Goal: Task Accomplishment & Management: Complete application form

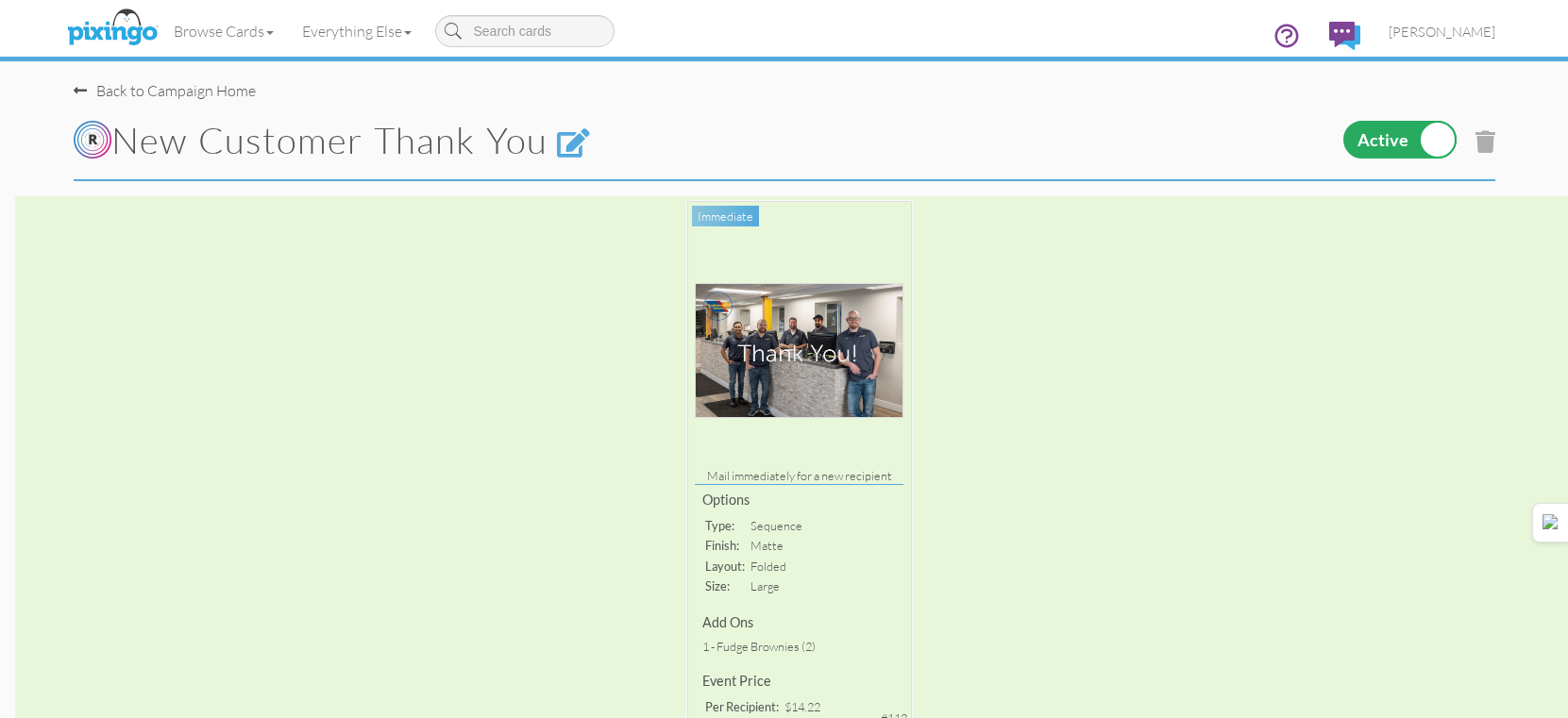
select select "object:179"
select select "number:25"
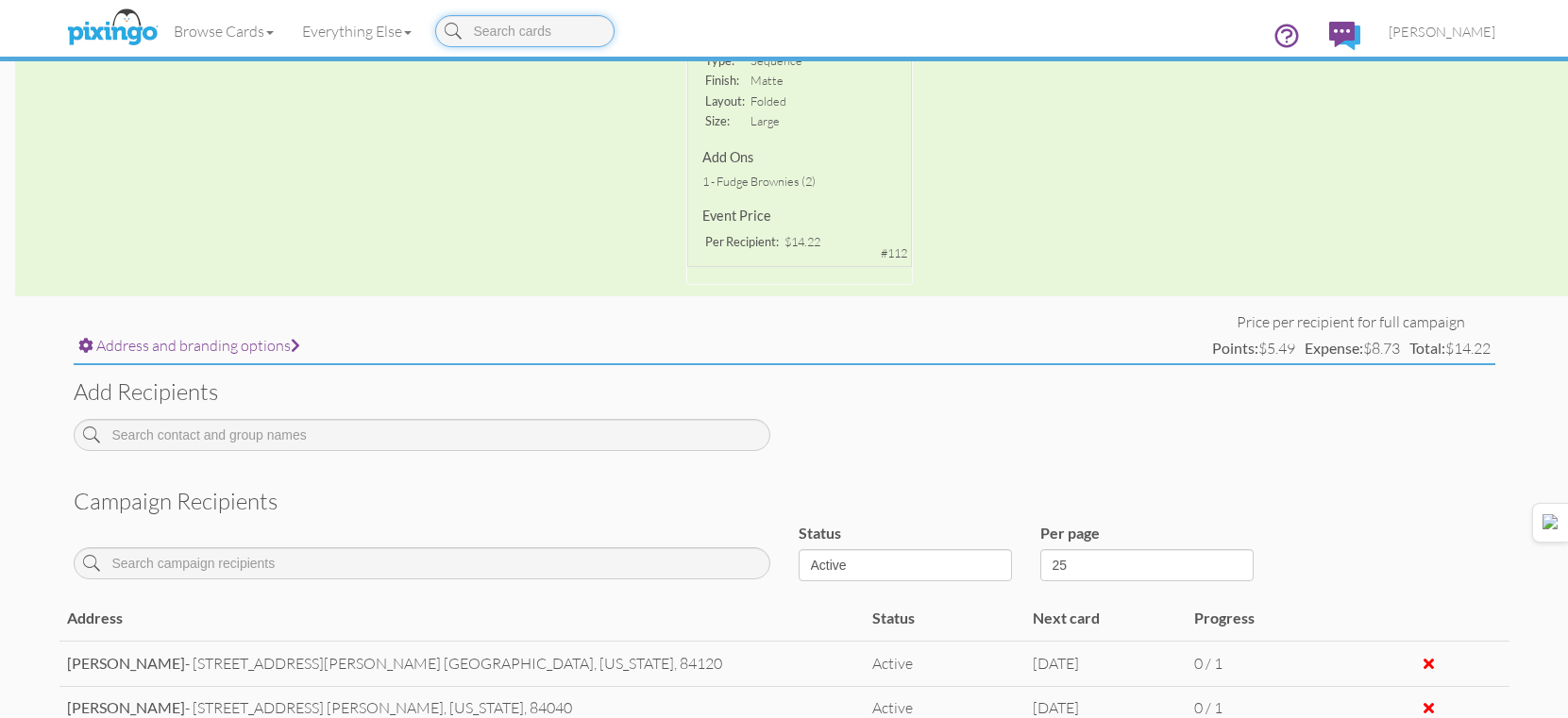
scroll to position [451, 0]
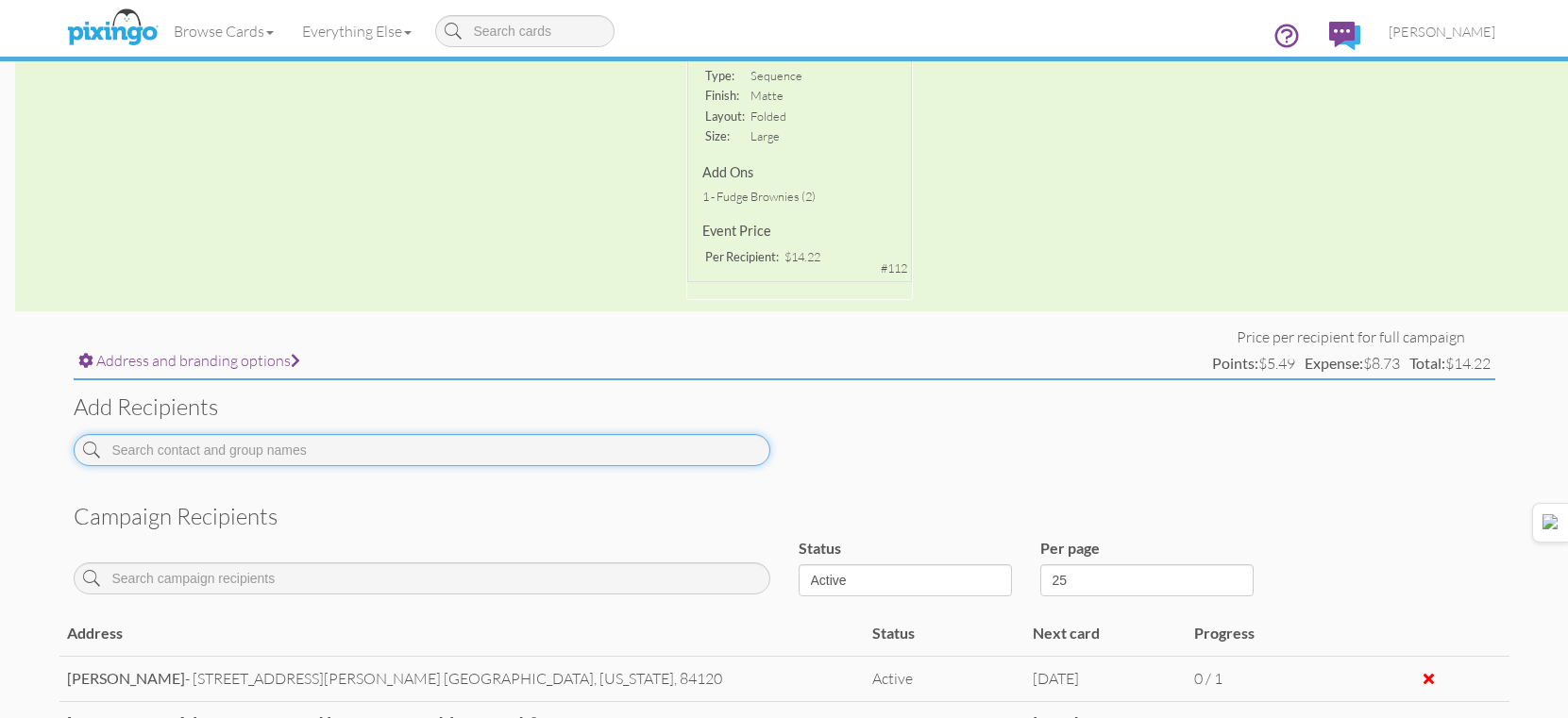
click at [545, 441] on input at bounding box center [421, 450] width 697 height 32
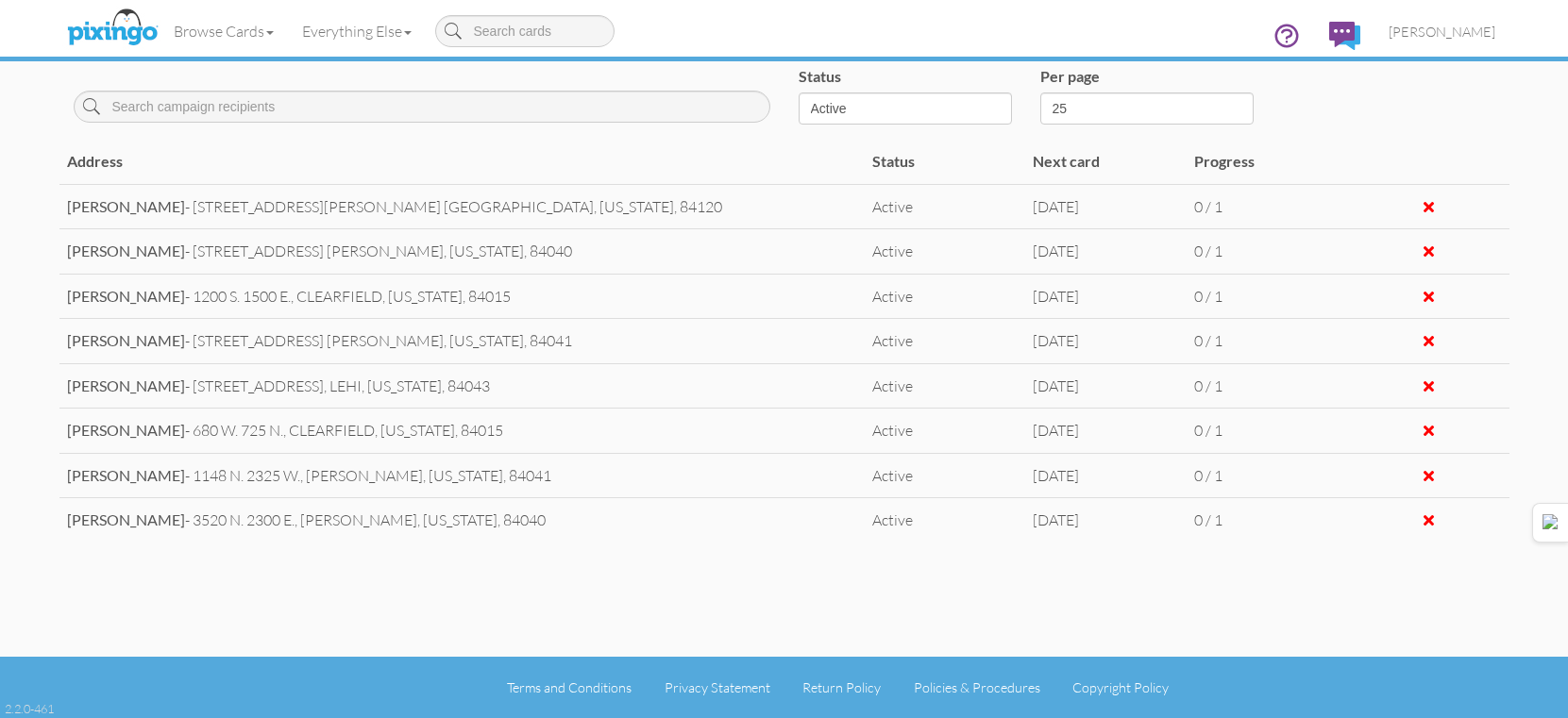
scroll to position [372, 0]
click at [1264, 169] on td "Progress" at bounding box center [1267, 162] width 162 height 44
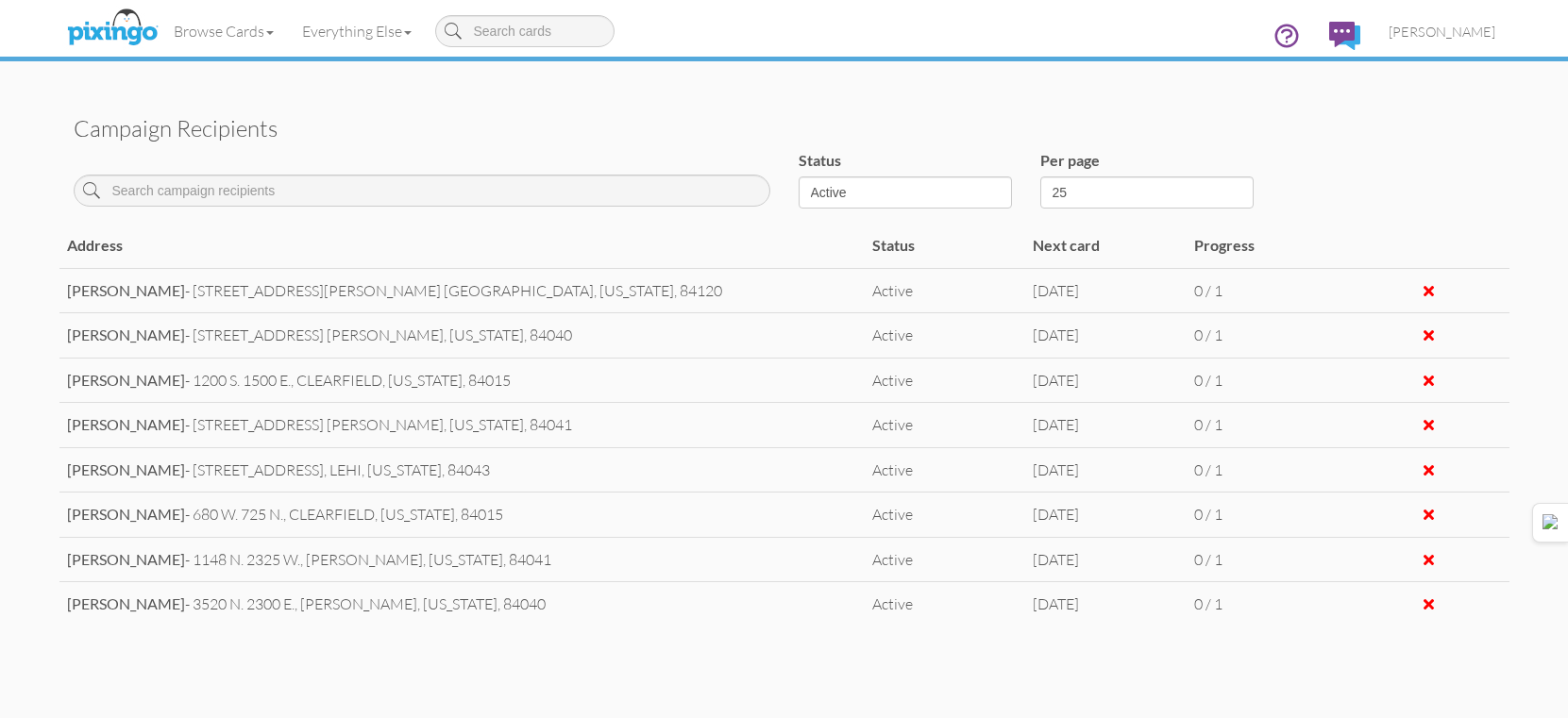
scroll to position [1047, 0]
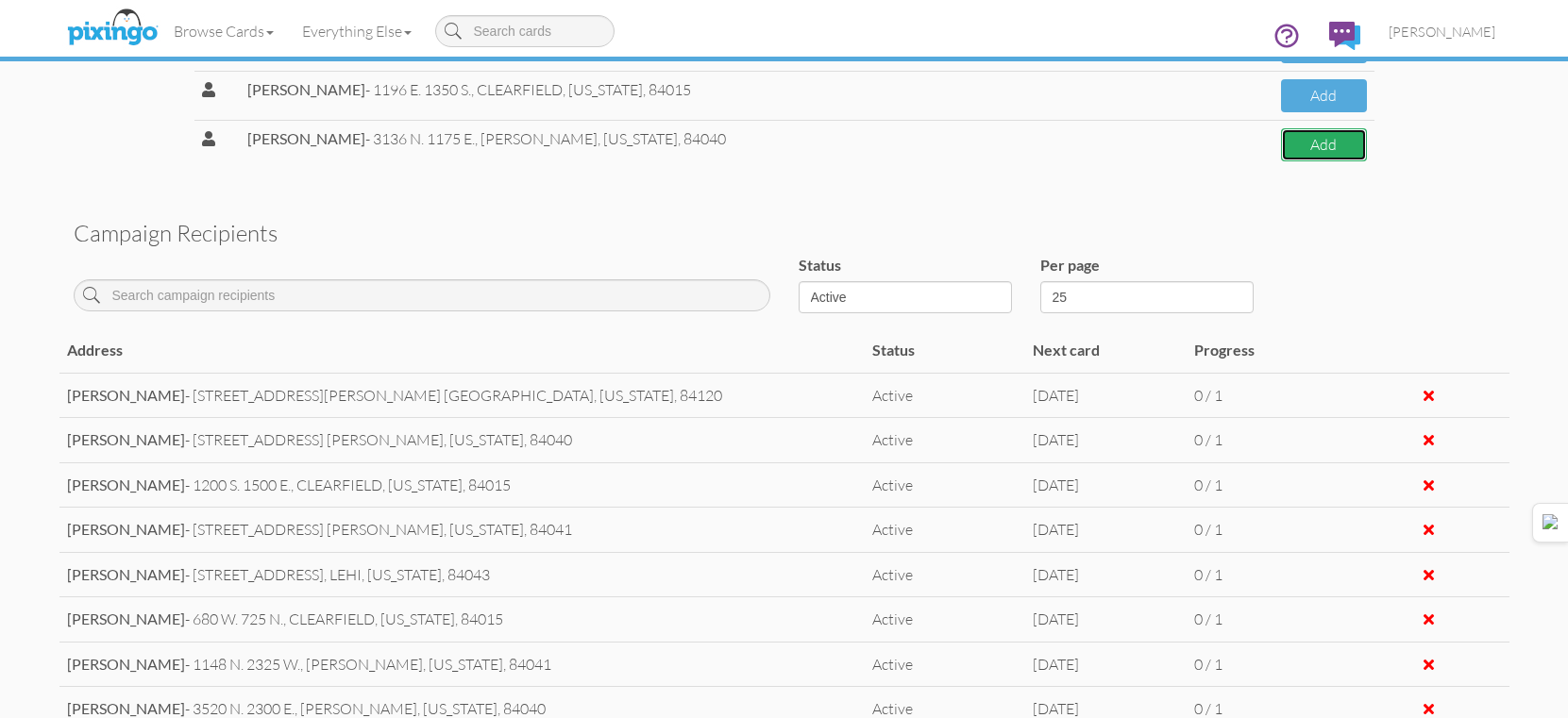
click at [1329, 135] on button "Add" at bounding box center [1324, 145] width 86 height 33
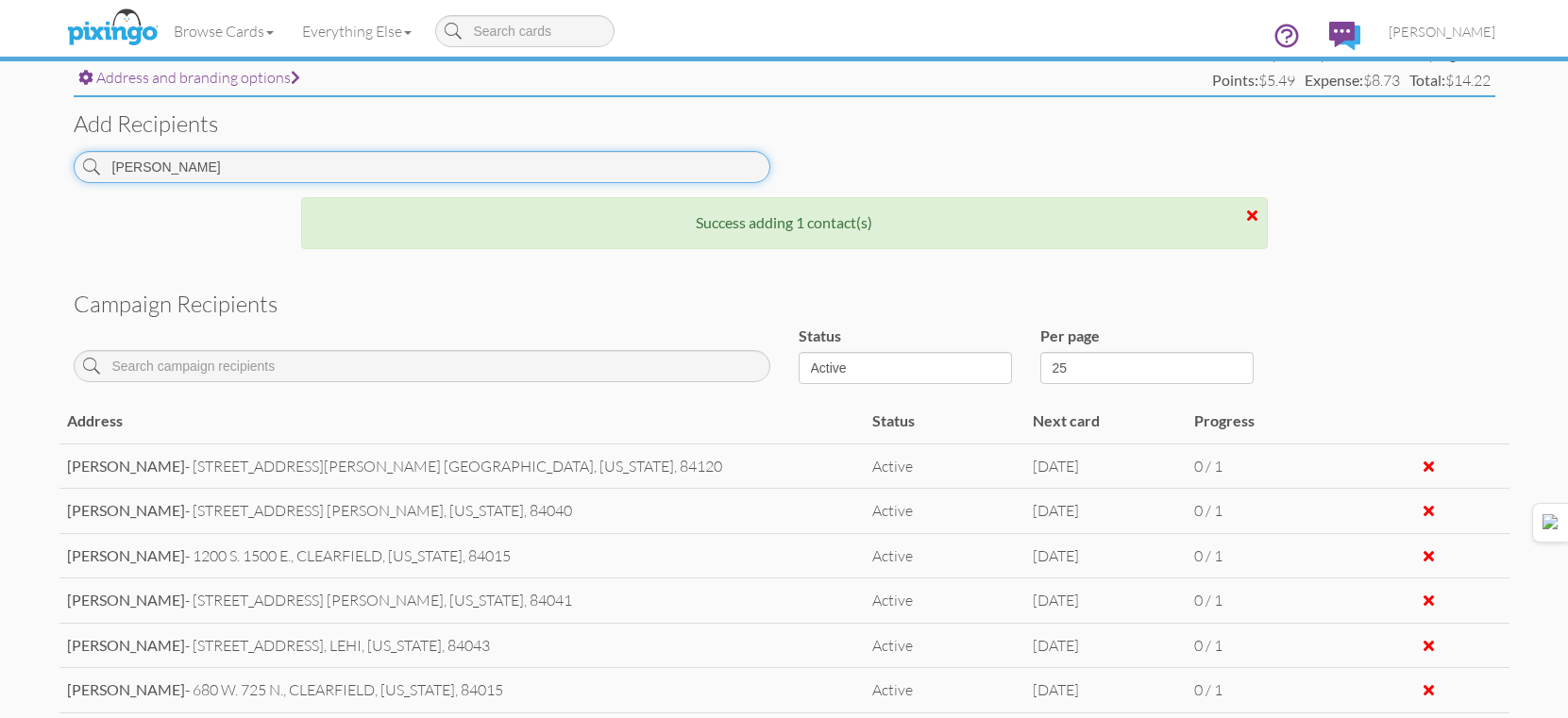
click at [383, 159] on input "nelson" at bounding box center [421, 167] width 697 height 32
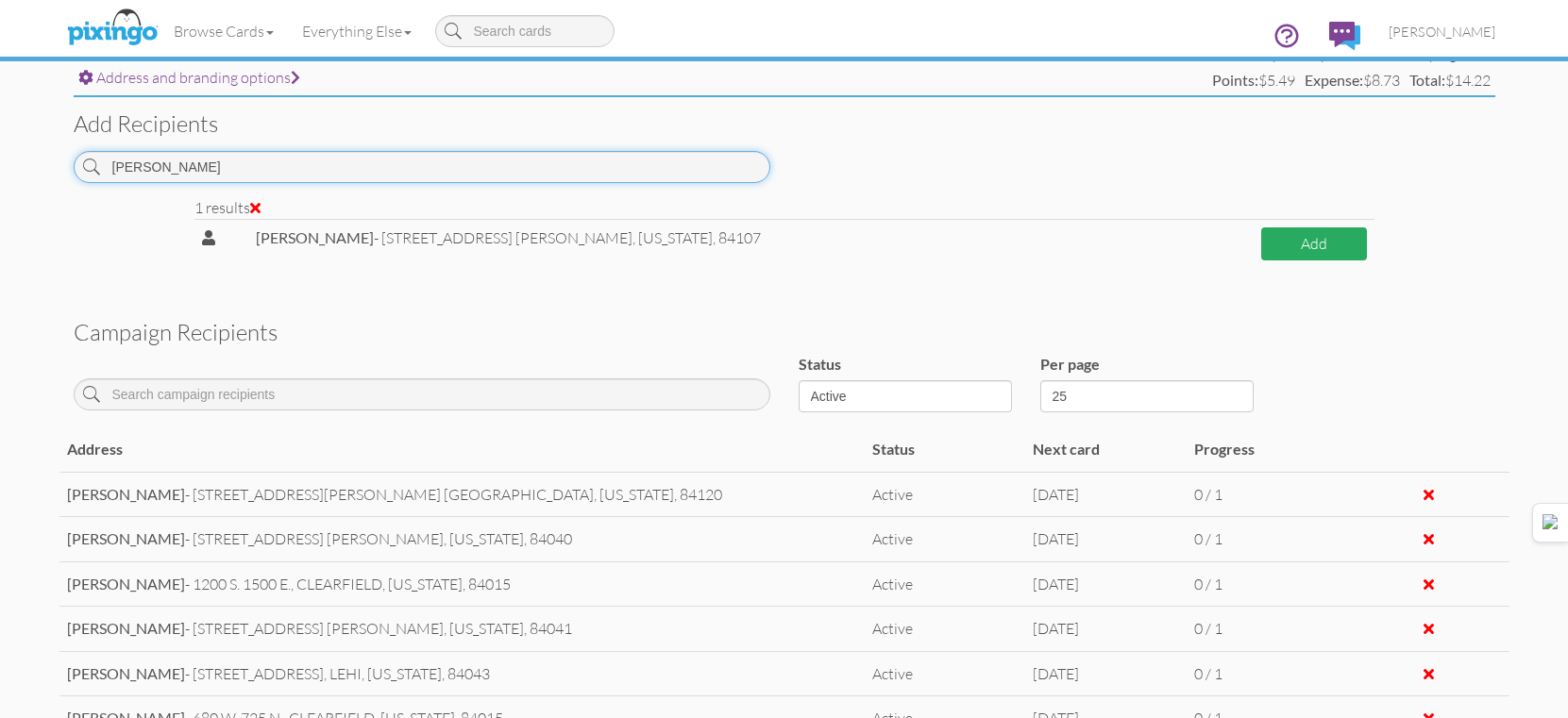
type input "soriano"
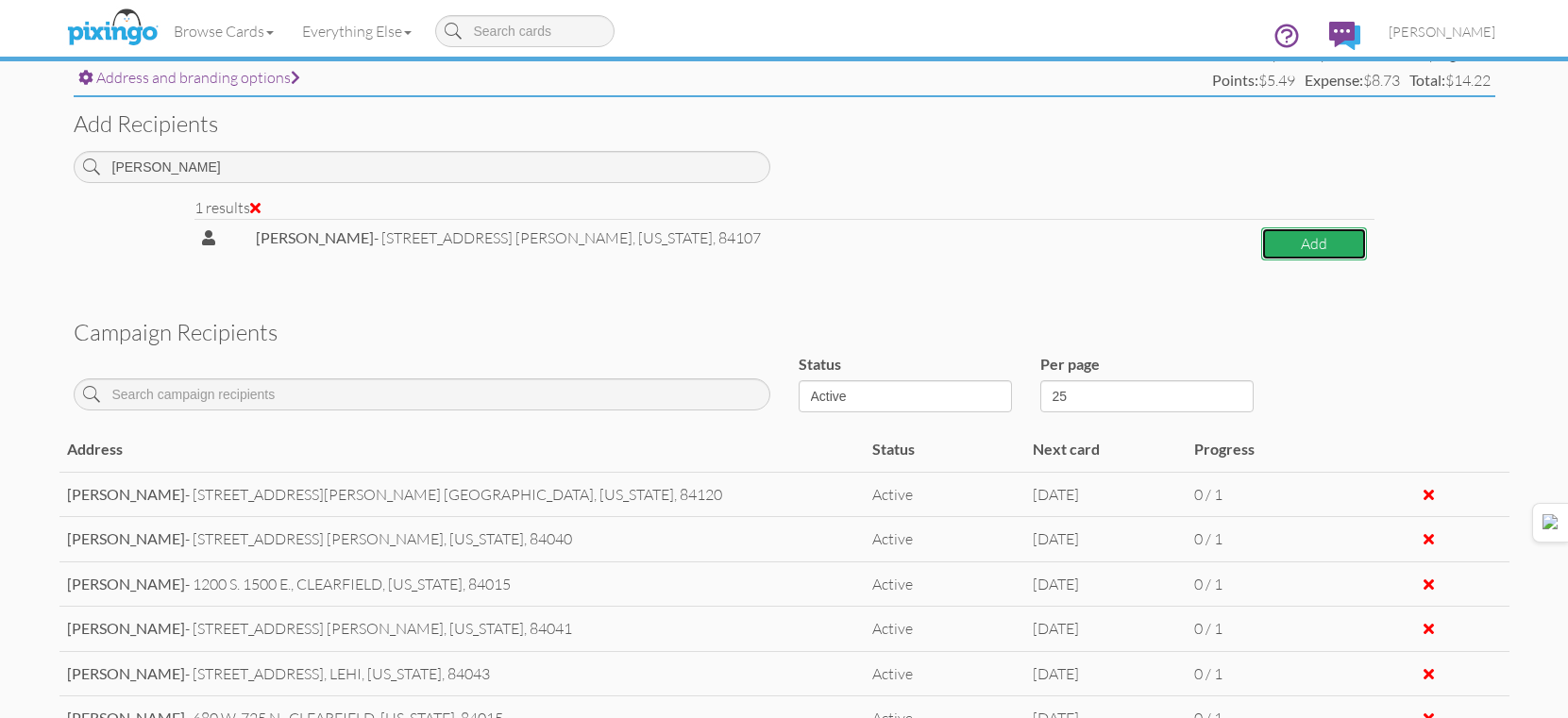
click at [1301, 246] on button "Add" at bounding box center [1314, 244] width 106 height 33
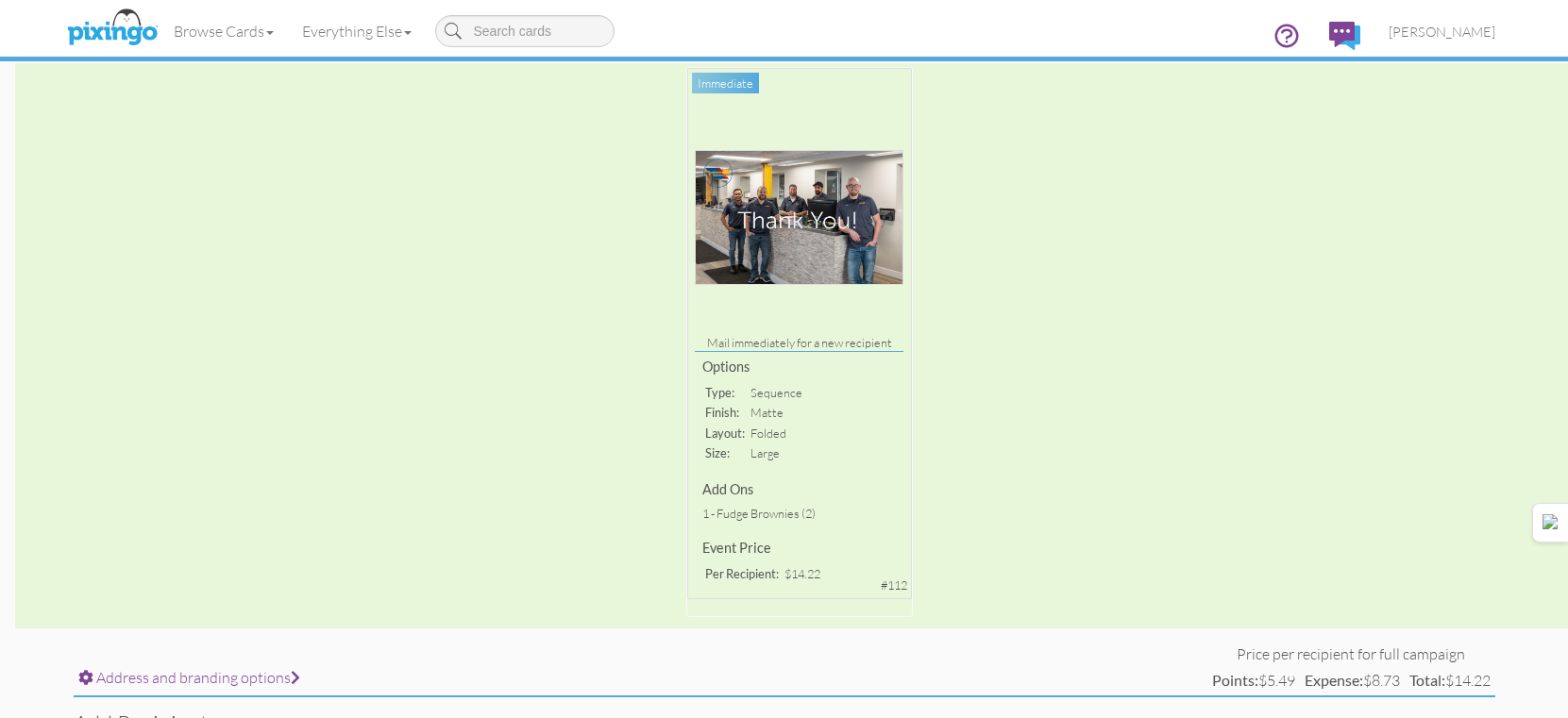
scroll to position [168, 0]
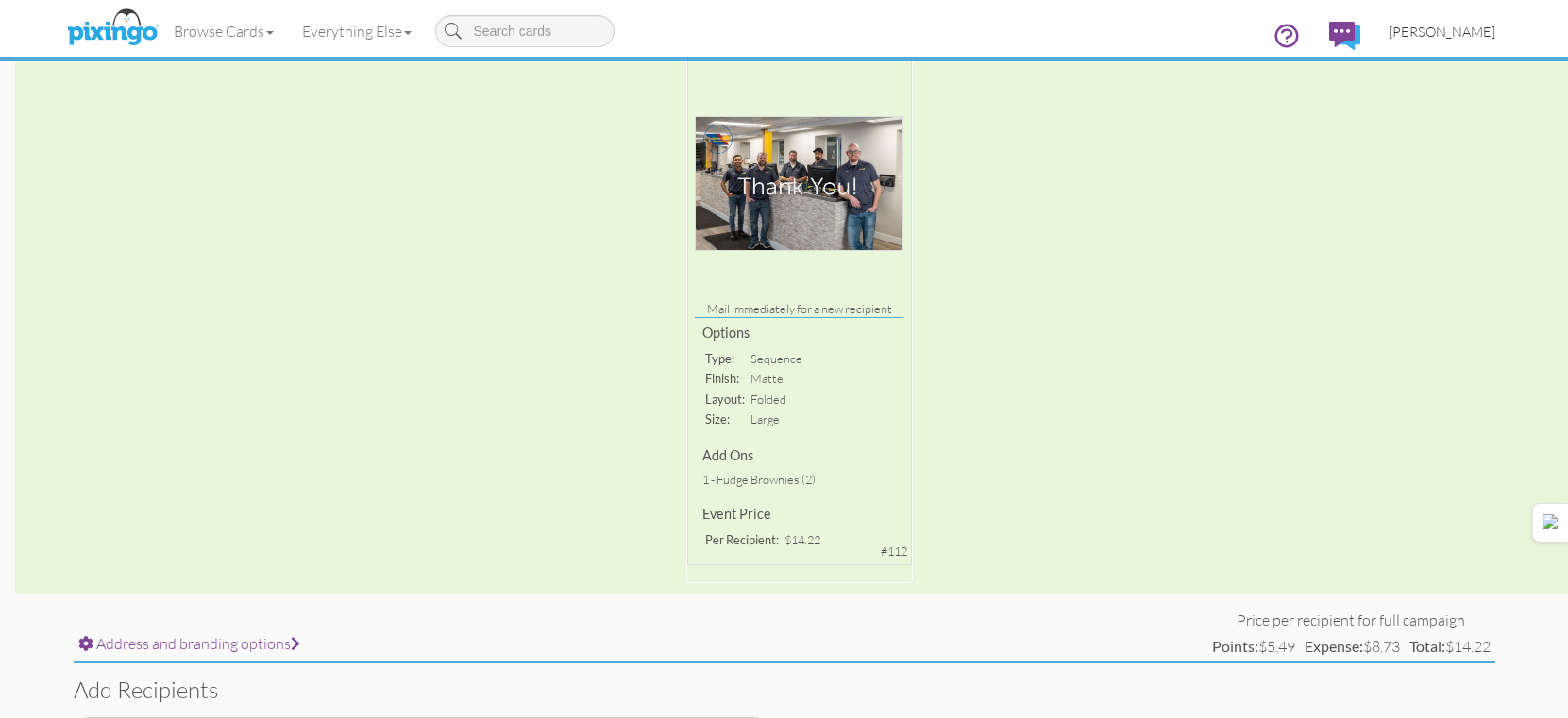
click at [1428, 25] on span "[PERSON_NAME]" at bounding box center [1442, 31] width 107 height 16
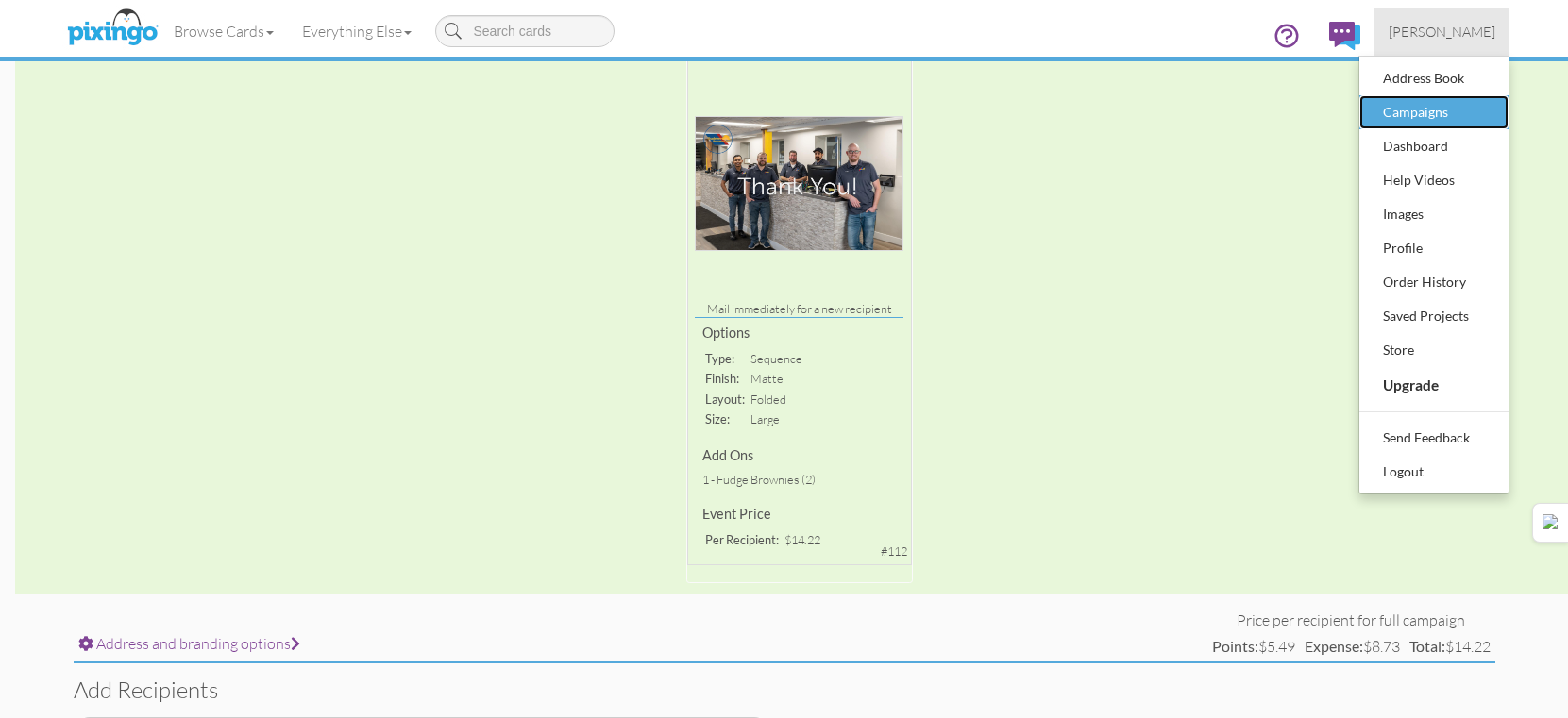
click at [1390, 116] on div "Campaigns" at bounding box center [1434, 112] width 112 height 28
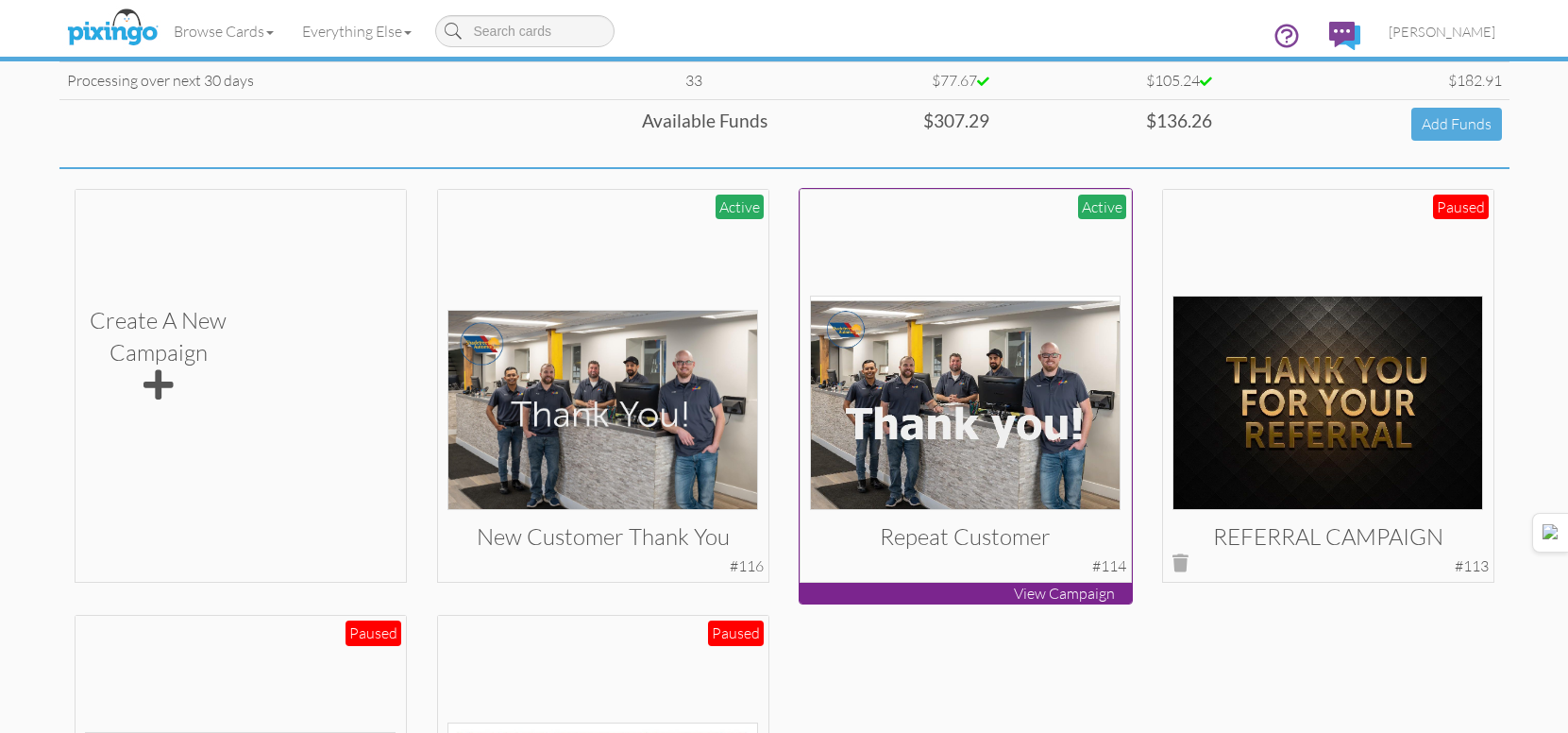
scroll to position [283, 0]
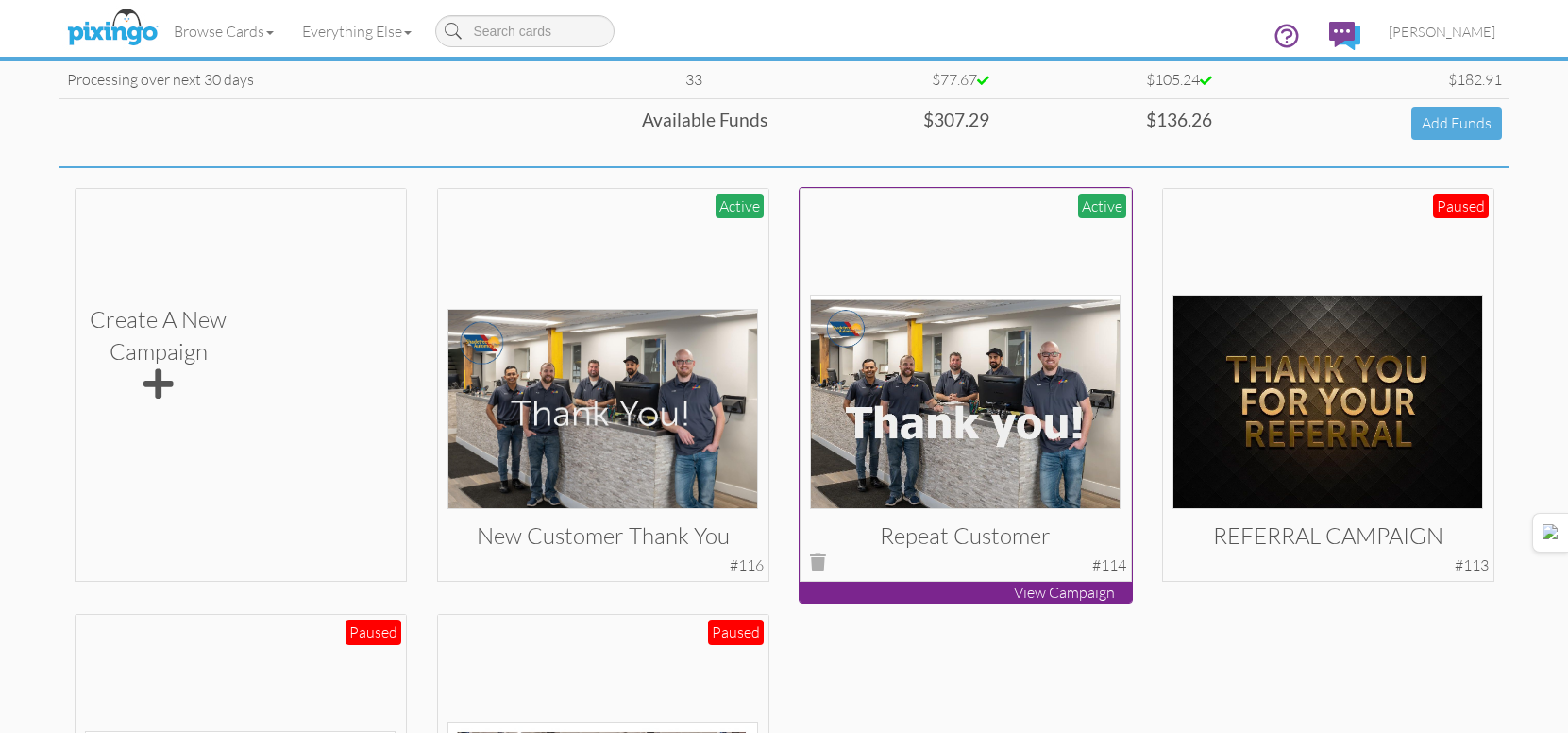
click at [989, 407] on img at bounding box center [965, 402] width 311 height 215
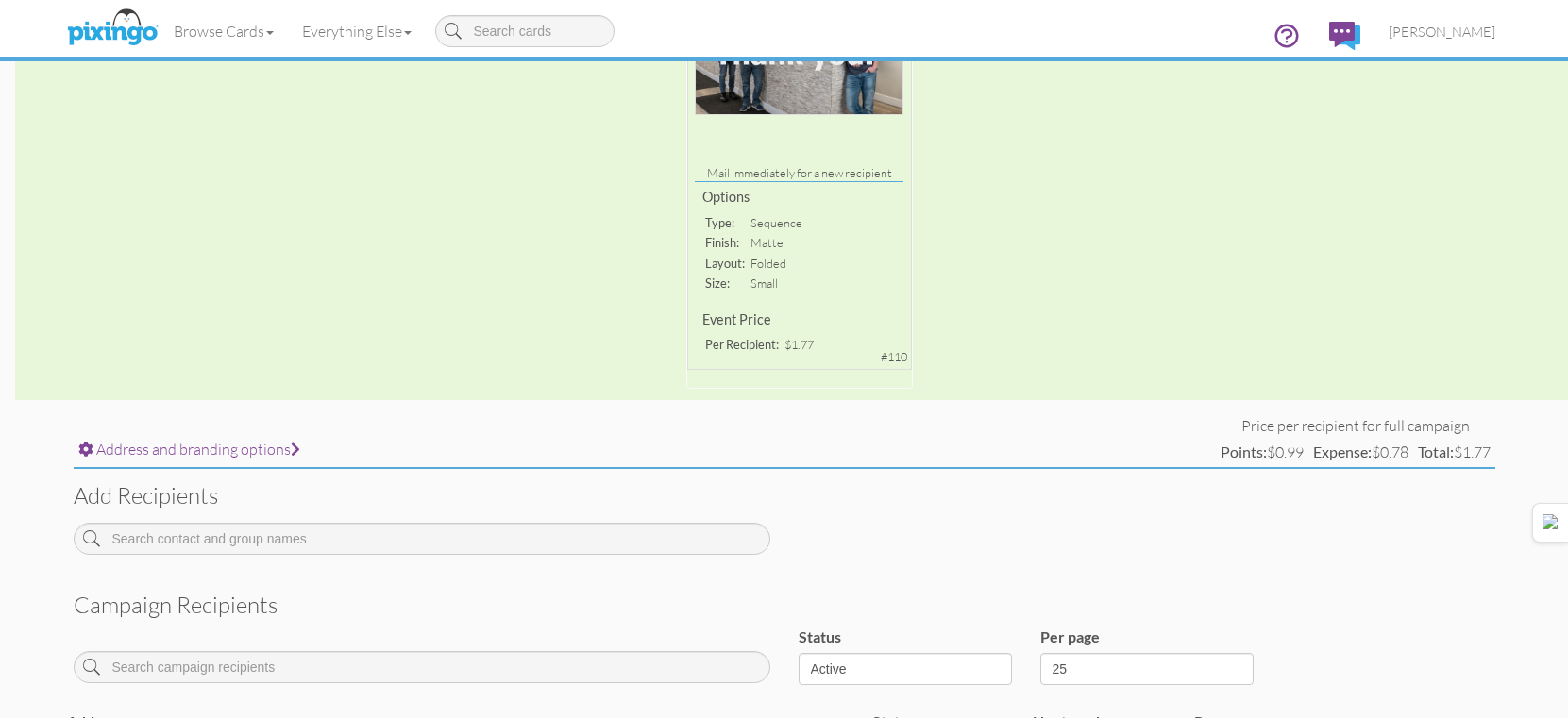
scroll to position [377, 0]
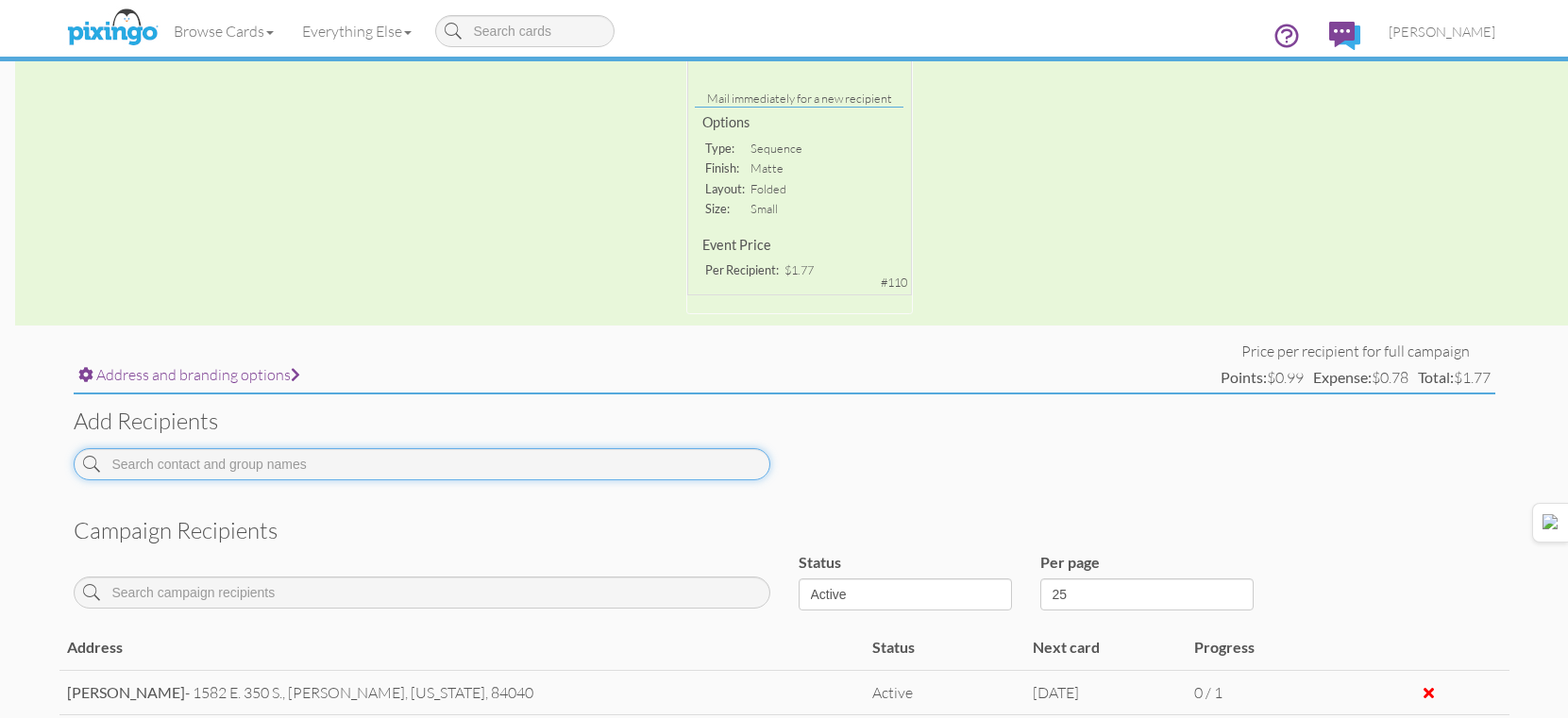
click at [552, 457] on input at bounding box center [421, 464] width 697 height 32
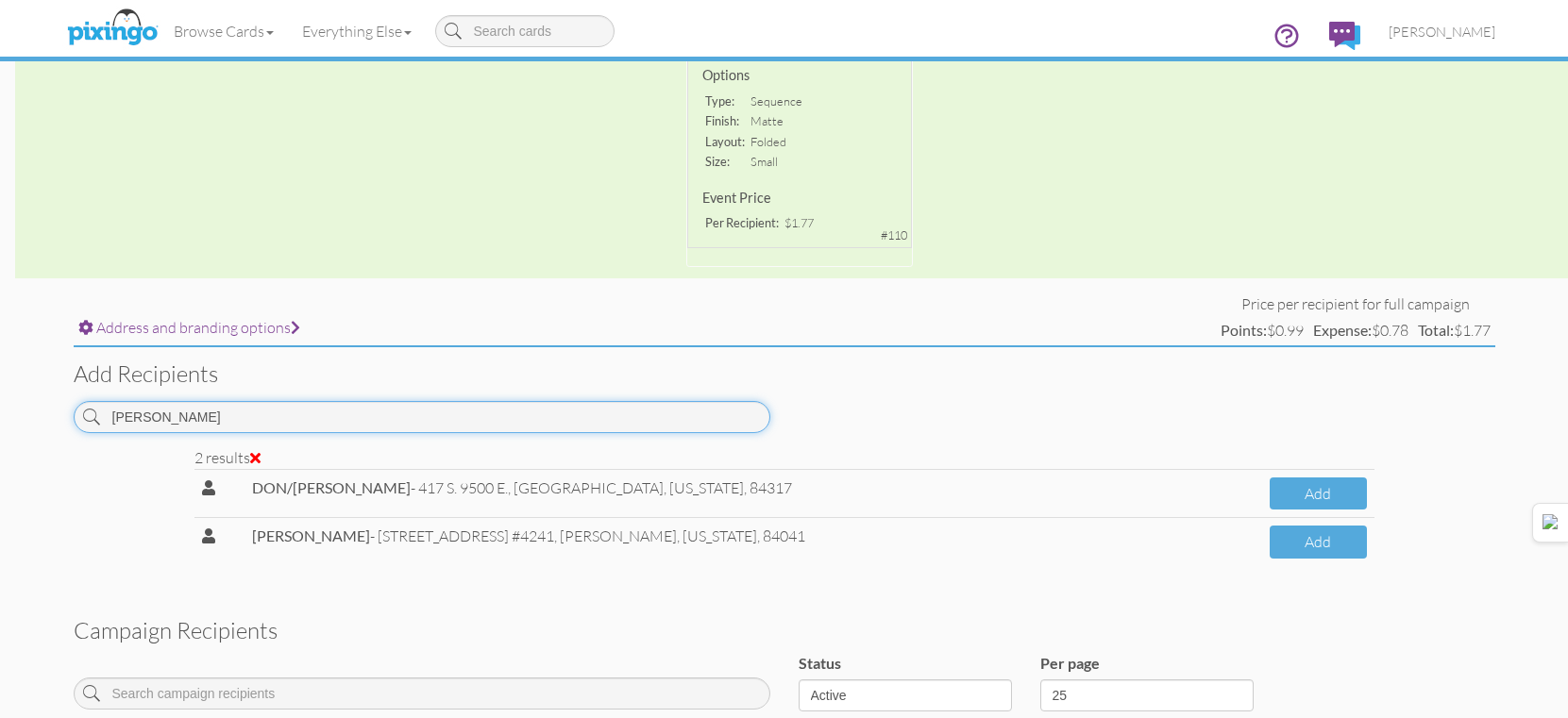
scroll to position [472, 0]
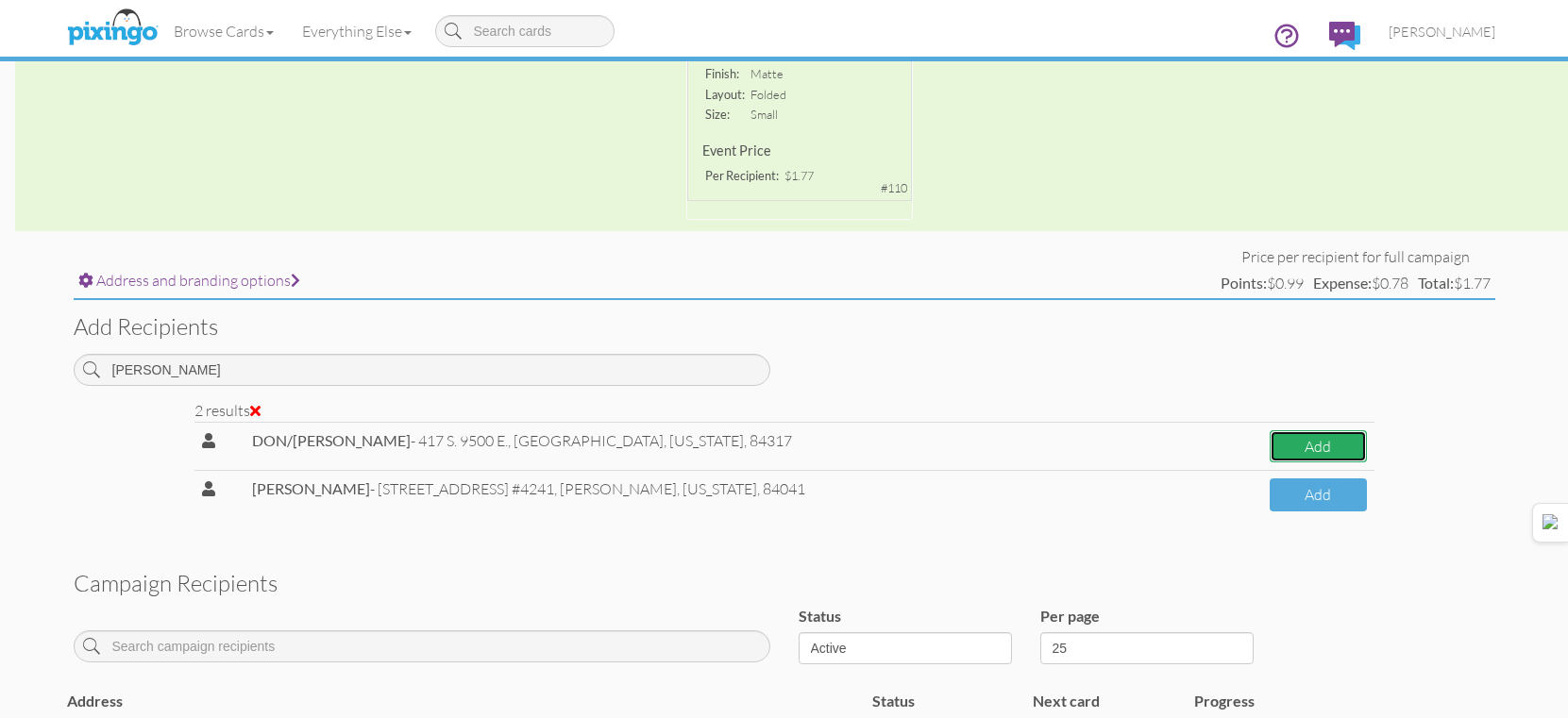
click at [1291, 441] on button "Add" at bounding box center [1318, 447] width 96 height 33
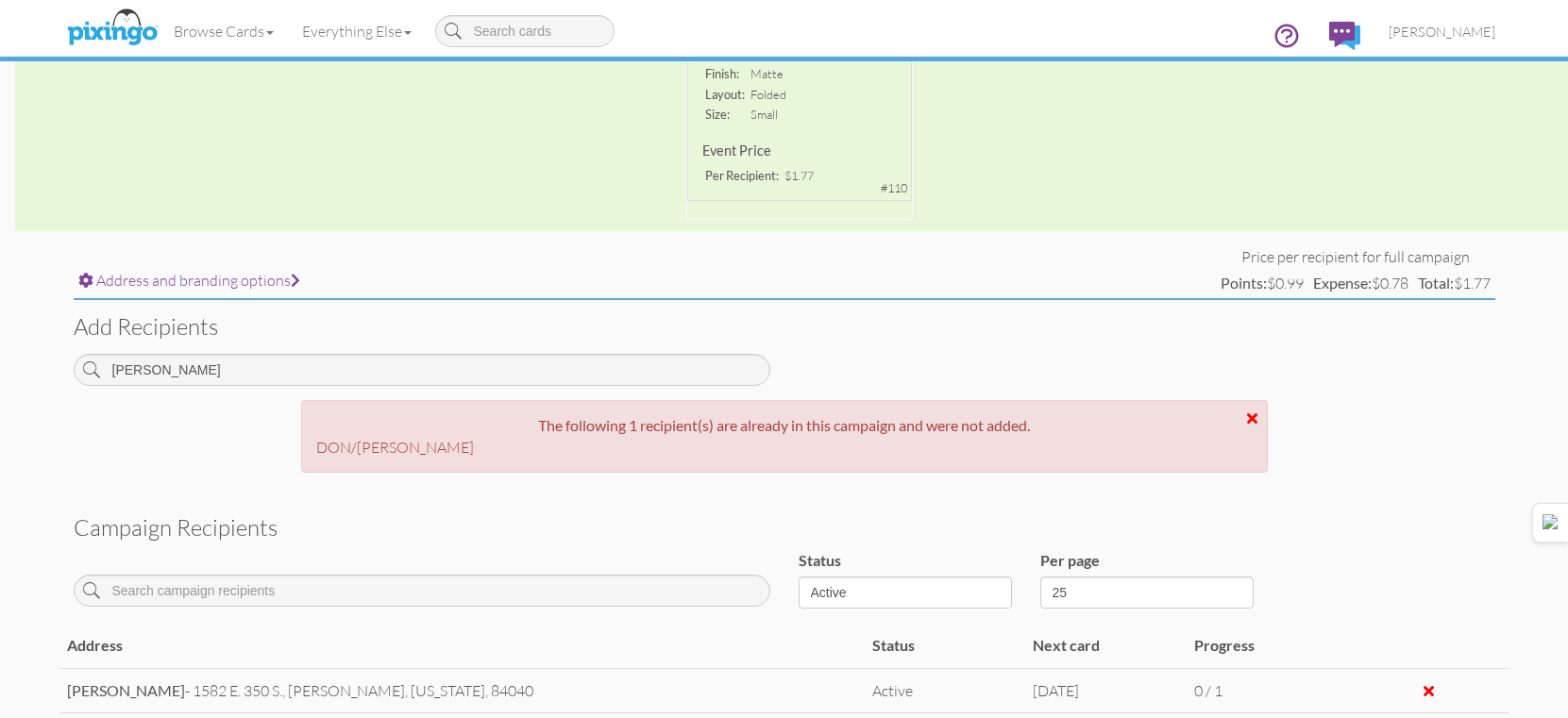
click at [1249, 420] on div at bounding box center [1252, 417] width 11 height 15
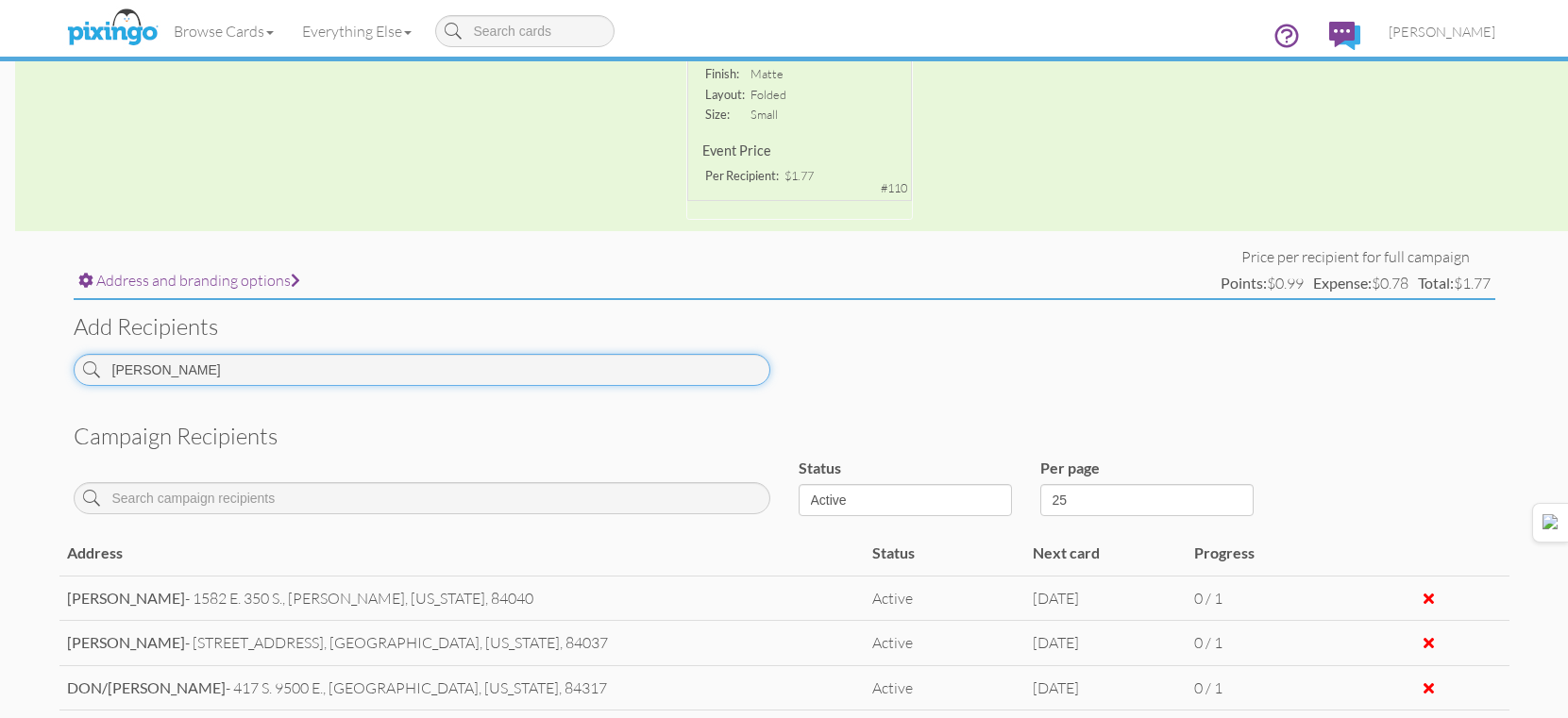
click at [702, 361] on input "hickman" at bounding box center [421, 369] width 697 height 32
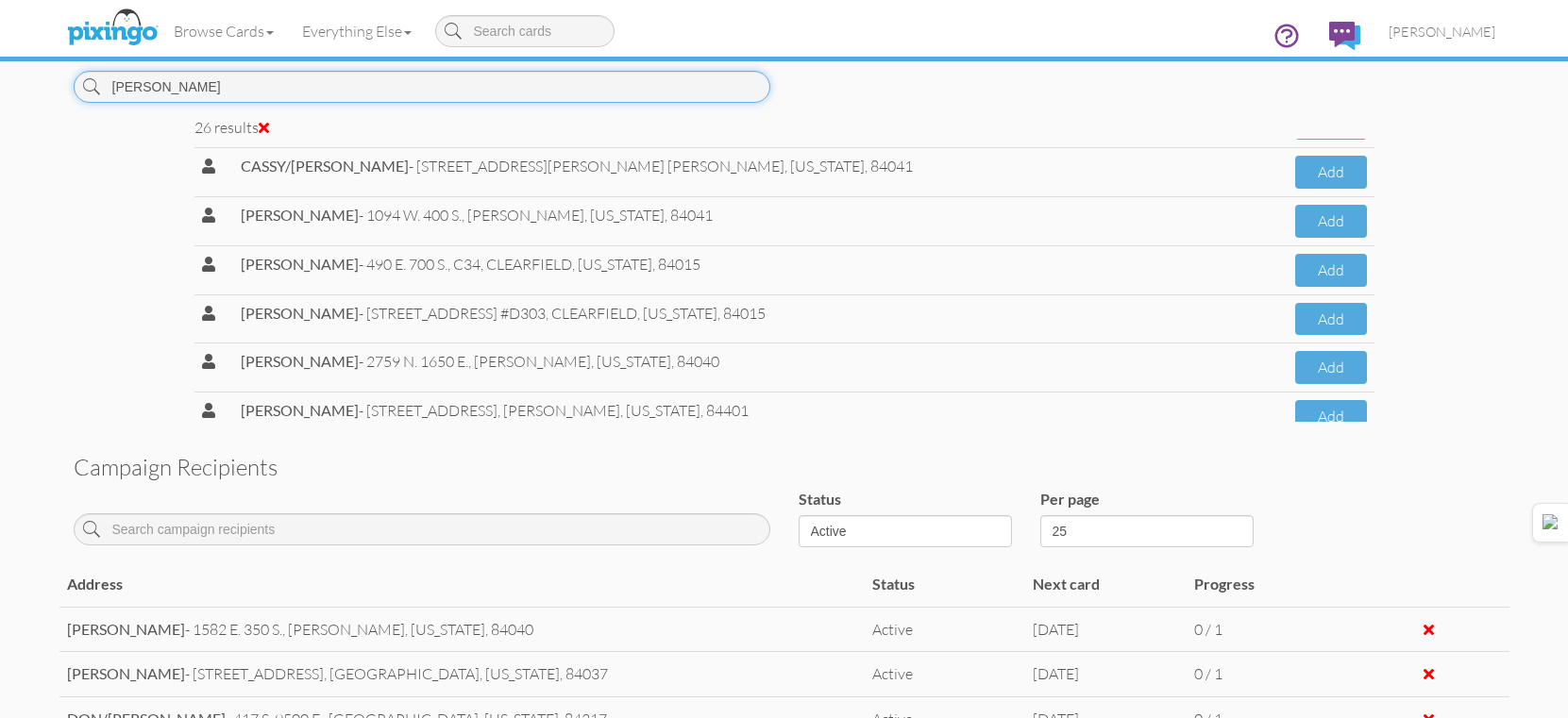
scroll to position [725, 0]
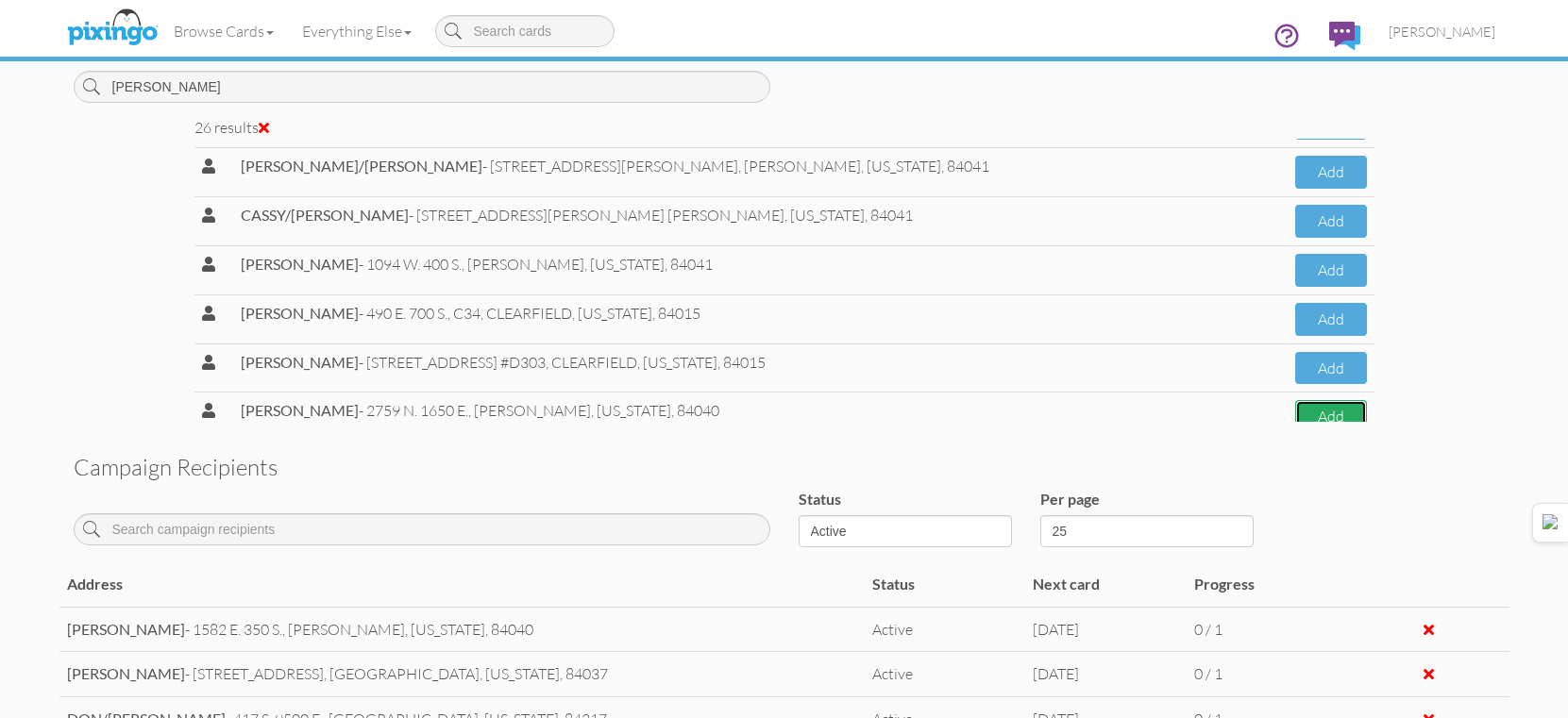
click at [1296, 411] on button "Add" at bounding box center [1331, 416] width 71 height 33
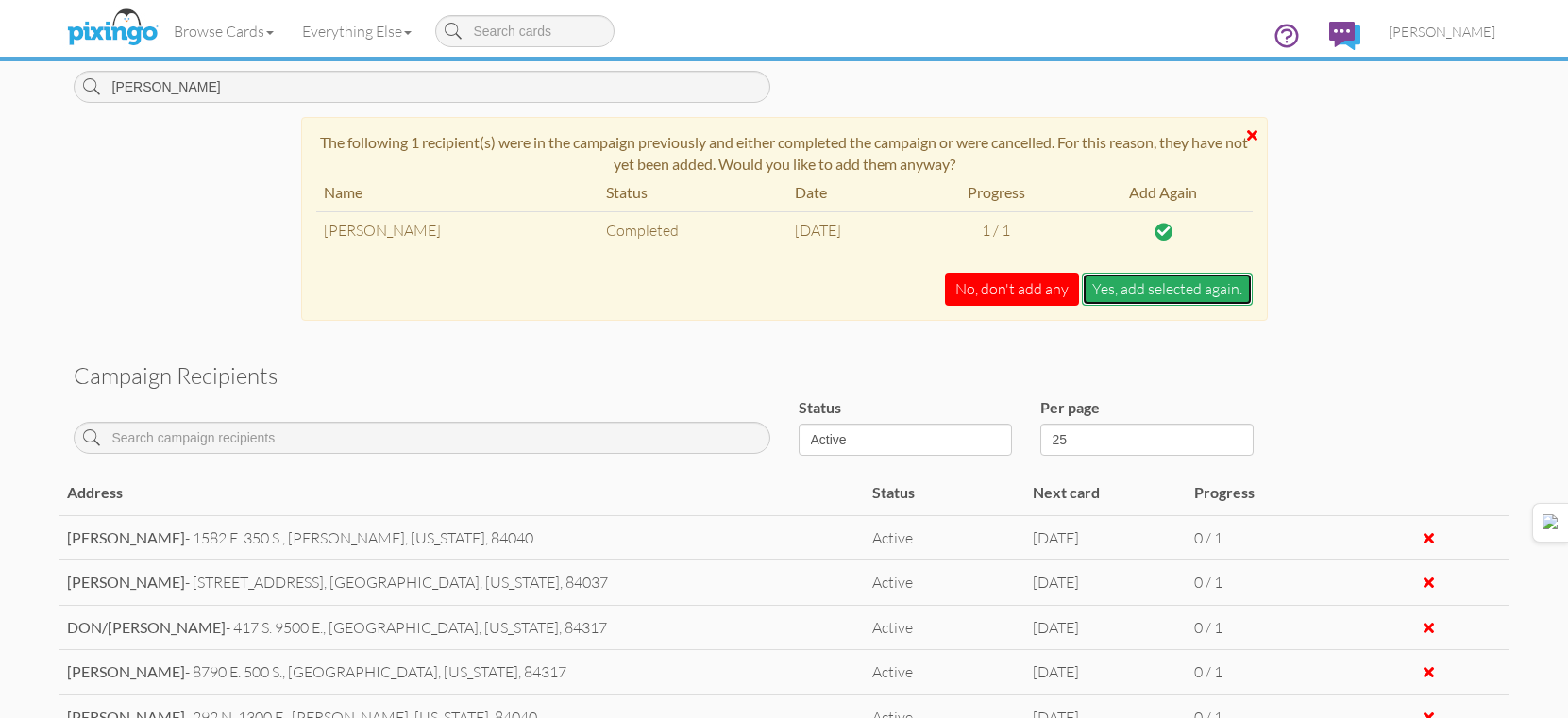
click at [1200, 299] on button "Yes, add selected again." at bounding box center [1167, 289] width 171 height 33
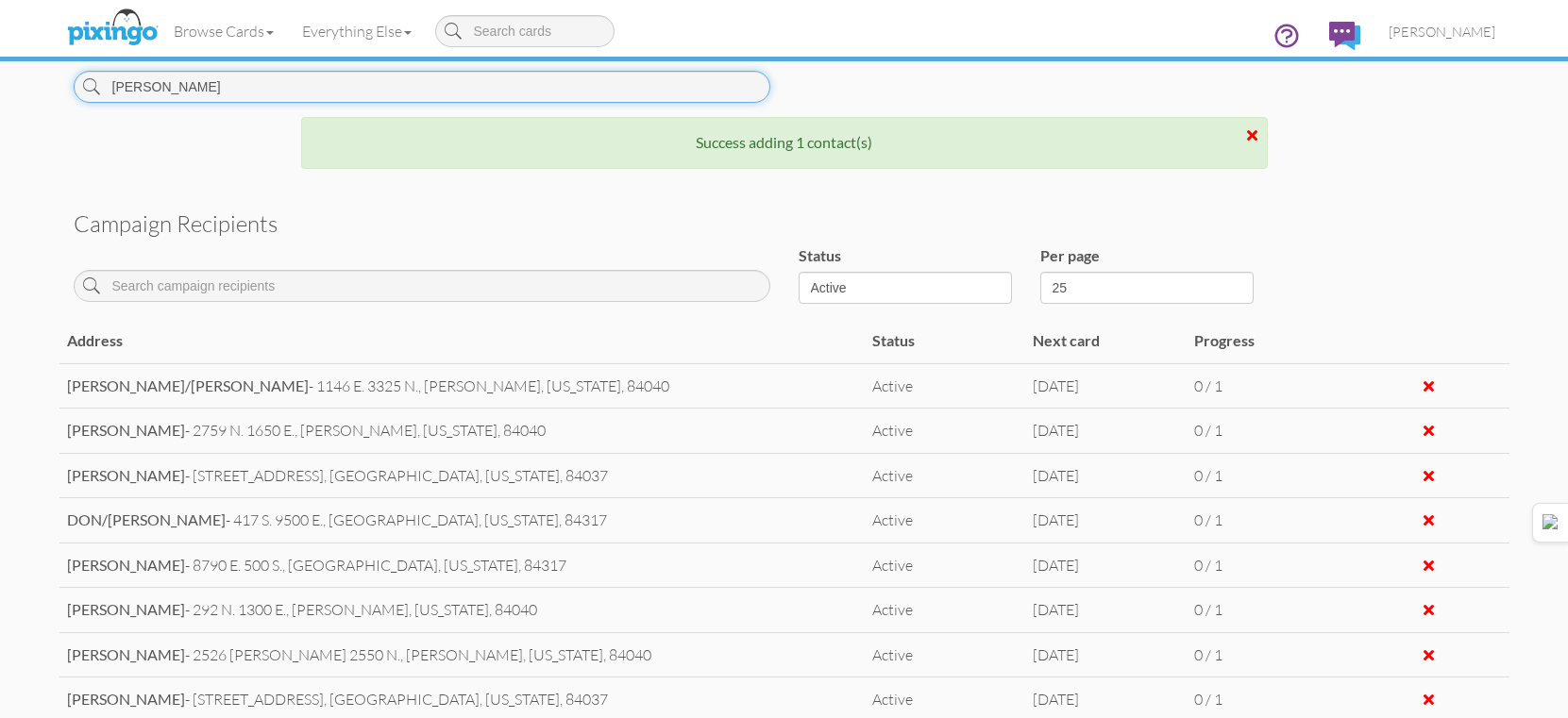
click at [691, 100] on input "davis" at bounding box center [421, 86] width 697 height 32
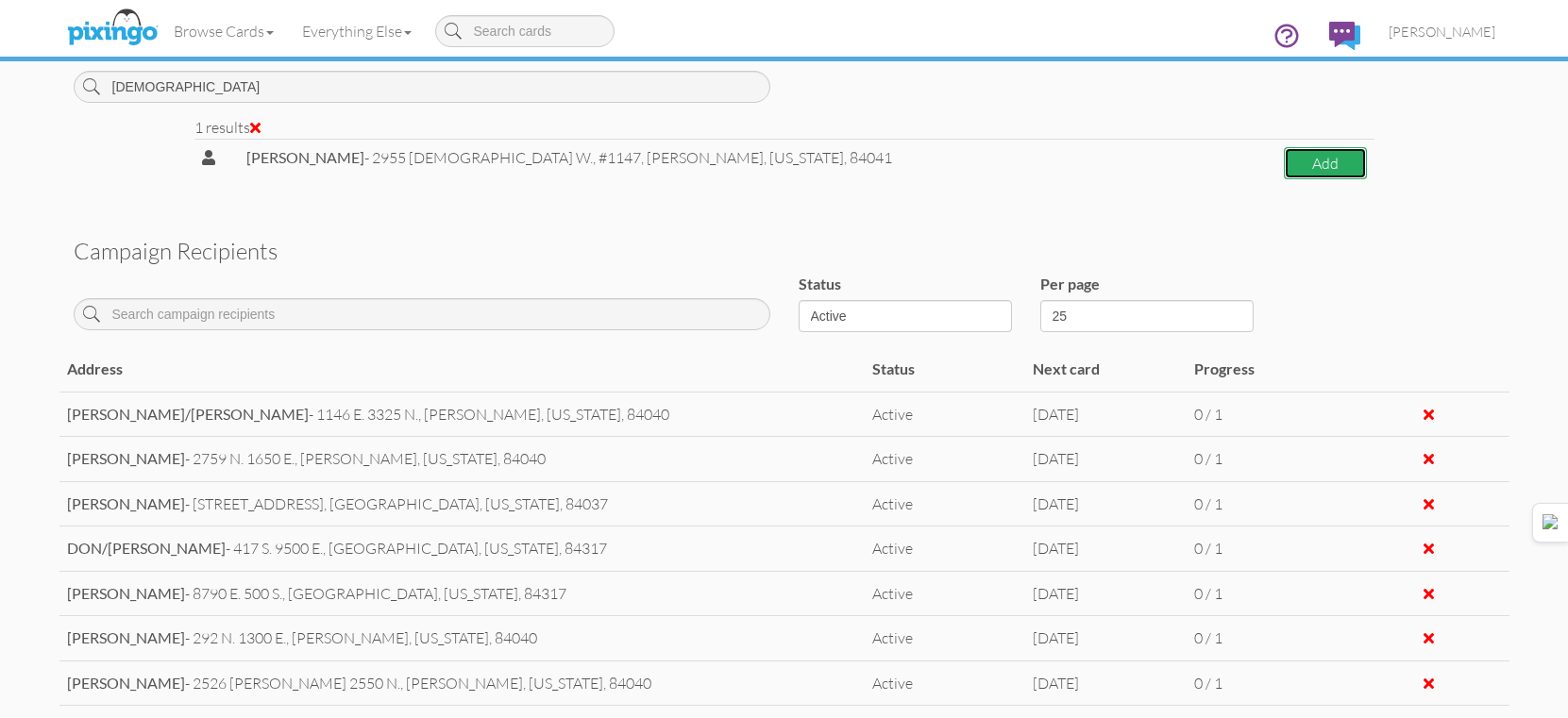
click at [1349, 172] on button "Add" at bounding box center [1325, 164] width 83 height 33
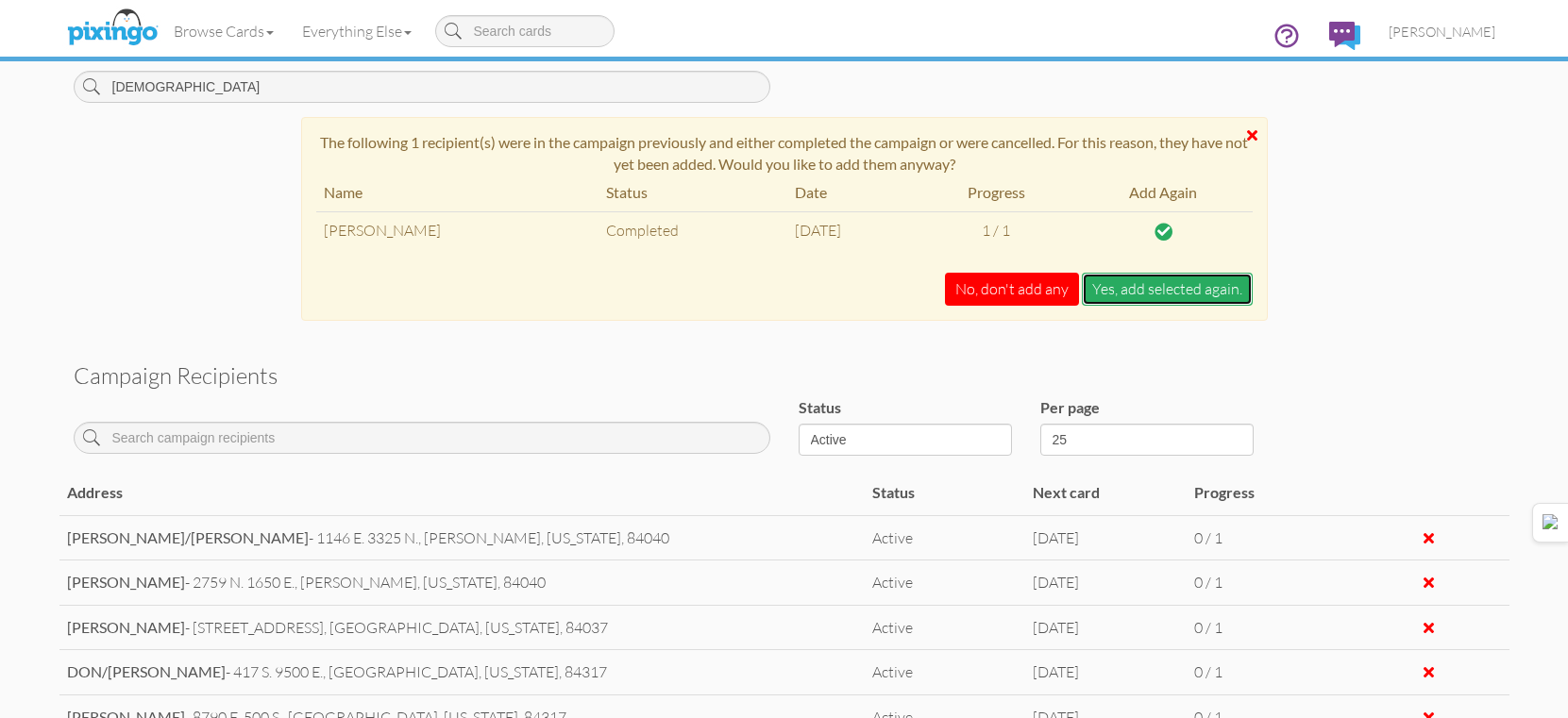
click at [1151, 285] on button "Yes, add selected again." at bounding box center [1167, 289] width 171 height 33
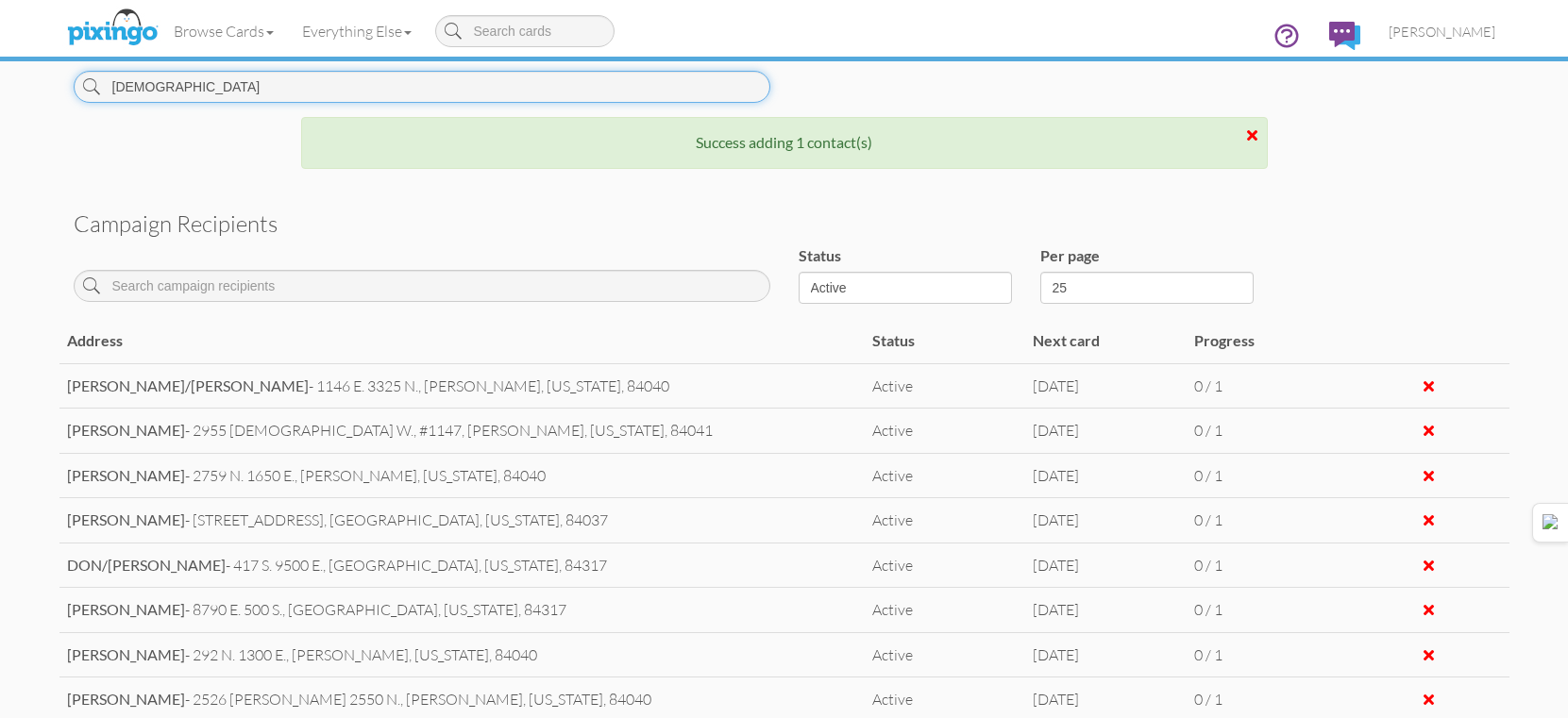
click at [663, 91] on input "bisbee" at bounding box center [421, 86] width 697 height 32
click at [664, 91] on input "bisbee" at bounding box center [421, 86] width 697 height 32
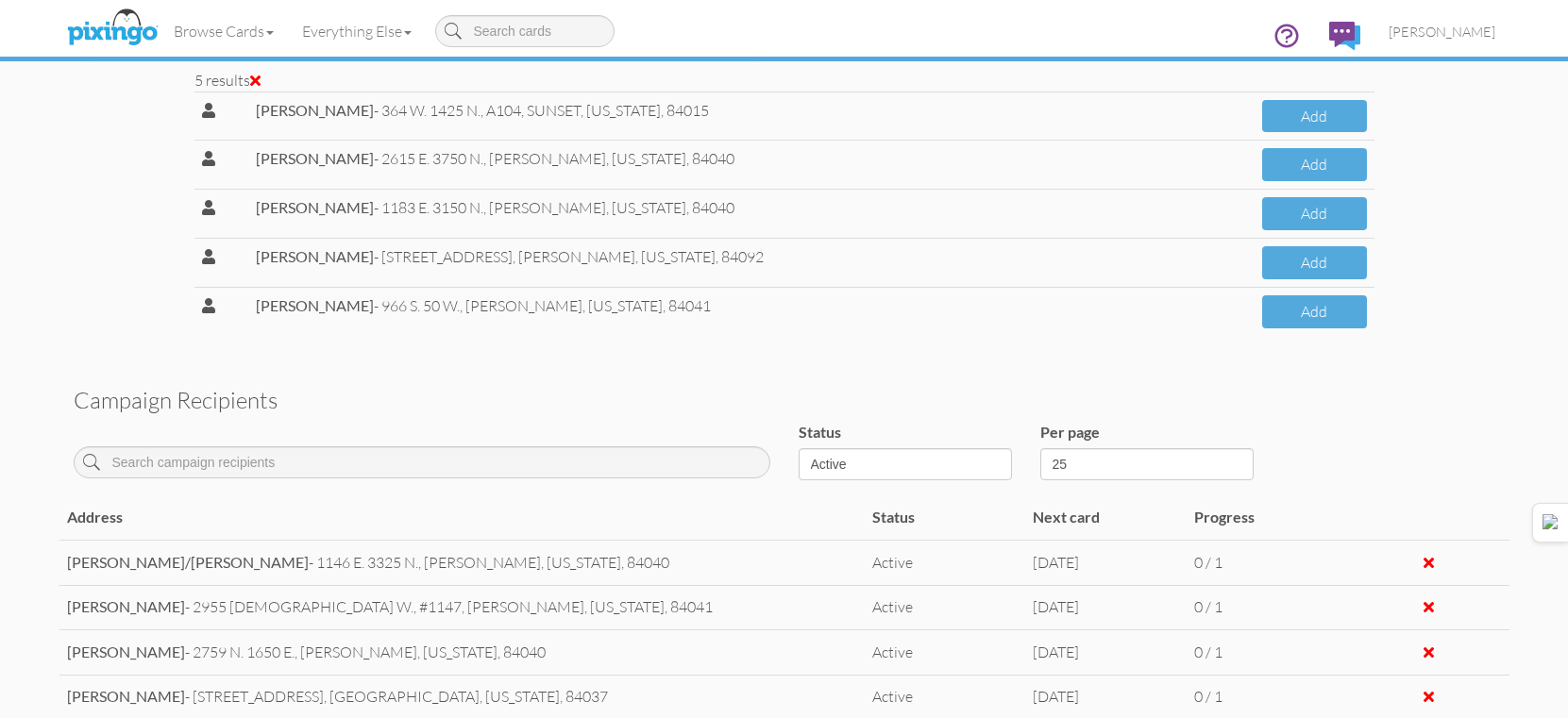
scroll to position [755, 0]
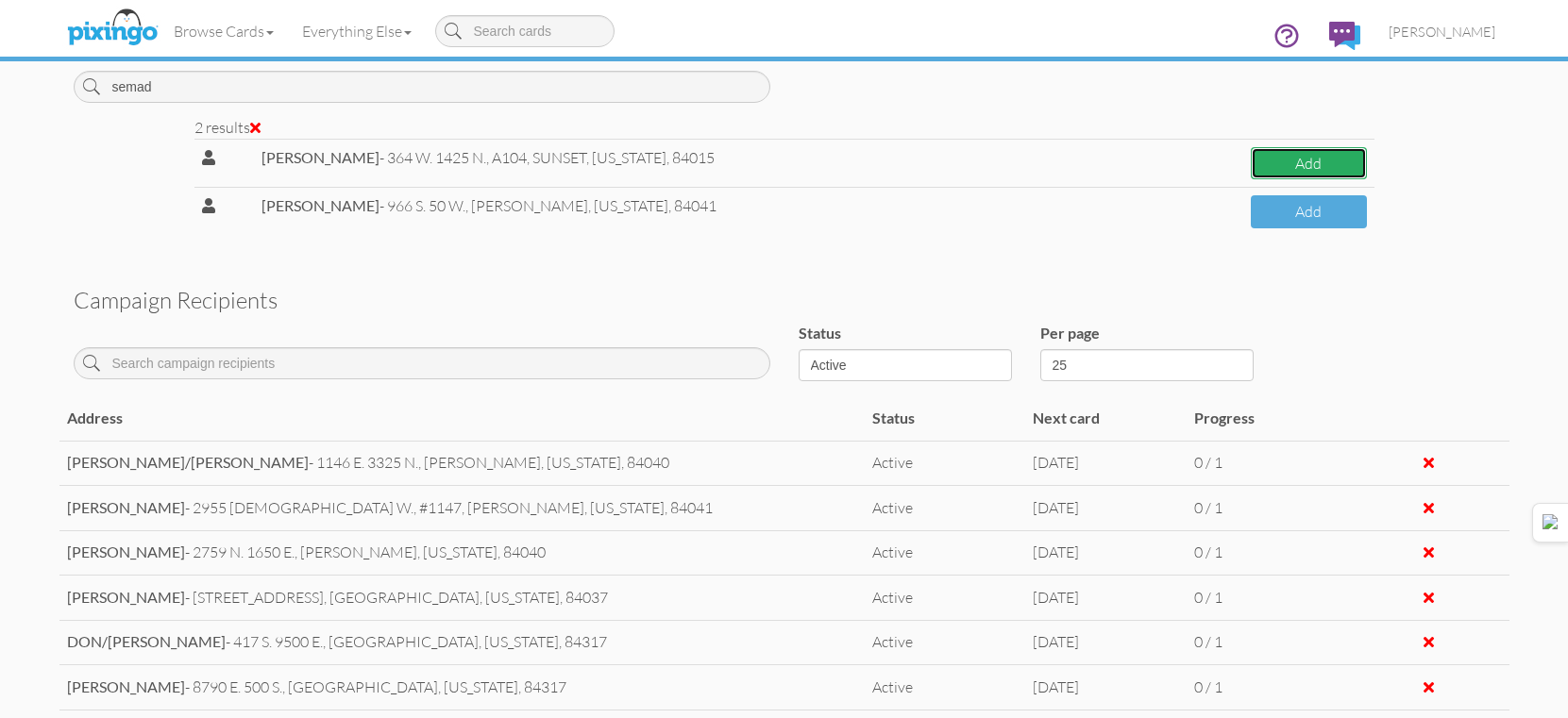
click at [1298, 164] on button "Add" at bounding box center [1308, 164] width 116 height 33
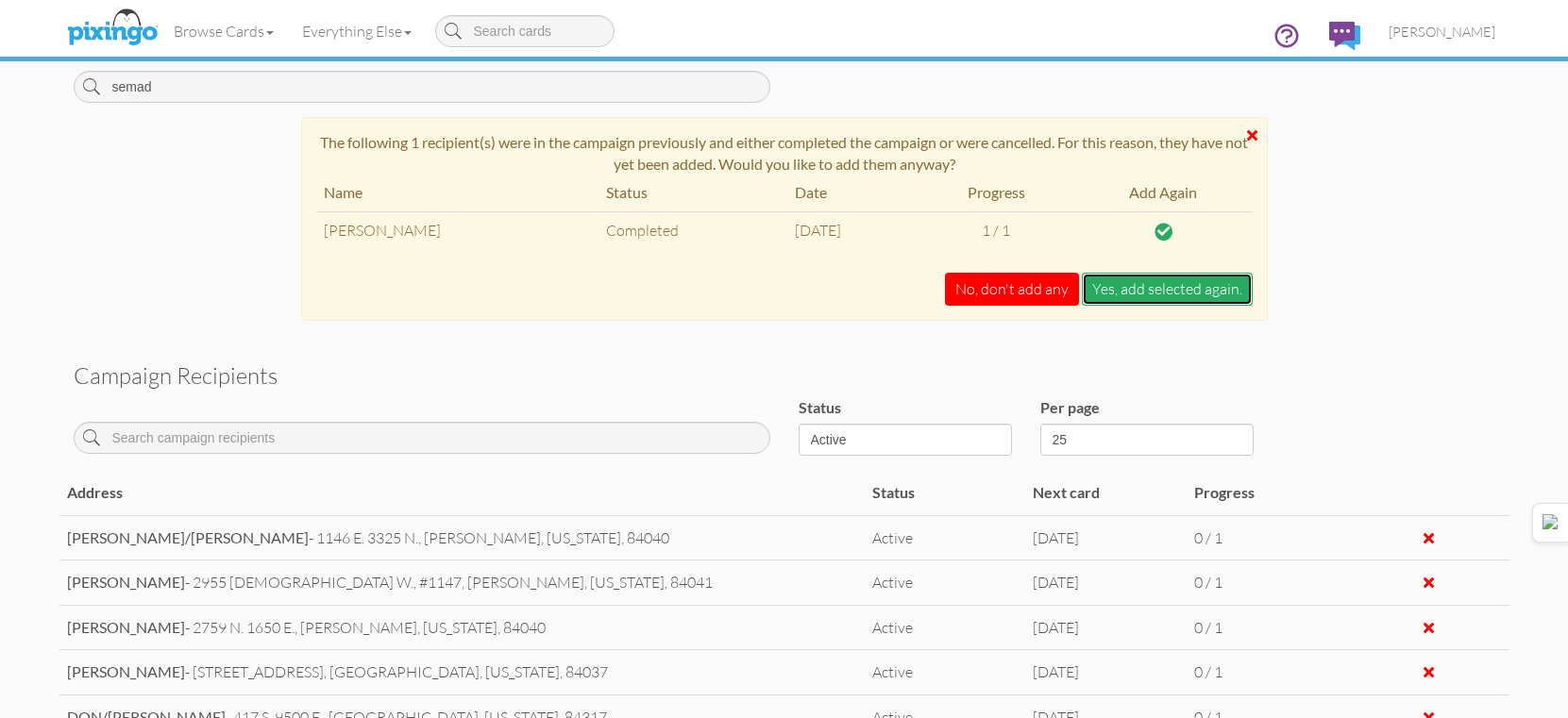
click at [1222, 289] on button "Yes, add selected again." at bounding box center [1167, 289] width 171 height 33
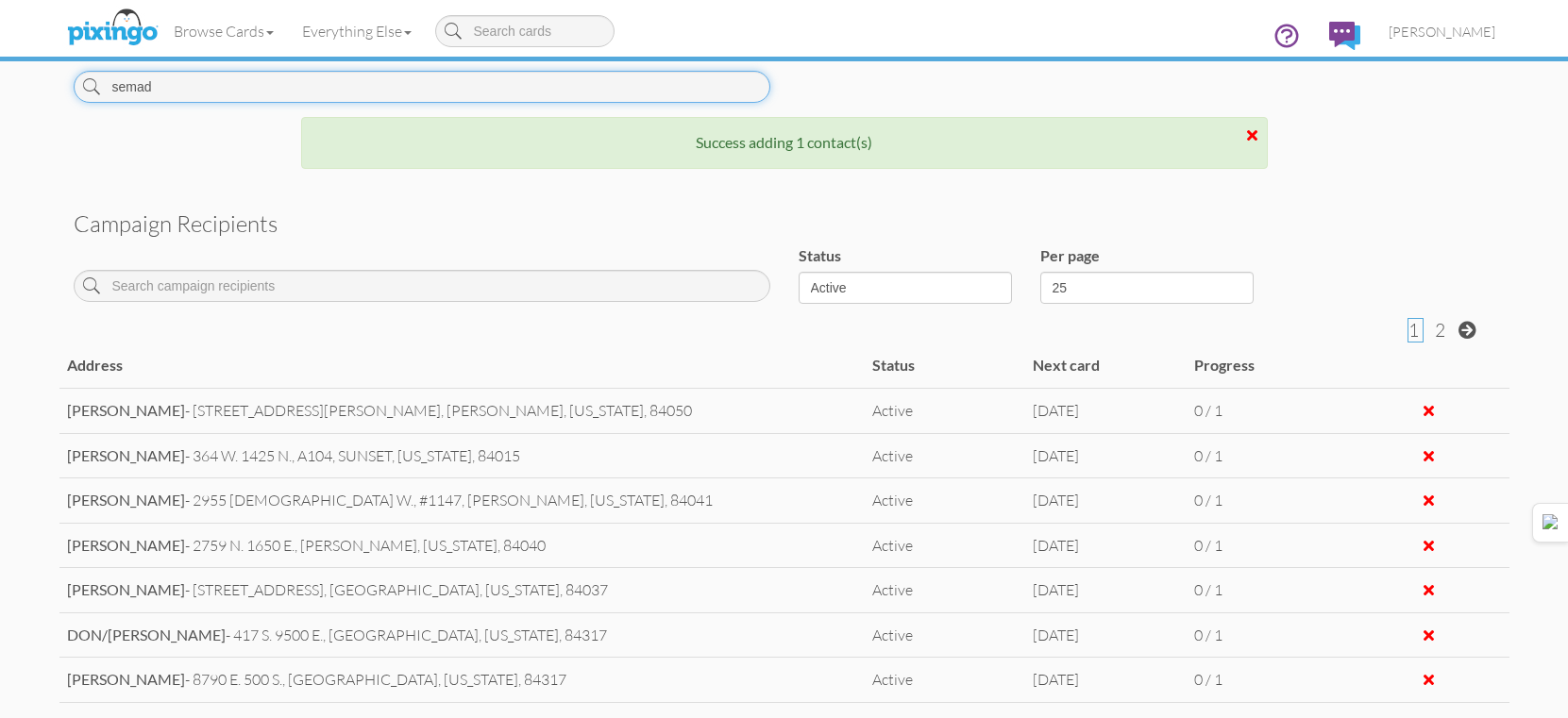
click at [532, 90] on input "semad" at bounding box center [421, 86] width 697 height 32
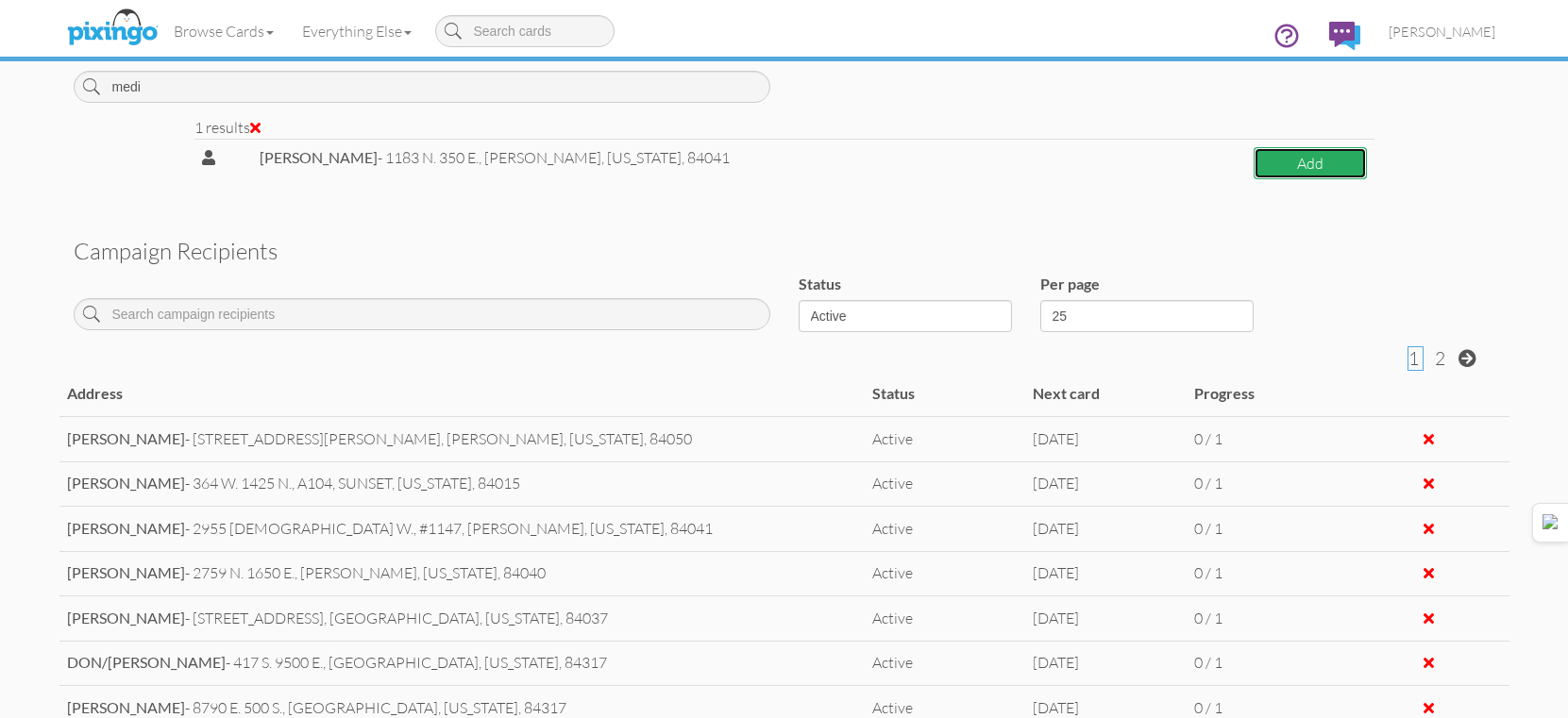
click at [1253, 177] on button "Add" at bounding box center [1309, 164] width 113 height 33
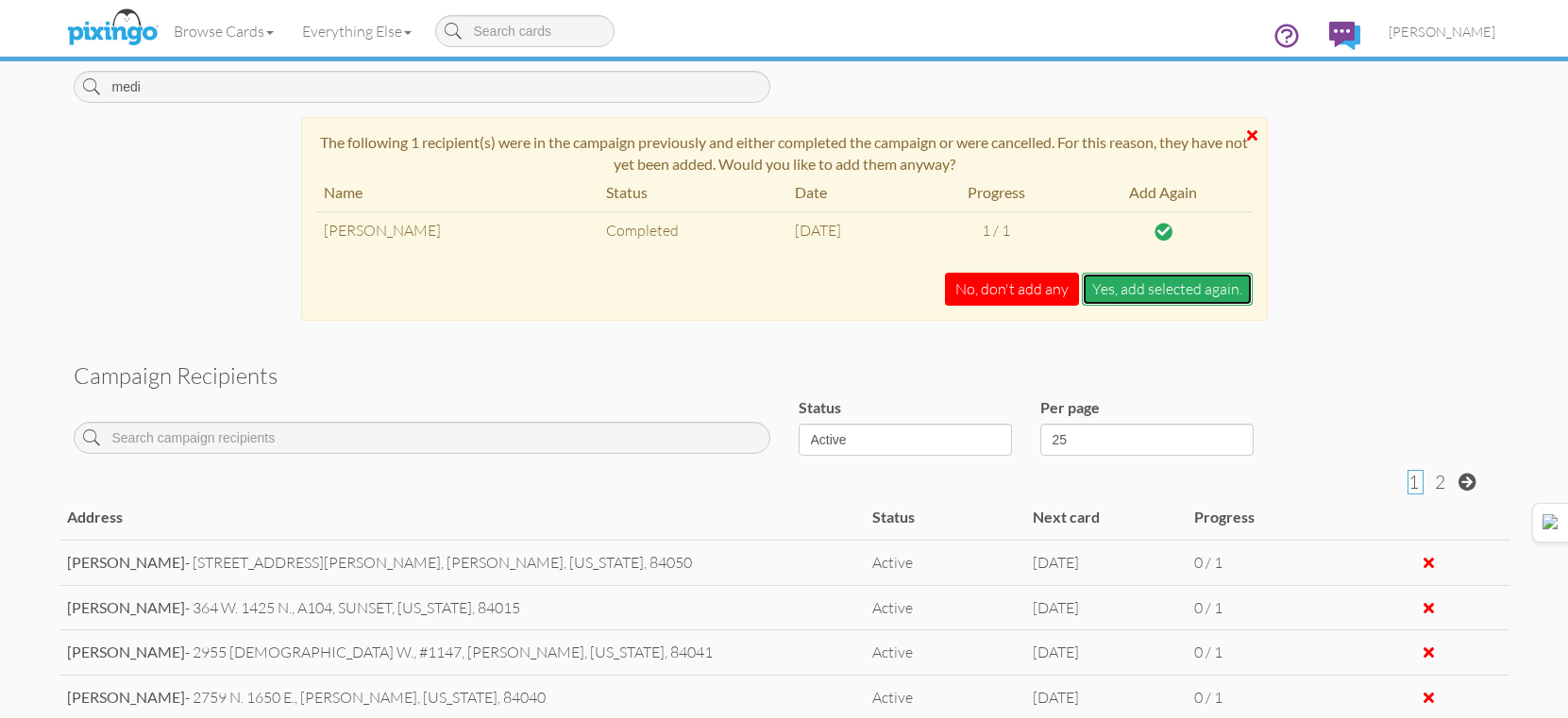
click at [1189, 284] on button "Yes, add selected again." at bounding box center [1167, 289] width 171 height 33
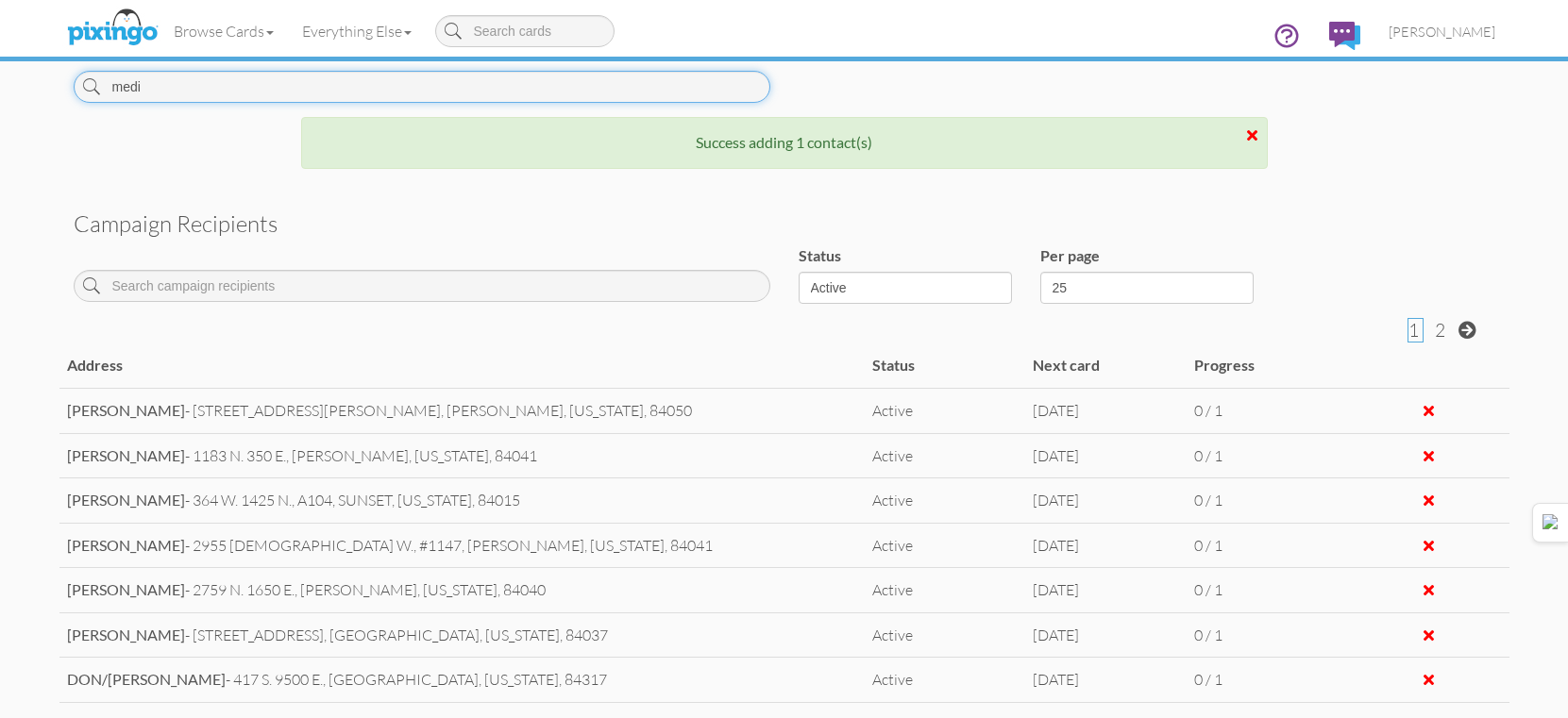
click at [590, 78] on input "medi" at bounding box center [421, 86] width 697 height 32
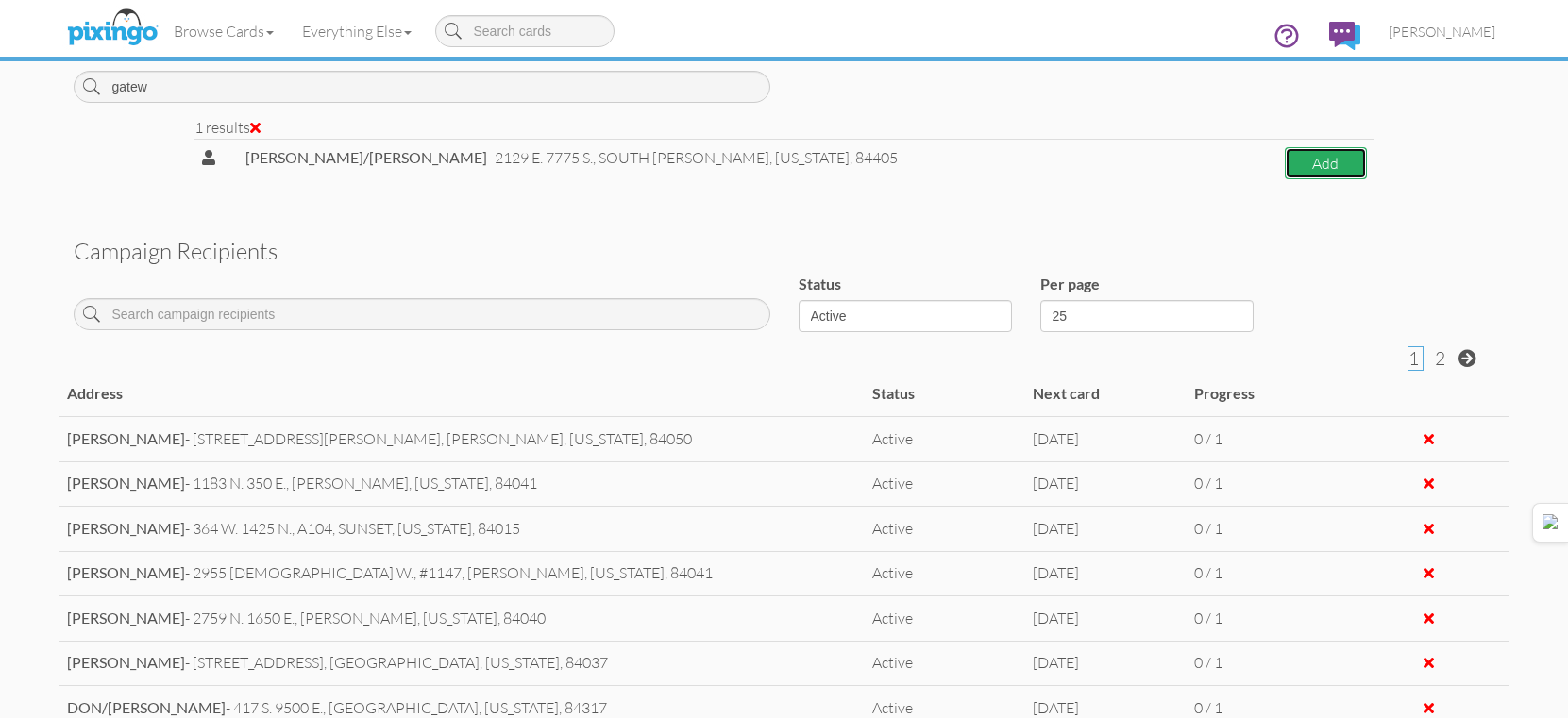
click at [1285, 170] on button "Add" at bounding box center [1326, 164] width 82 height 33
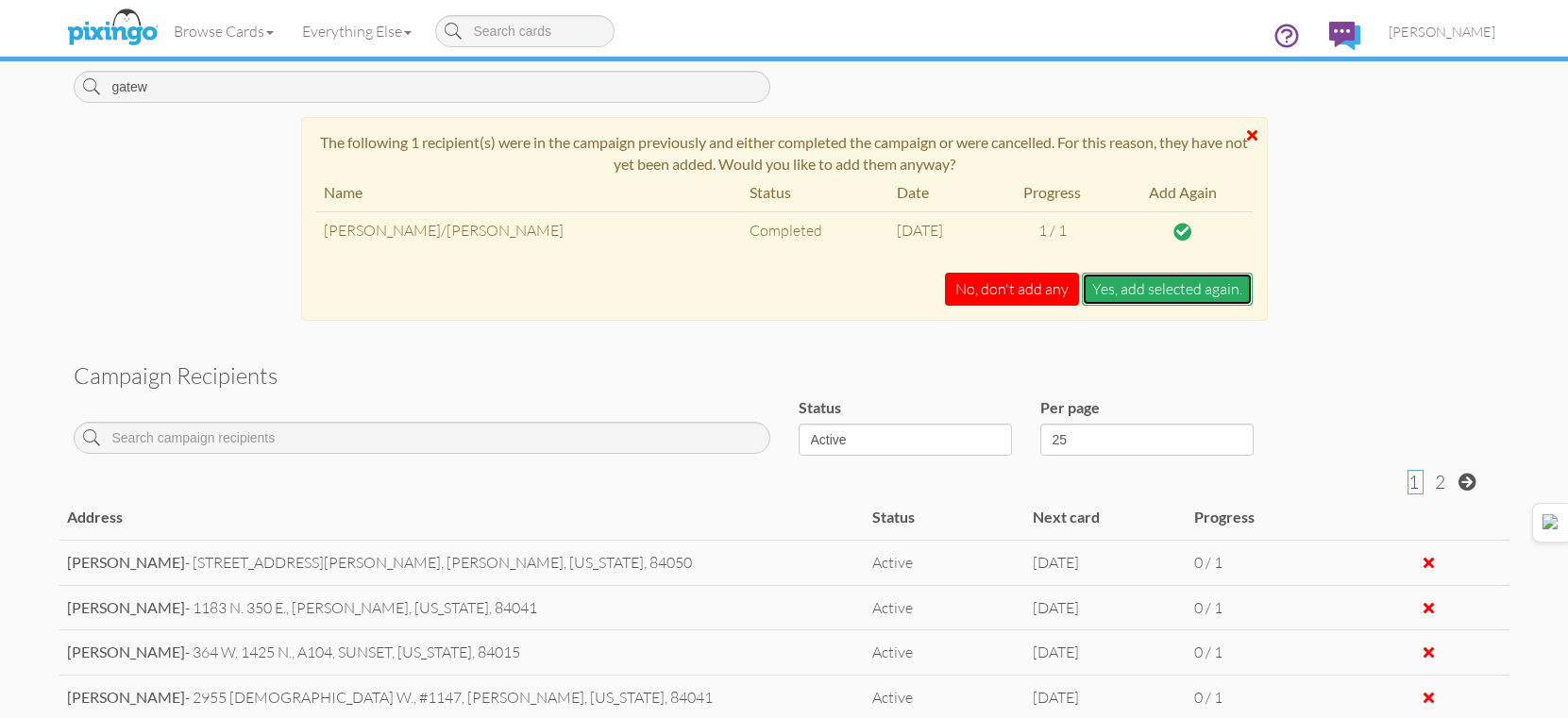
click at [1166, 273] on button "Yes, add selected again." at bounding box center [1167, 289] width 171 height 33
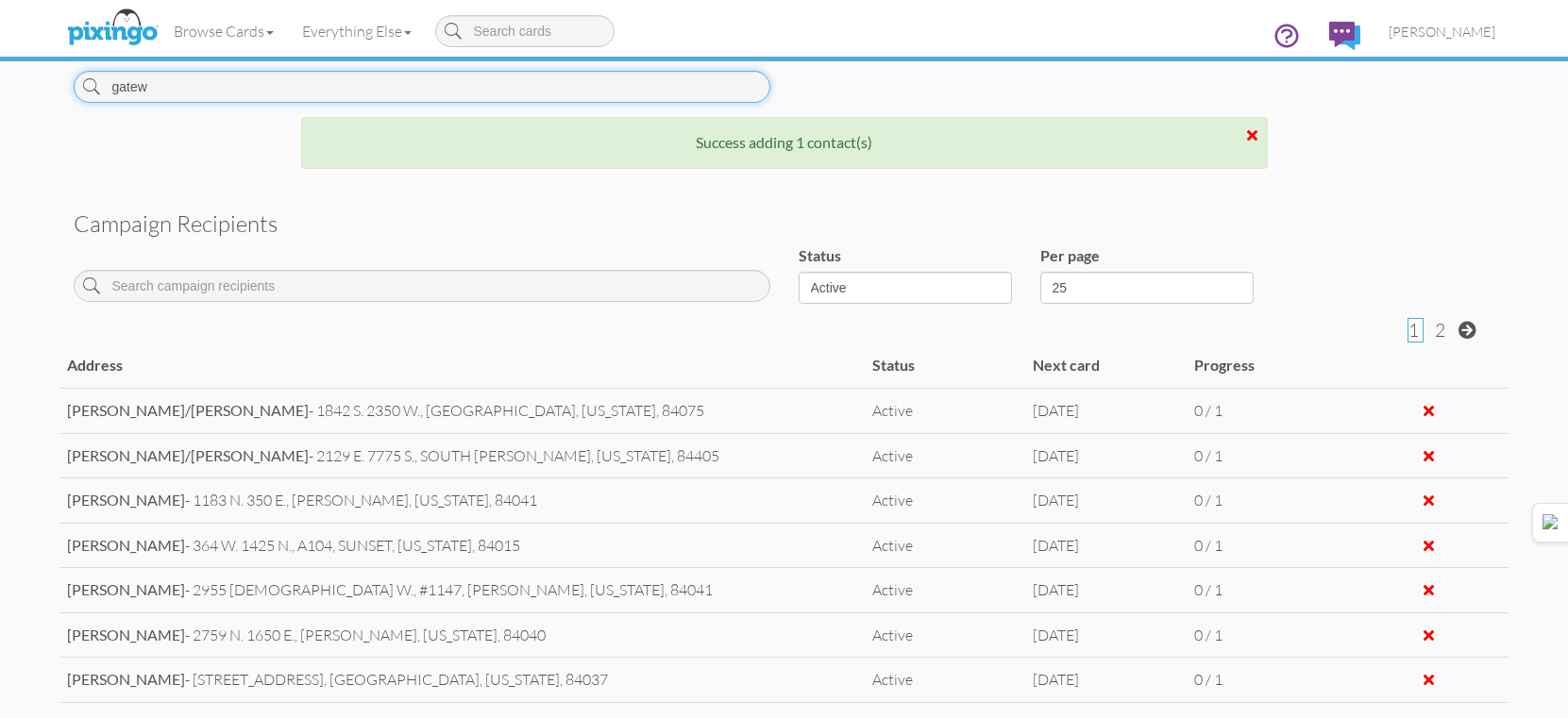
click at [674, 90] on input "gatew" at bounding box center [421, 86] width 697 height 32
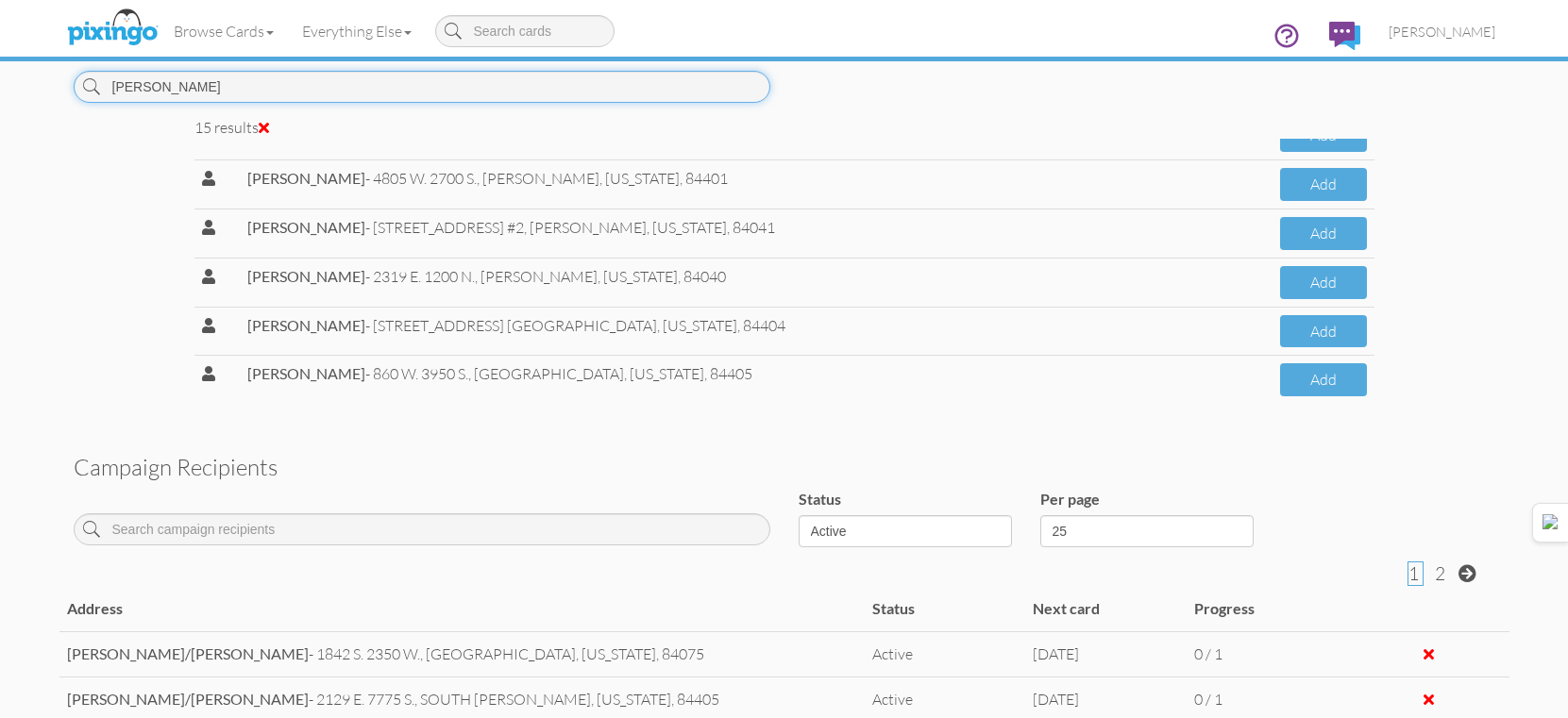
scroll to position [469, 0]
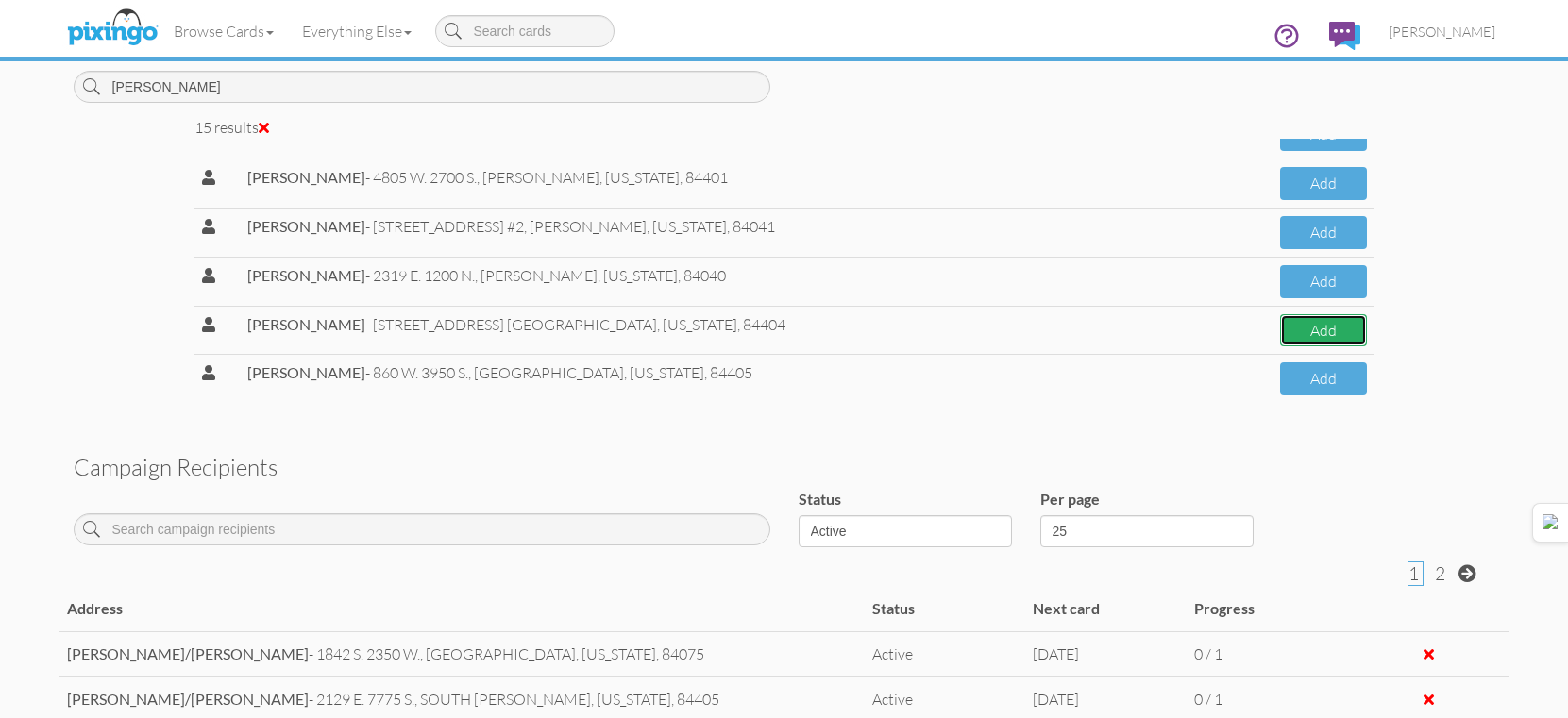
click at [1280, 329] on button "Add" at bounding box center [1323, 331] width 86 height 33
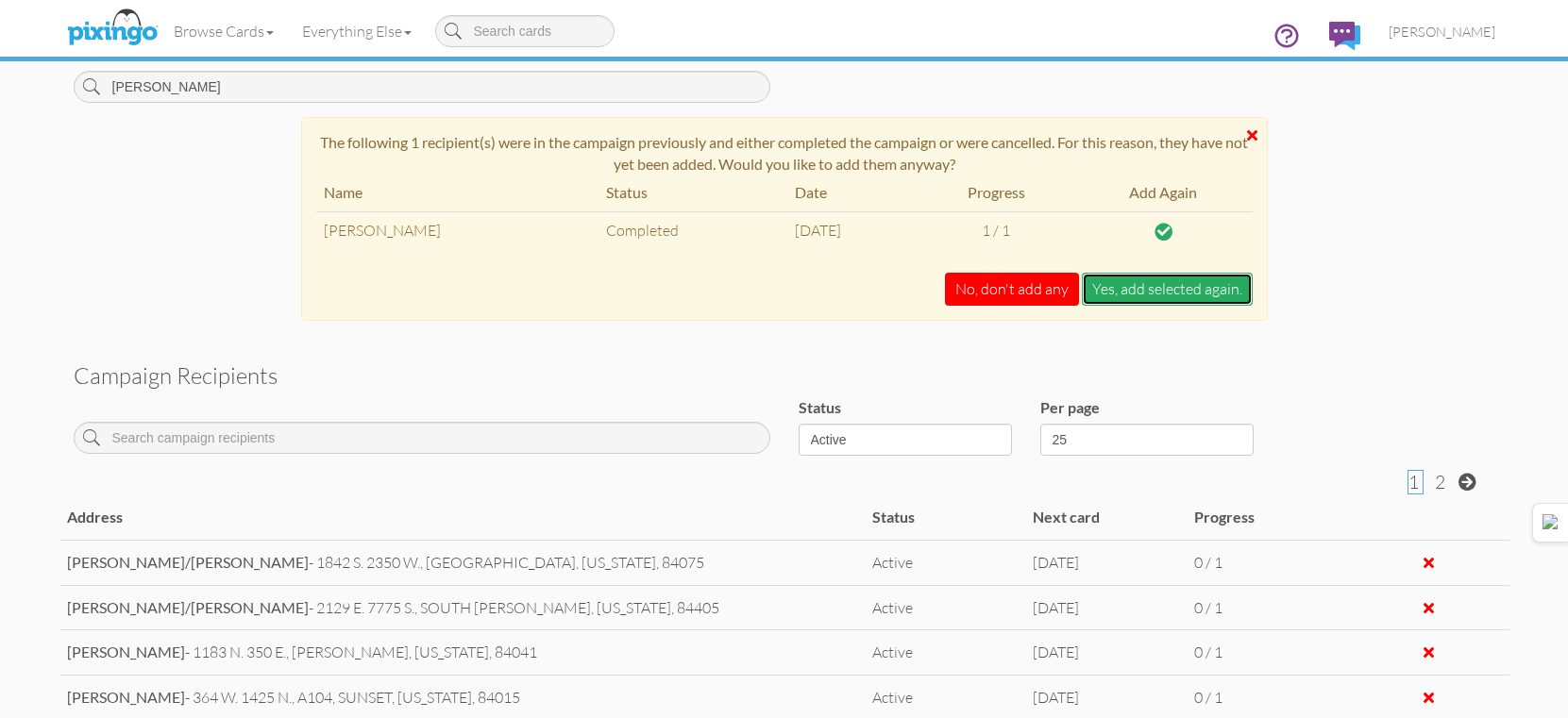
click at [1200, 287] on button "Yes, add selected again." at bounding box center [1167, 289] width 171 height 33
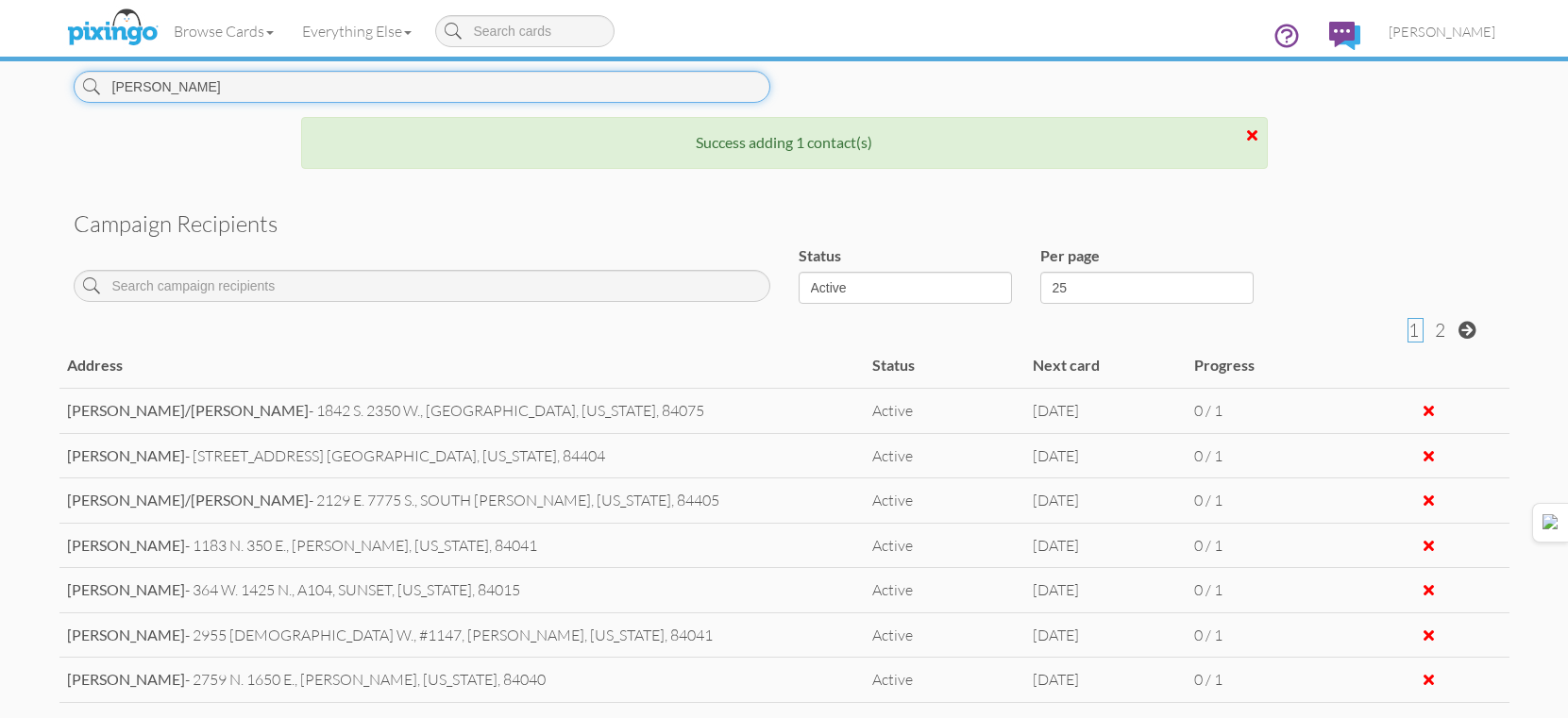
click at [594, 87] on input "harris" at bounding box center [421, 86] width 697 height 32
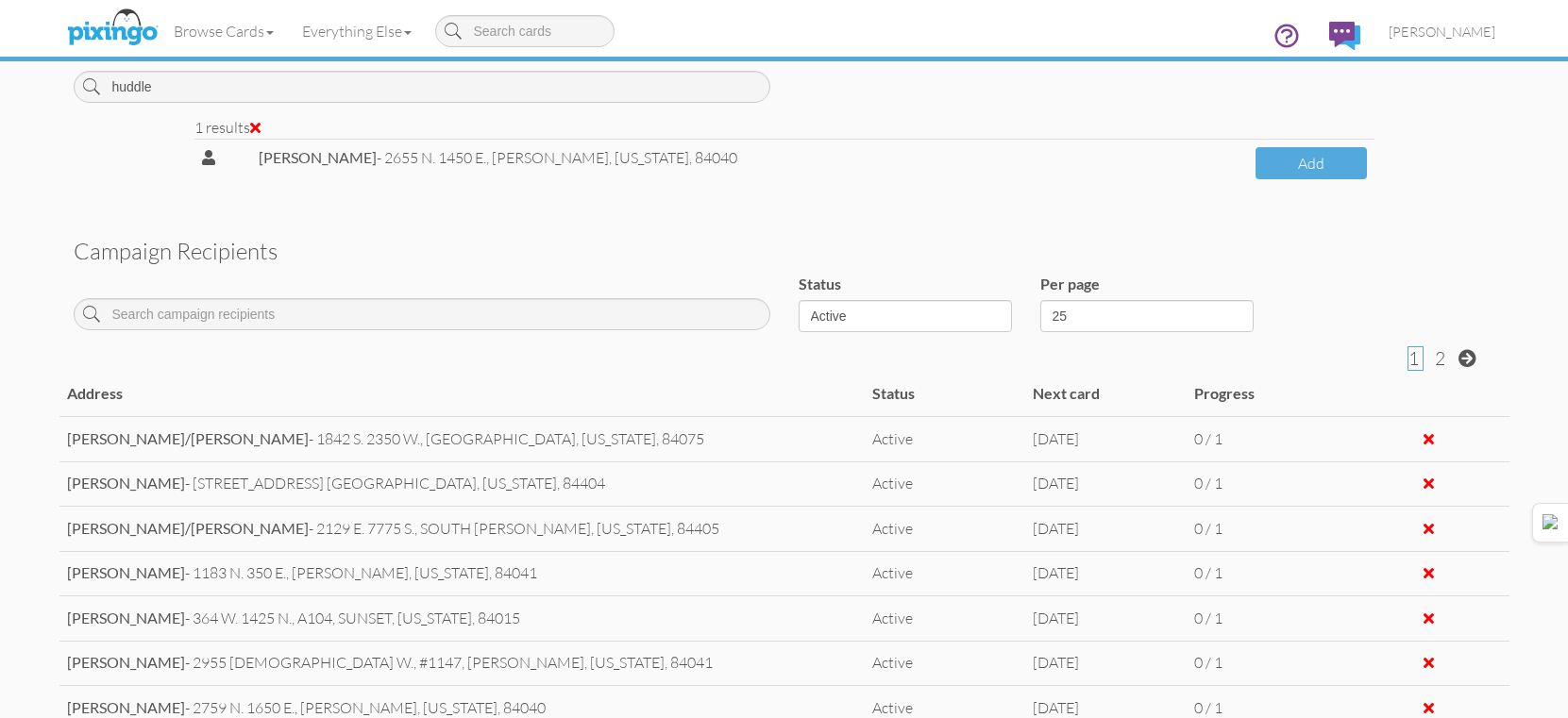
click at [1287, 181] on td "Add" at bounding box center [1311, 163] width 125 height 48
click at [1287, 162] on button "Add" at bounding box center [1310, 164] width 111 height 33
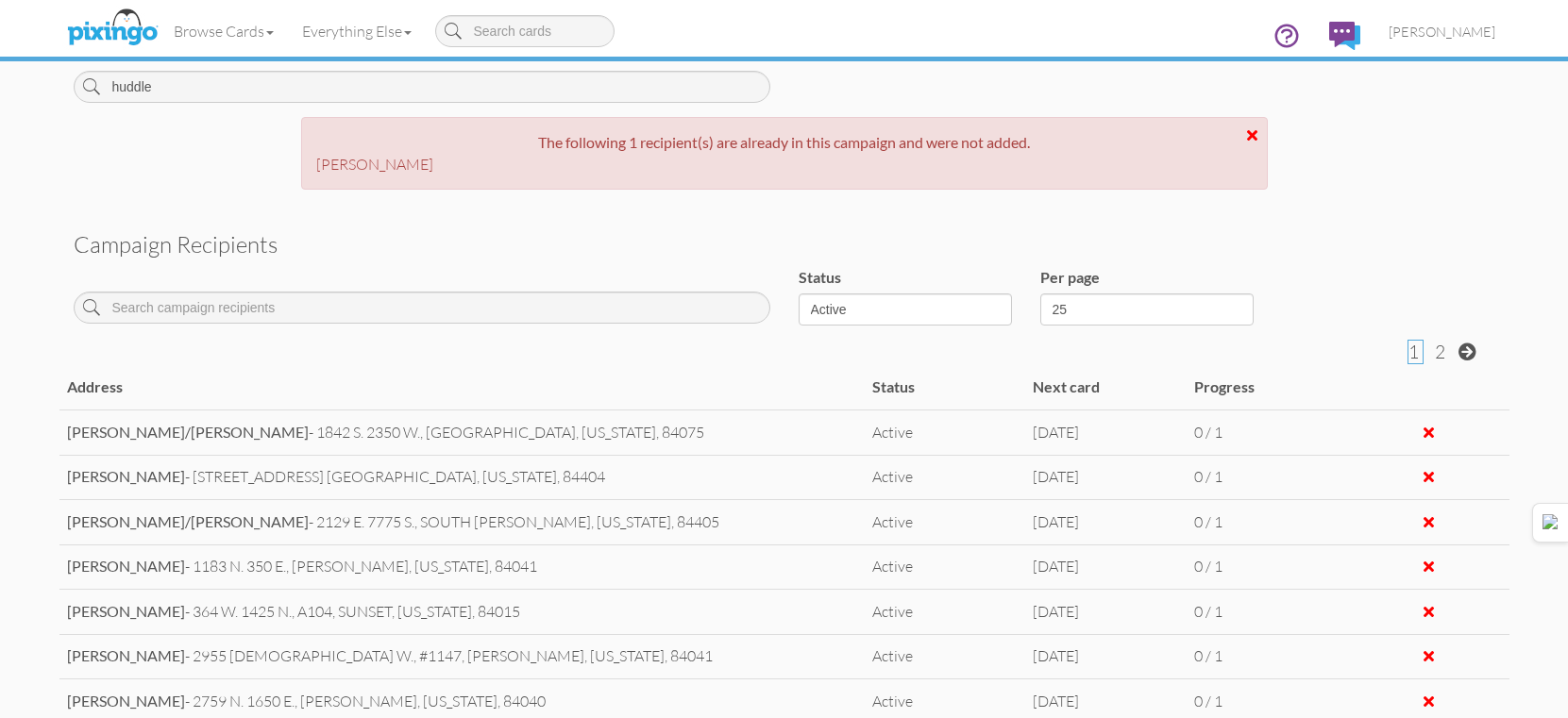
click at [734, 72] on div "Browse Cards Business Accounting Automotive Chiropractor Customer Dental Financ…" at bounding box center [784, 37] width 1422 height 74
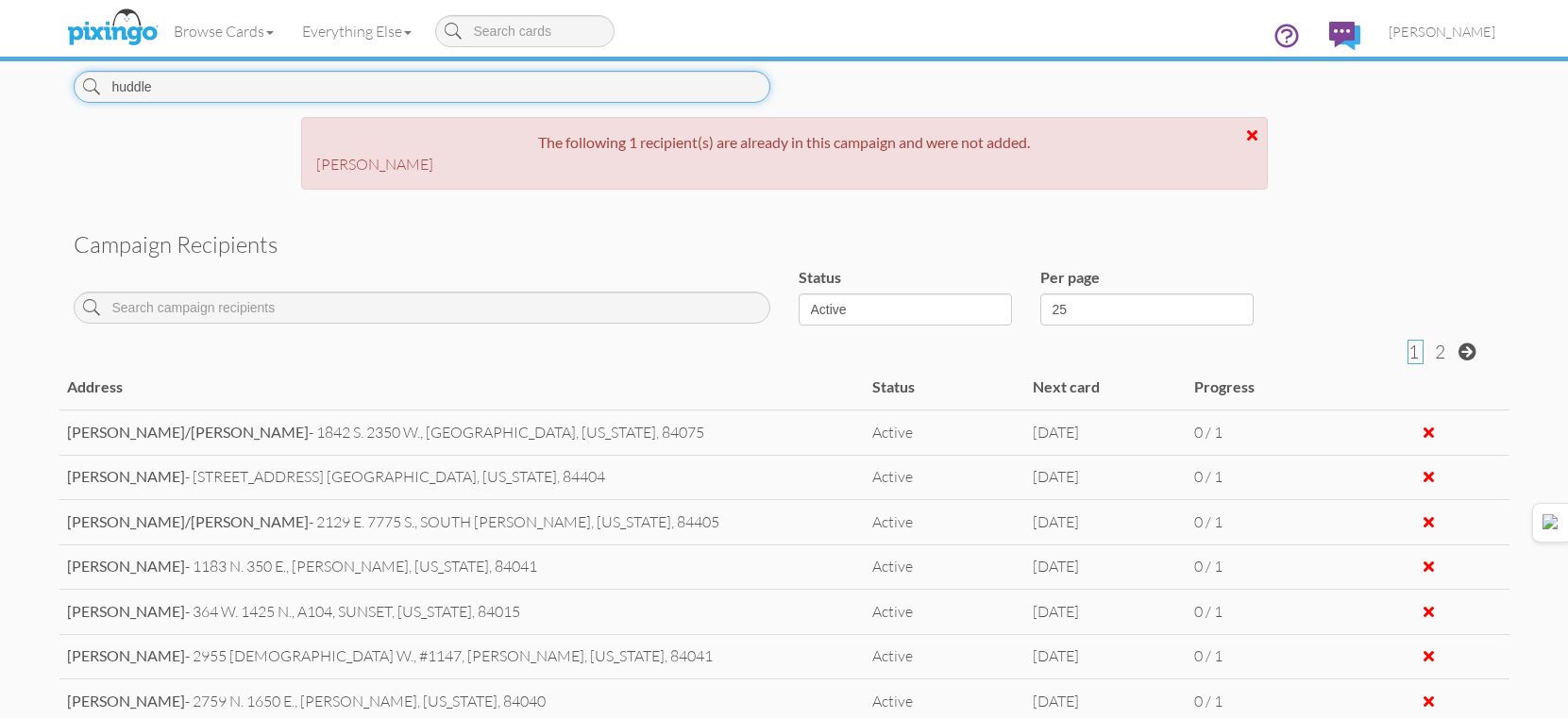
click at [703, 95] on input "huddle" at bounding box center [421, 86] width 697 height 32
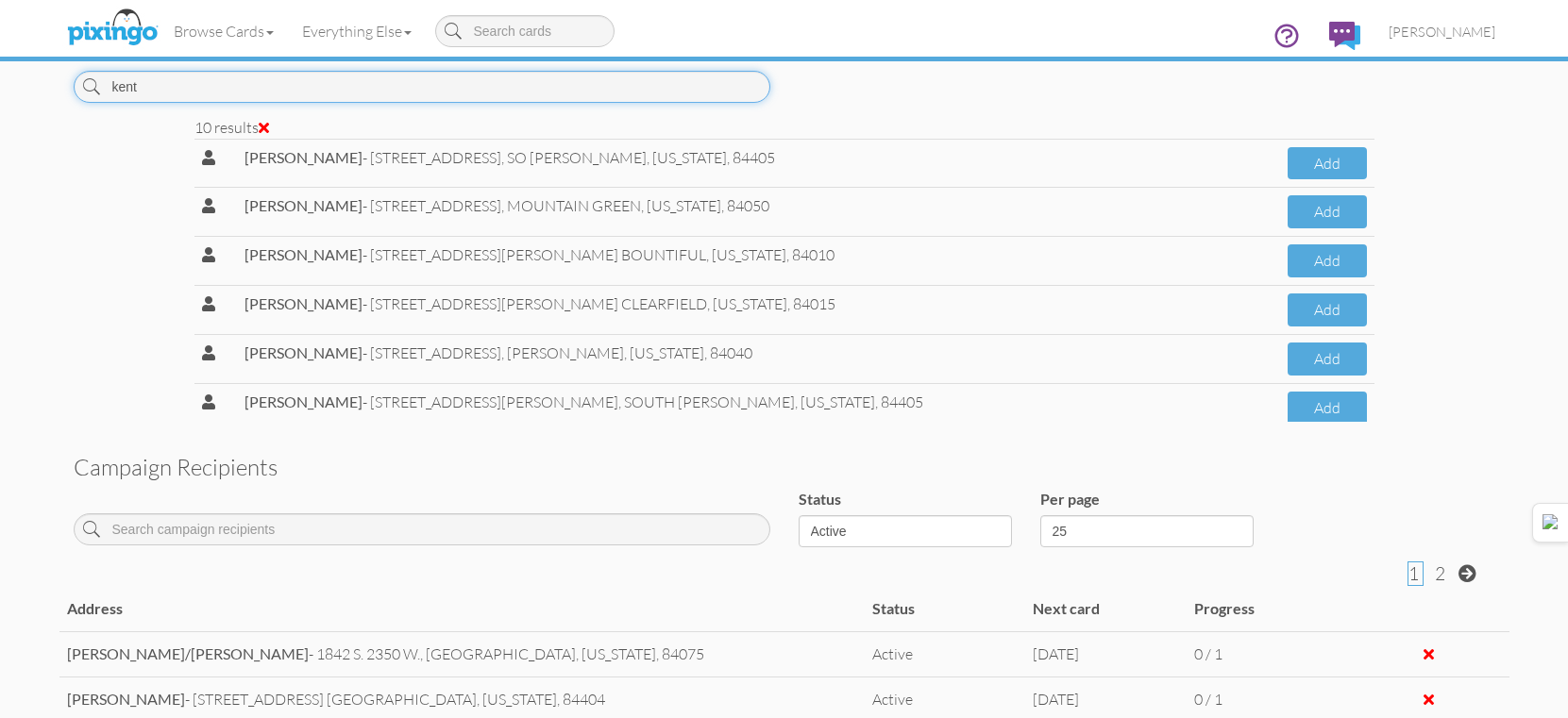
scroll to position [94, 0]
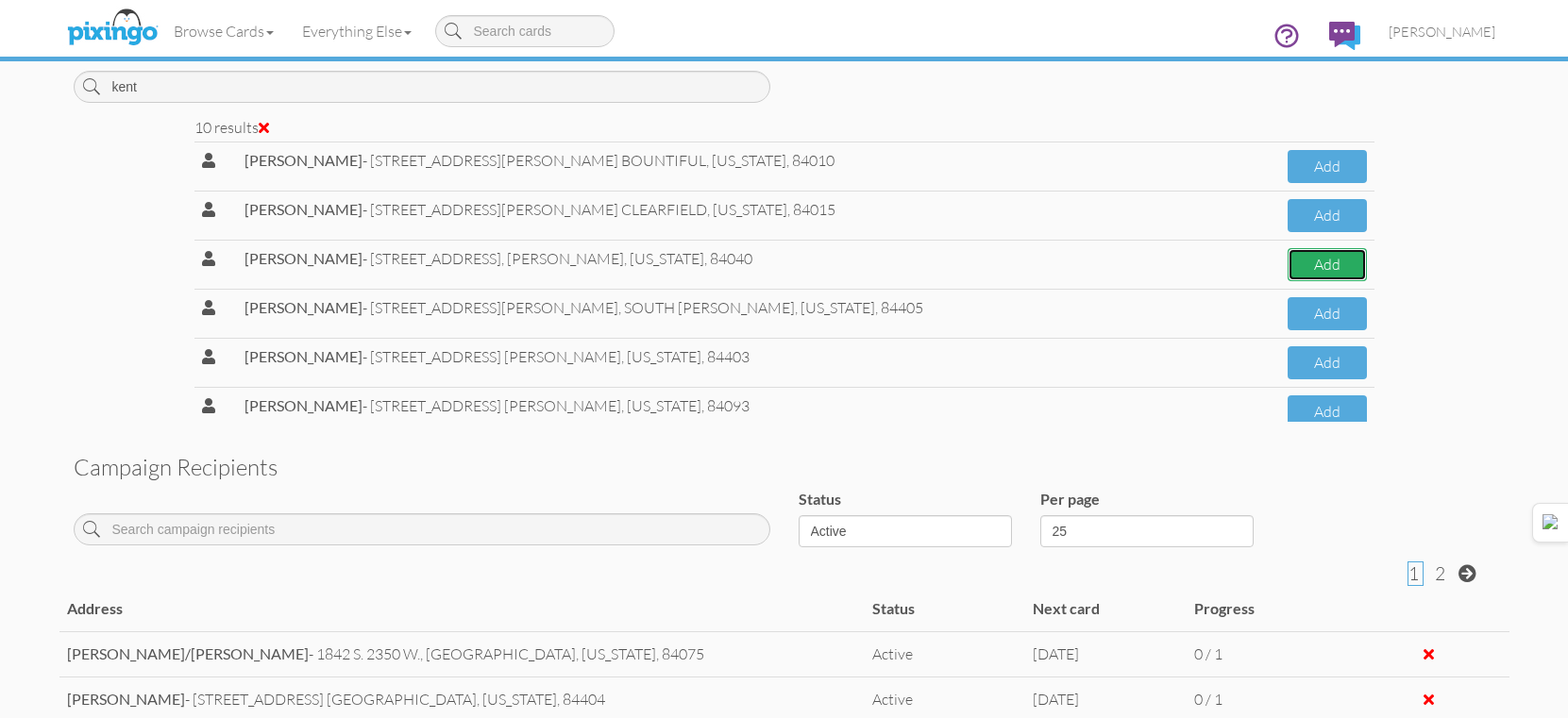
click at [1300, 263] on button "Add" at bounding box center [1327, 264] width 78 height 33
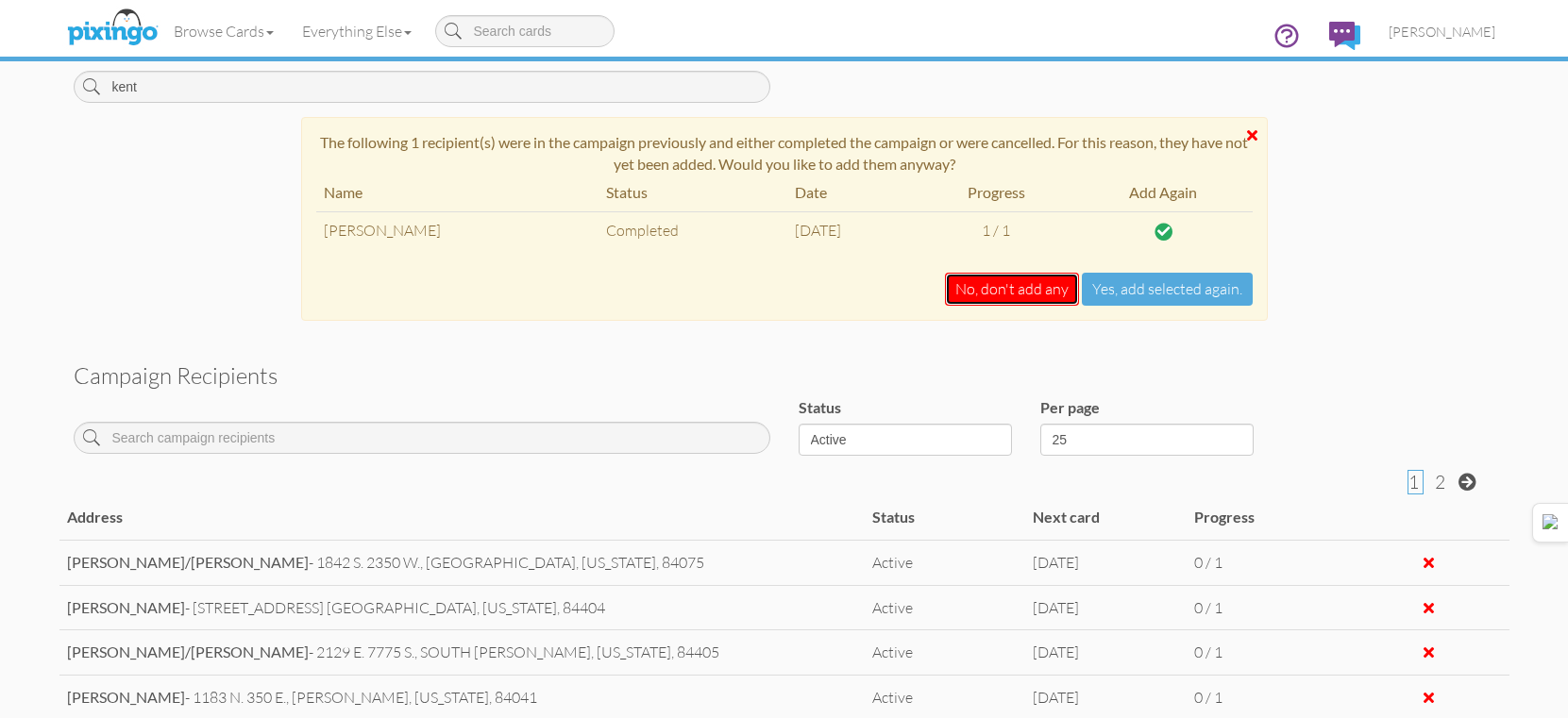
click at [1016, 276] on button "No, don't add any" at bounding box center [1011, 289] width 134 height 33
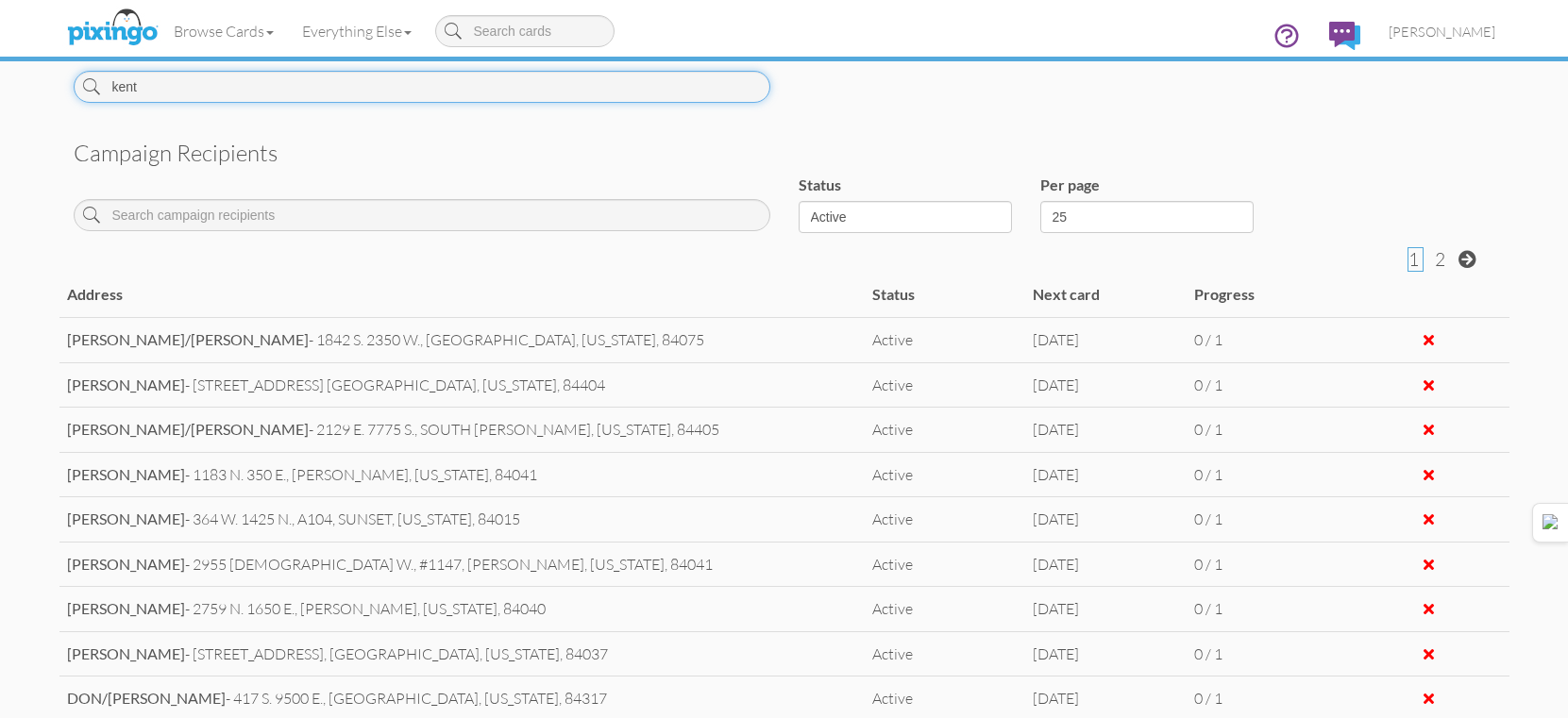
click at [722, 100] on input "kent" at bounding box center [421, 86] width 697 height 32
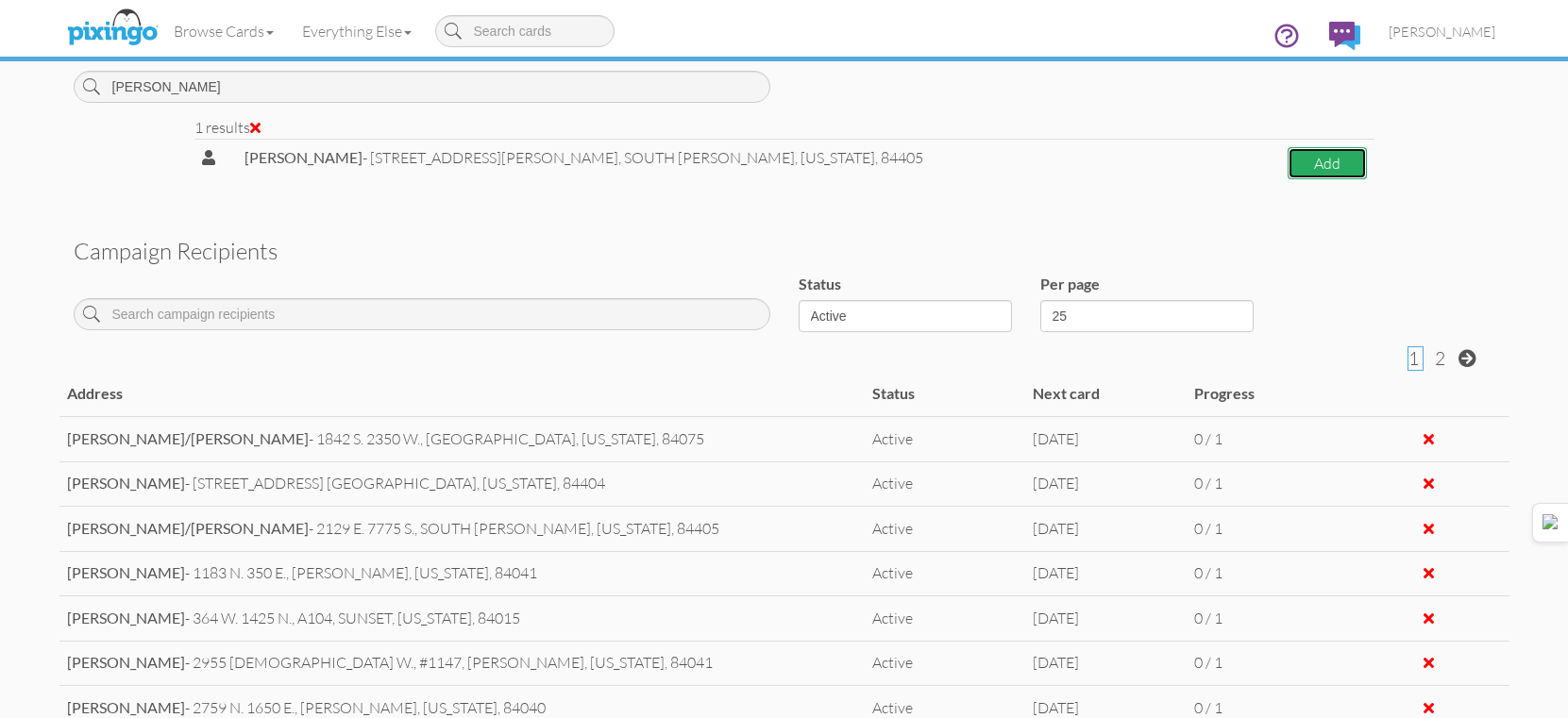
click at [1330, 167] on button "Add" at bounding box center [1327, 164] width 78 height 33
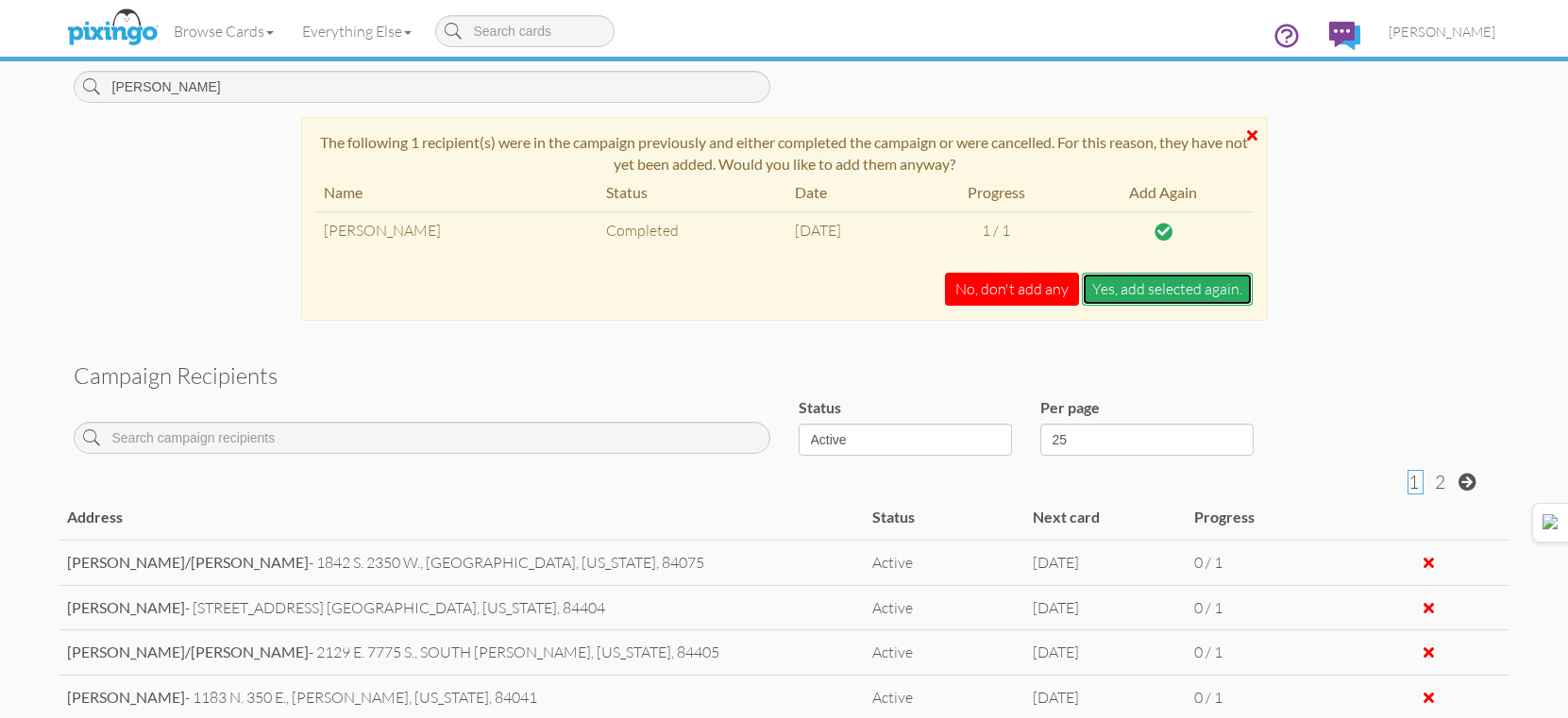
click at [1184, 280] on button "Yes, add selected again." at bounding box center [1167, 289] width 171 height 33
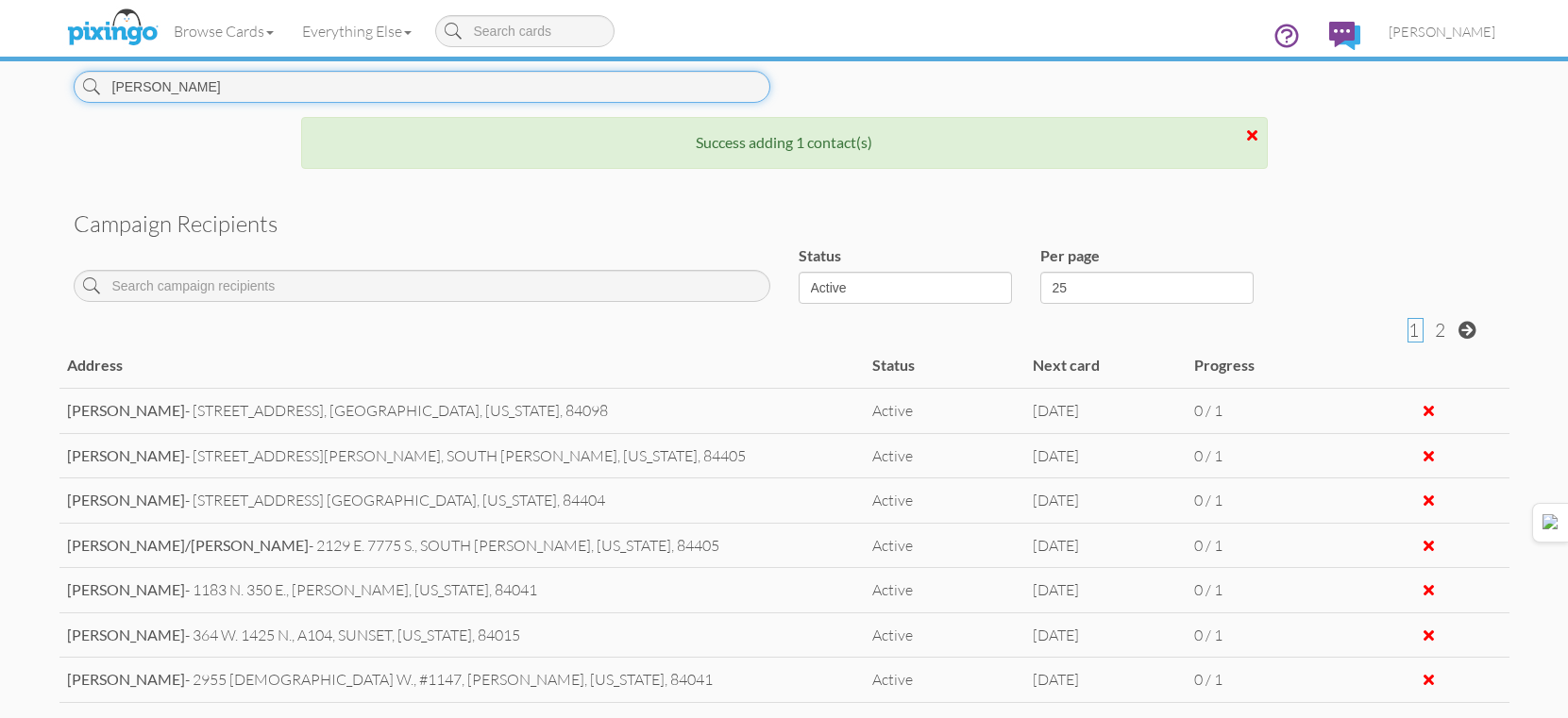
click at [565, 95] on input "keegan" at bounding box center [421, 86] width 697 height 32
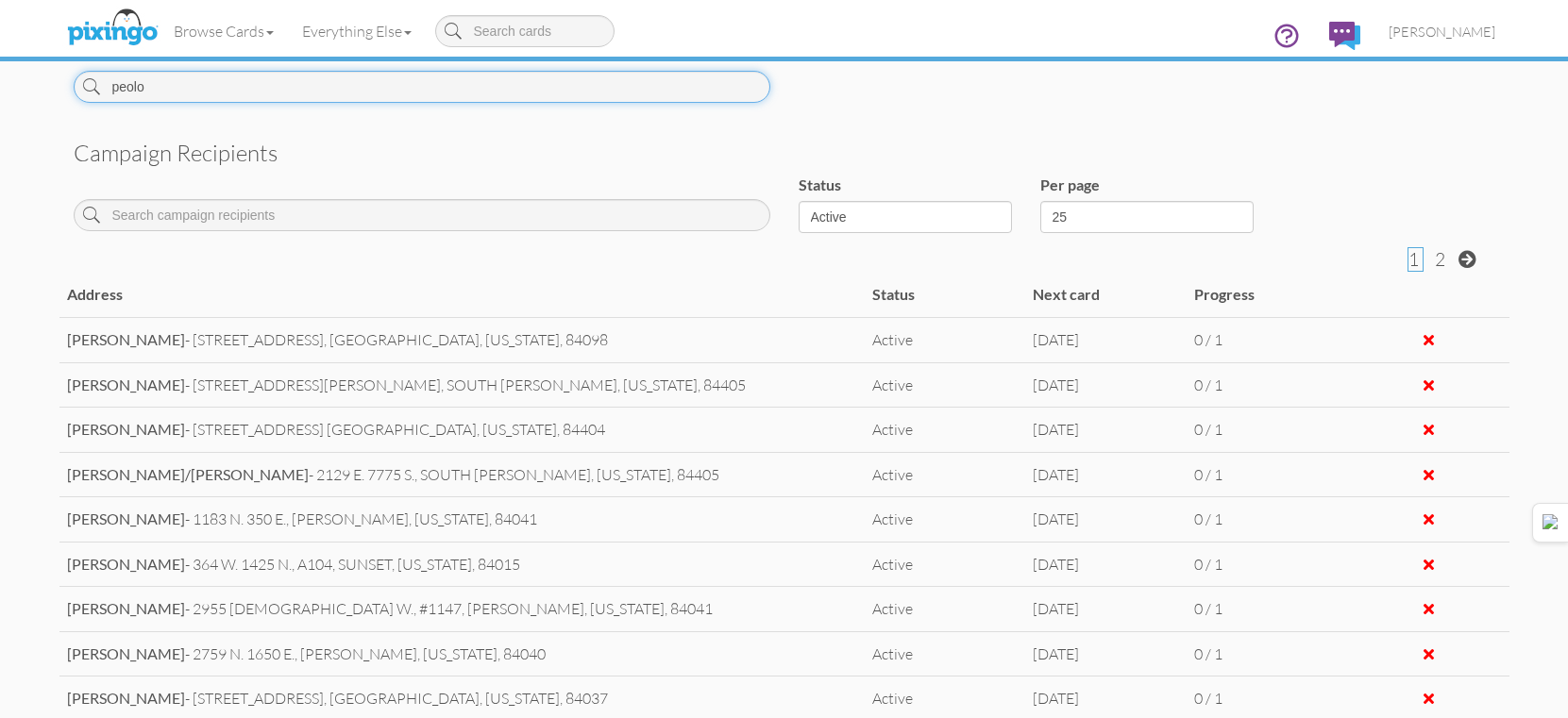
click at [505, 99] on input "peolo" at bounding box center [421, 86] width 697 height 32
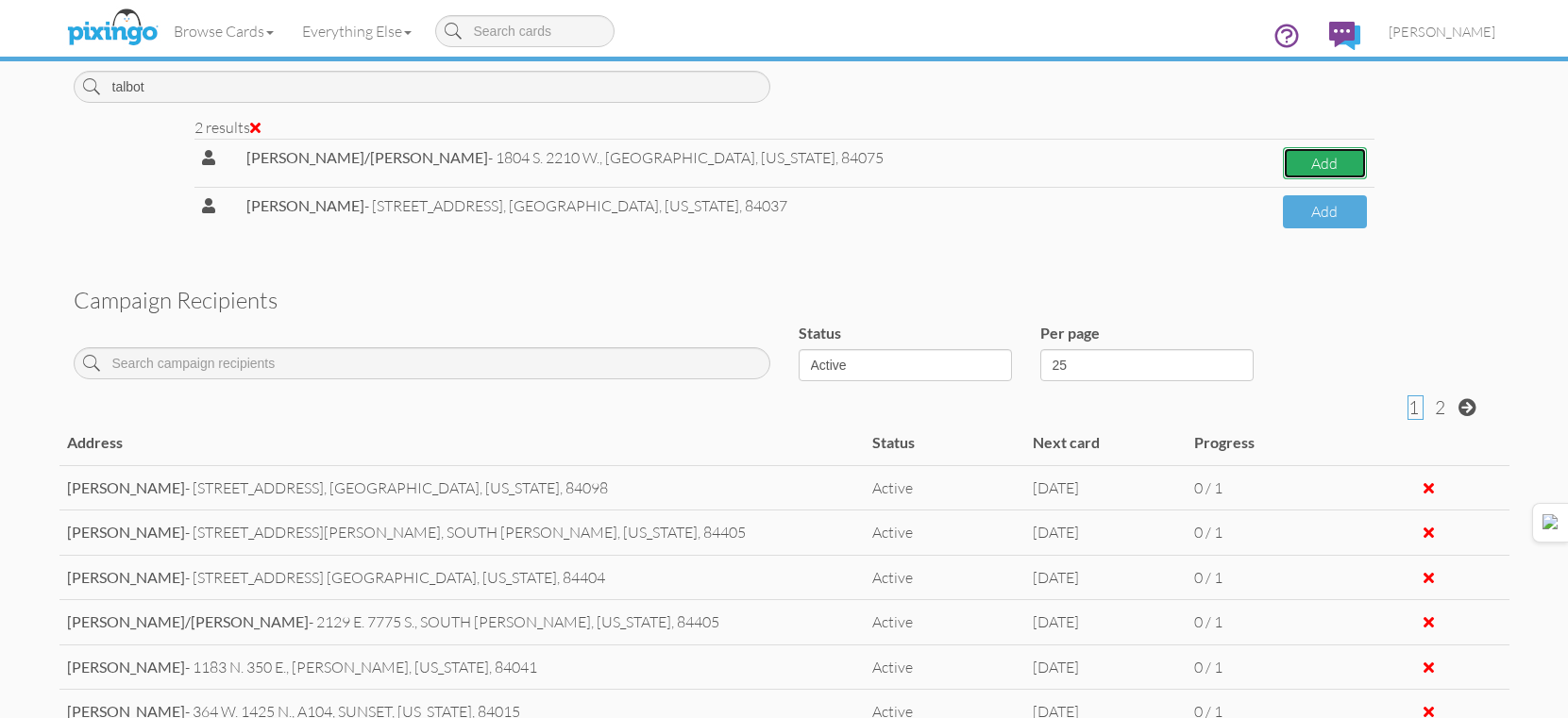
click at [1286, 168] on button "Add" at bounding box center [1325, 164] width 84 height 33
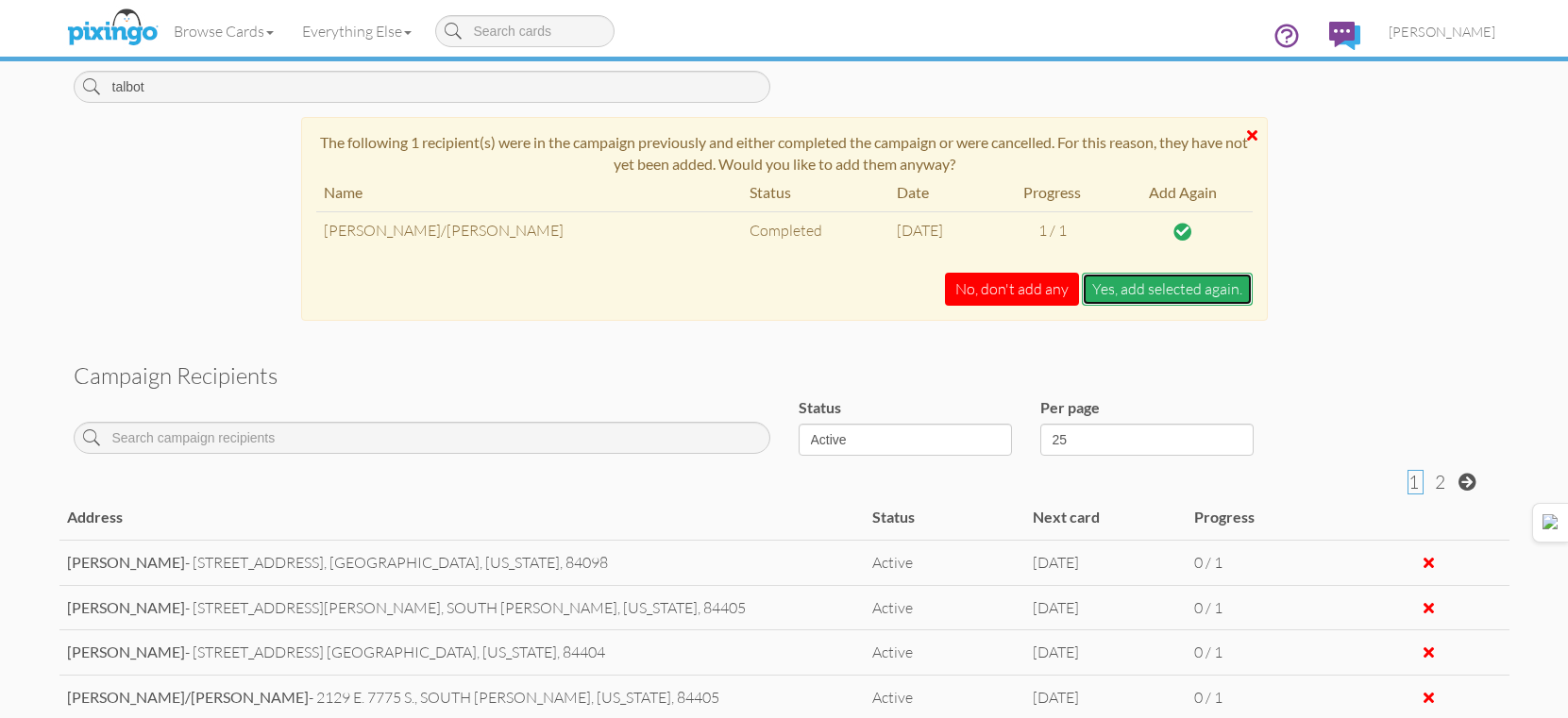
click at [1187, 292] on button "Yes, add selected again." at bounding box center [1167, 289] width 171 height 33
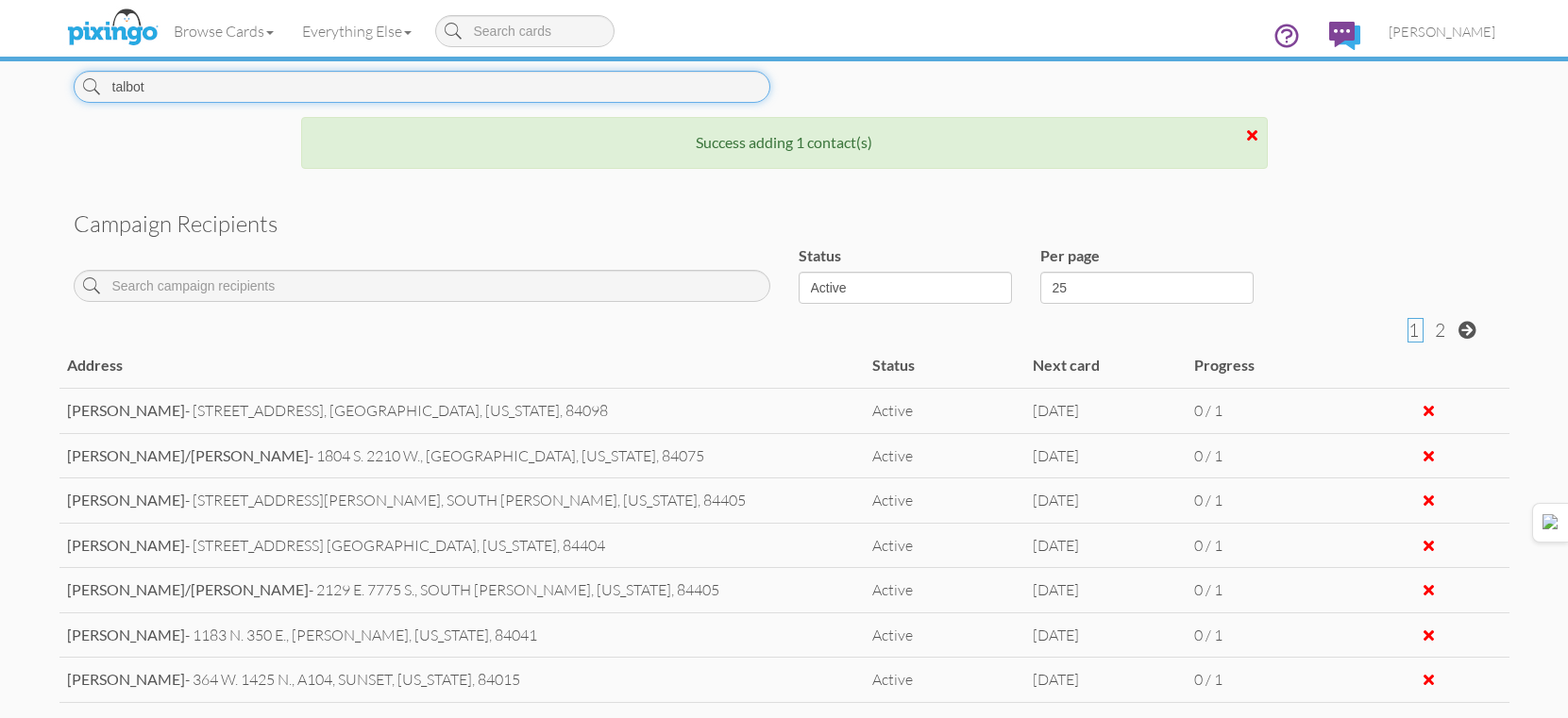
click at [696, 80] on input "talbot" at bounding box center [421, 86] width 697 height 32
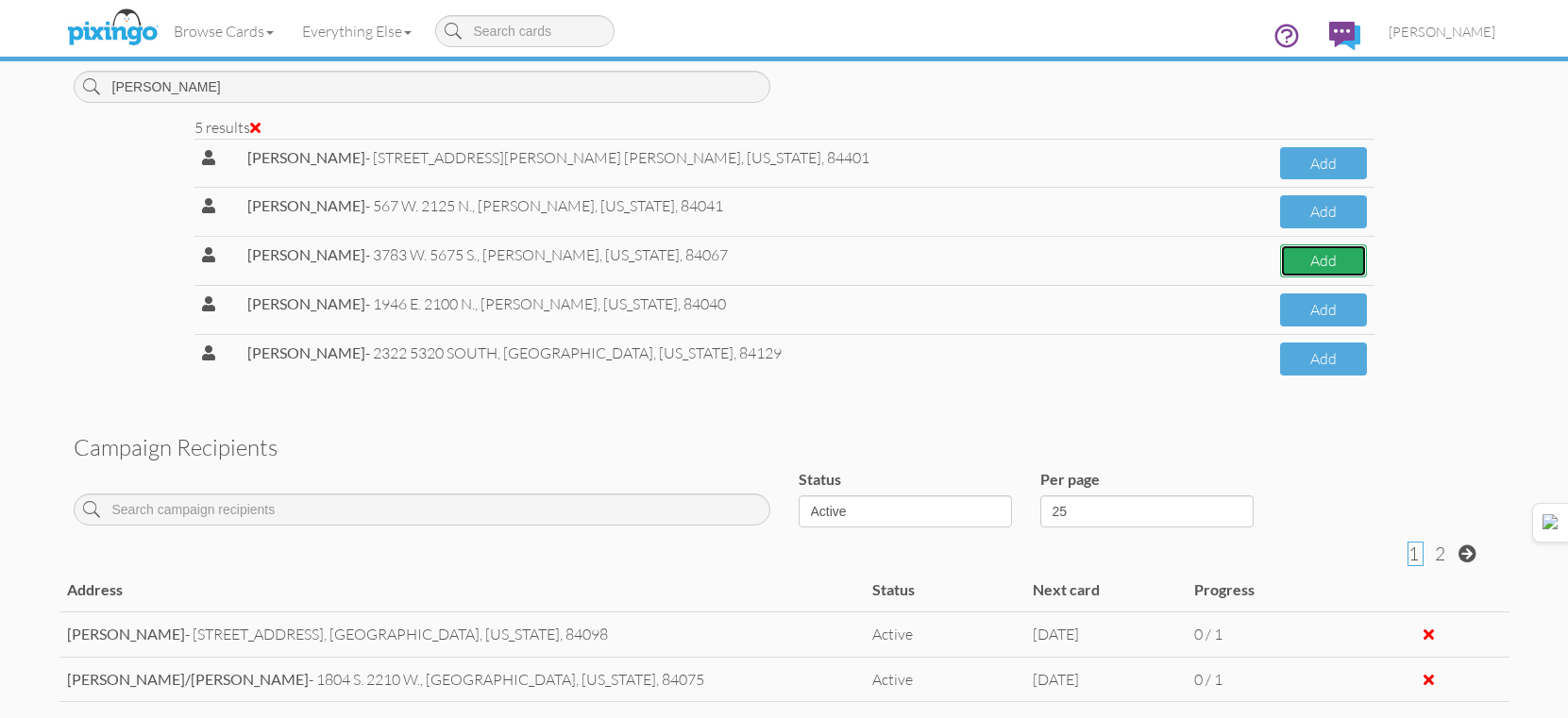
click at [1294, 257] on button "Add" at bounding box center [1323, 262] width 86 height 33
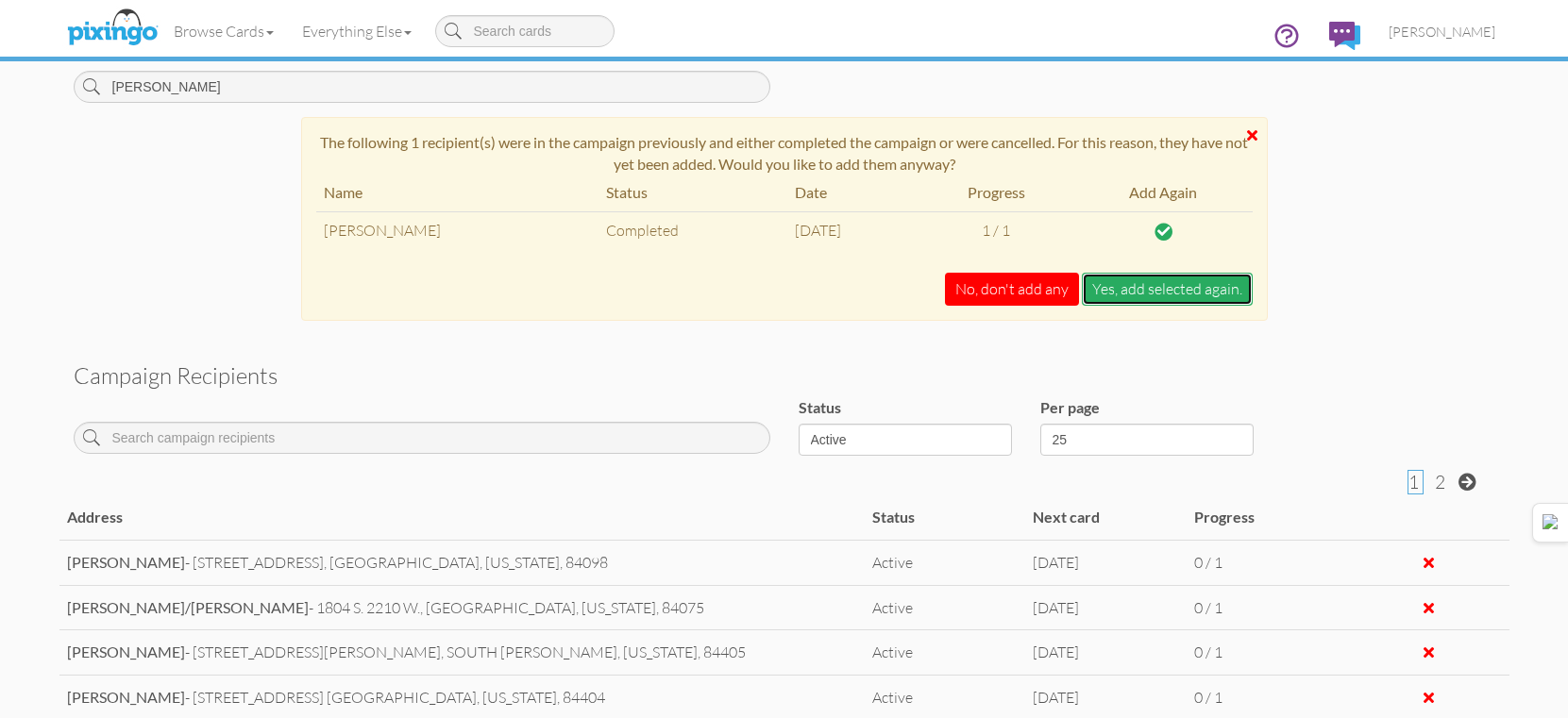
click at [1171, 296] on button "Yes, add selected again." at bounding box center [1167, 289] width 171 height 33
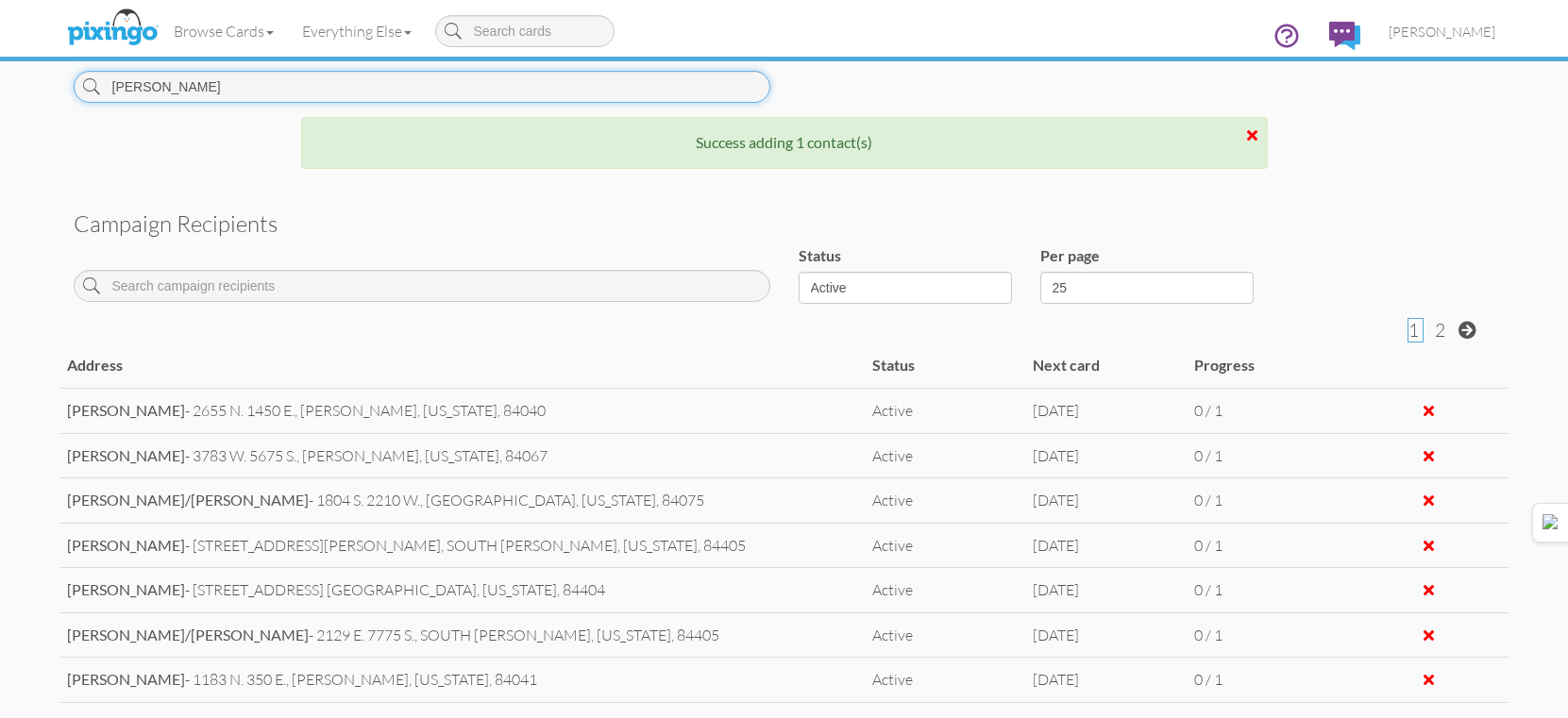
click at [634, 86] on input "lopez" at bounding box center [421, 86] width 697 height 32
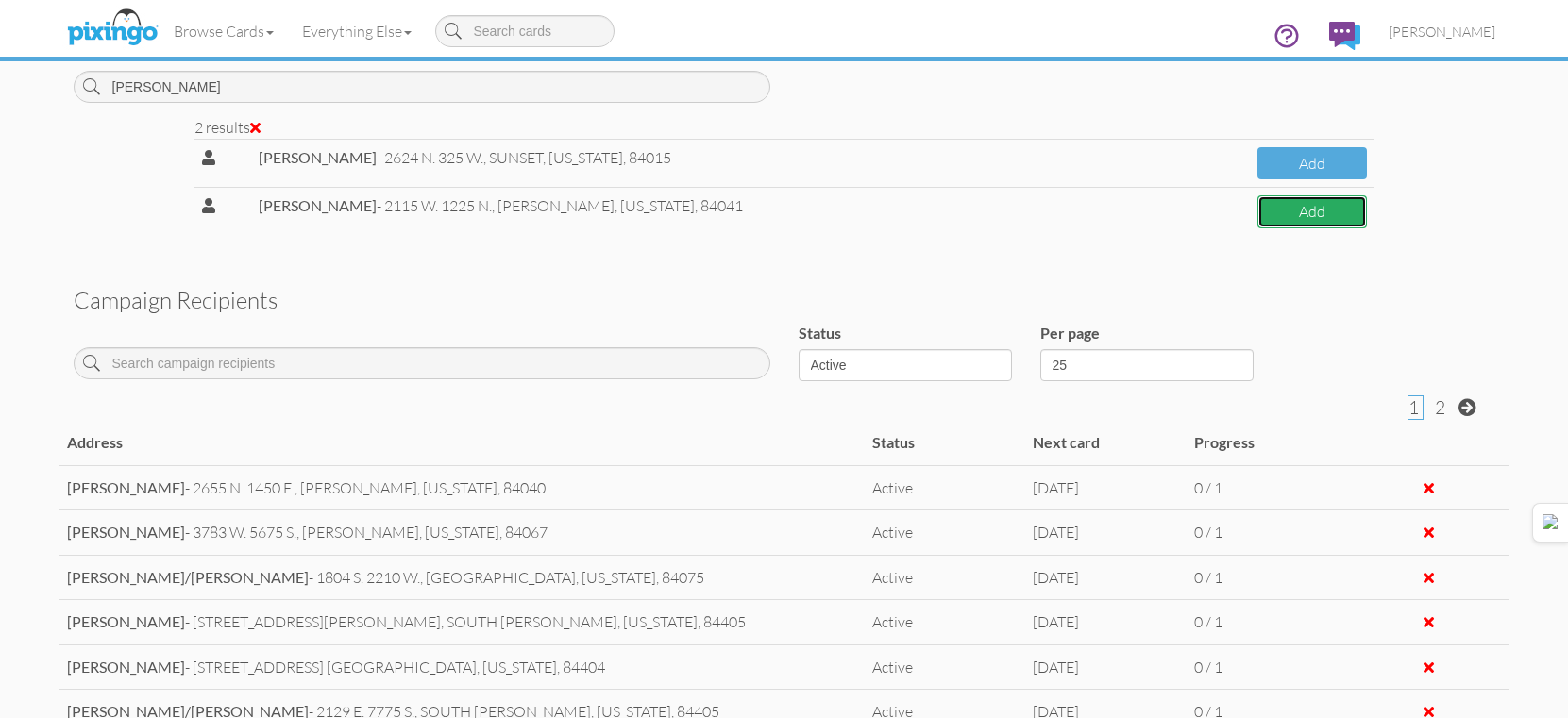
click at [1275, 219] on button "Add" at bounding box center [1312, 212] width 110 height 33
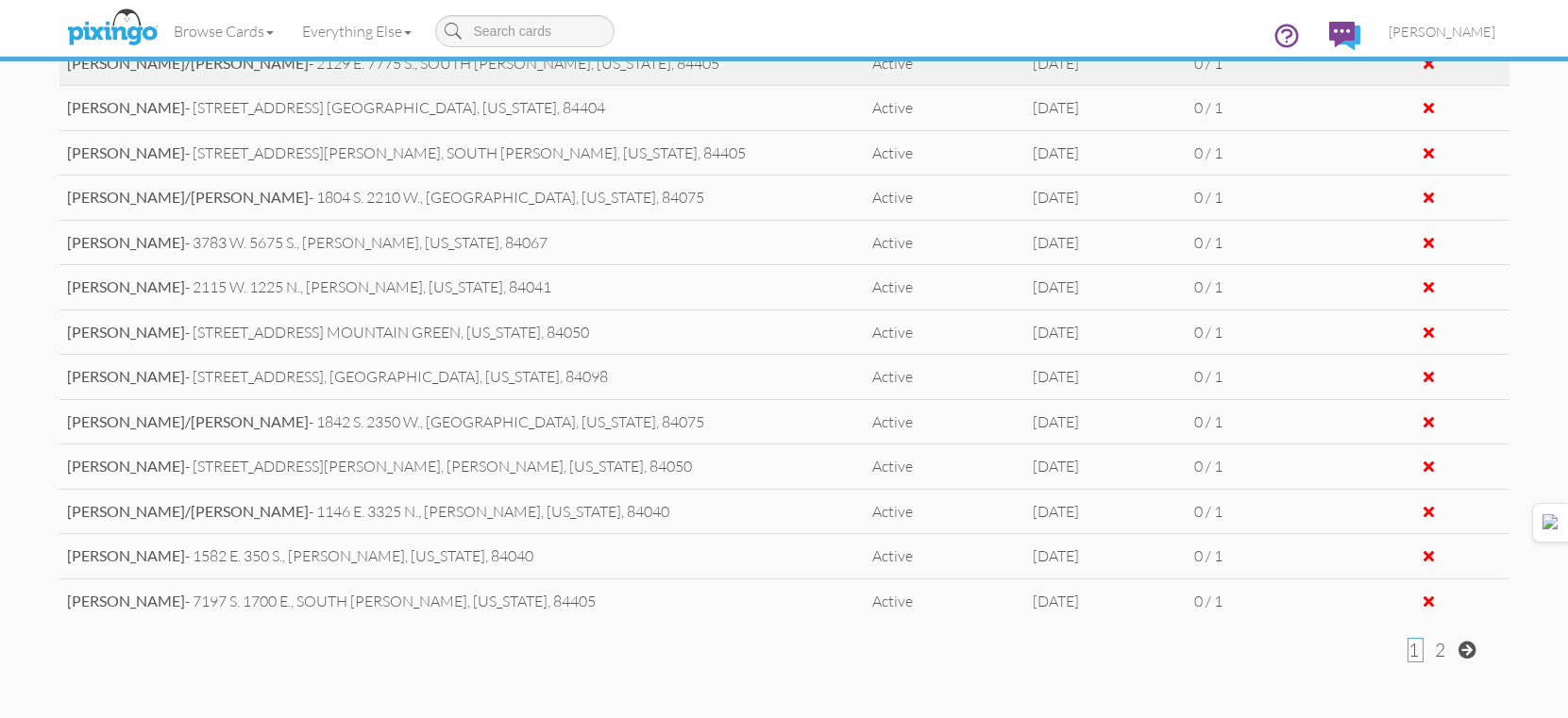
scroll to position [551, 0]
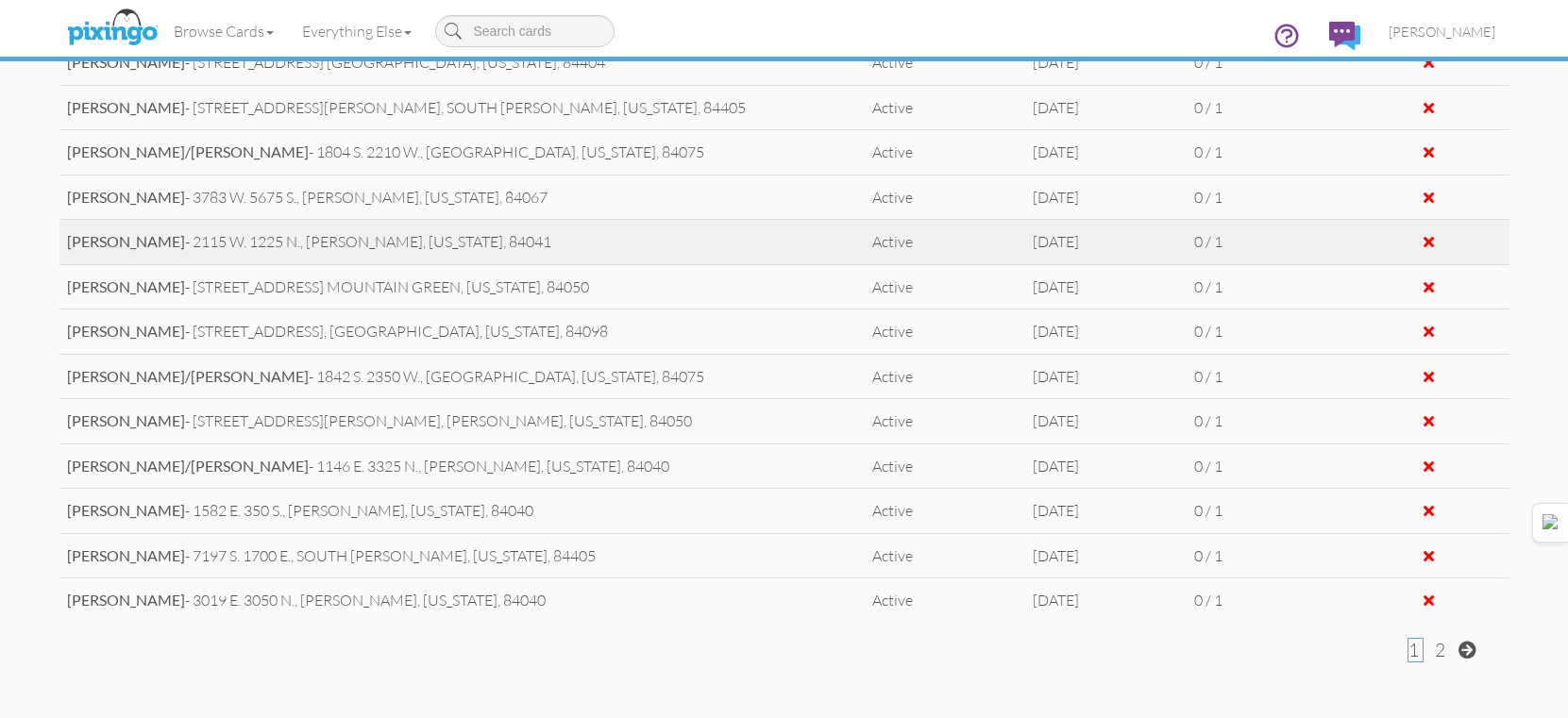
click at [1424, 243] on div at bounding box center [1429, 241] width 11 height 15
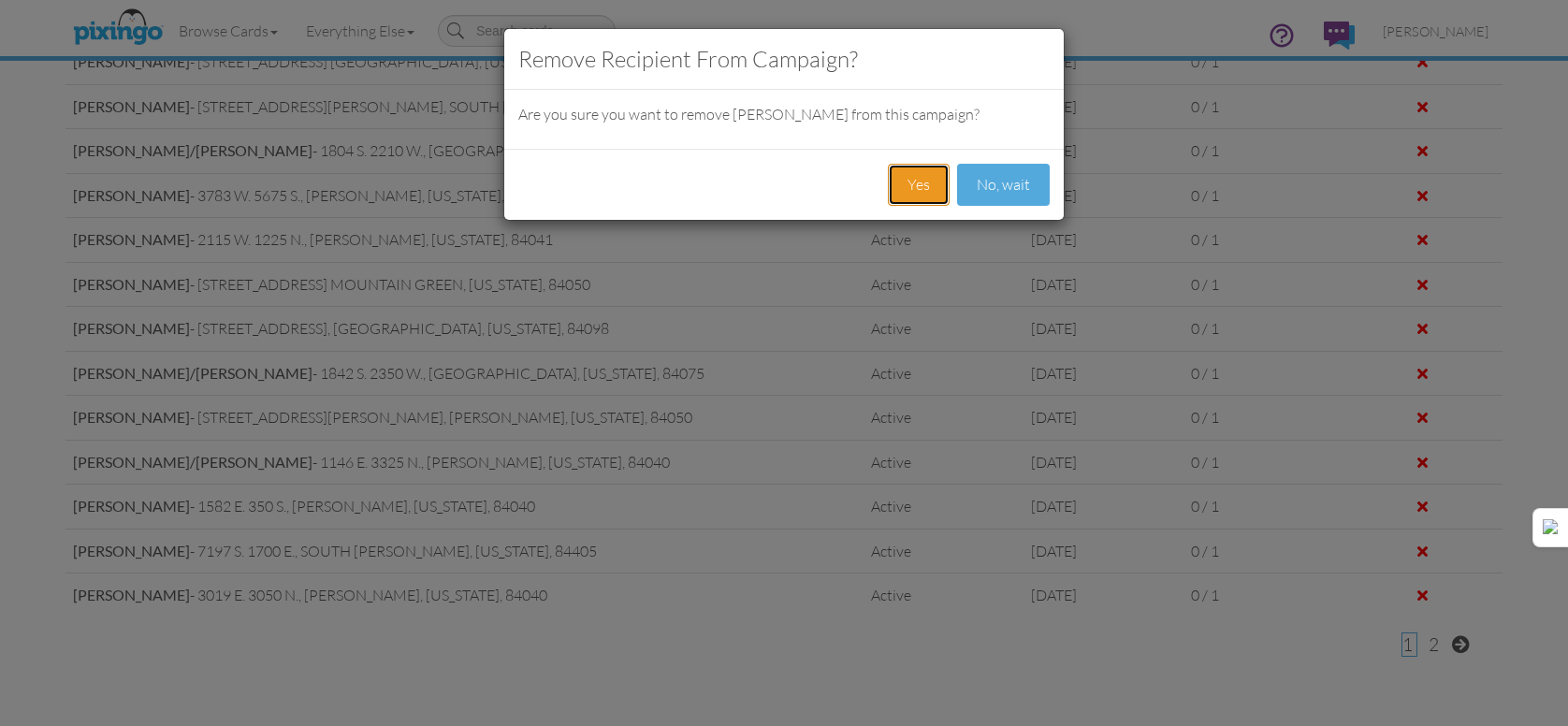
click at [930, 176] on button "Yes" at bounding box center [918, 184] width 62 height 42
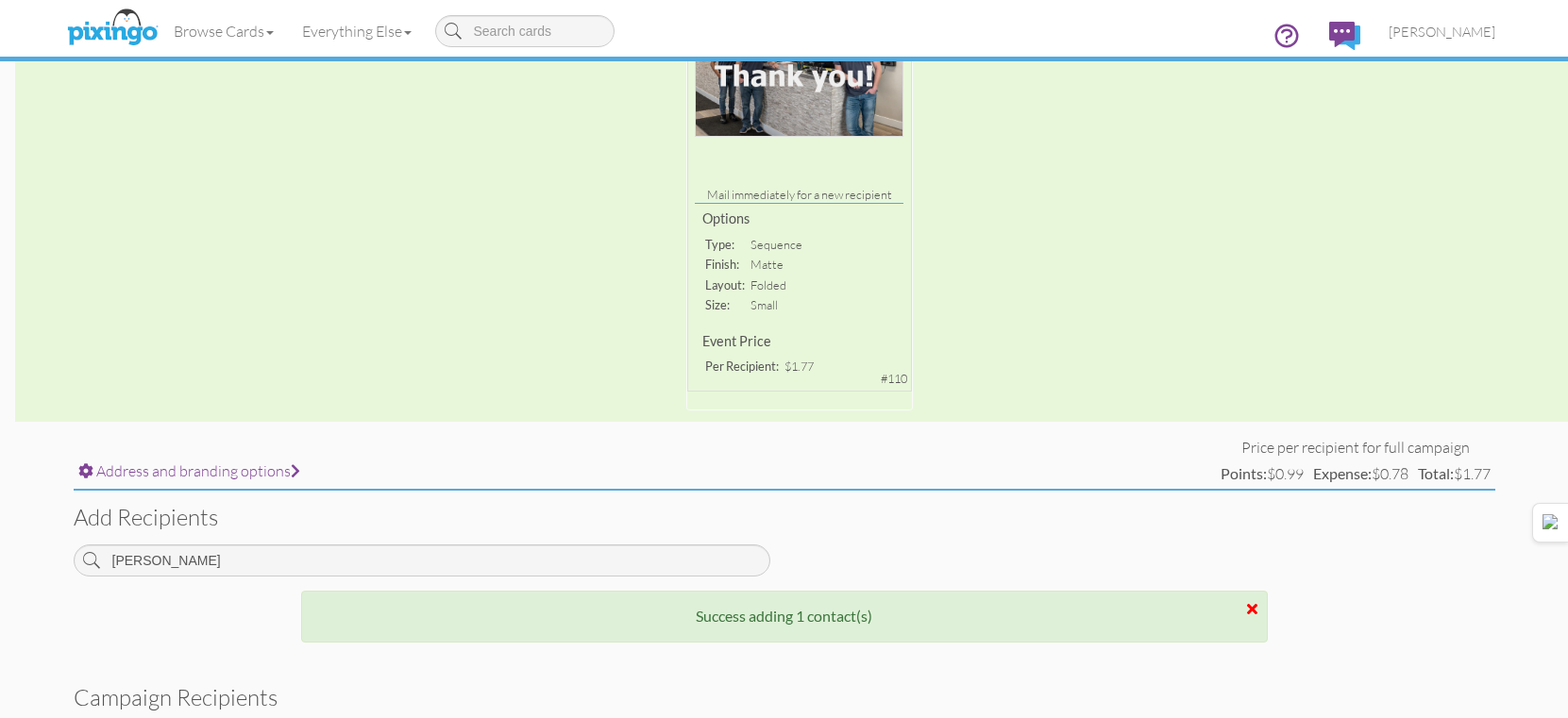
scroll to position [472, 0]
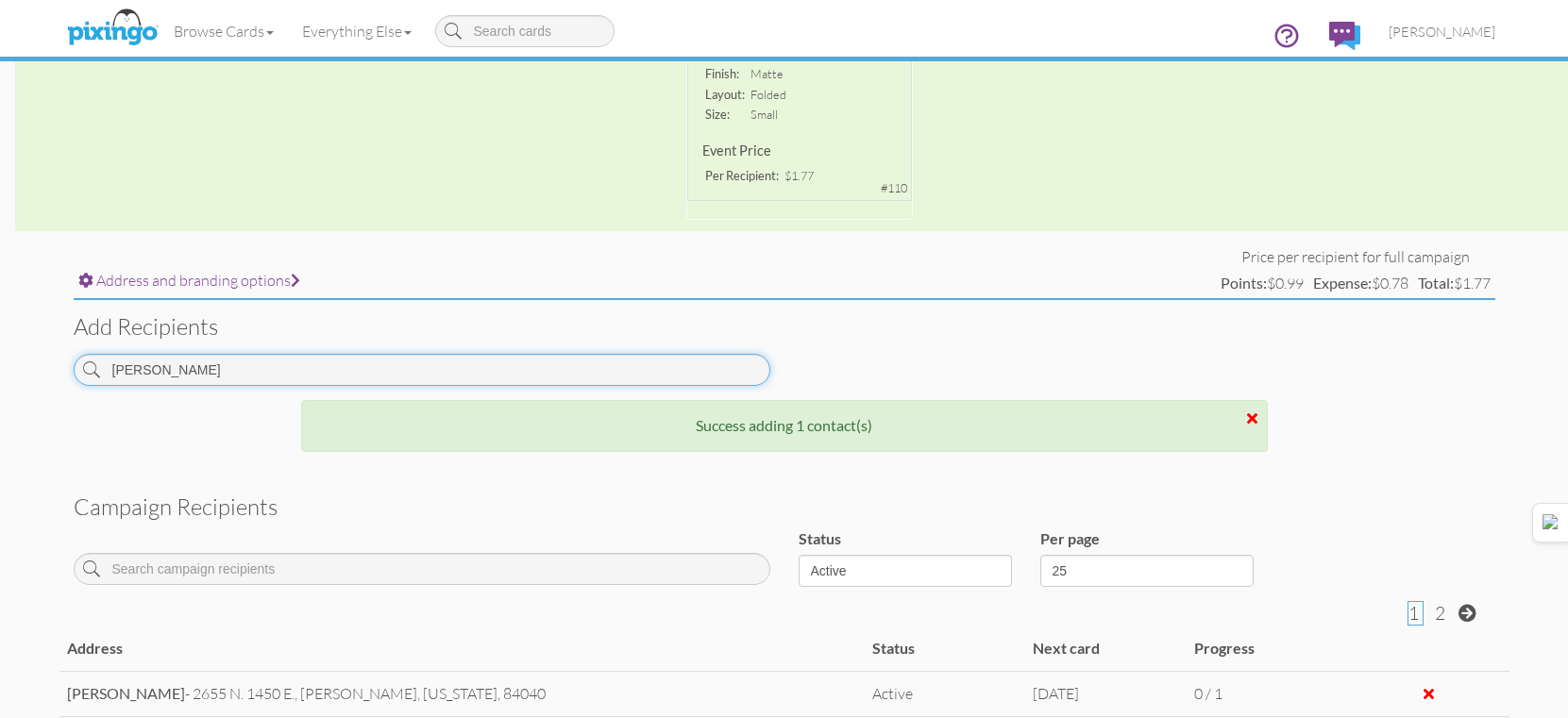
click at [496, 379] on input "wooten" at bounding box center [421, 369] width 697 height 32
click at [497, 379] on input "wooten" at bounding box center [421, 369] width 697 height 32
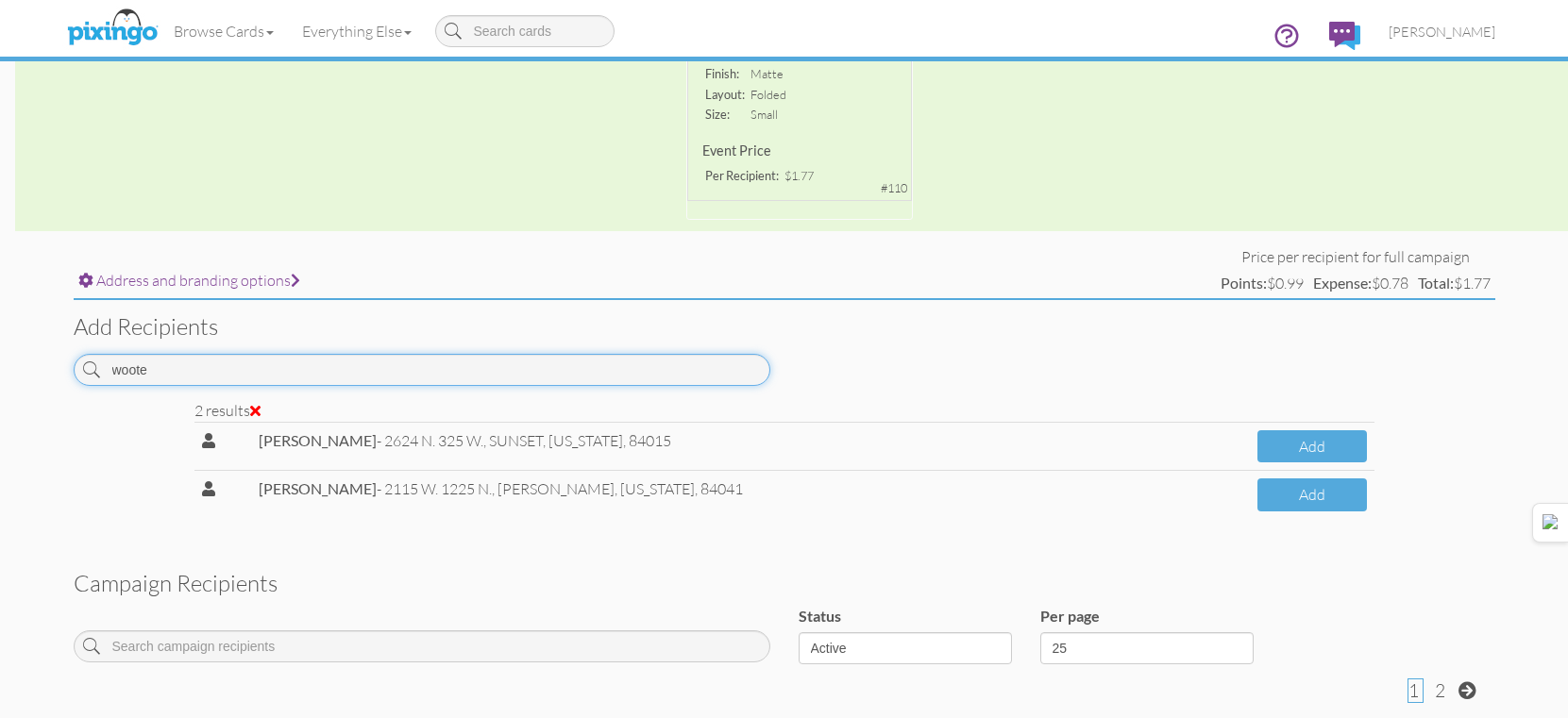
click at [728, 375] on input "woote" at bounding box center [421, 369] width 697 height 32
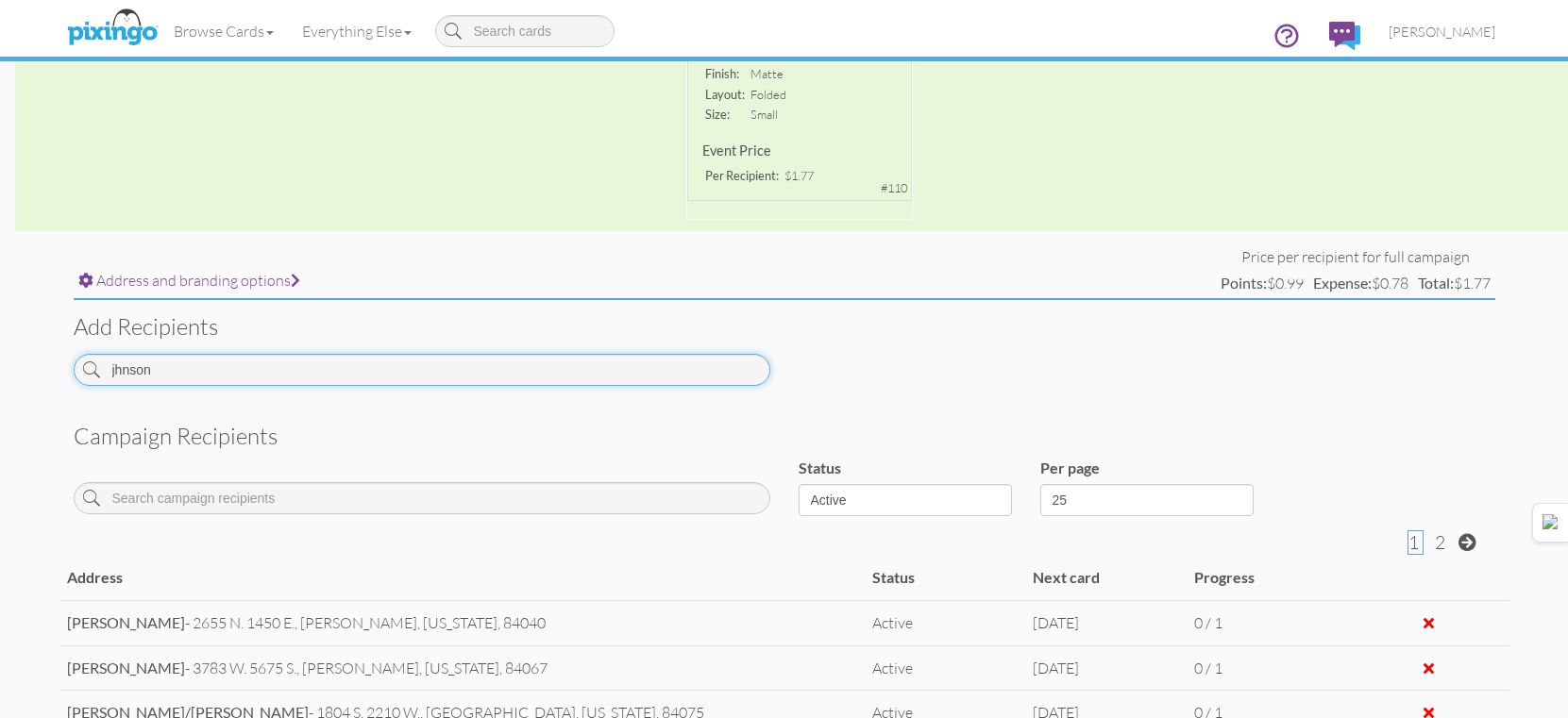
click at [253, 359] on input "jhnson" at bounding box center [421, 369] width 697 height 32
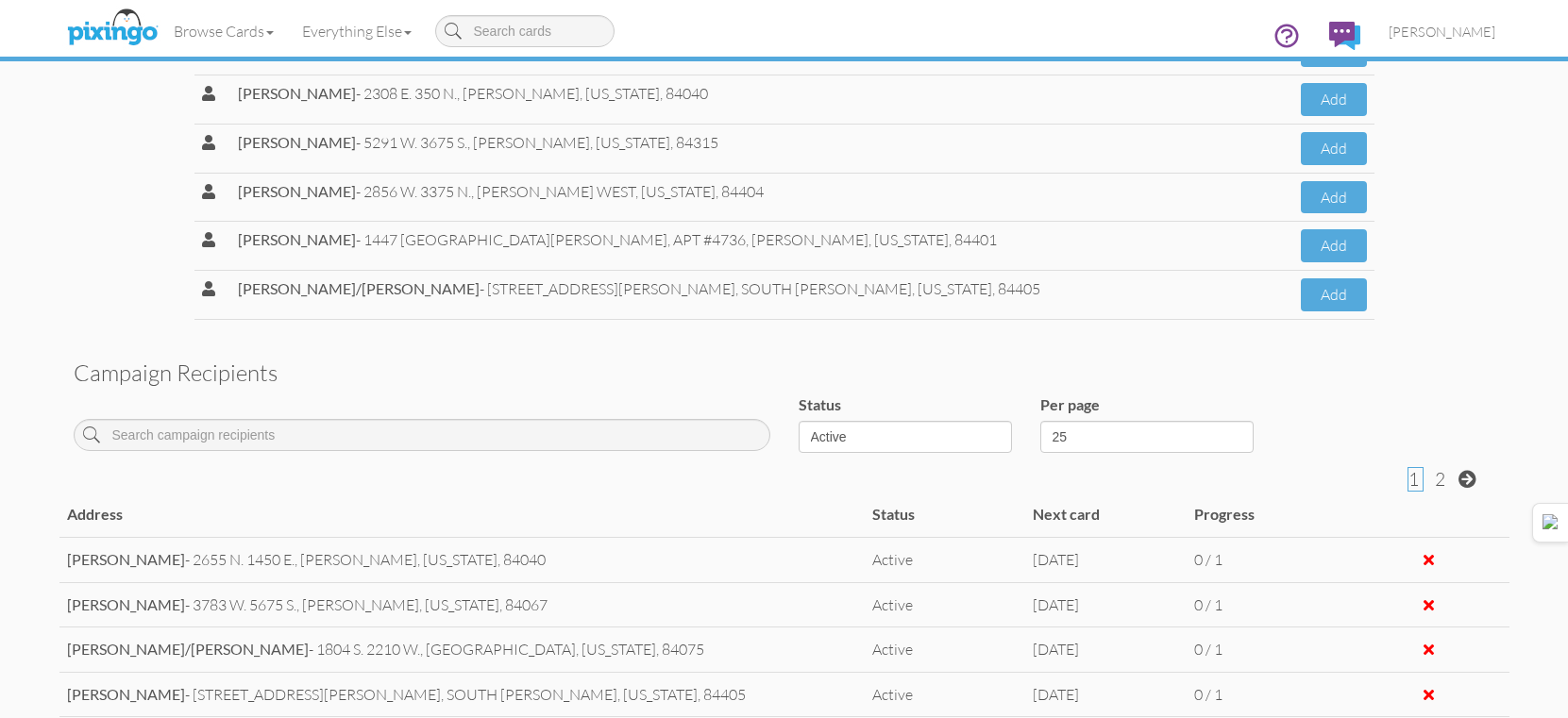
scroll to position [696, 0]
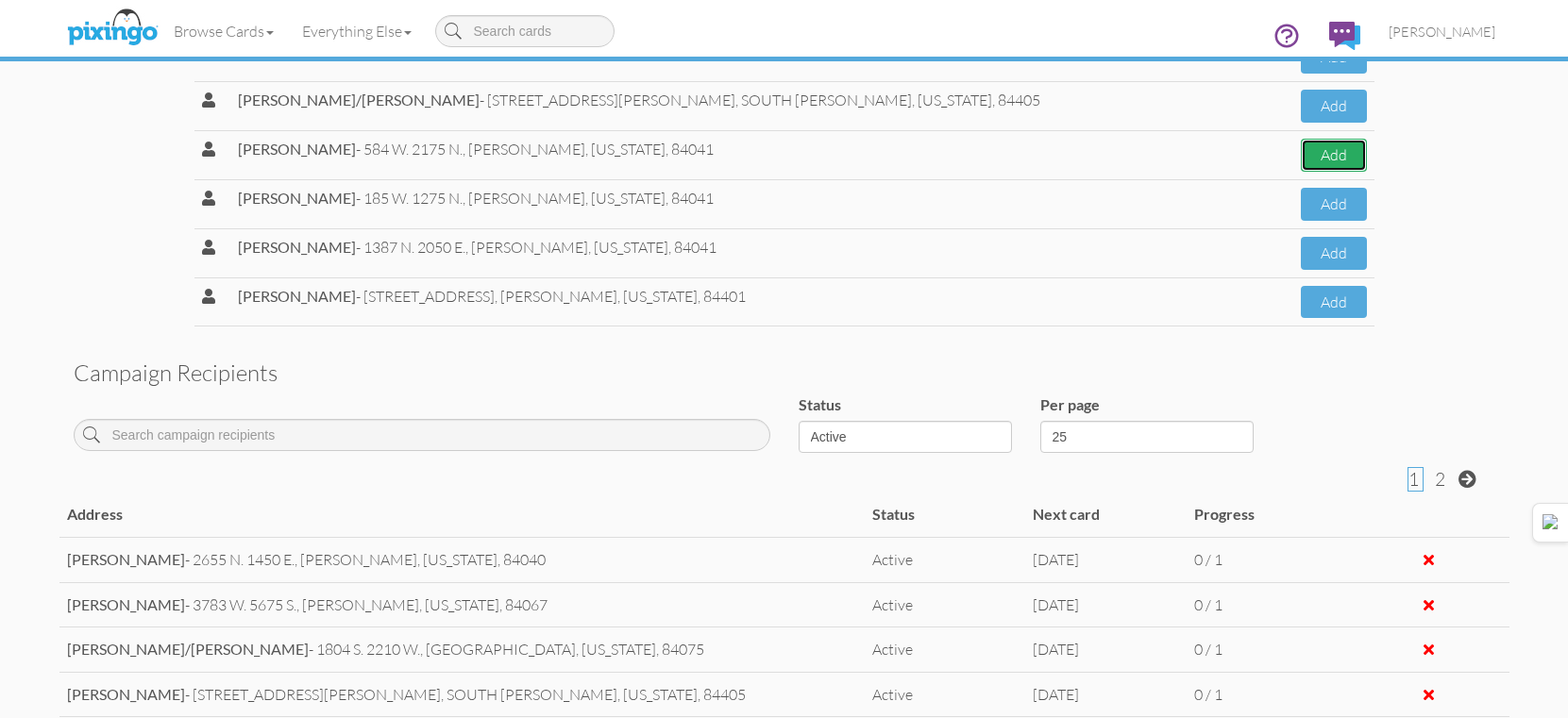
click at [1324, 164] on button "Add" at bounding box center [1334, 156] width 66 height 33
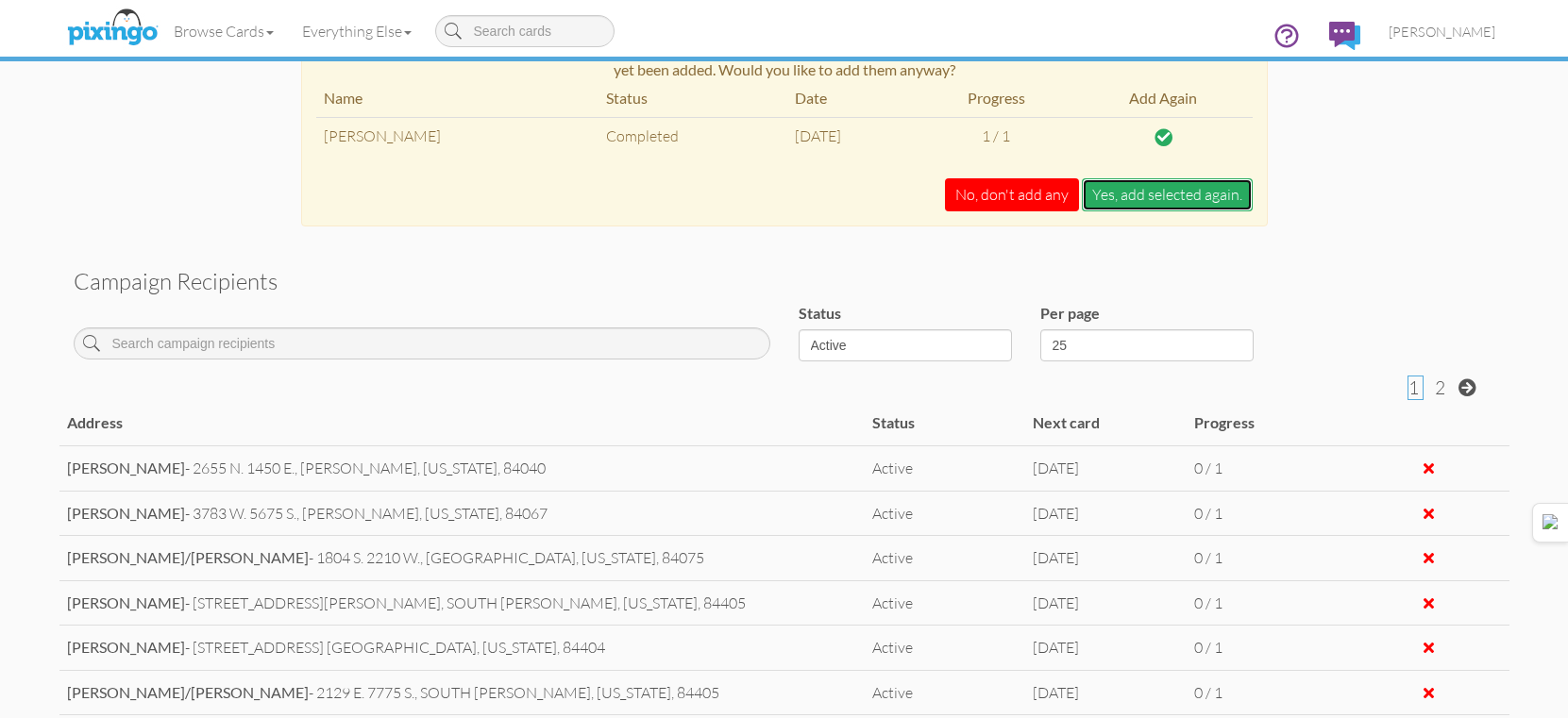
click at [1224, 194] on button "Yes, add selected again." at bounding box center [1167, 195] width 171 height 33
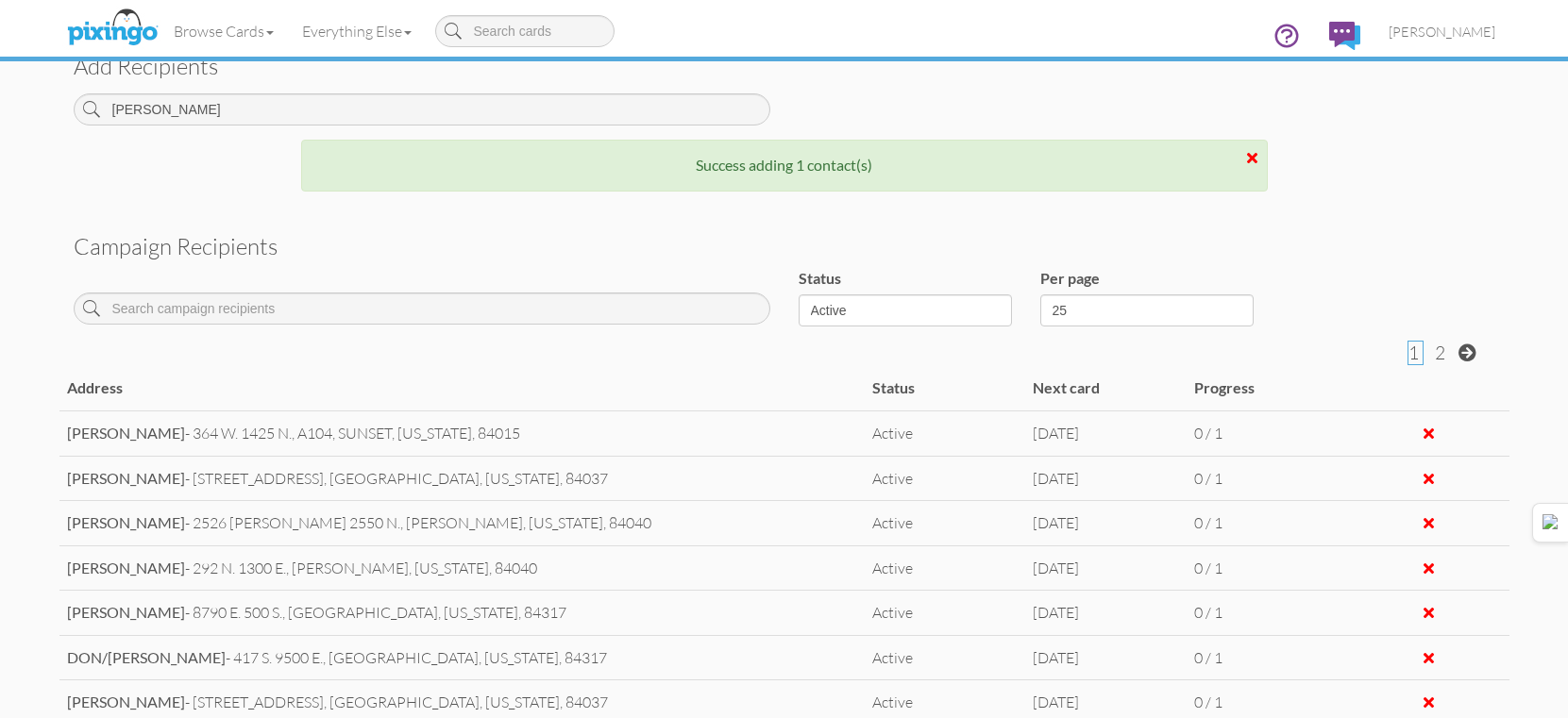
scroll to position [566, 0]
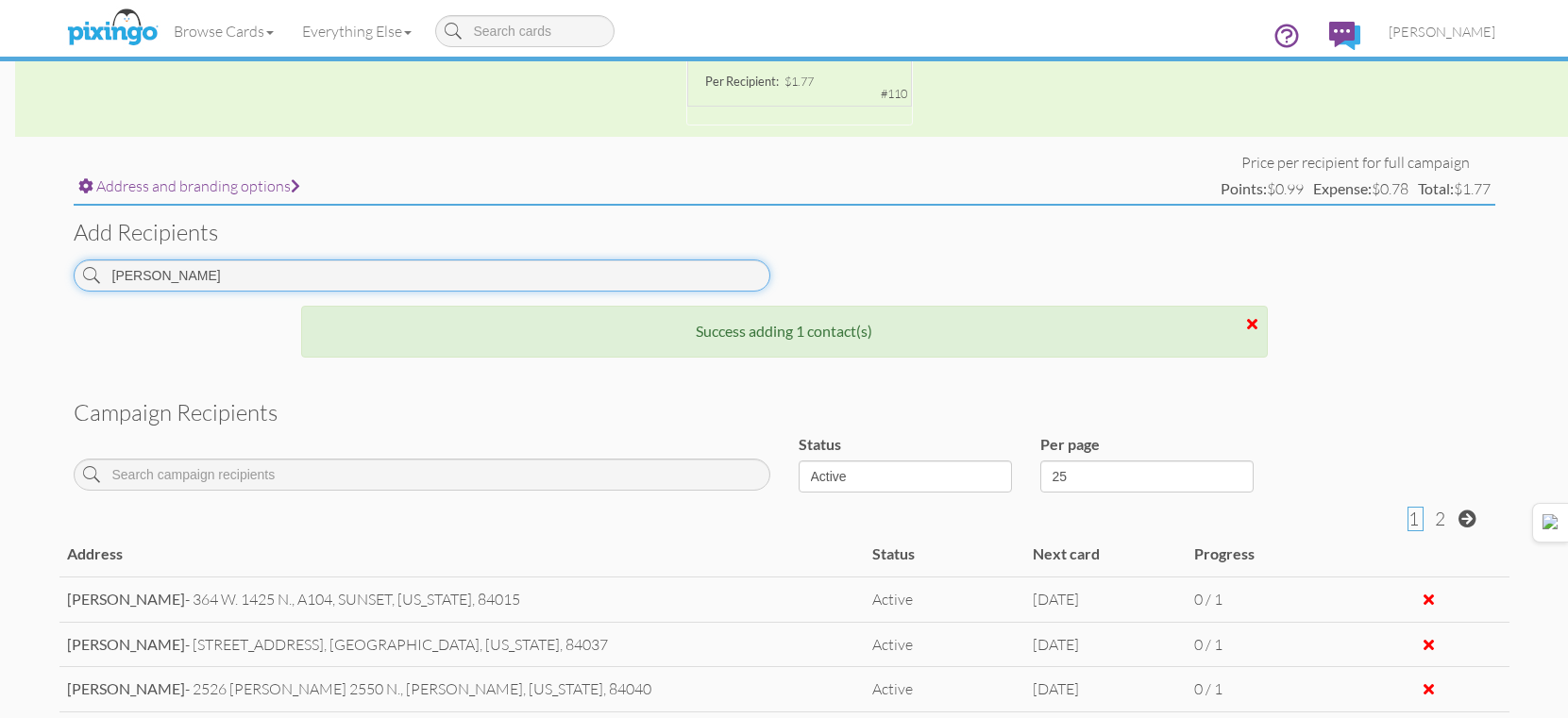
click at [389, 282] on input "johnson" at bounding box center [421, 275] width 697 height 32
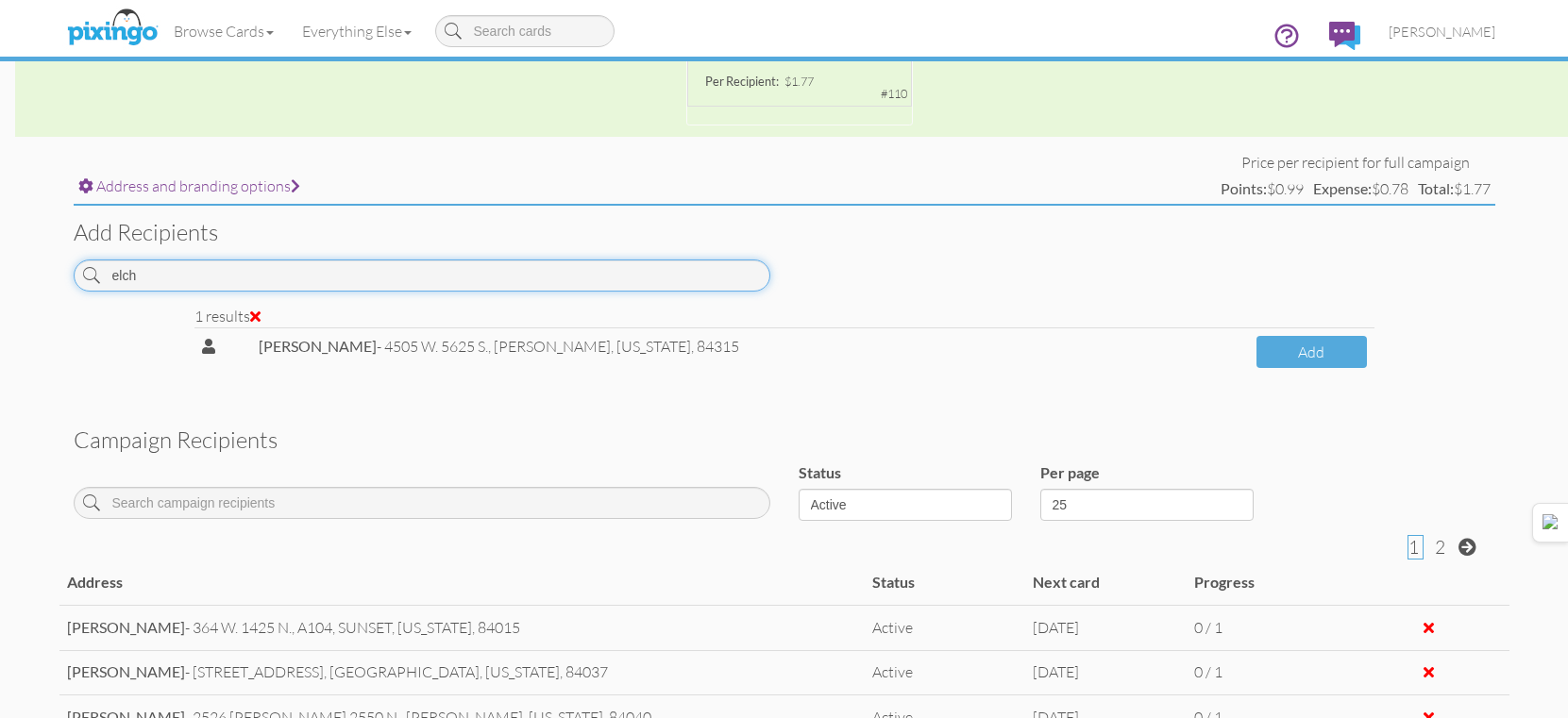
click at [500, 285] on input "elch" at bounding box center [421, 275] width 697 height 32
click at [538, 269] on input "GRIFFITH" at bounding box center [421, 275] width 697 height 32
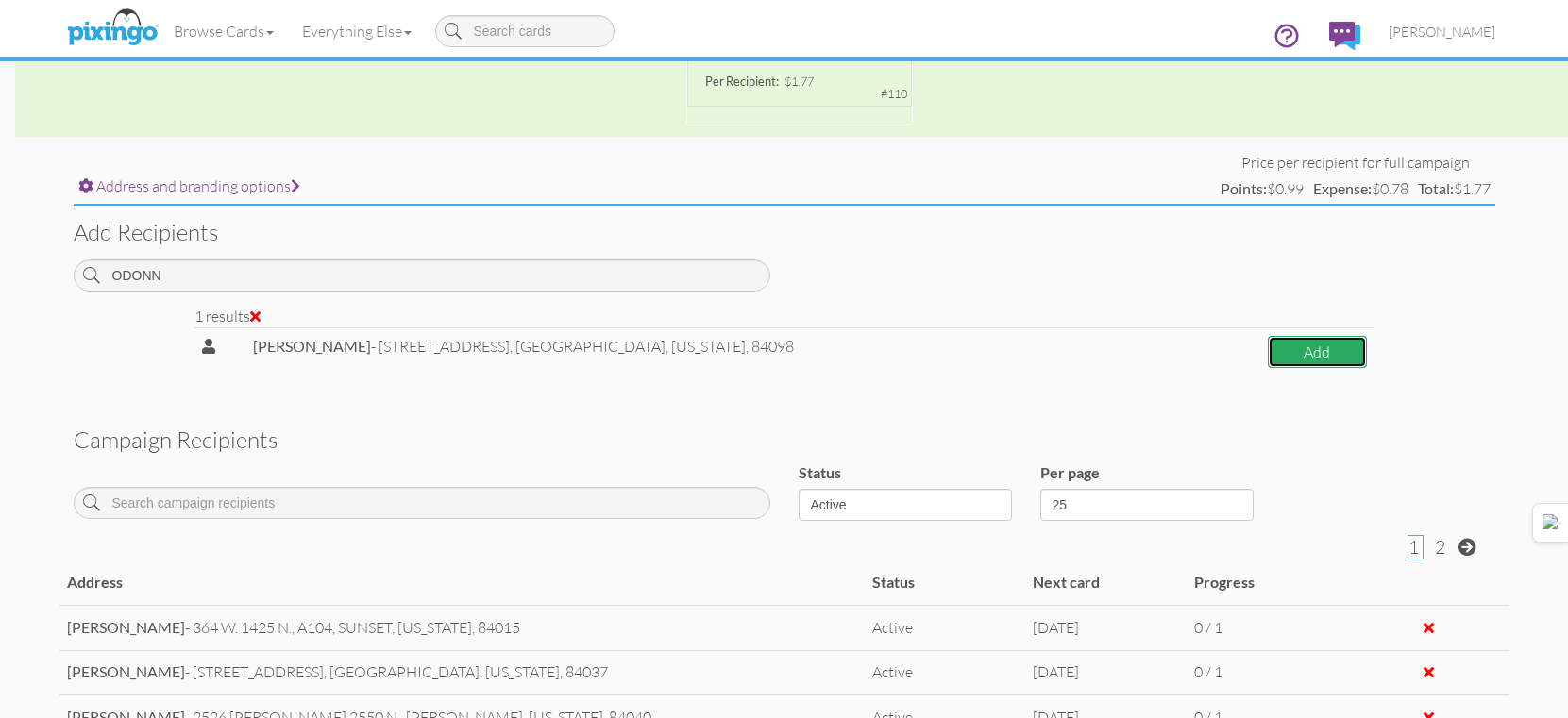
click at [1329, 340] on button "Add" at bounding box center [1317, 353] width 98 height 33
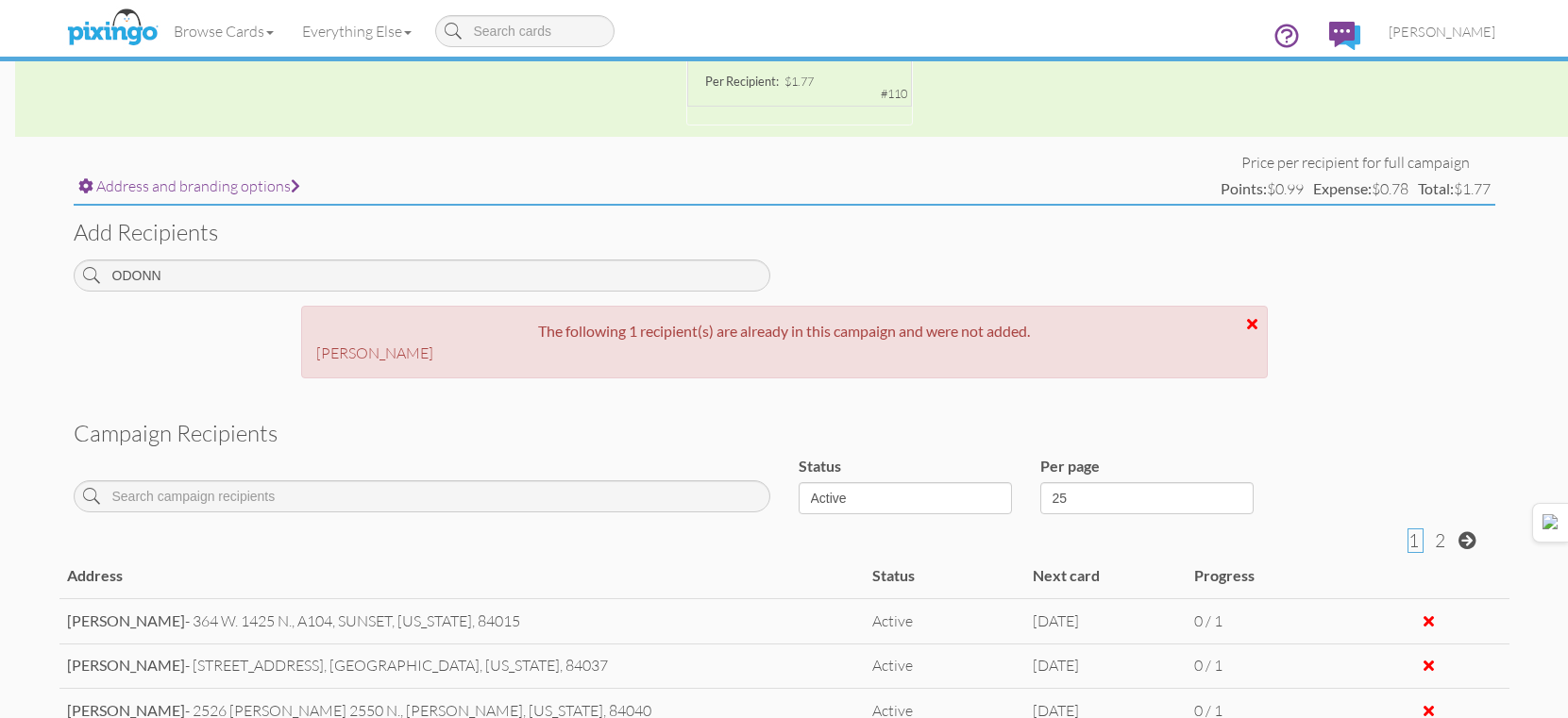
click at [724, 249] on div "Add recipients ODONN" at bounding box center [785, 255] width 1450 height 99
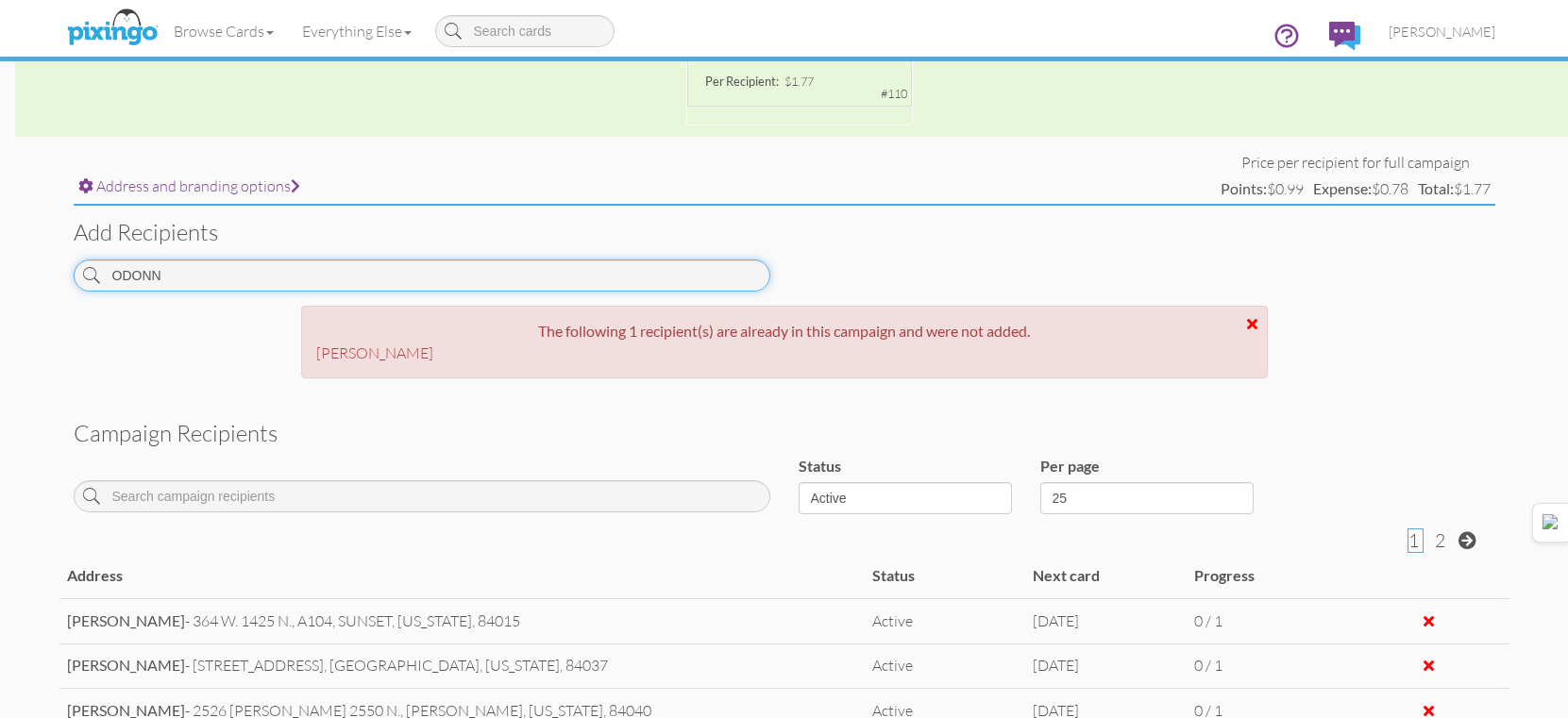
click at [717, 278] on input "ODONN" at bounding box center [421, 275] width 697 height 32
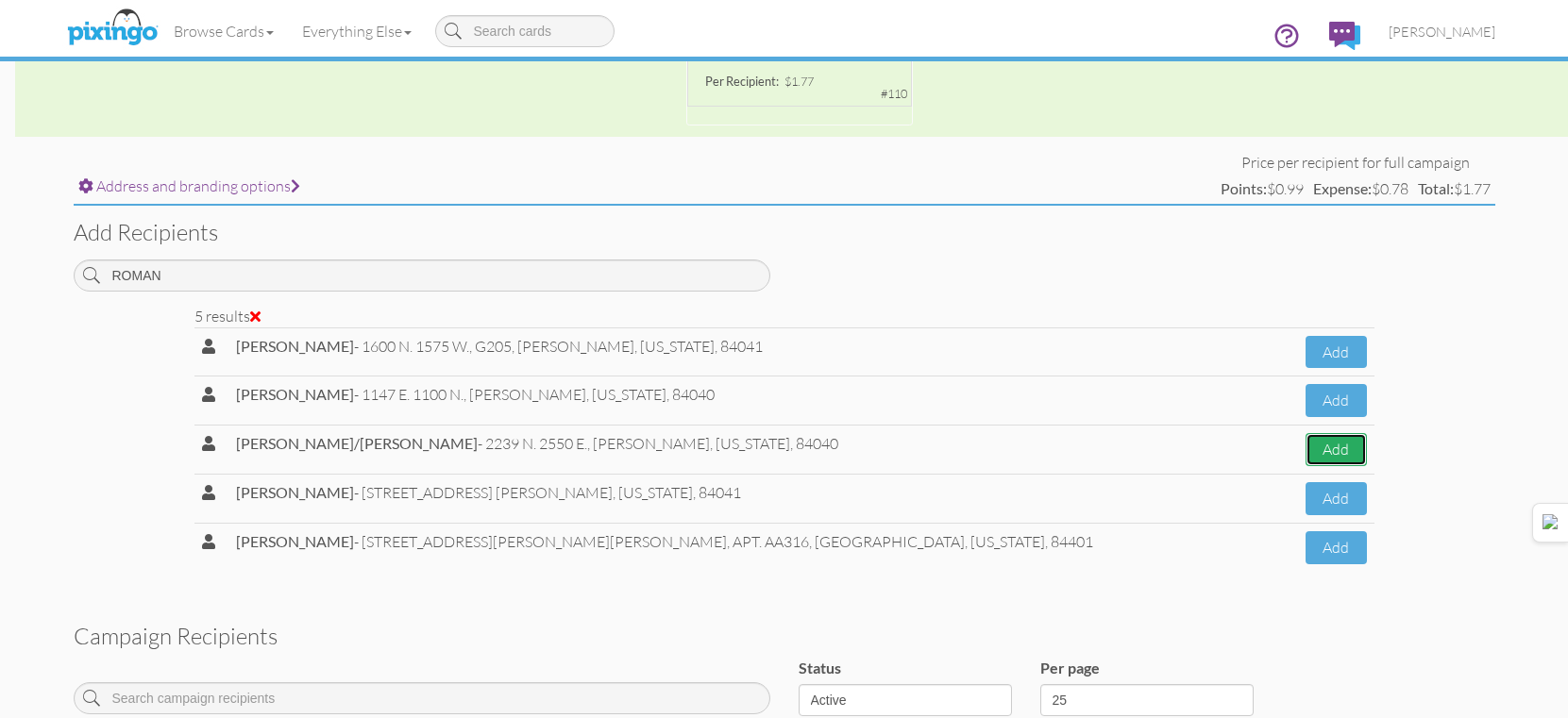
click at [1352, 441] on button "Add" at bounding box center [1336, 450] width 62 height 33
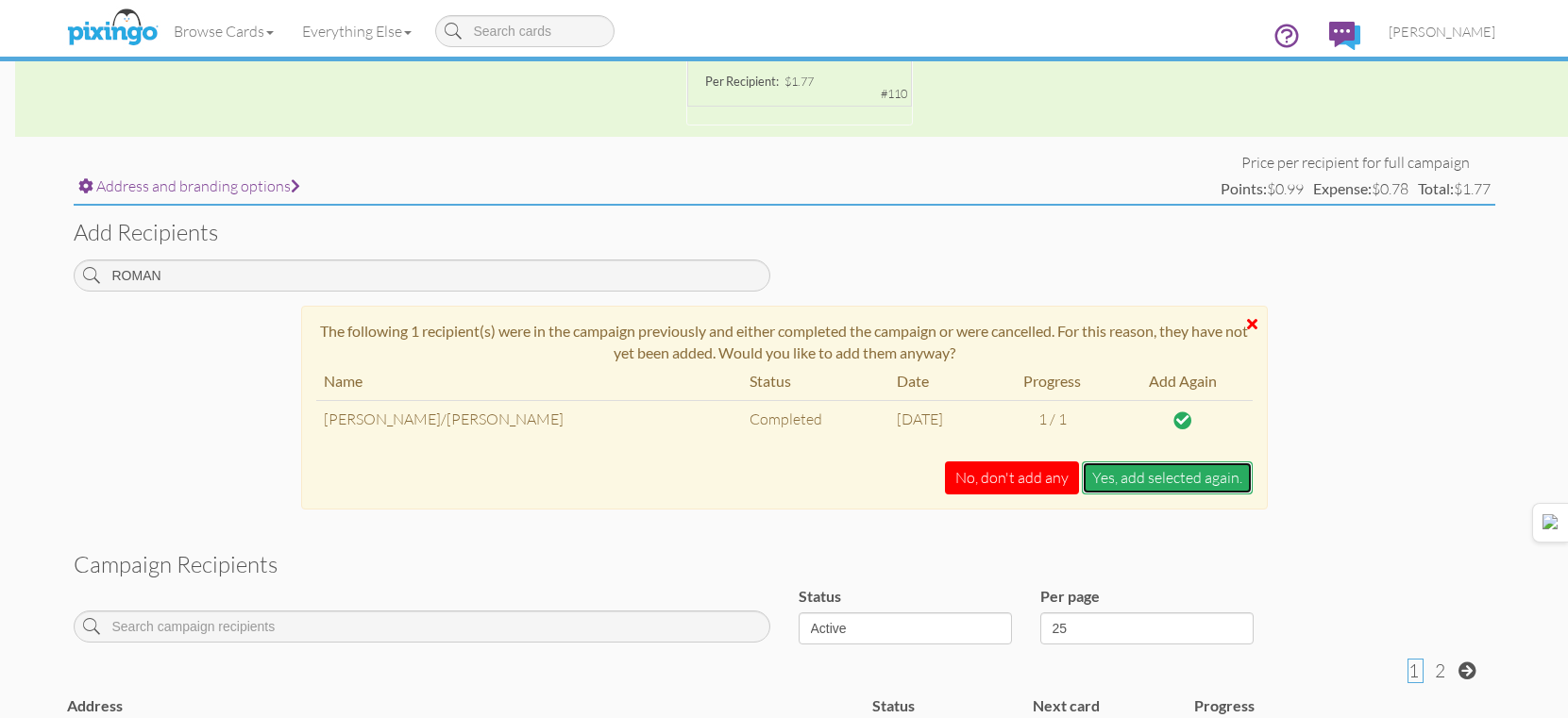
click at [1199, 476] on button "Yes, add selected again." at bounding box center [1167, 478] width 171 height 33
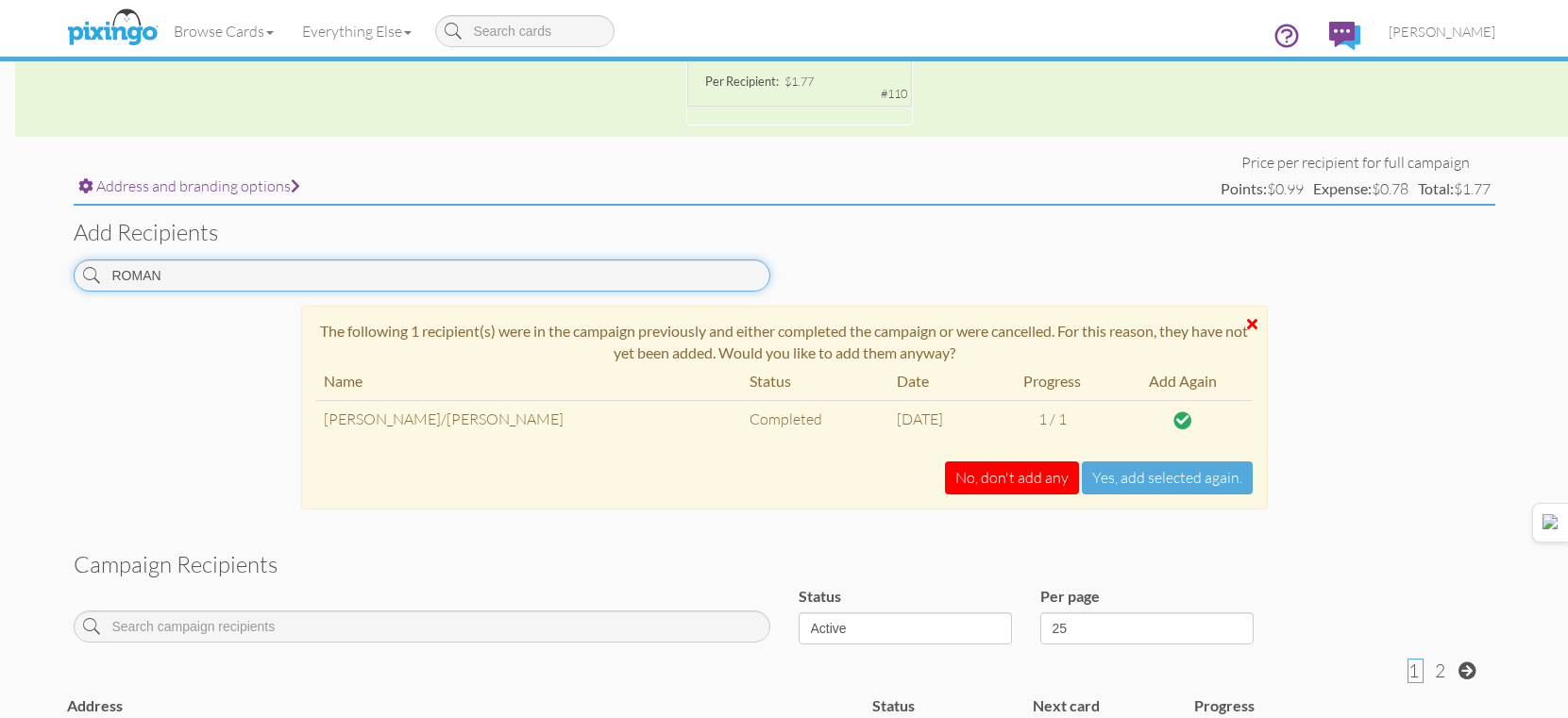
click at [603, 264] on input "ROMAN" at bounding box center [421, 275] width 697 height 32
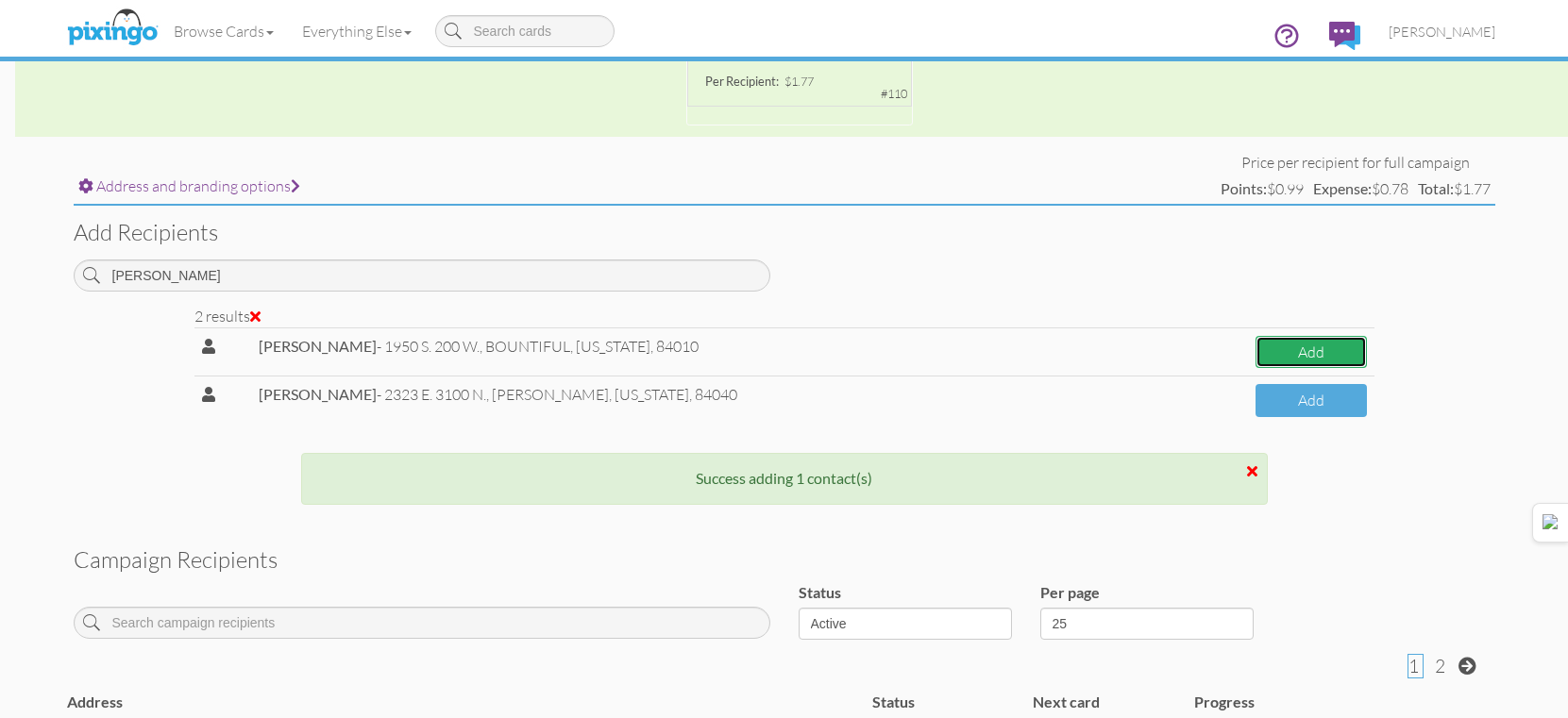
click at [1313, 349] on button "Add" at bounding box center [1310, 353] width 111 height 33
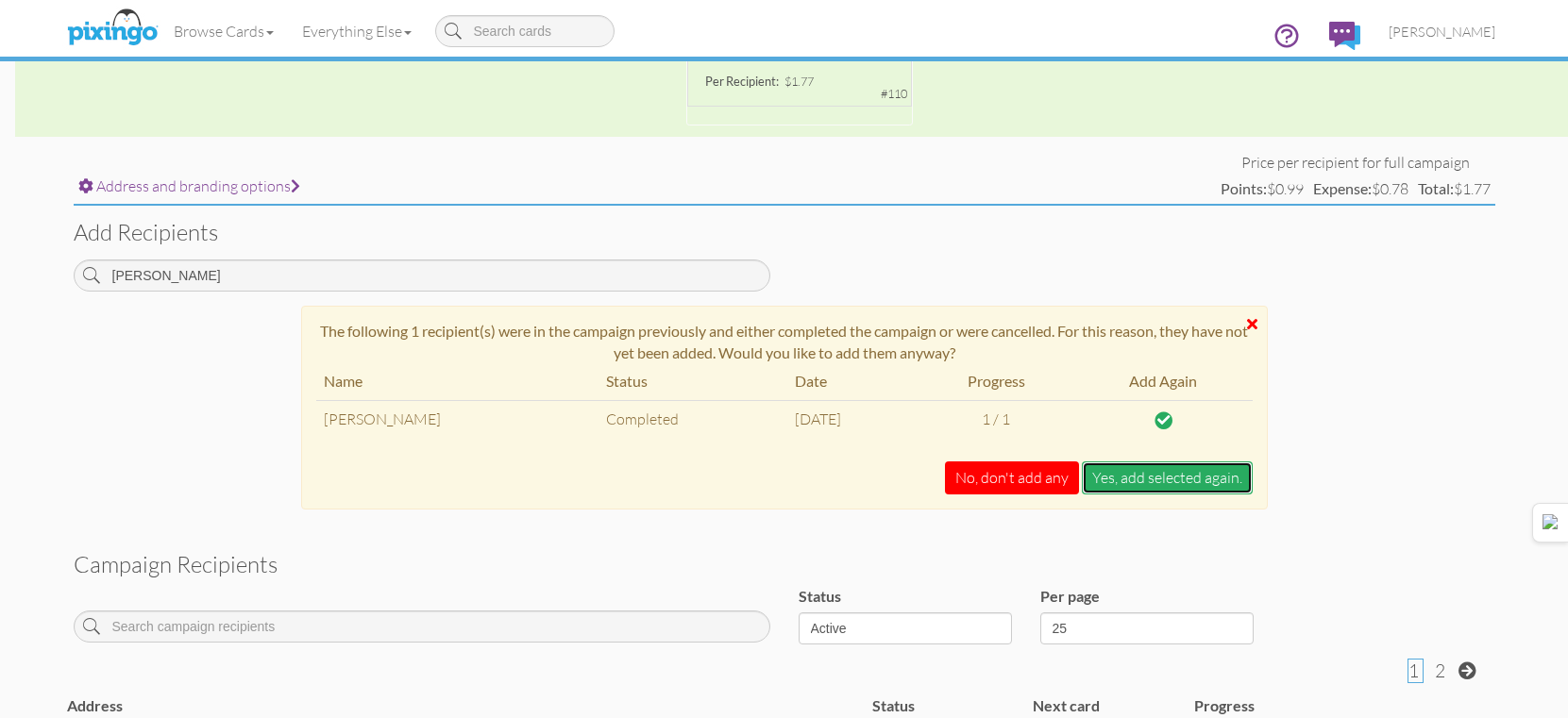
click at [1205, 476] on button "Yes, add selected again." at bounding box center [1167, 478] width 171 height 33
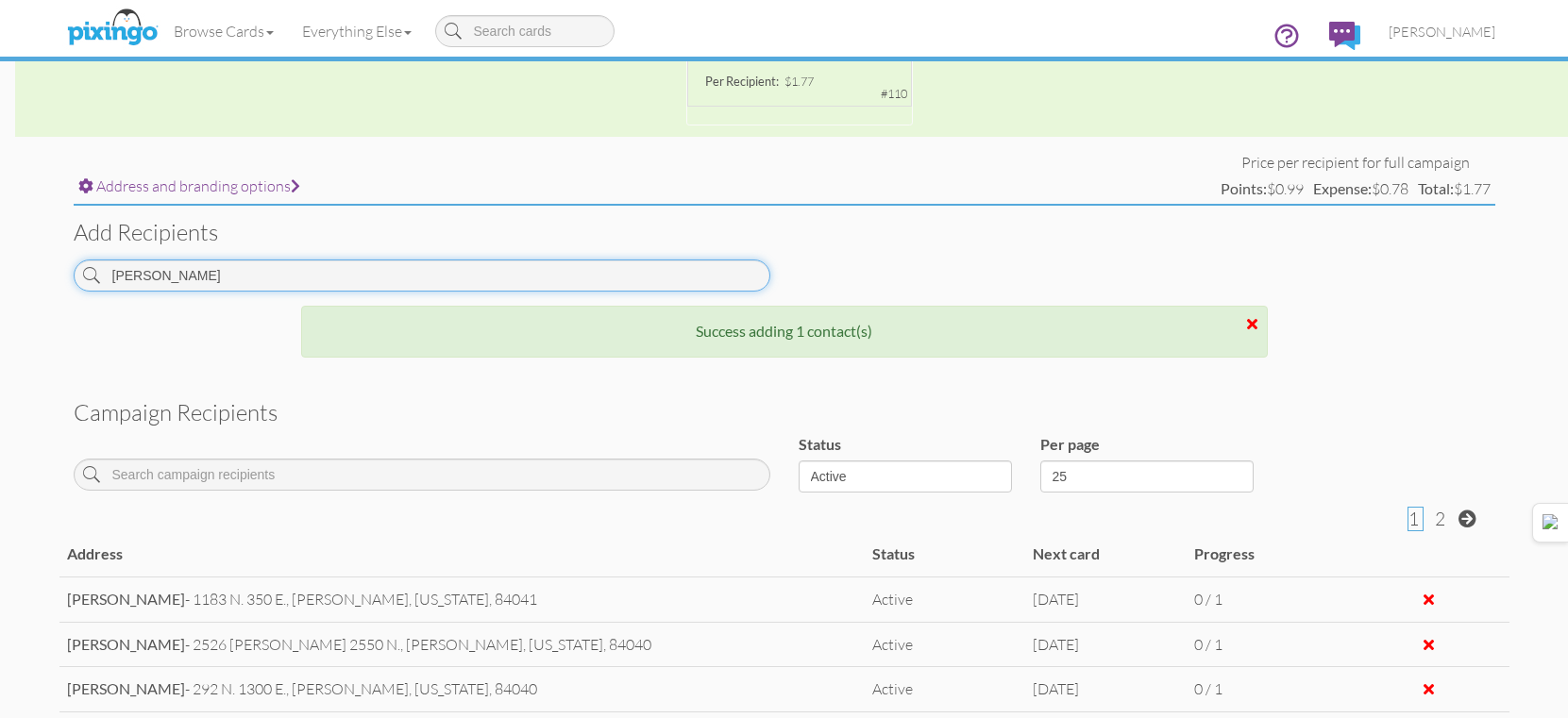
click at [607, 271] on input "TOWNSEND" at bounding box center [421, 275] width 697 height 32
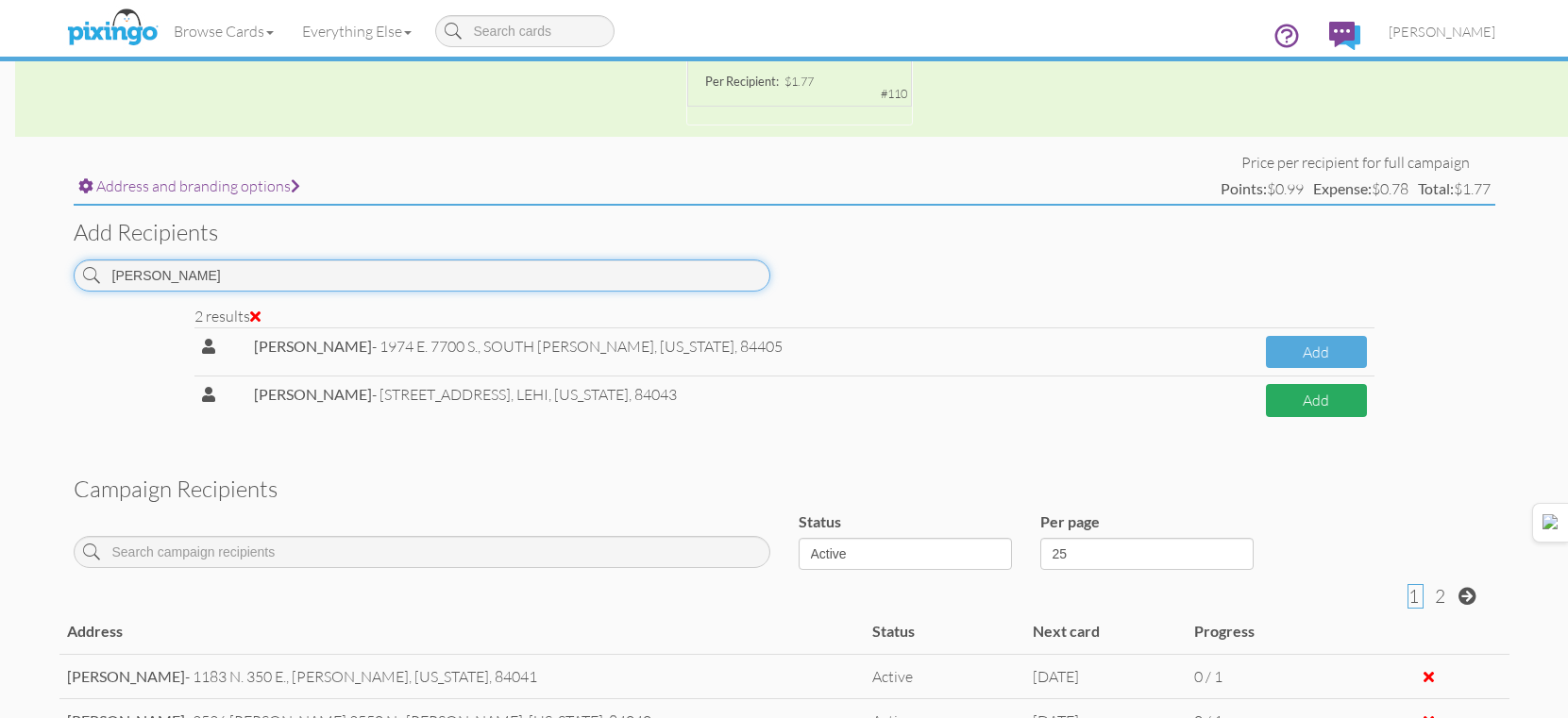
type input "CRABB"
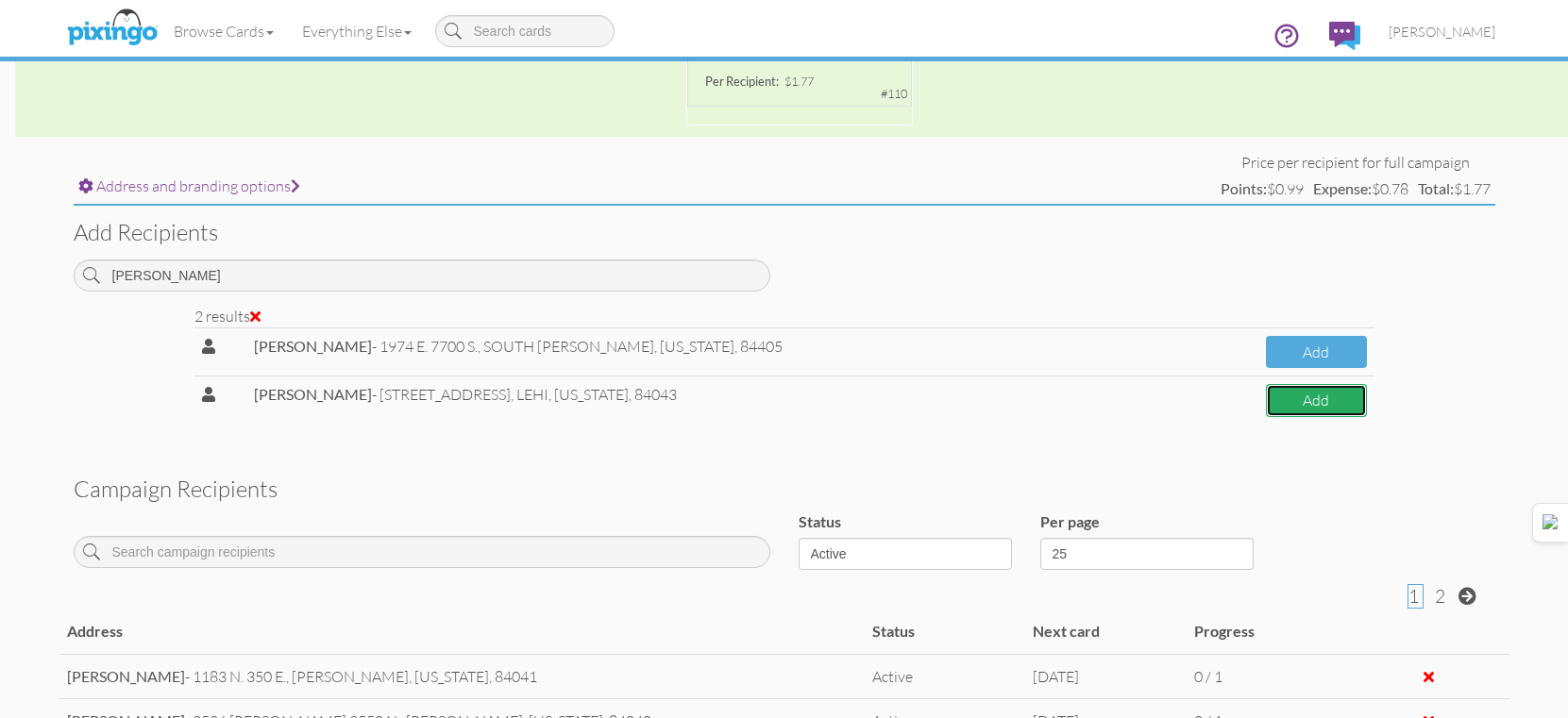
click at [1317, 396] on button "Add" at bounding box center [1316, 401] width 101 height 33
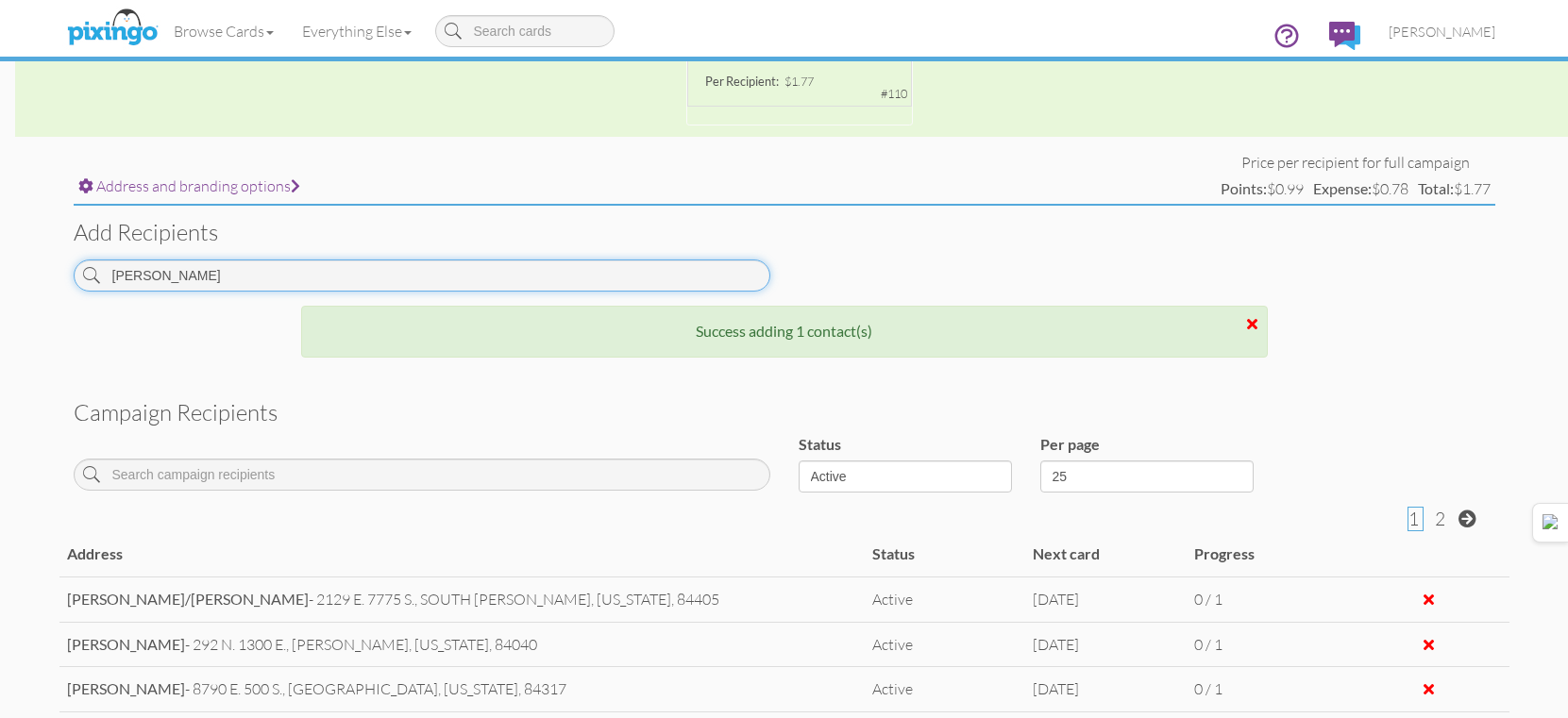
click at [472, 279] on input "CRABB" at bounding box center [421, 275] width 697 height 32
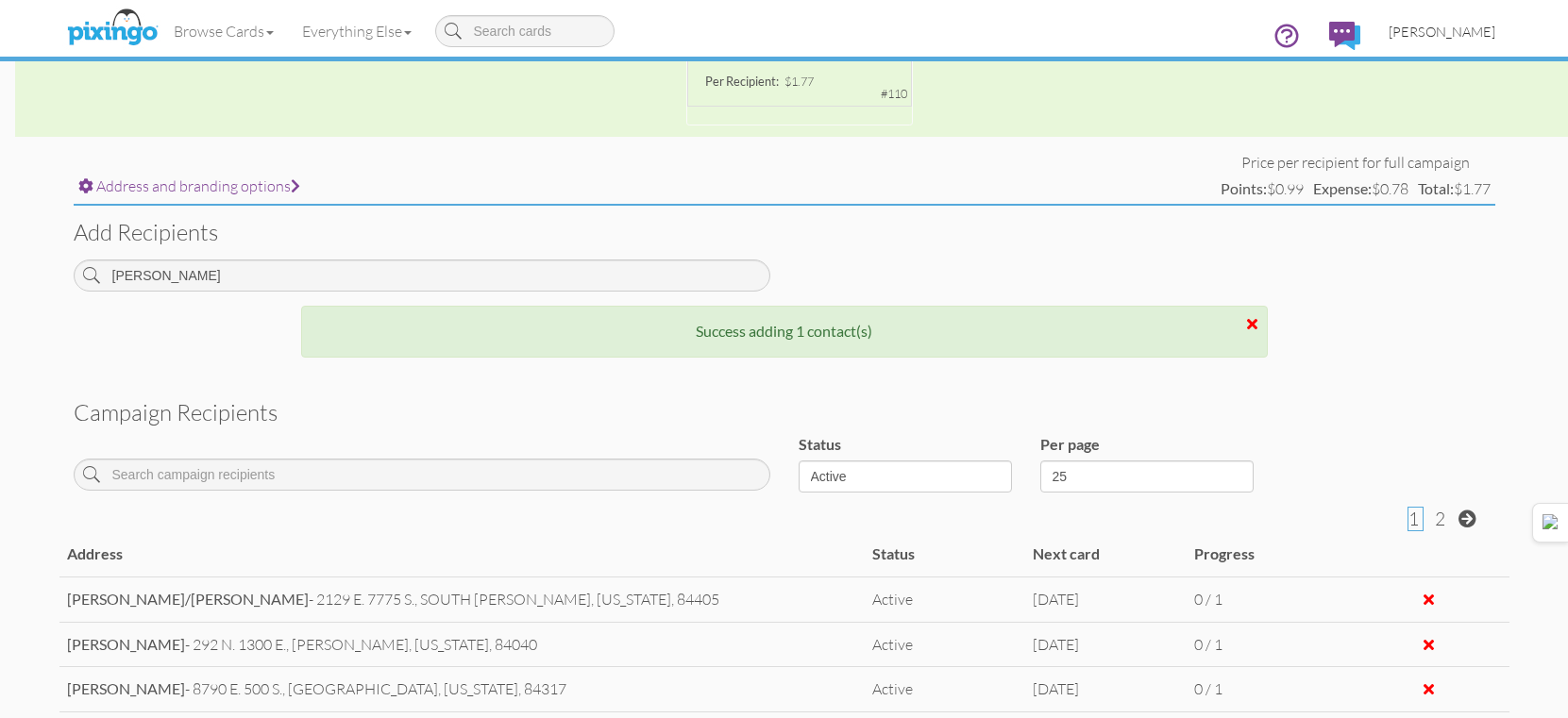
click at [1419, 12] on link "[PERSON_NAME]" at bounding box center [1443, 31] width 135 height 48
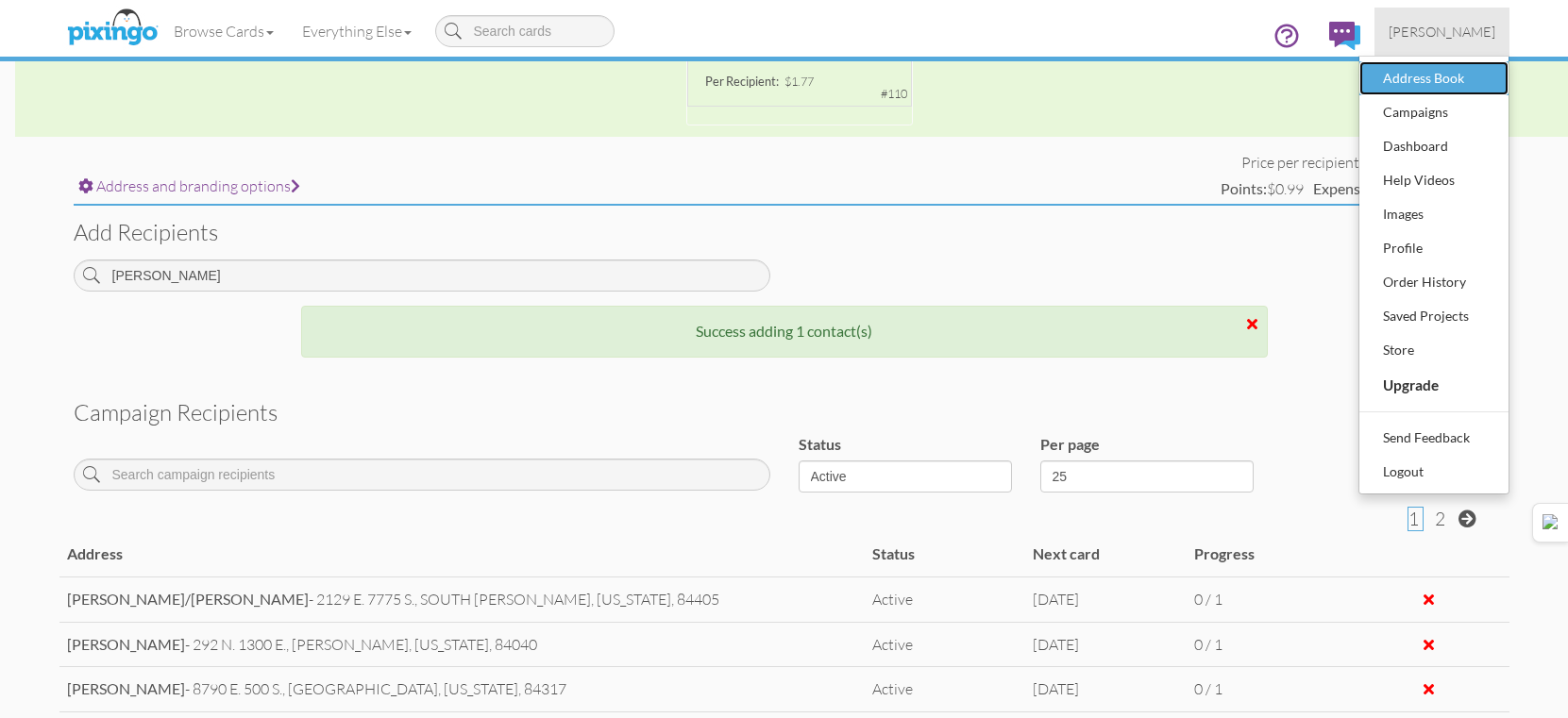
click at [1416, 78] on div "Address Book" at bounding box center [1434, 78] width 112 height 28
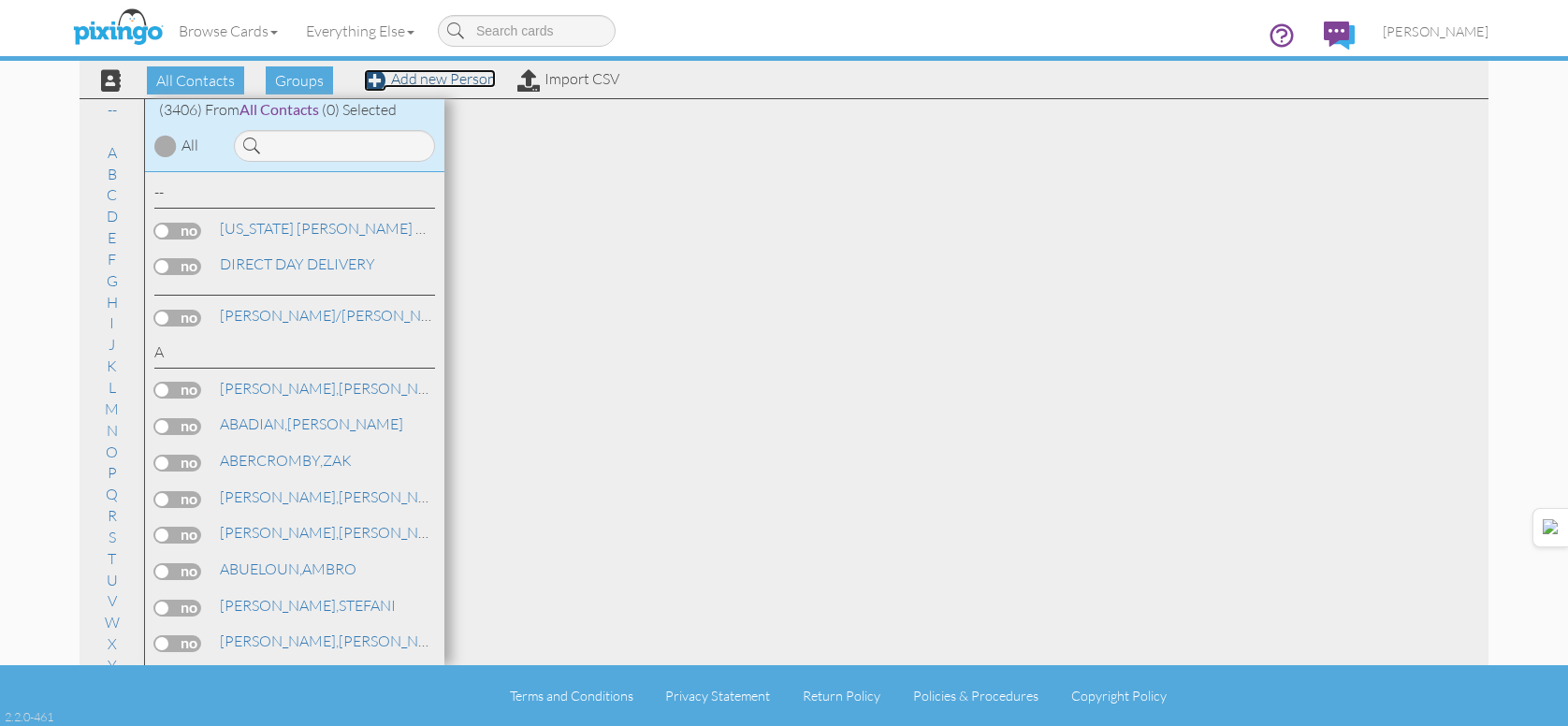
click at [417, 81] on link "Add new Person" at bounding box center [430, 78] width 132 height 18
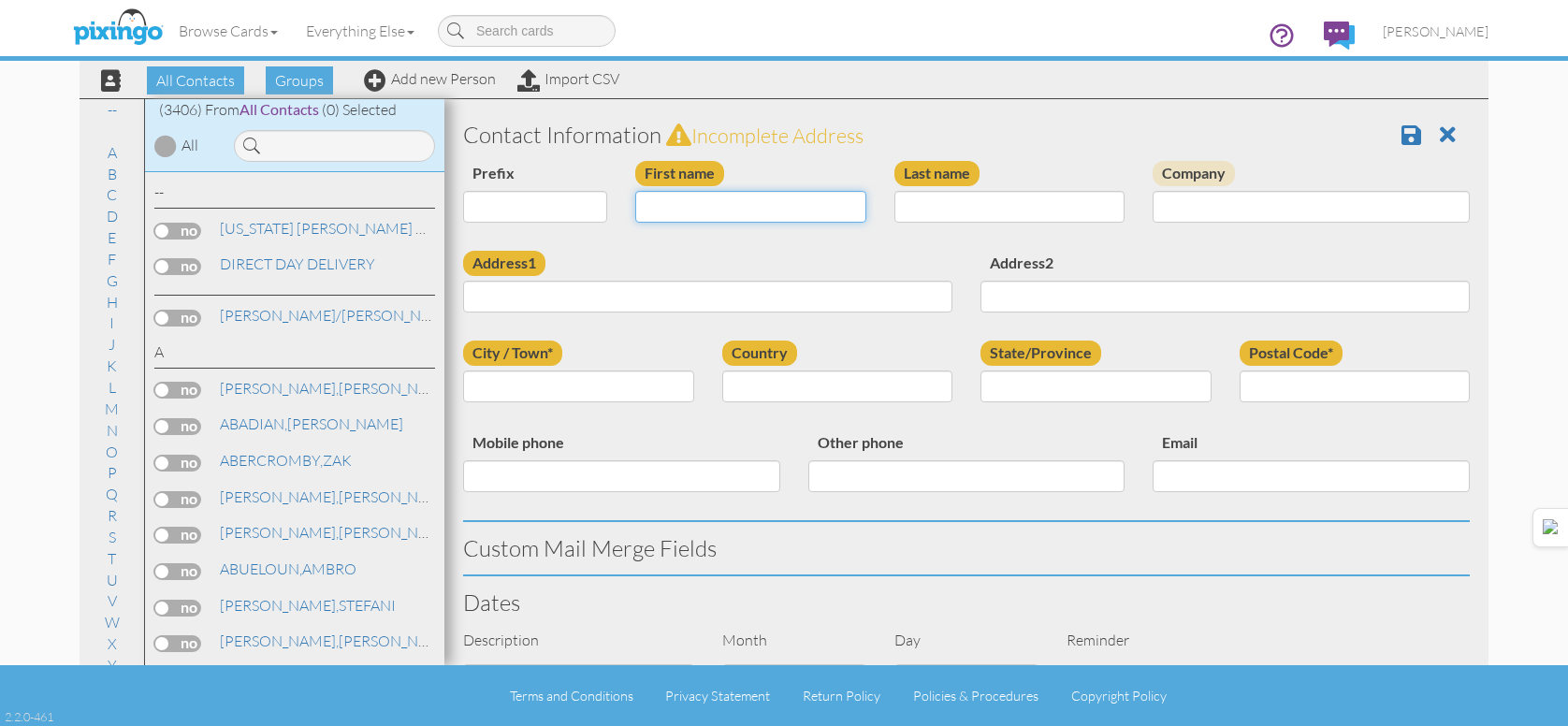
click at [791, 207] on input "First name" at bounding box center [751, 207] width 231 height 32
type input "GIANPEOLO"
type input "1130 AVALON HILLS DR."
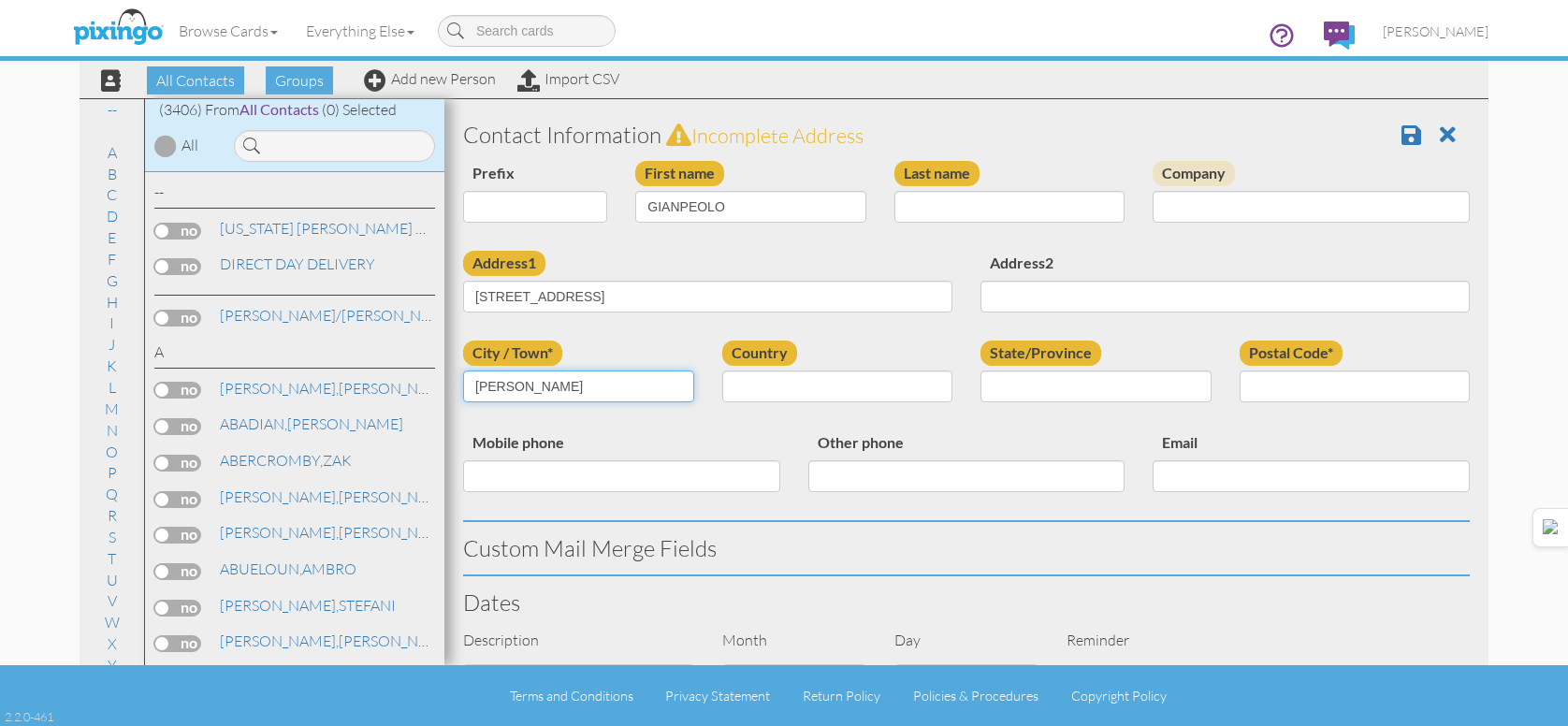
type input "OGDEN"
select select "object:28614"
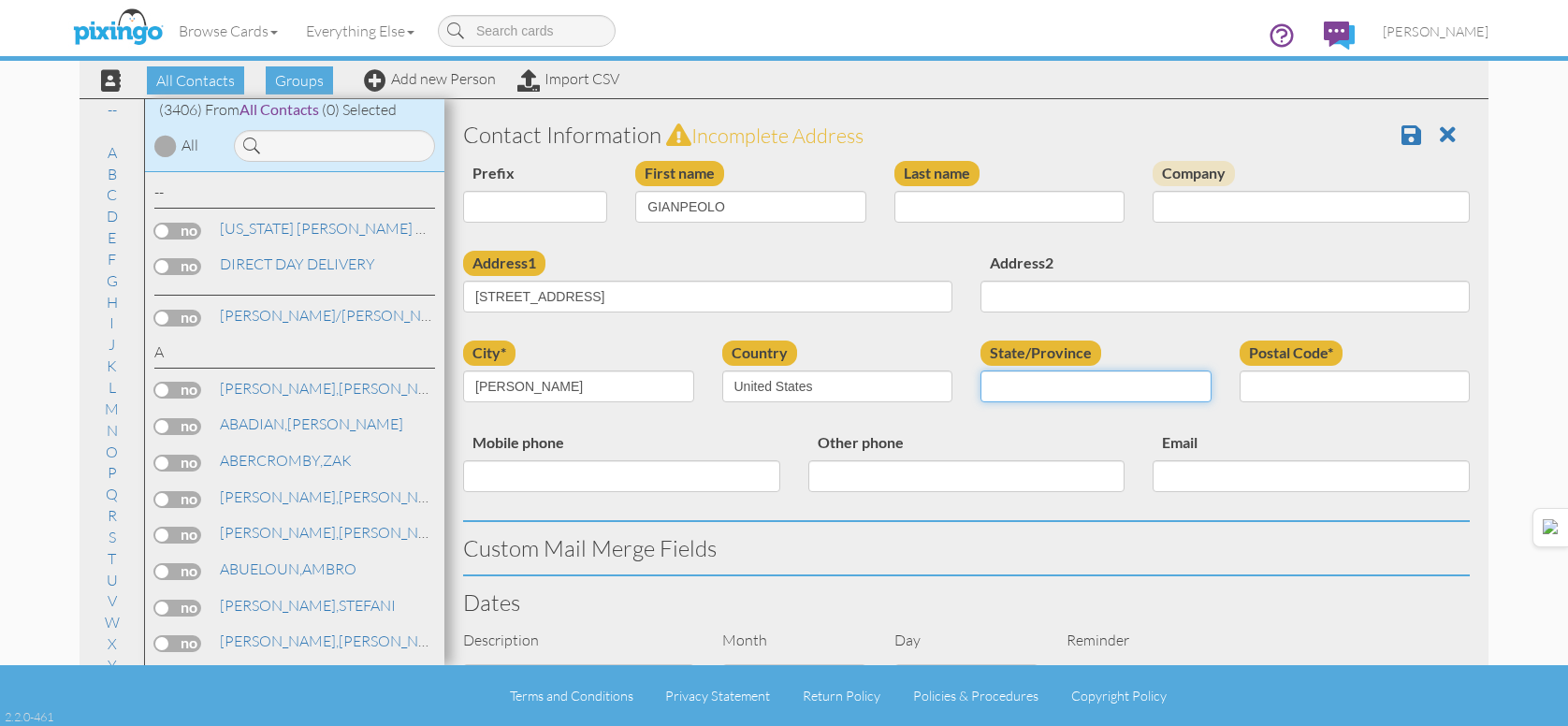
select select "object:28913"
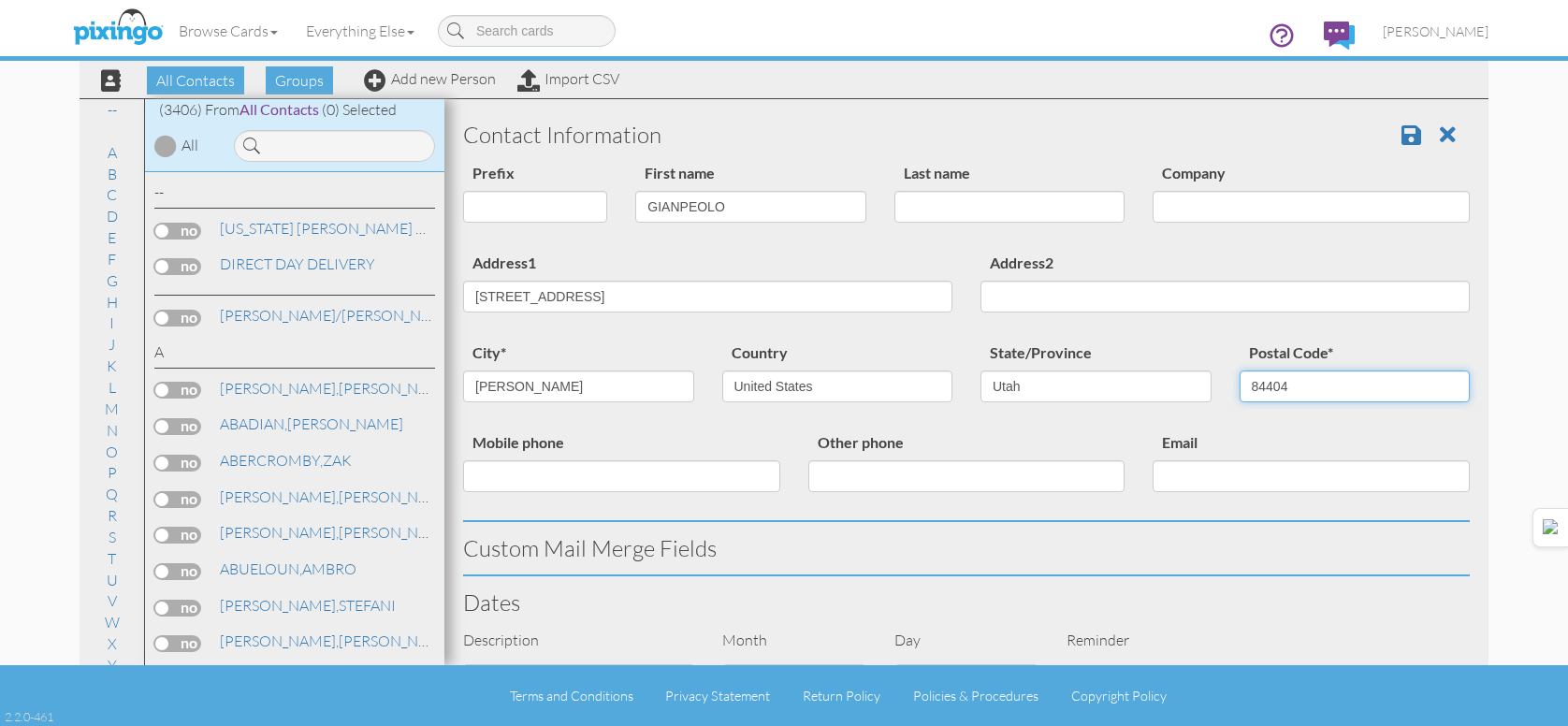
type input "84404"
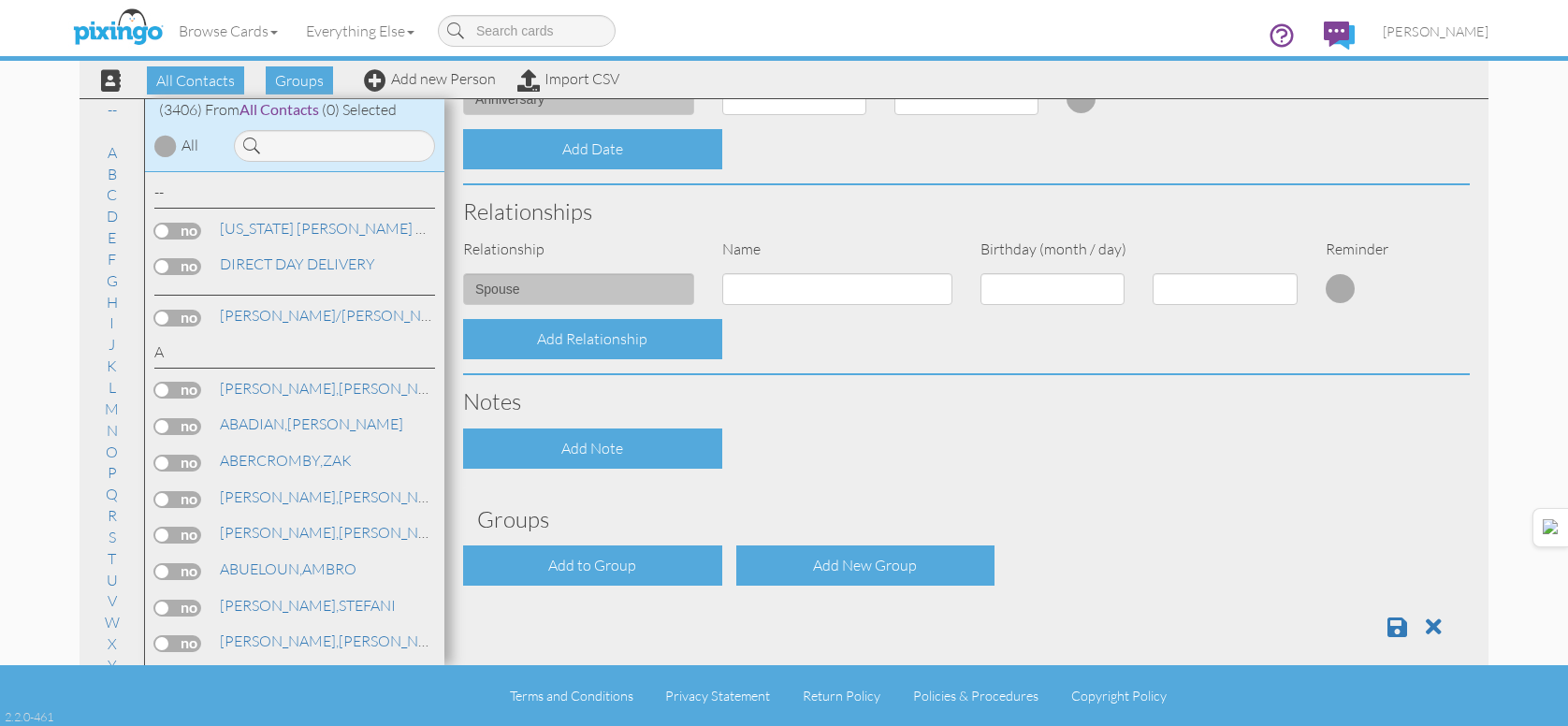
scroll to position [643, 0]
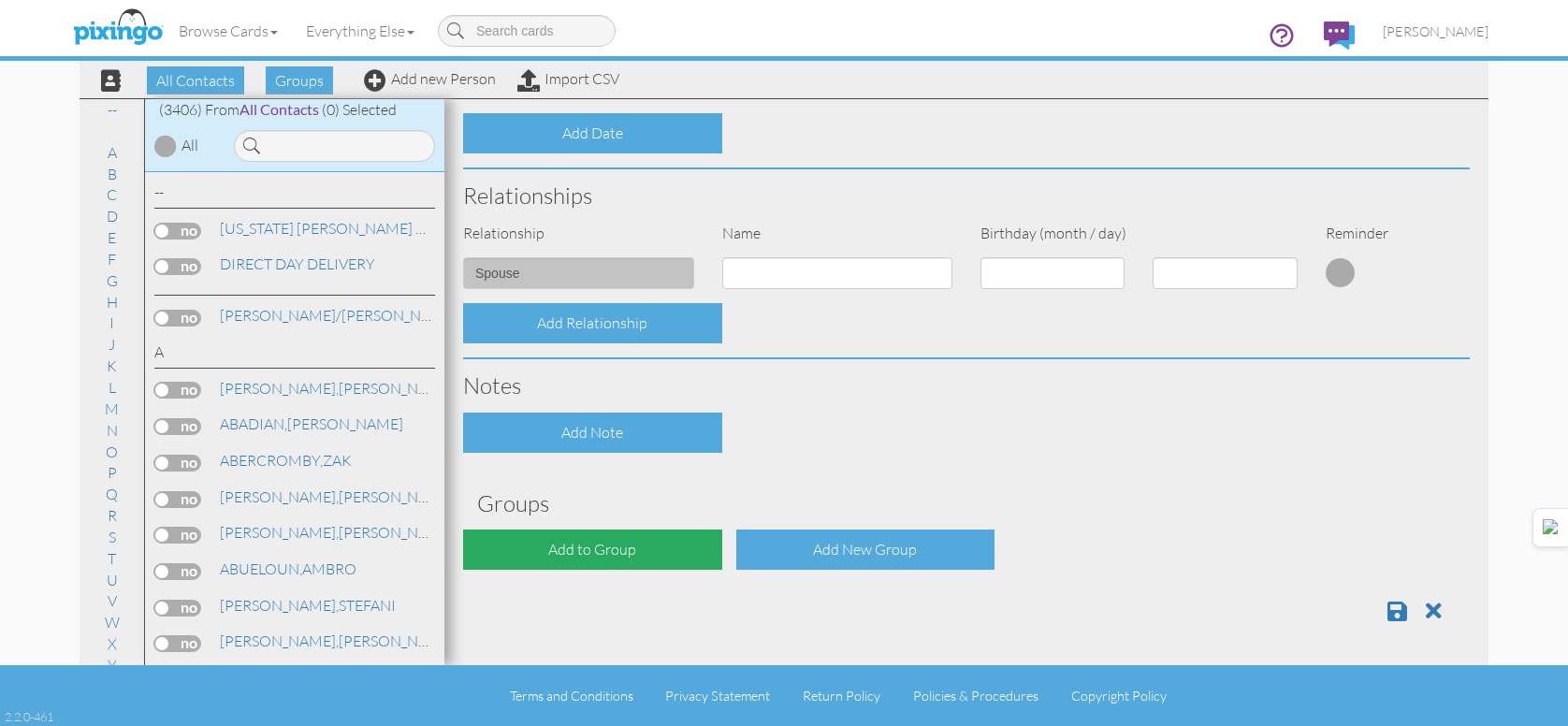
click at [608, 540] on div "Add to Group" at bounding box center [592, 548] width 259 height 40
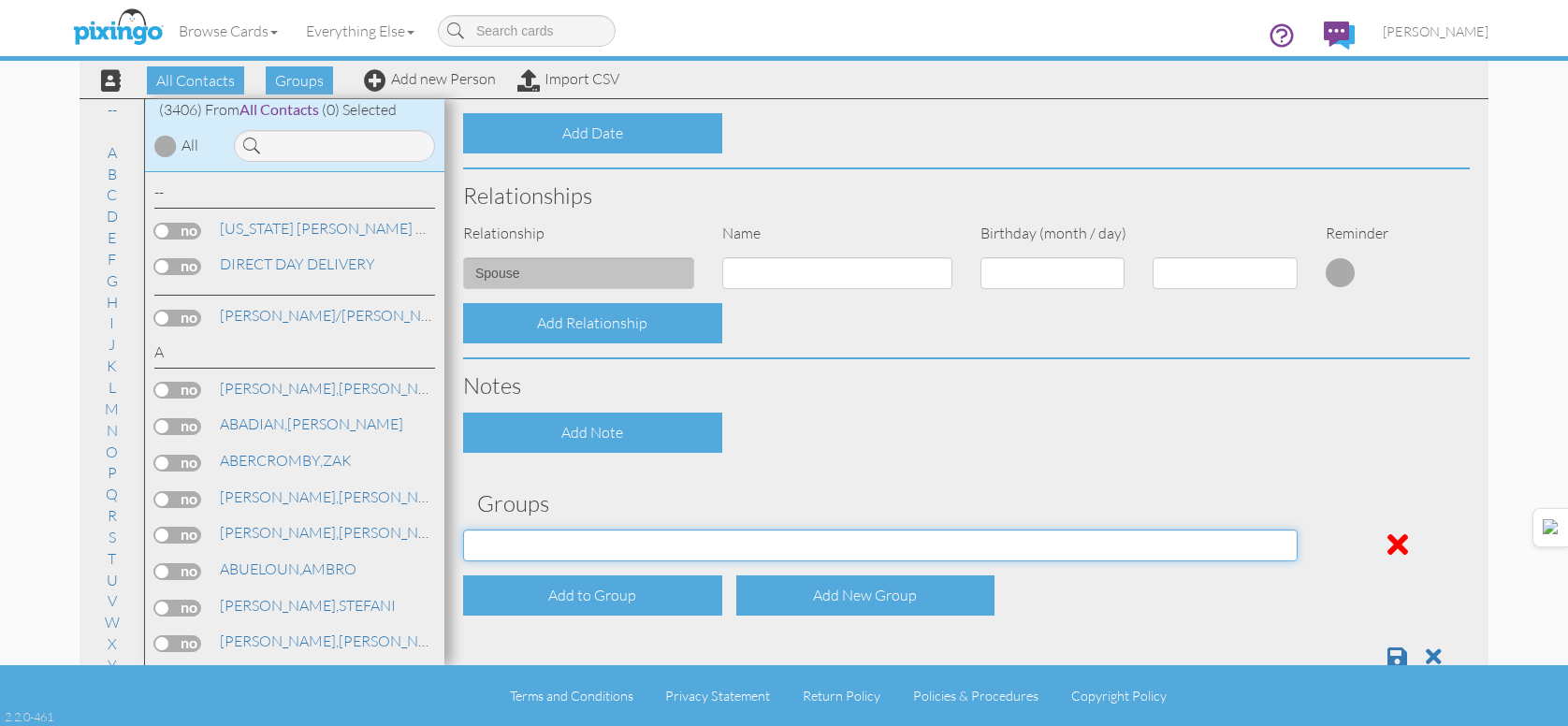
click at [611, 540] on select "APRIL 2022 APRIL 2023 APRIL 2024 APRIL 2025 AUG 2023 AUG 2024 AUG 2025 AUGUST 2…" at bounding box center [880, 544] width 834 height 32
select select "object:28928"
click at [463, 529] on select "APRIL 2022 APRIL 2023 APRIL 2024 APRIL 2025 AUG 2023 AUG 2024 AUG 2025 AUGUST 2…" at bounding box center [880, 544] width 834 height 32
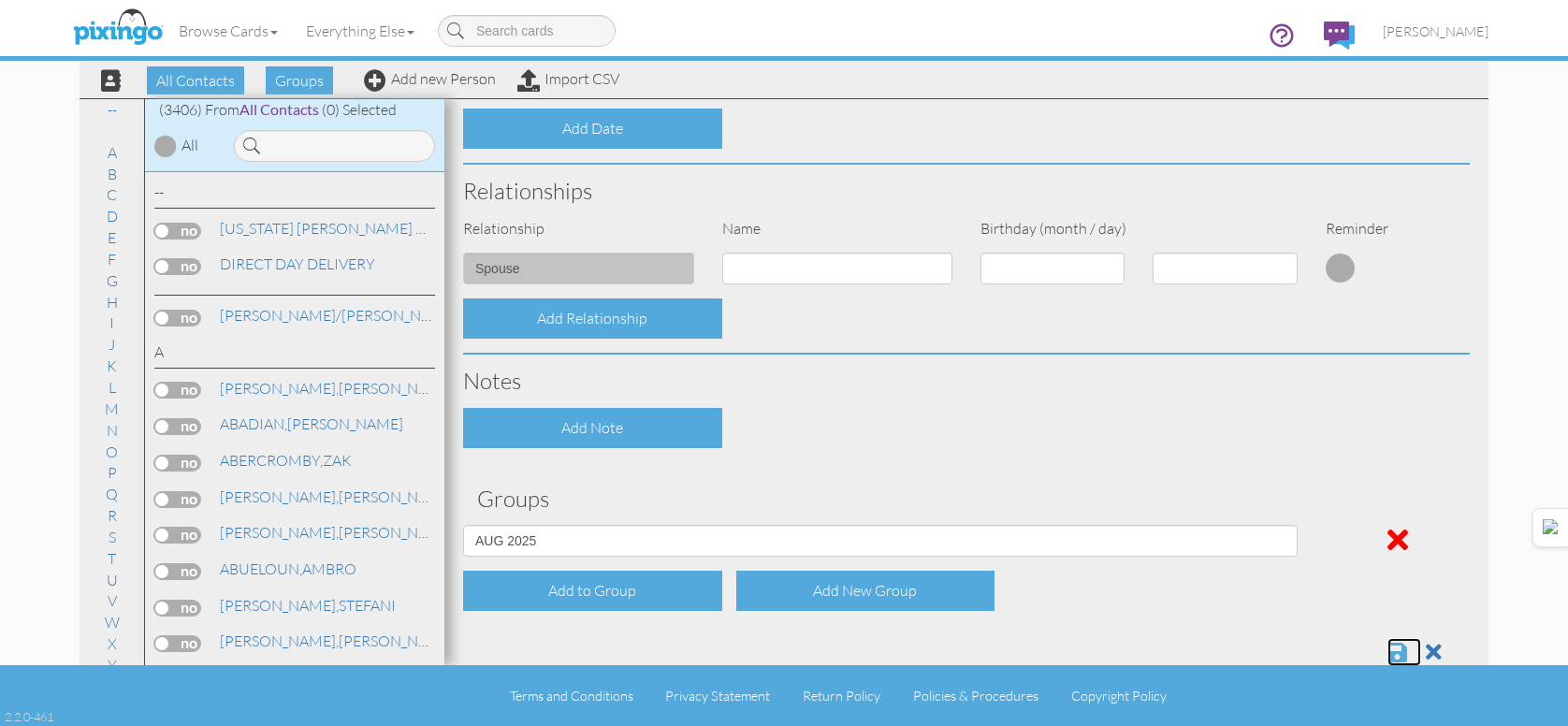
click at [1387, 644] on span at bounding box center [1397, 651] width 19 height 22
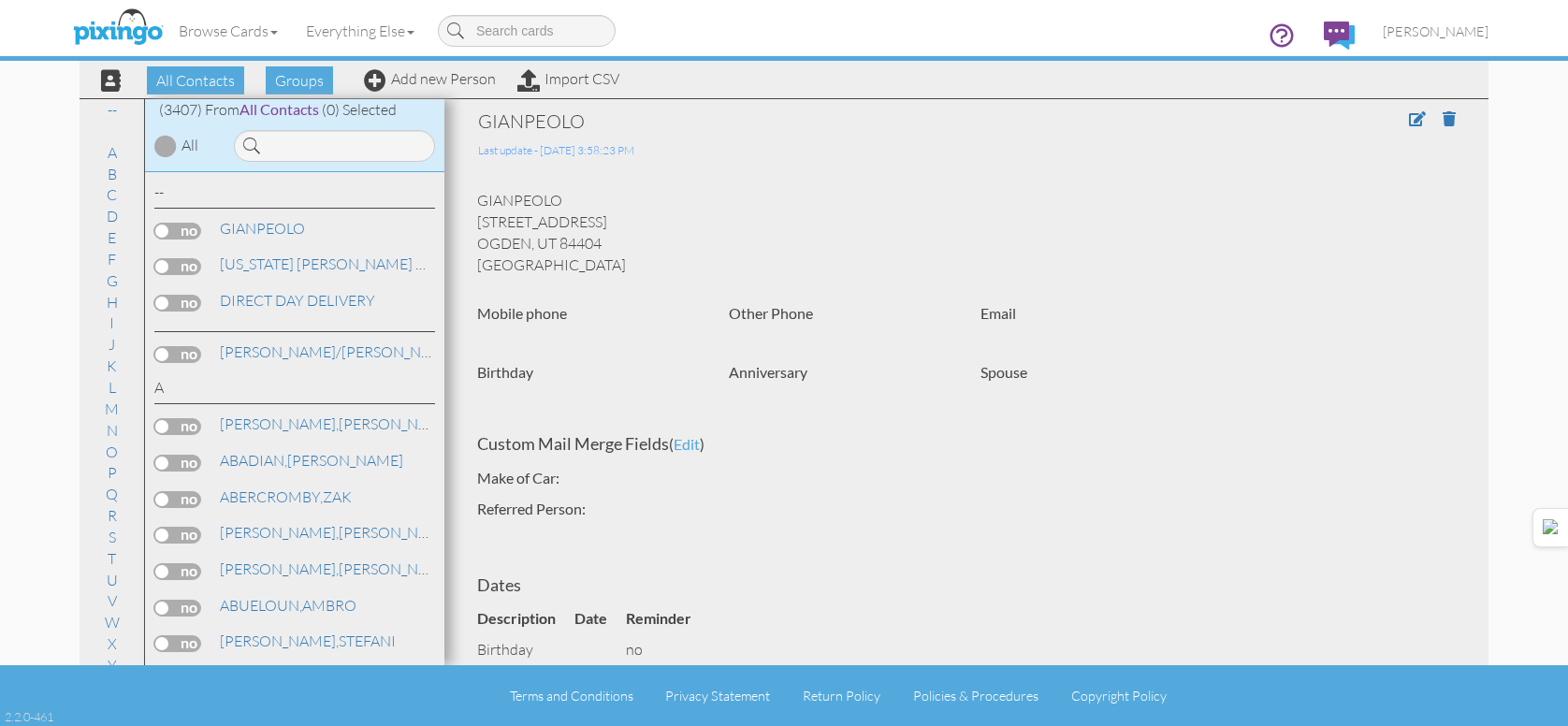
click at [442, 73] on div "Browse Cards Business Accounting Automotive Chiropractor Customer Dental Financ…" at bounding box center [784, 37] width 1409 height 74
click at [442, 78] on link "Add new Person" at bounding box center [430, 78] width 132 height 18
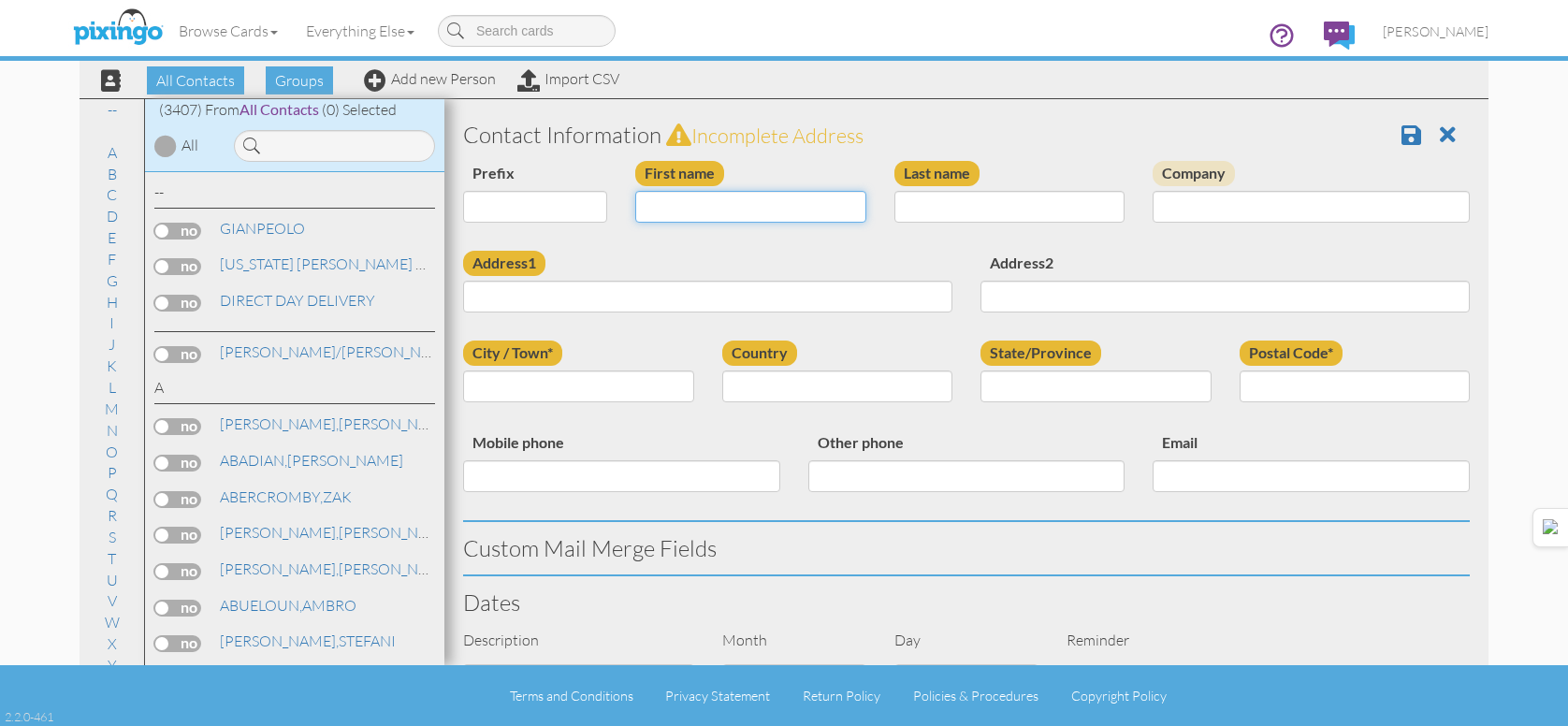
click at [724, 208] on input "First name" at bounding box center [751, 207] width 231 height 32
type input "[PERSON_NAME]"
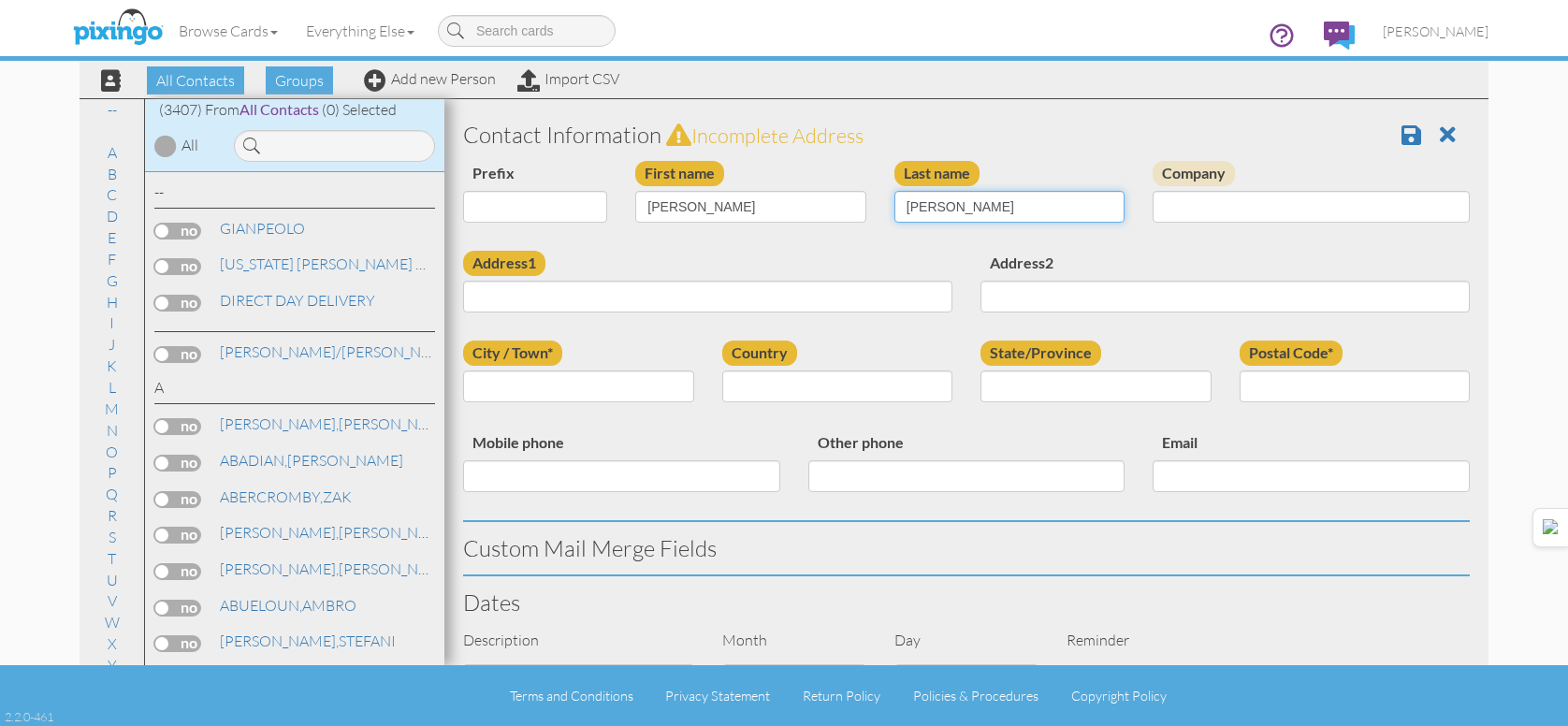
type input "WOOTEN"
type input "472 E. 2800 N."
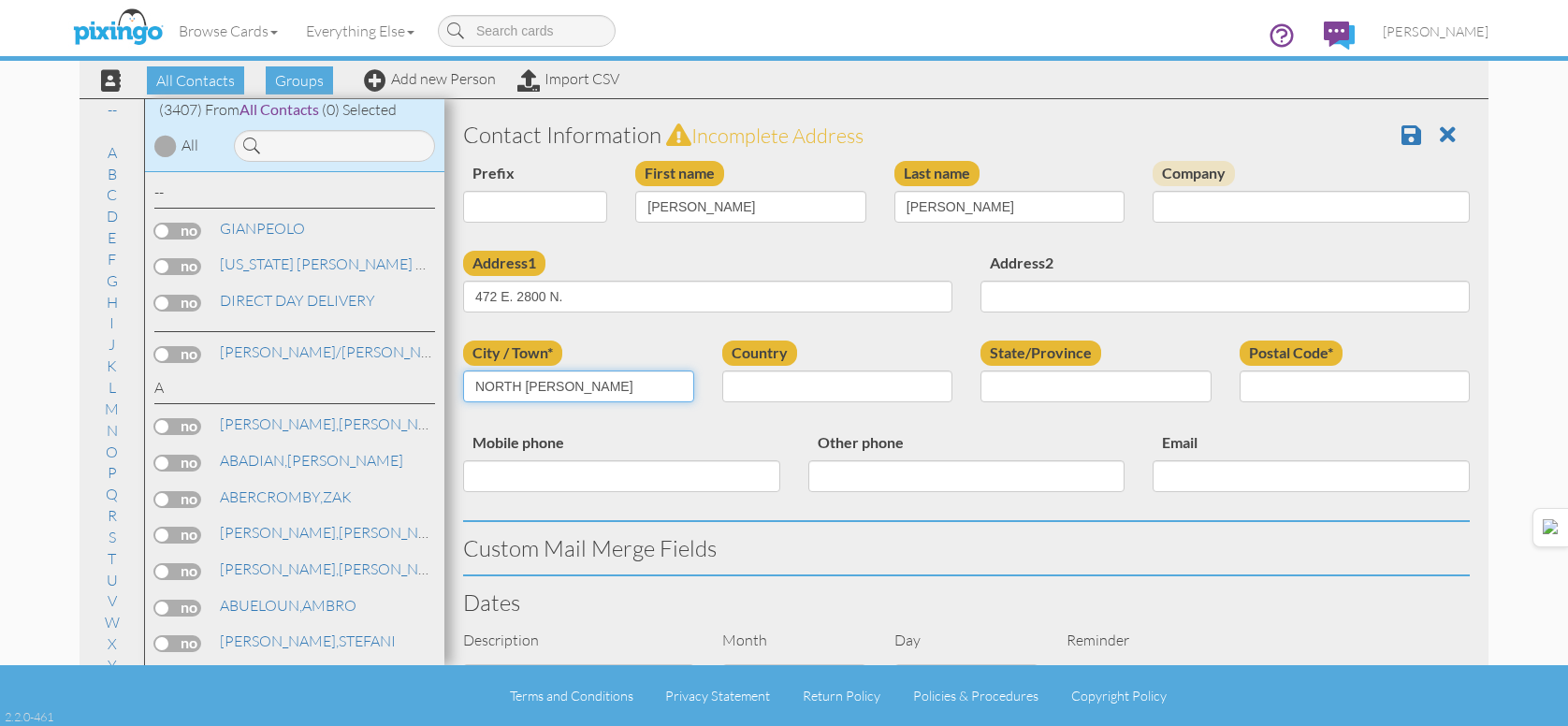
type input "NORTH OGDEN"
select select "object:10581"
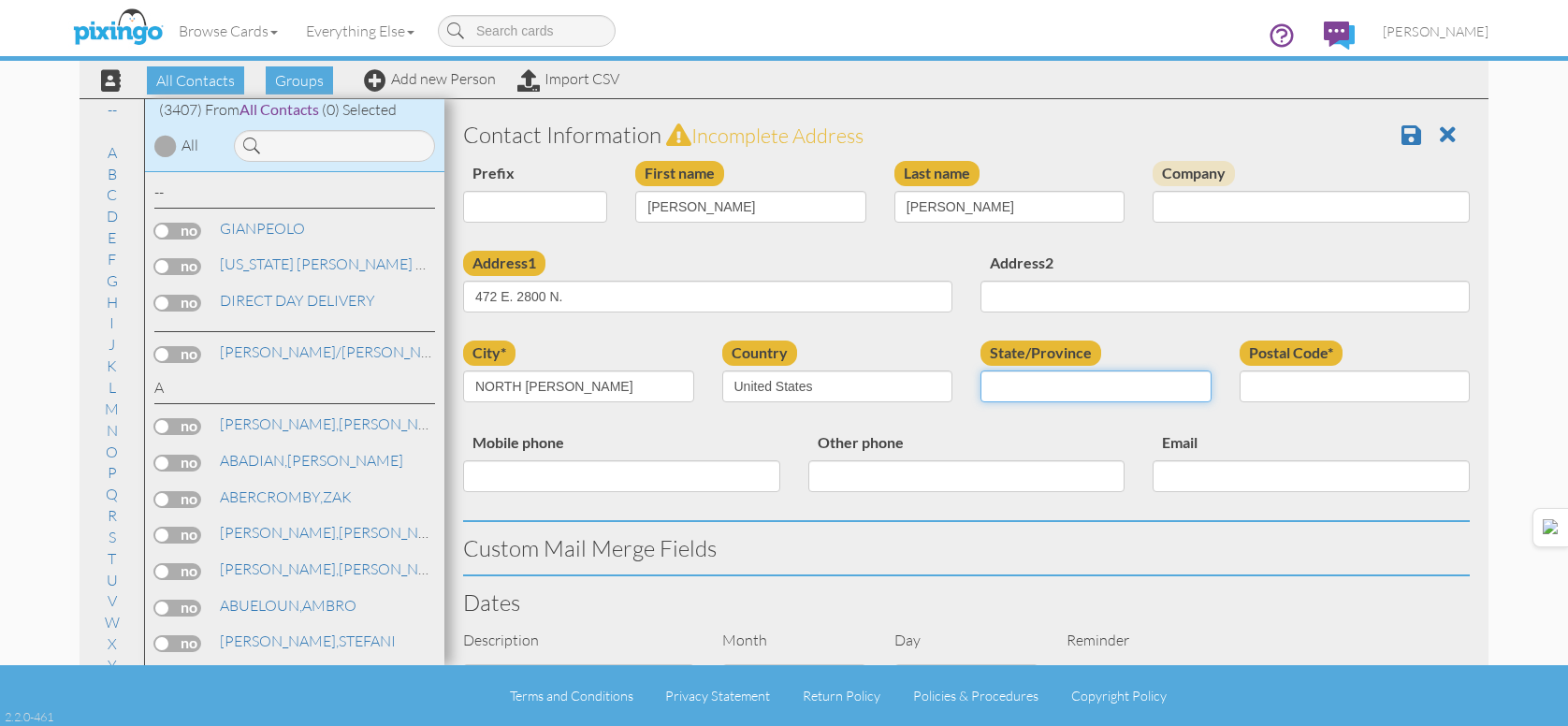
select select "object:10880"
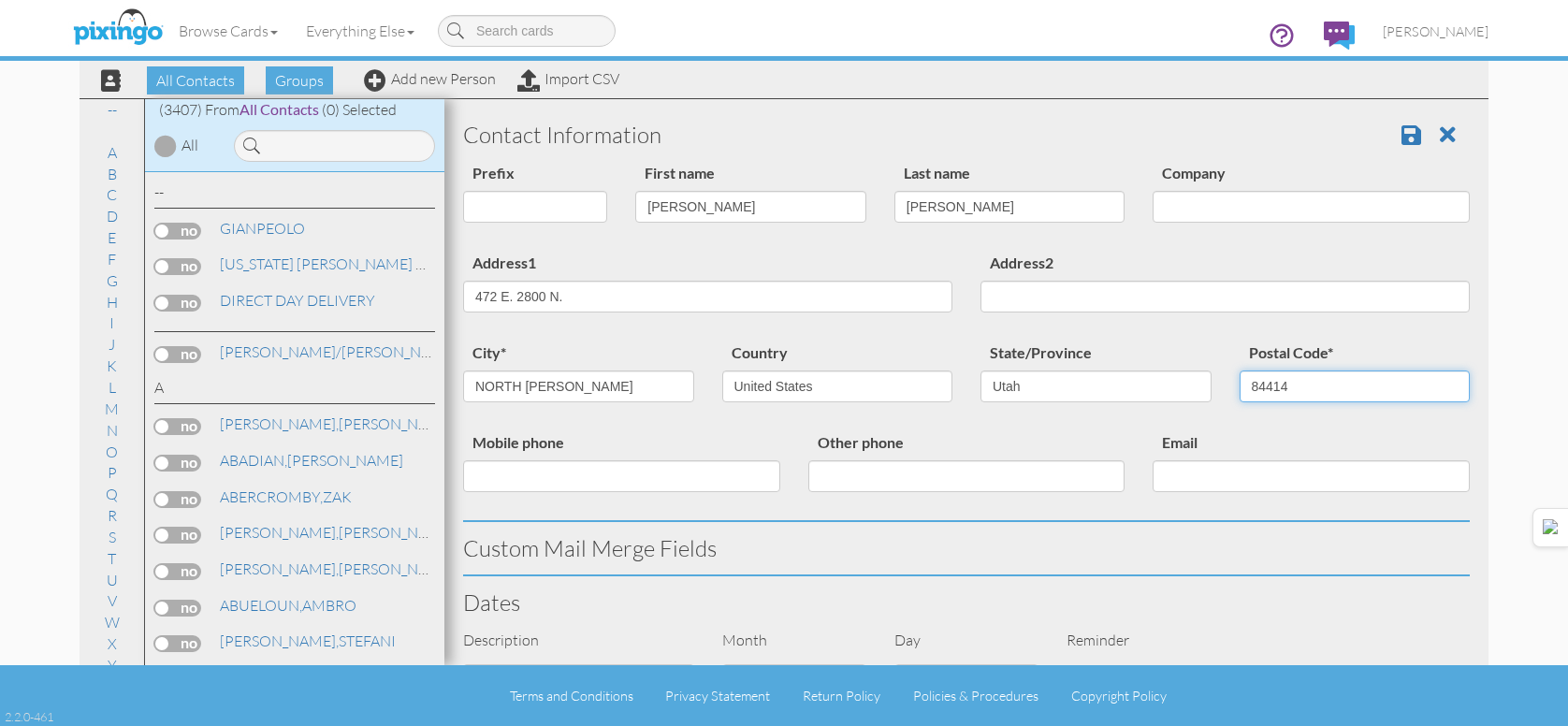
type input "84414"
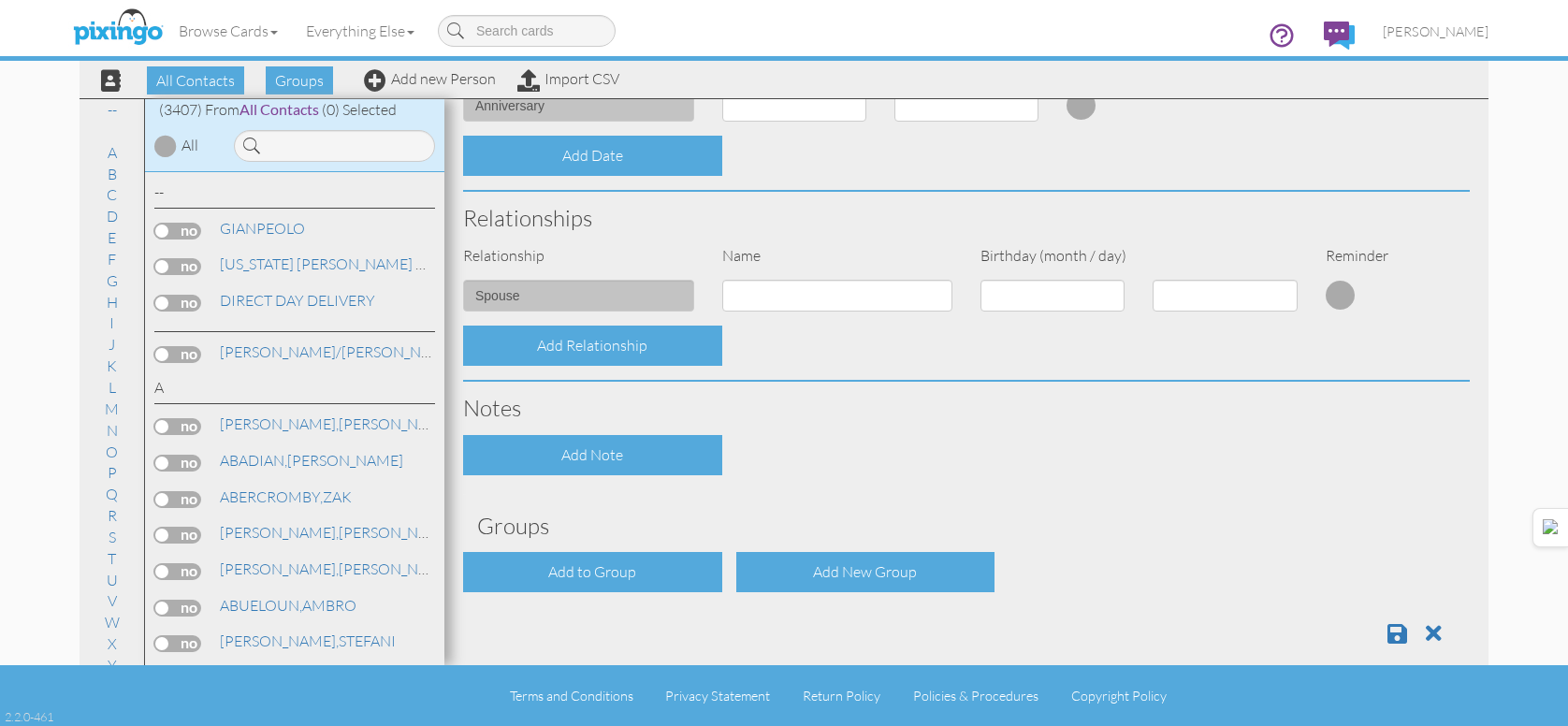
scroll to position [643, 0]
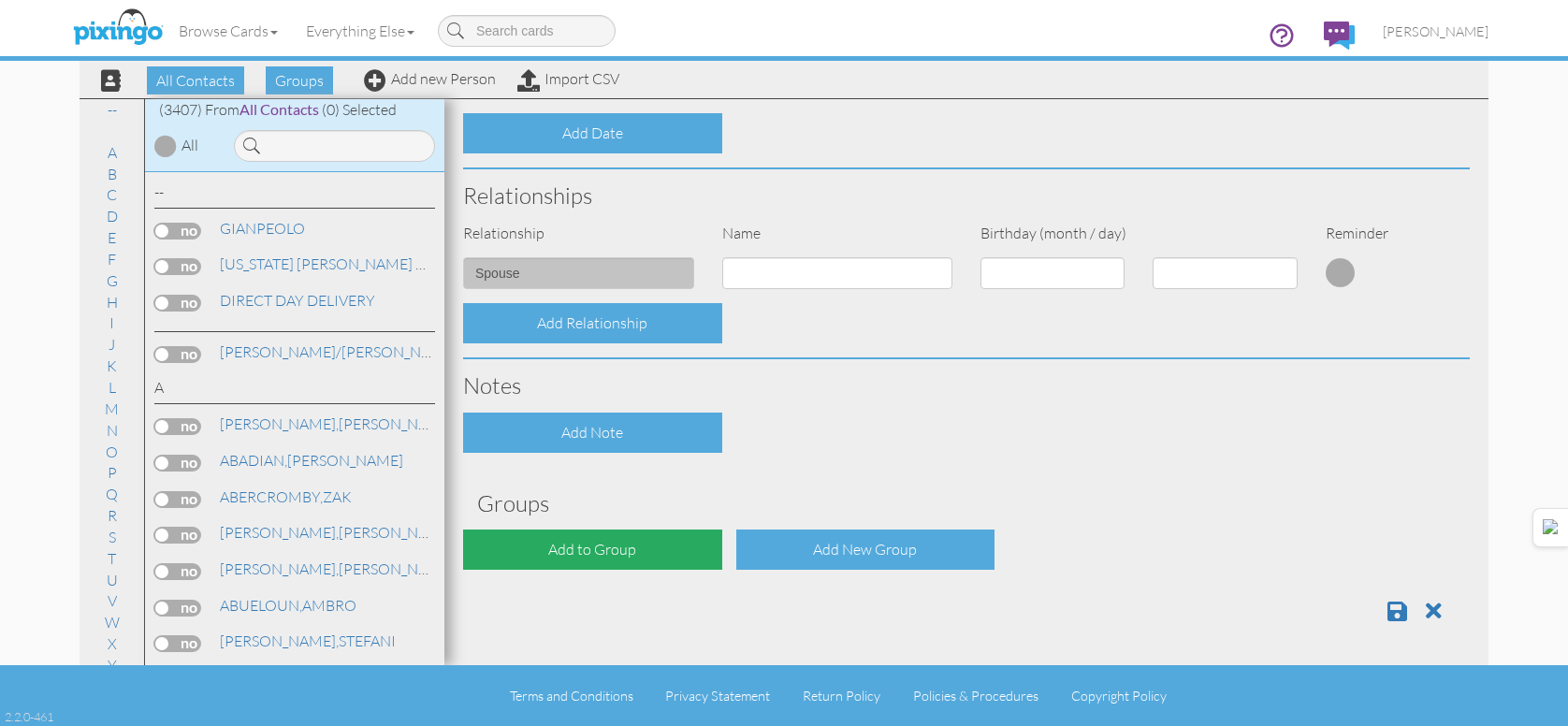
click at [657, 547] on div "Add to Group" at bounding box center [592, 548] width 259 height 40
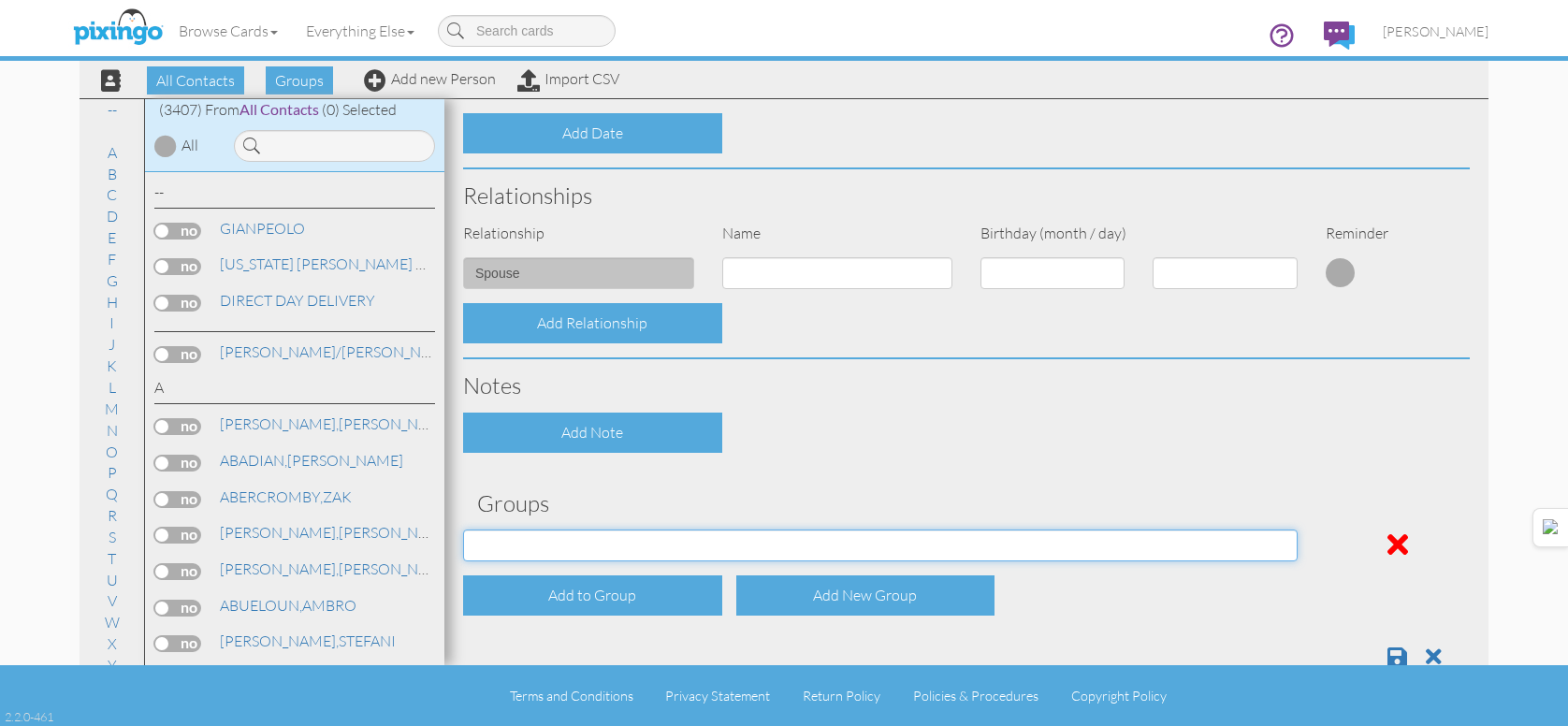
click at [666, 547] on select "[DATE] [DATE] [DATE] [DATE] [DATE] [DATE] [DATE] [DATE] [DATE] [DATE] [DATE] [D…" at bounding box center [880, 544] width 834 height 32
select select "object:10895"
click at [463, 529] on select "[DATE] [DATE] [DATE] [DATE] [DATE] [DATE] [DATE] [DATE] [DATE] [DATE] [DATE] [D…" at bounding box center [880, 544] width 834 height 32
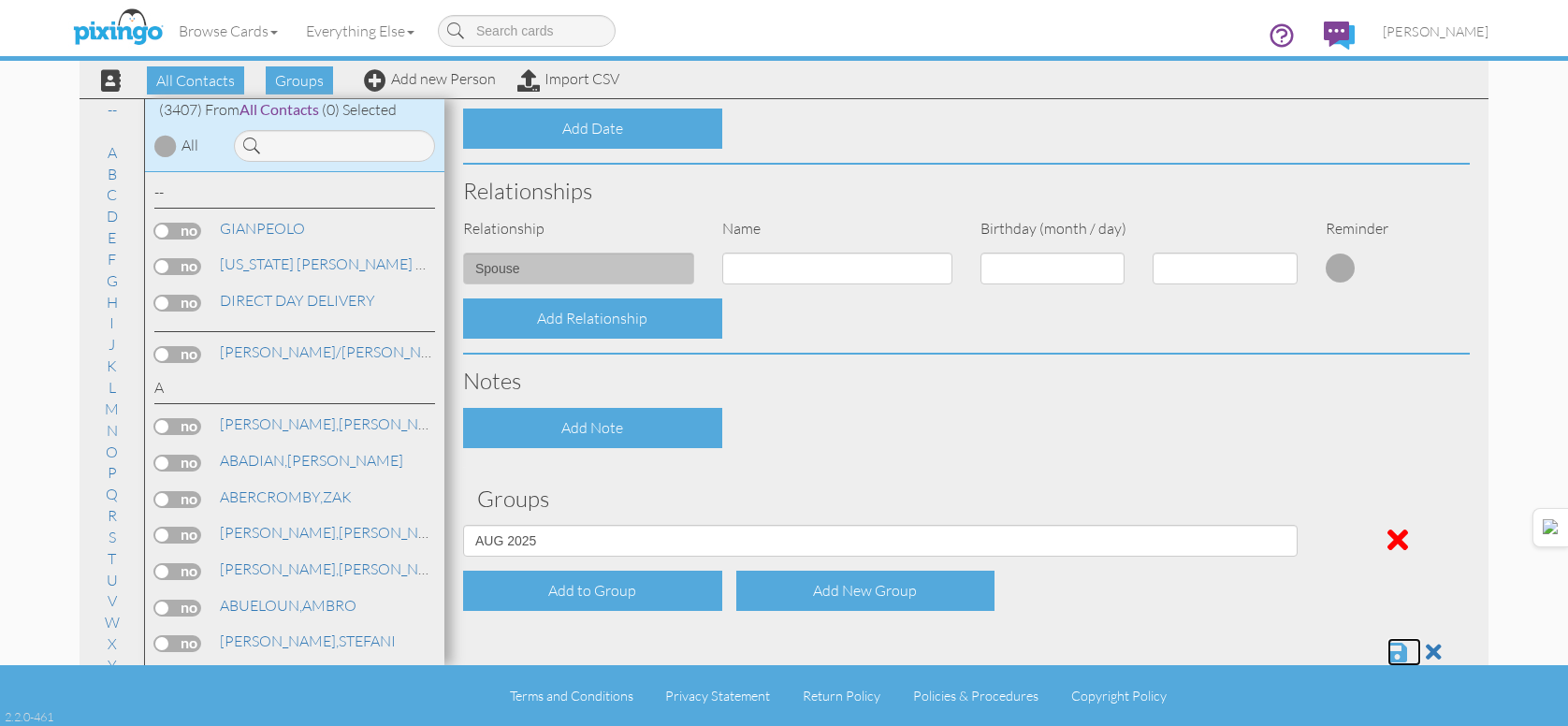
click at [1387, 656] on span at bounding box center [1397, 651] width 19 height 22
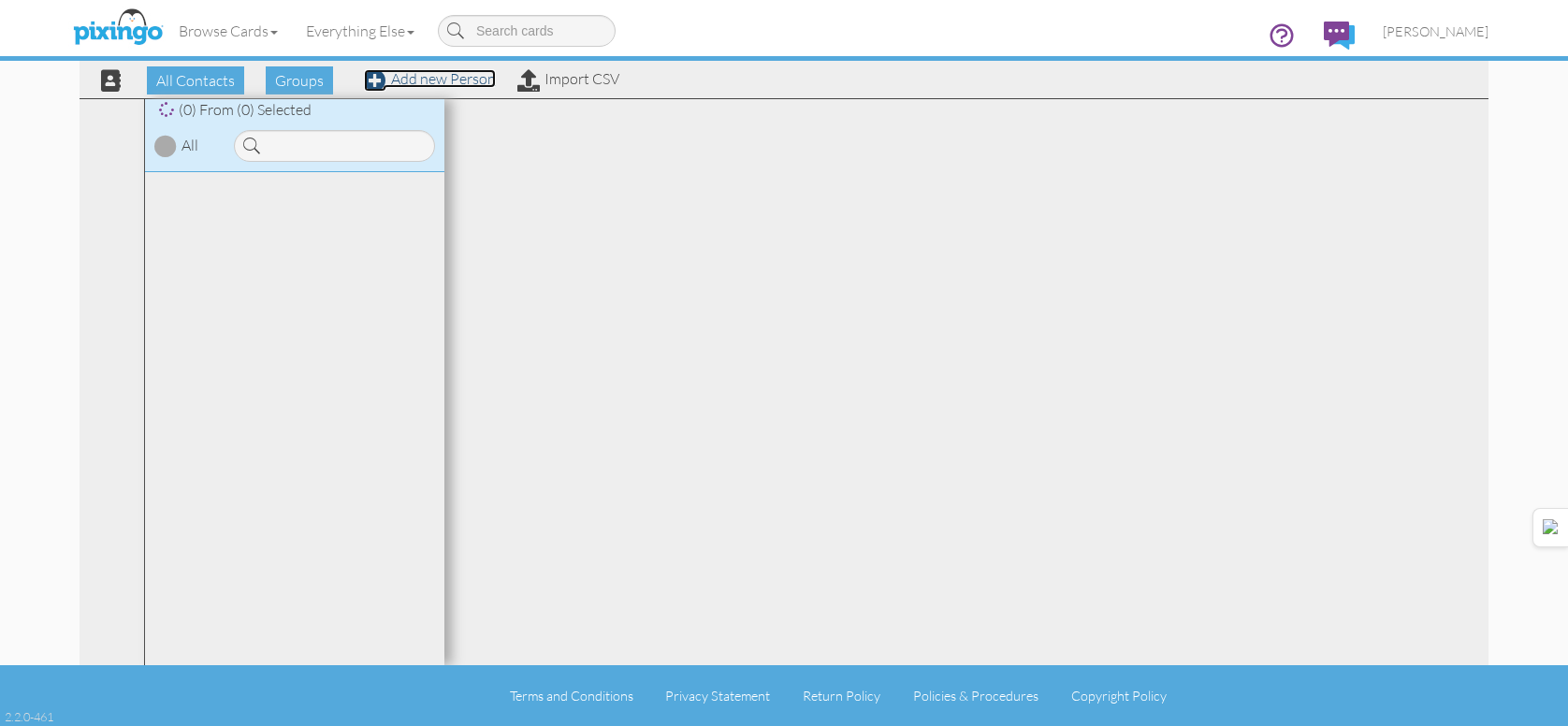
click at [410, 84] on link "Add new Person" at bounding box center [430, 78] width 132 height 18
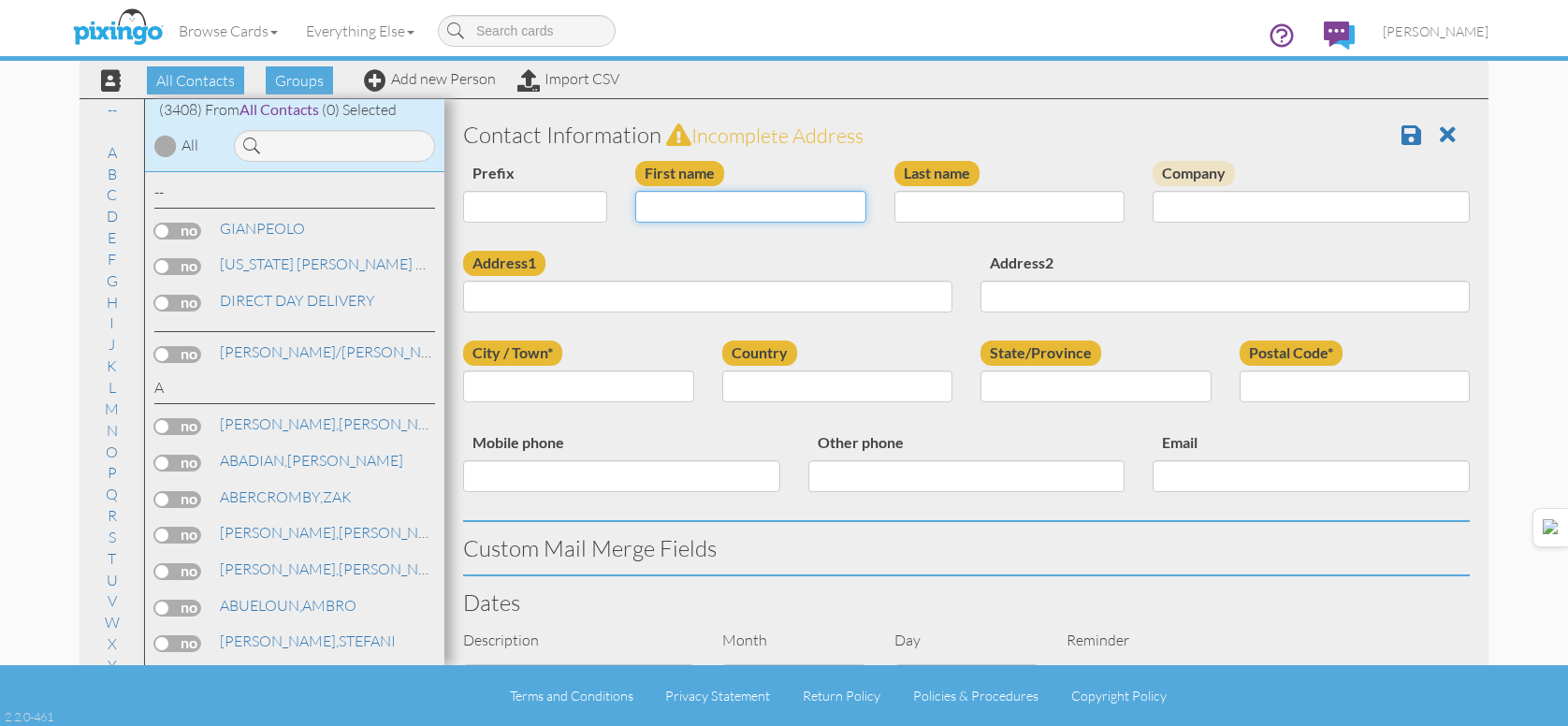
click at [711, 215] on input "First name" at bounding box center [751, 207] width 231 height 32
type input "[PERSON_NAME]"
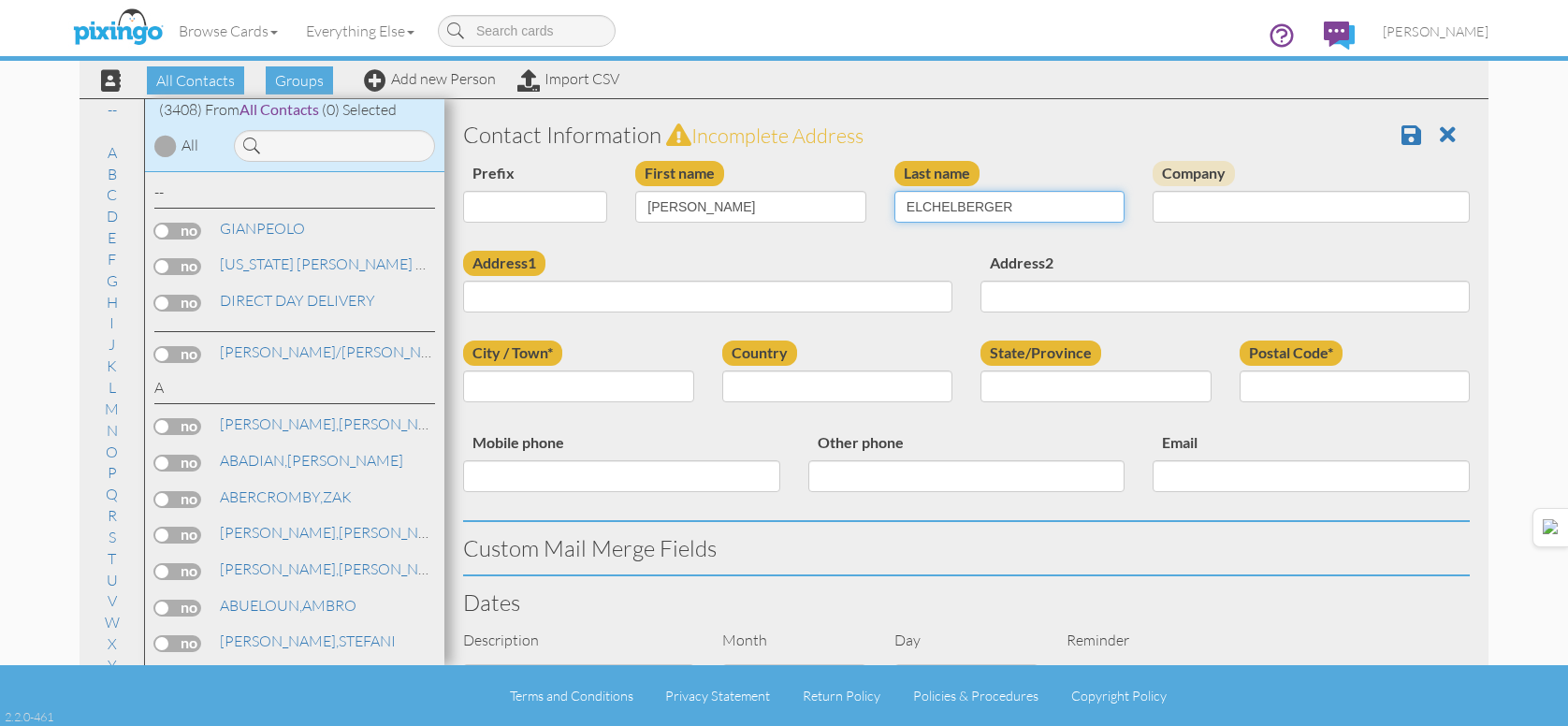
click at [978, 206] on input "ELCHELBERGER" at bounding box center [1010, 207] width 231 height 32
type input "ELCHELBERRGER"
click at [551, 293] on input "Address1" at bounding box center [708, 296] width 489 height 32
type input "15 N. VILLAGE WAY"
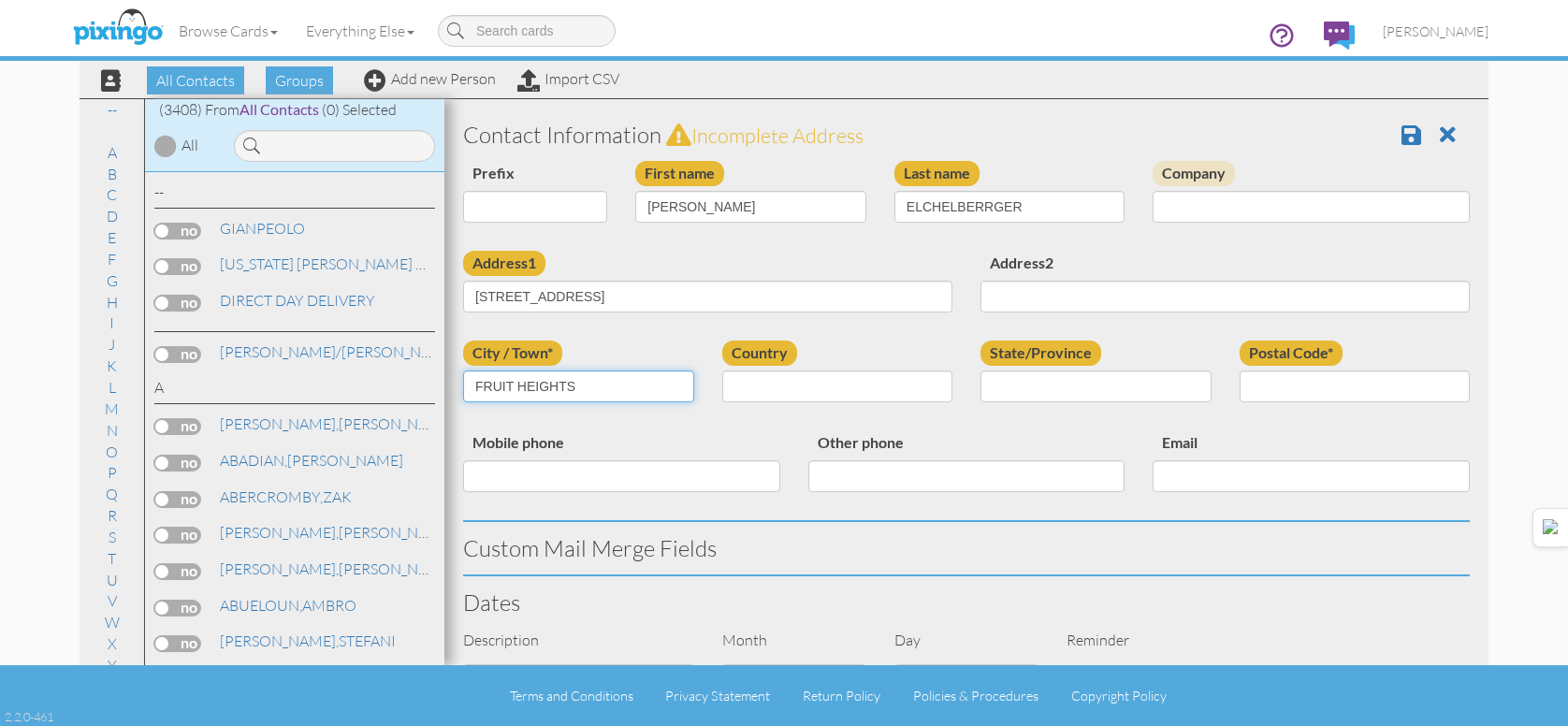
type input "FRUIT HEIGHTS"
select select "object:10563"
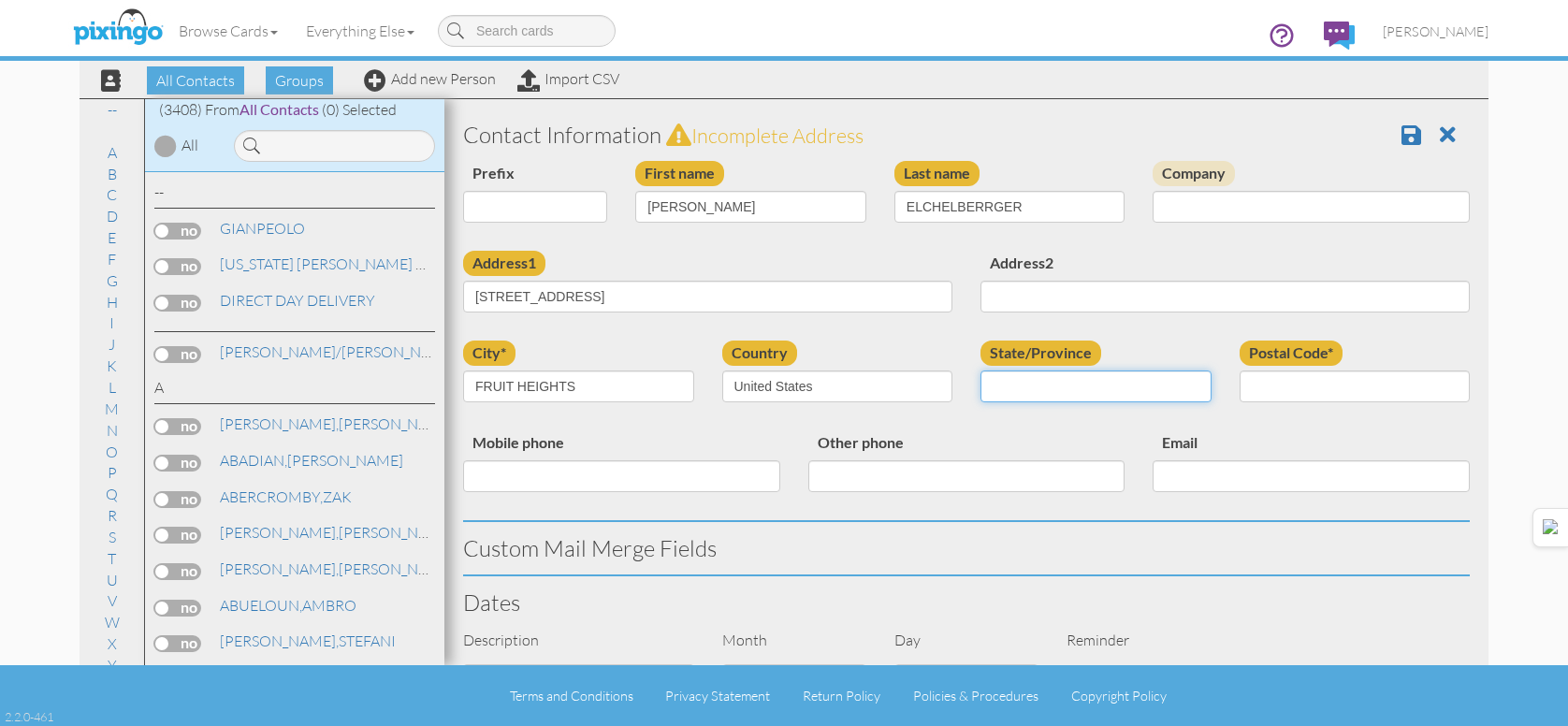
select select "object:10862"
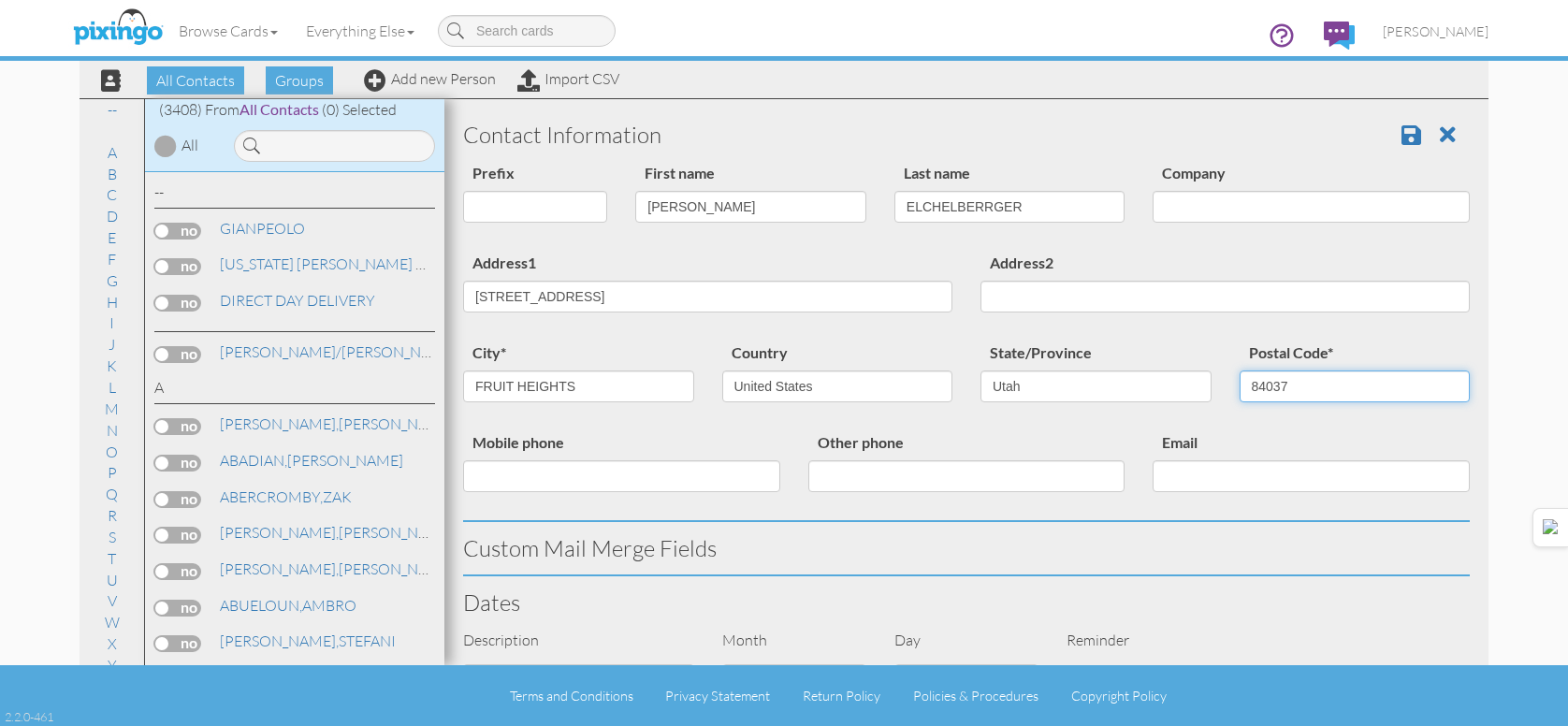
type input "84037"
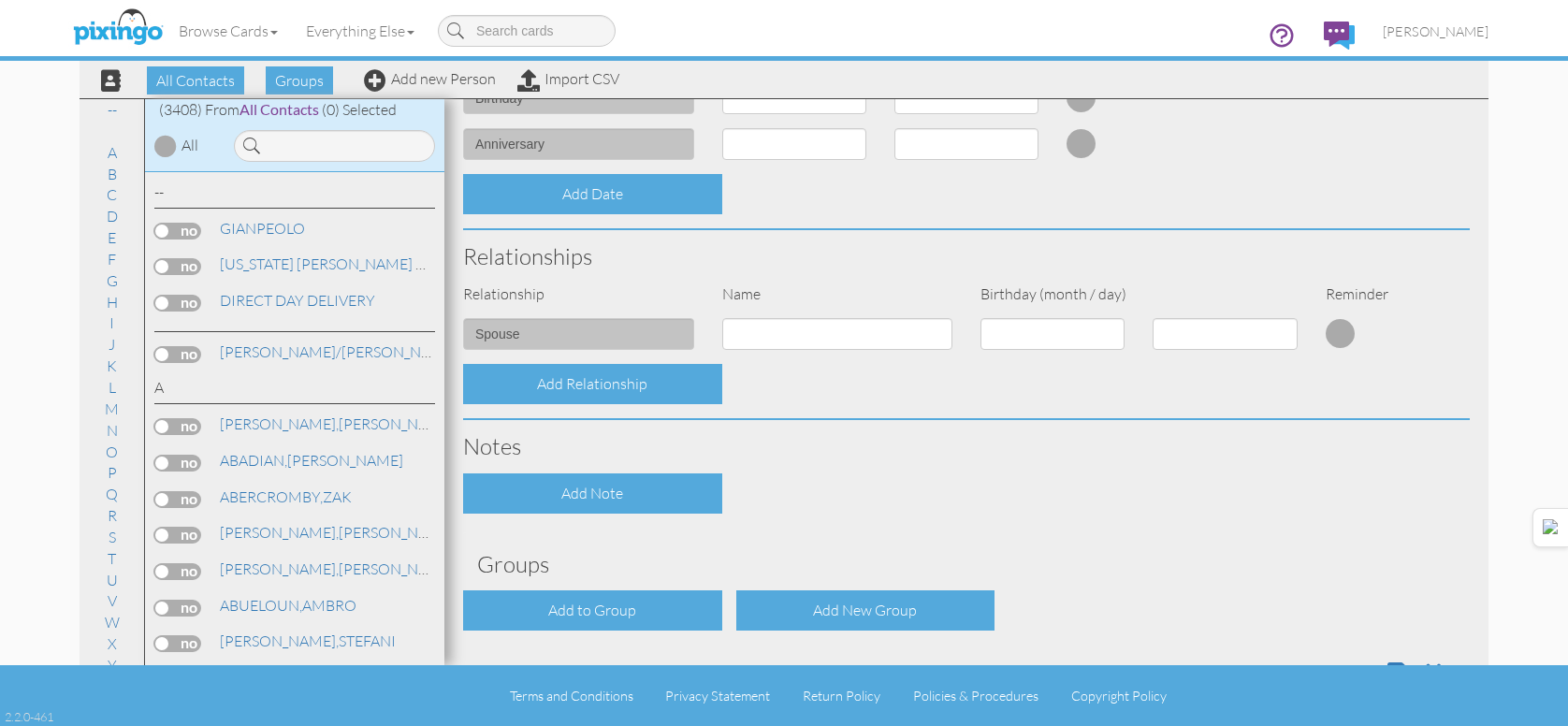
scroll to position [643, 0]
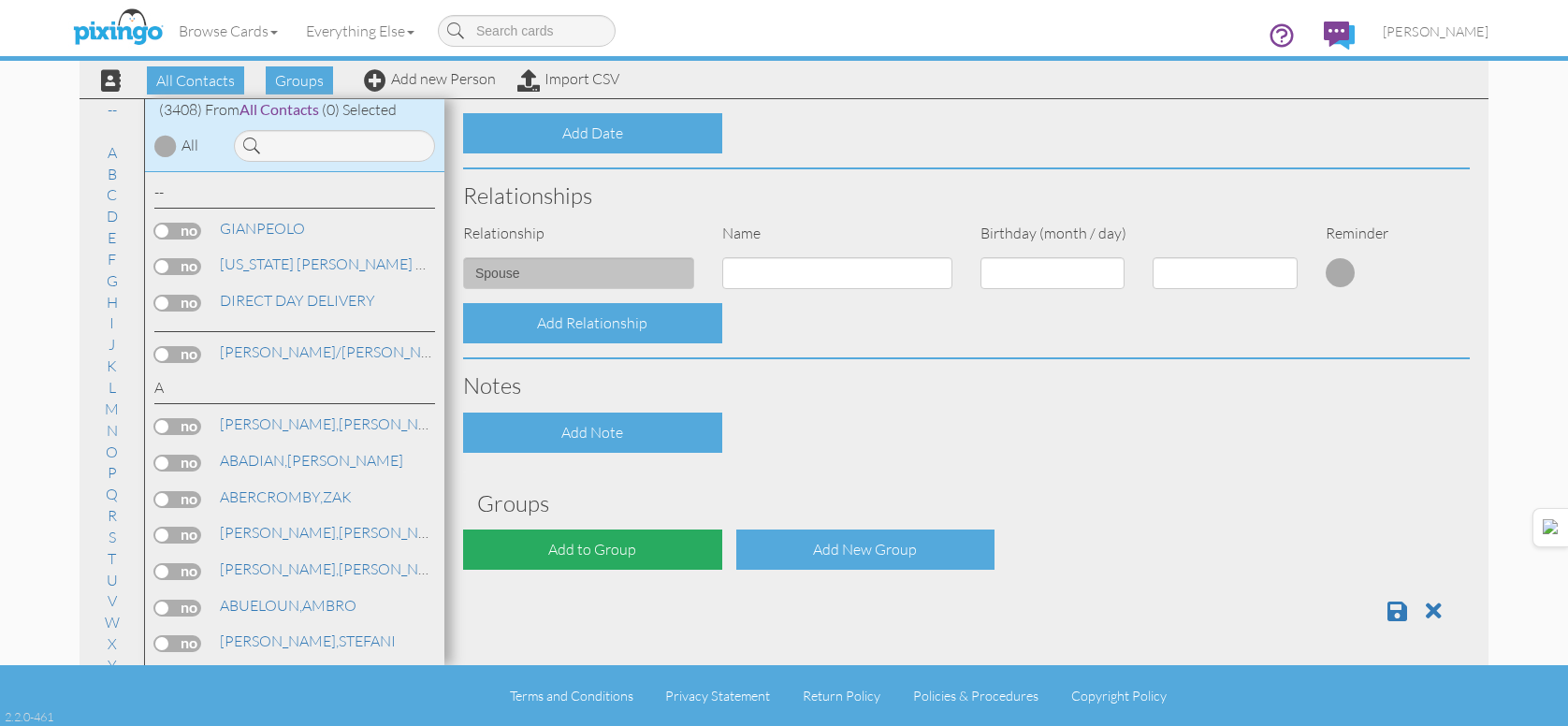
click at [585, 566] on div "Add to Group" at bounding box center [592, 548] width 259 height 40
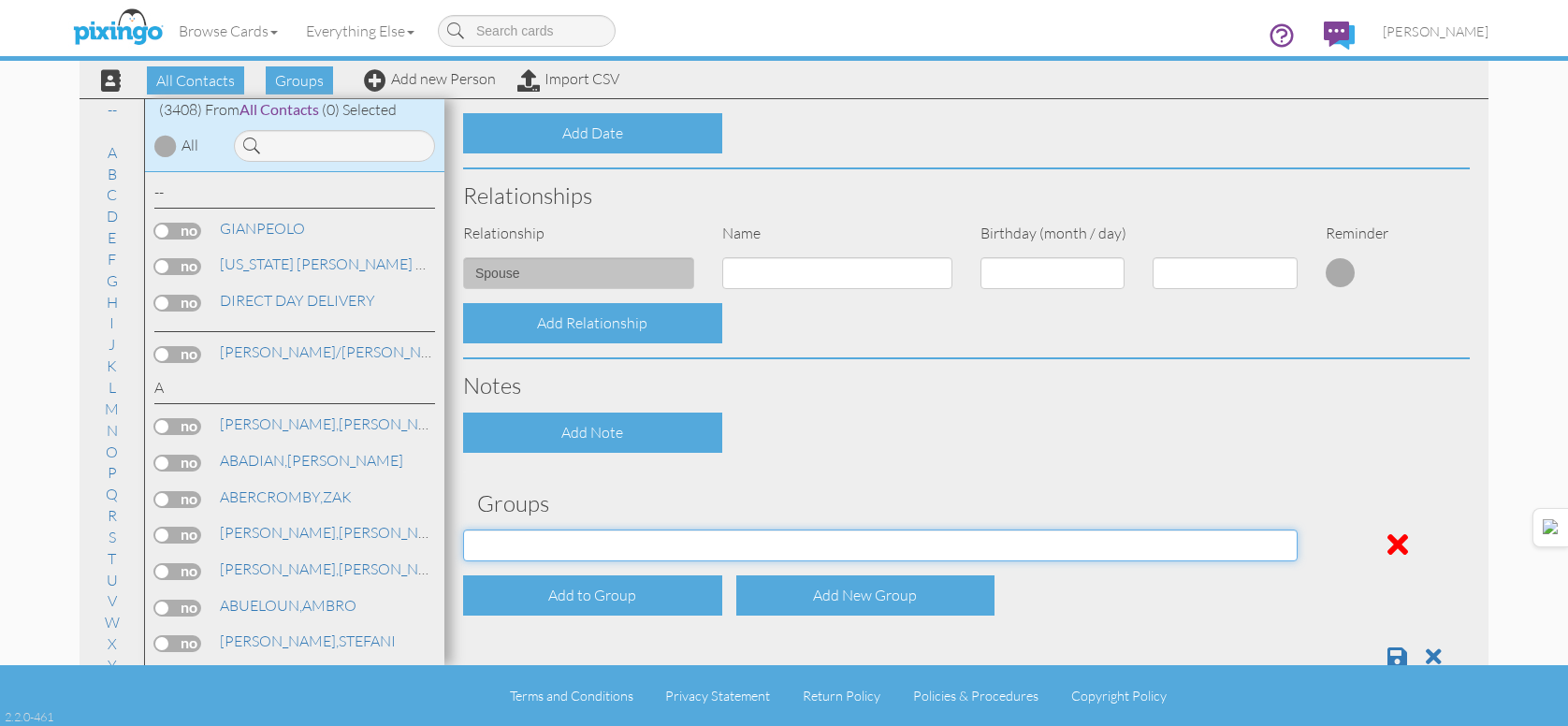
click at [594, 548] on select "APRIL 2022 APRIL 2023 APRIL 2024 APRIL 2025 AUG 2023 AUG 2024 AUG 2025 AUGUST 2…" at bounding box center [880, 544] width 834 height 32
select select "object:10877"
click at [463, 529] on select "APRIL 2022 APRIL 2023 APRIL 2024 APRIL 2025 AUG 2023 AUG 2024 AUG 2025 AUGUST 2…" at bounding box center [880, 544] width 834 height 32
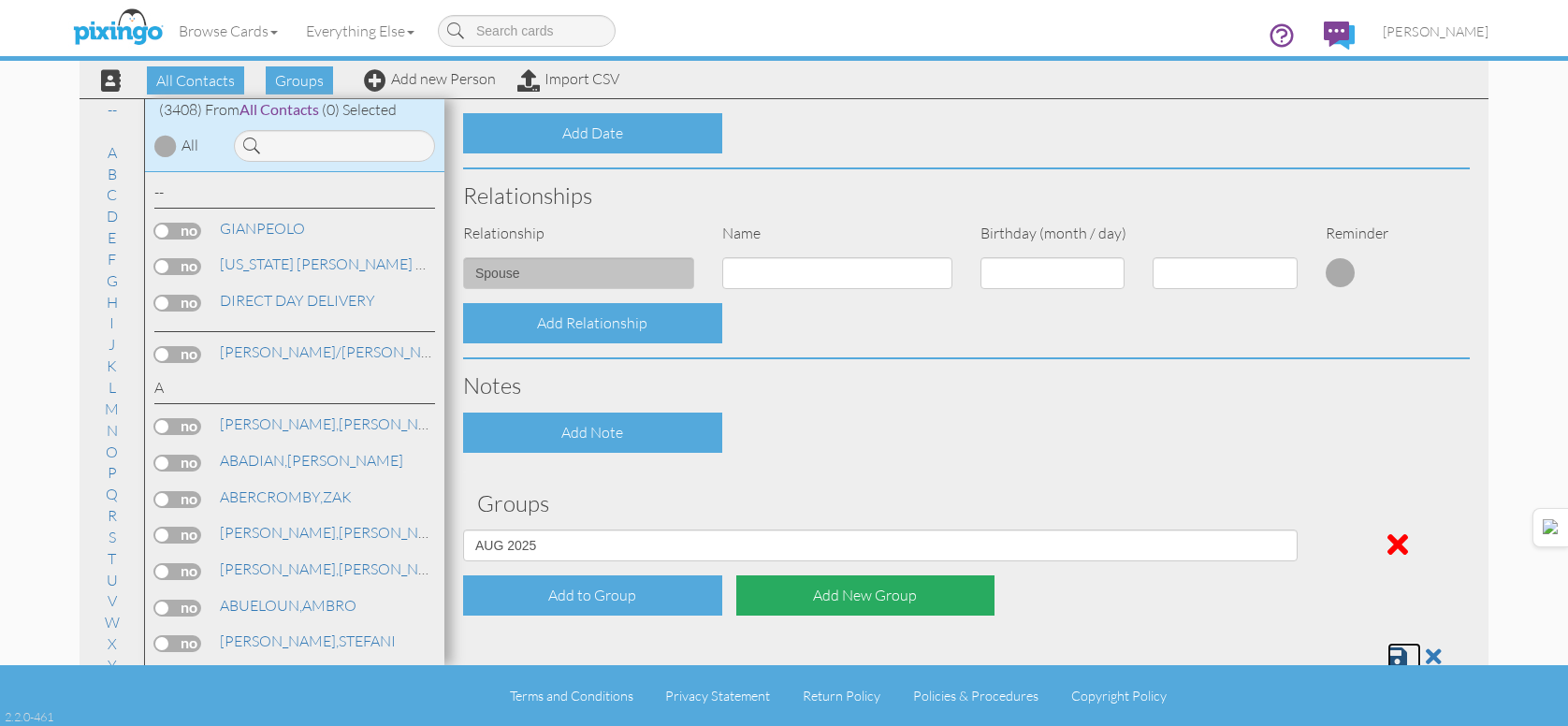
scroll to position [647, 0]
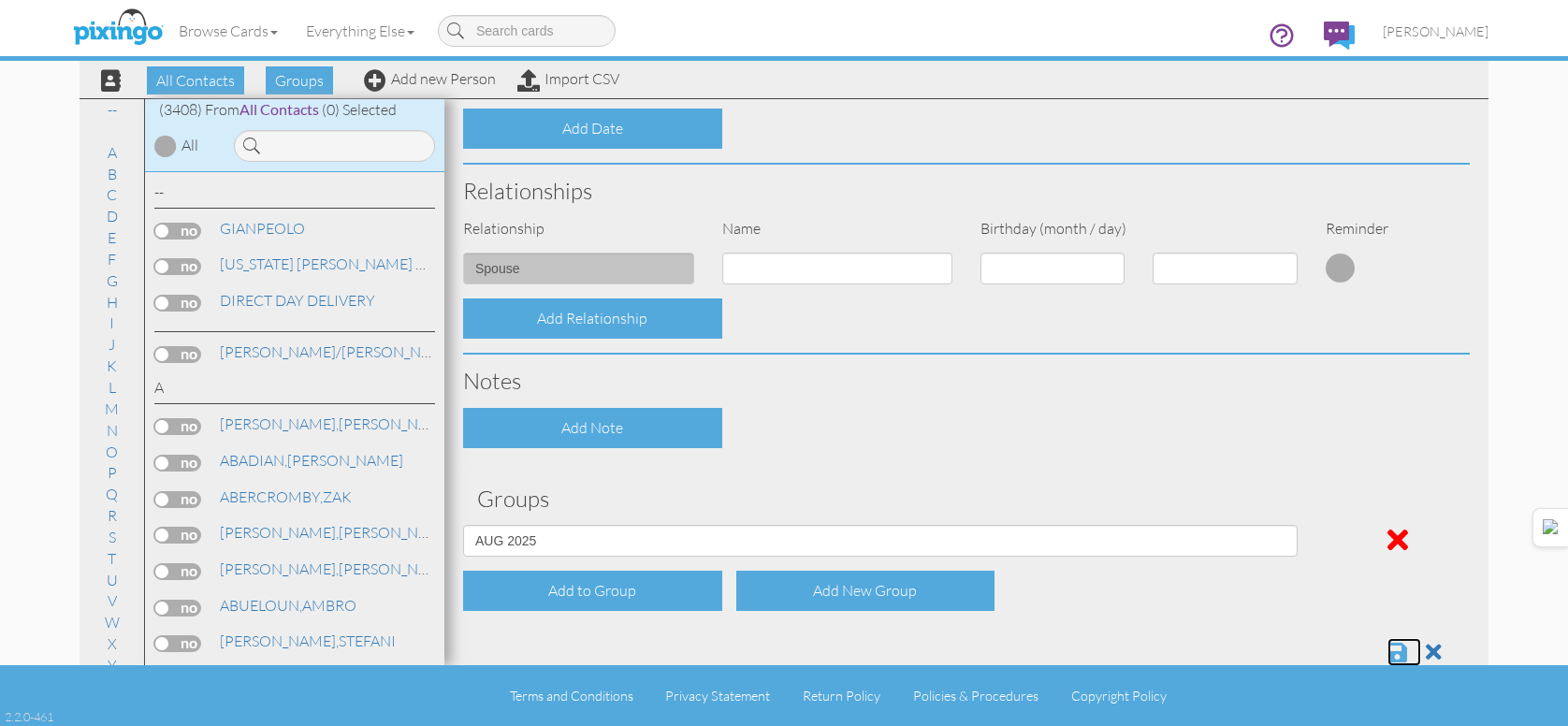
click at [1387, 650] on span at bounding box center [1397, 651] width 19 height 22
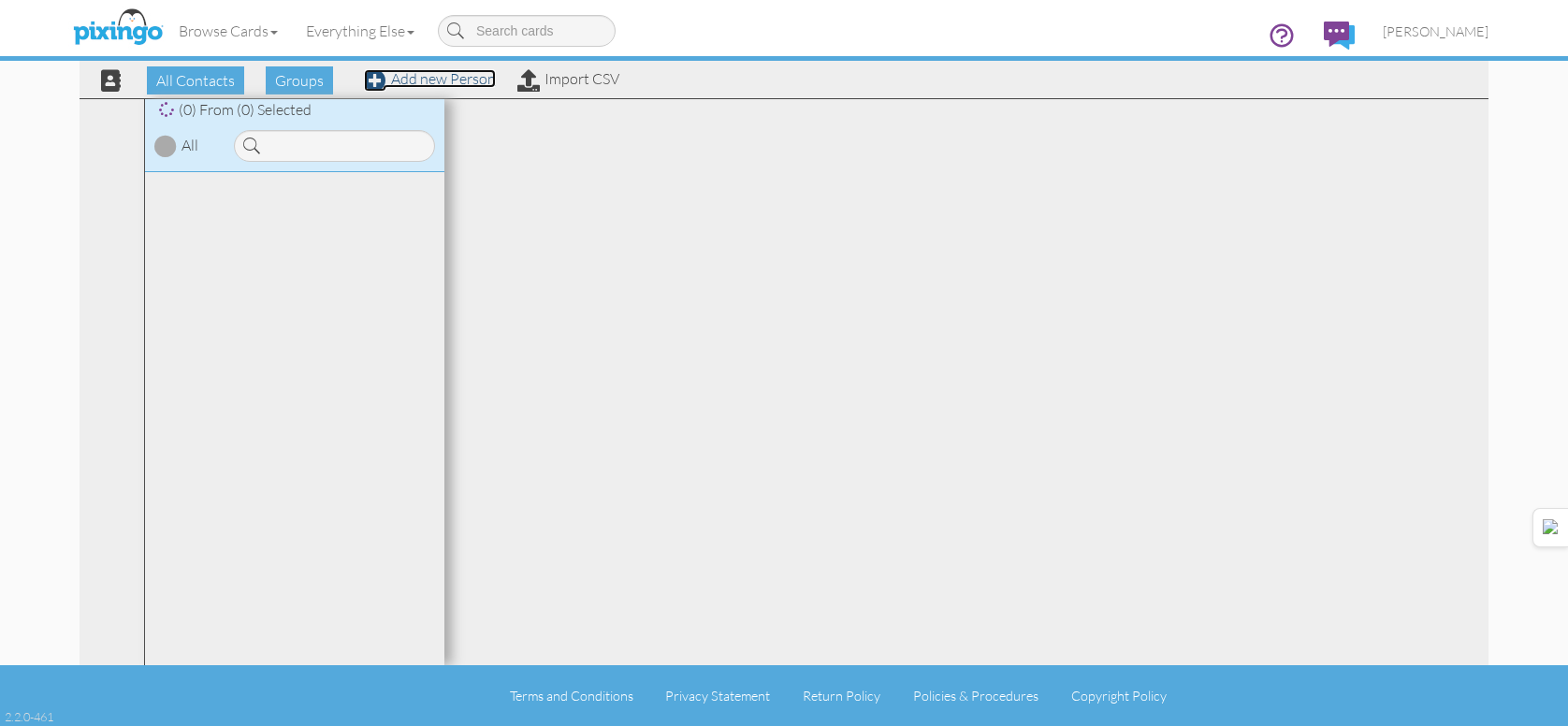
click at [426, 86] on link "Add new Person" at bounding box center [430, 78] width 132 height 18
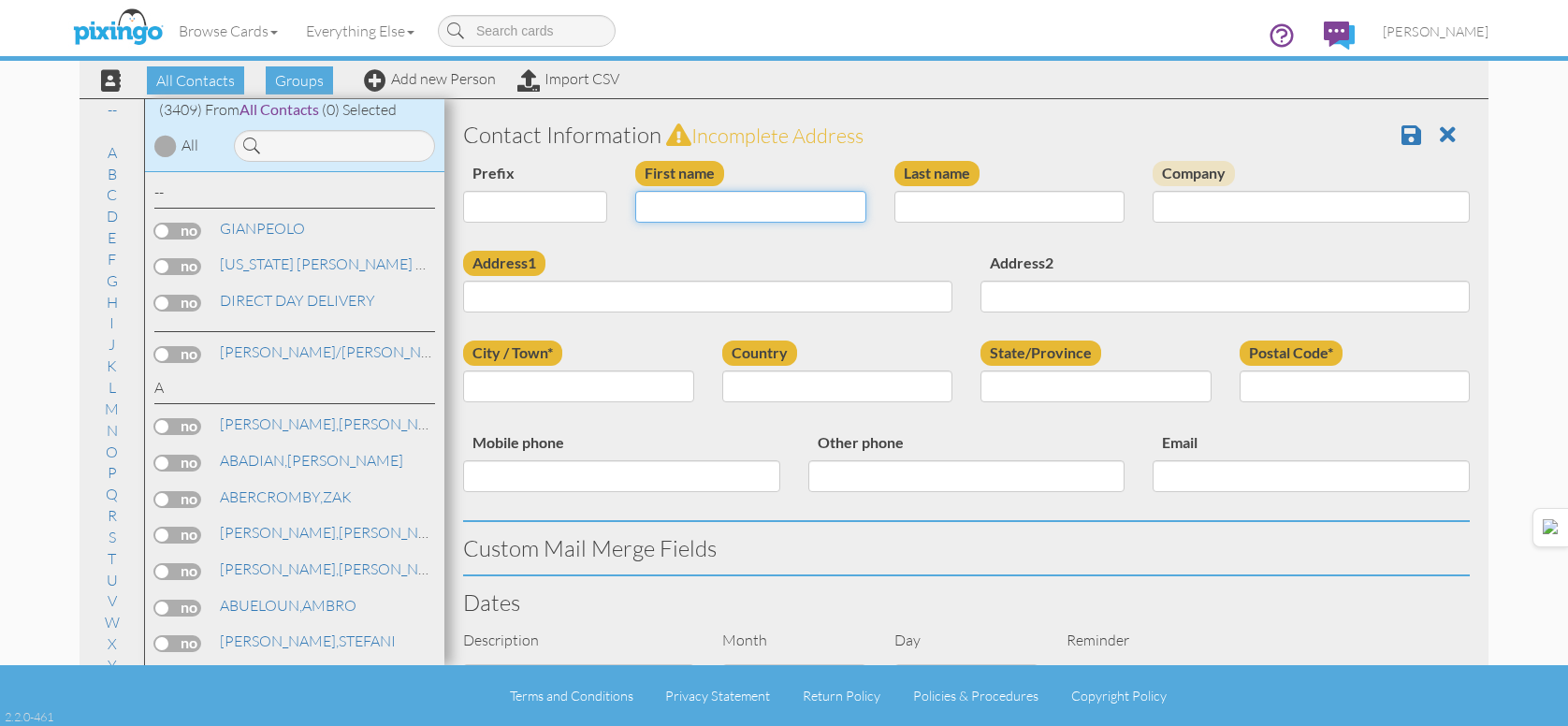
click at [790, 206] on input "First name" at bounding box center [751, 207] width 231 height 32
type input "[PERSON_NAME]"
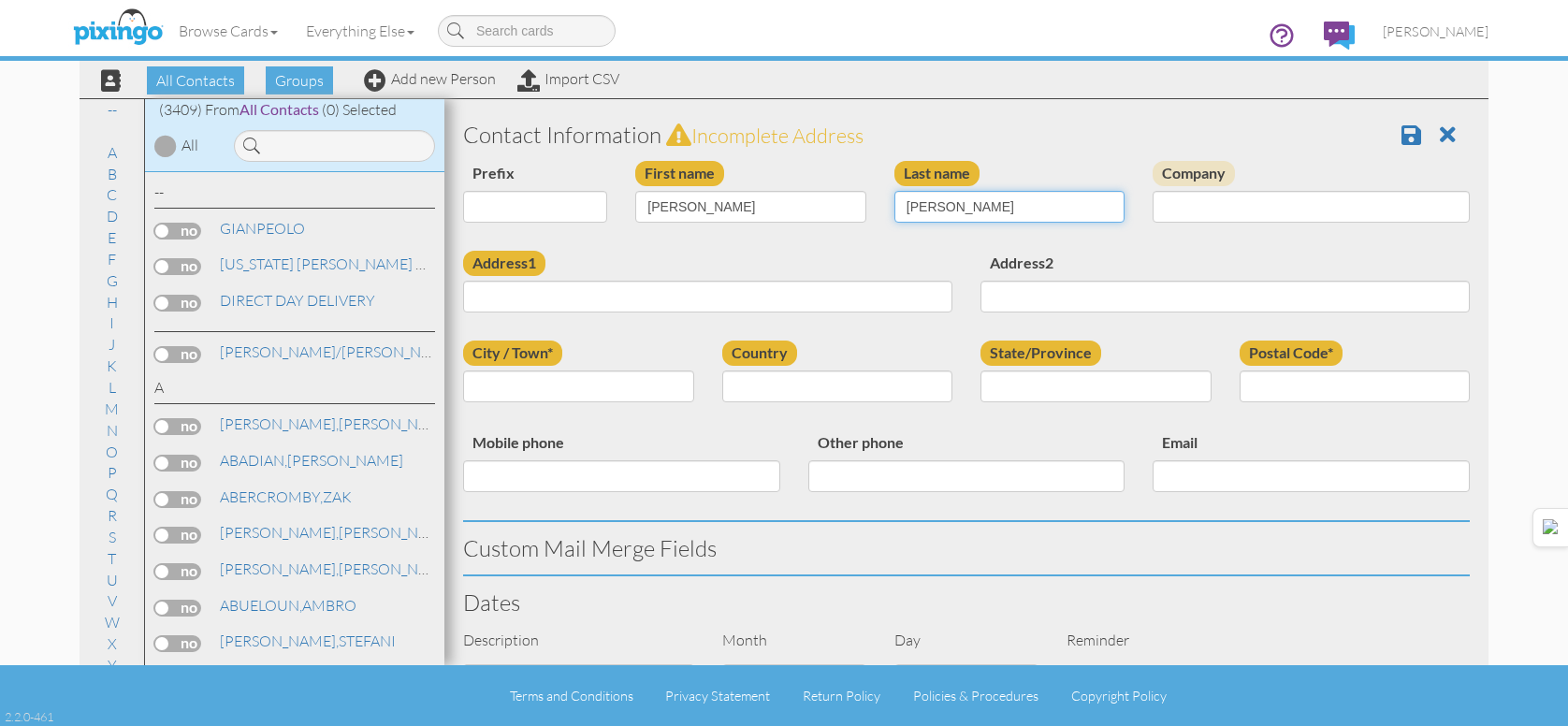
type input "GRIFFITHS"
type input "451 N. 2150 W."
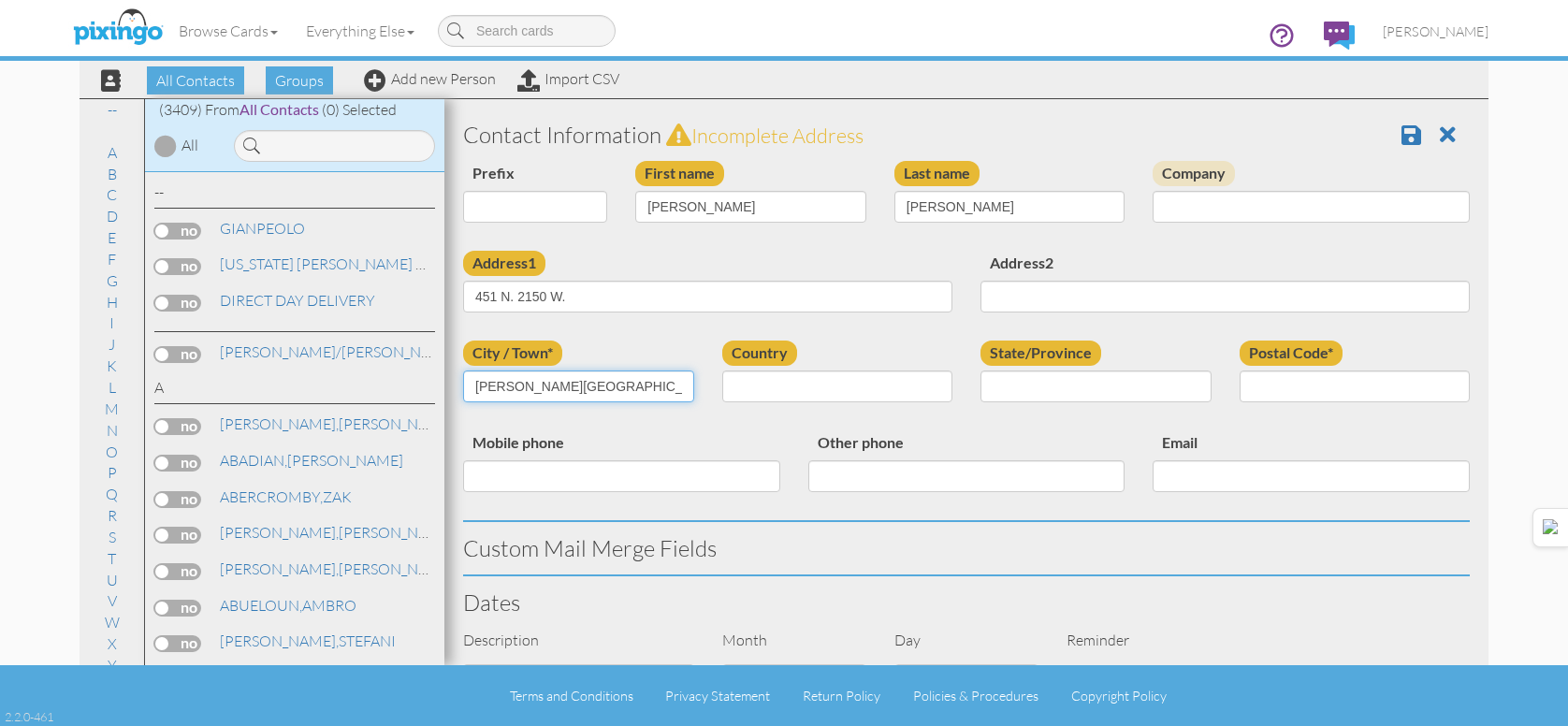
type input "MARRIOTT-SLATERVILLE"
click at [608, 391] on input "MARRIOTT-SLATERVILLE" at bounding box center [579, 385] width 231 height 32
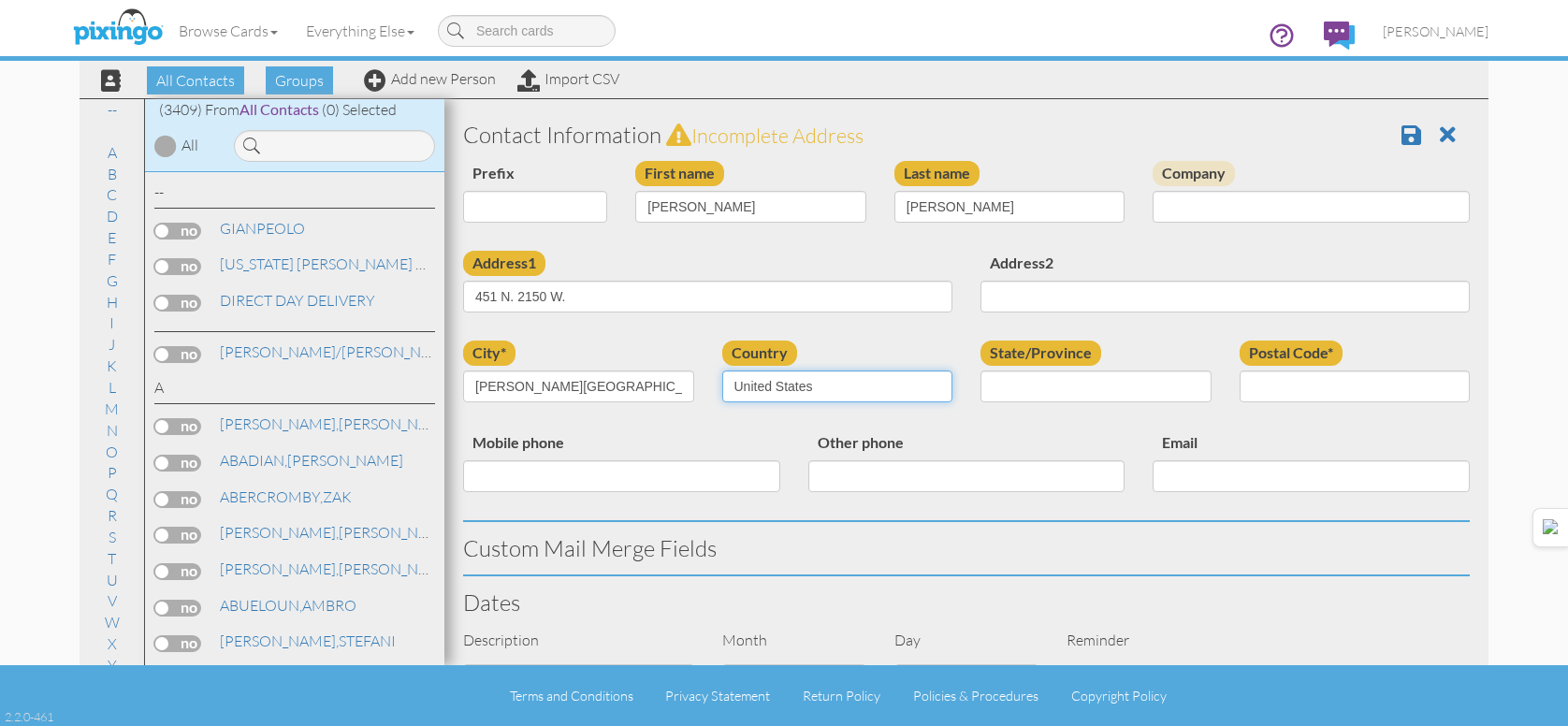
select select "object:10792"
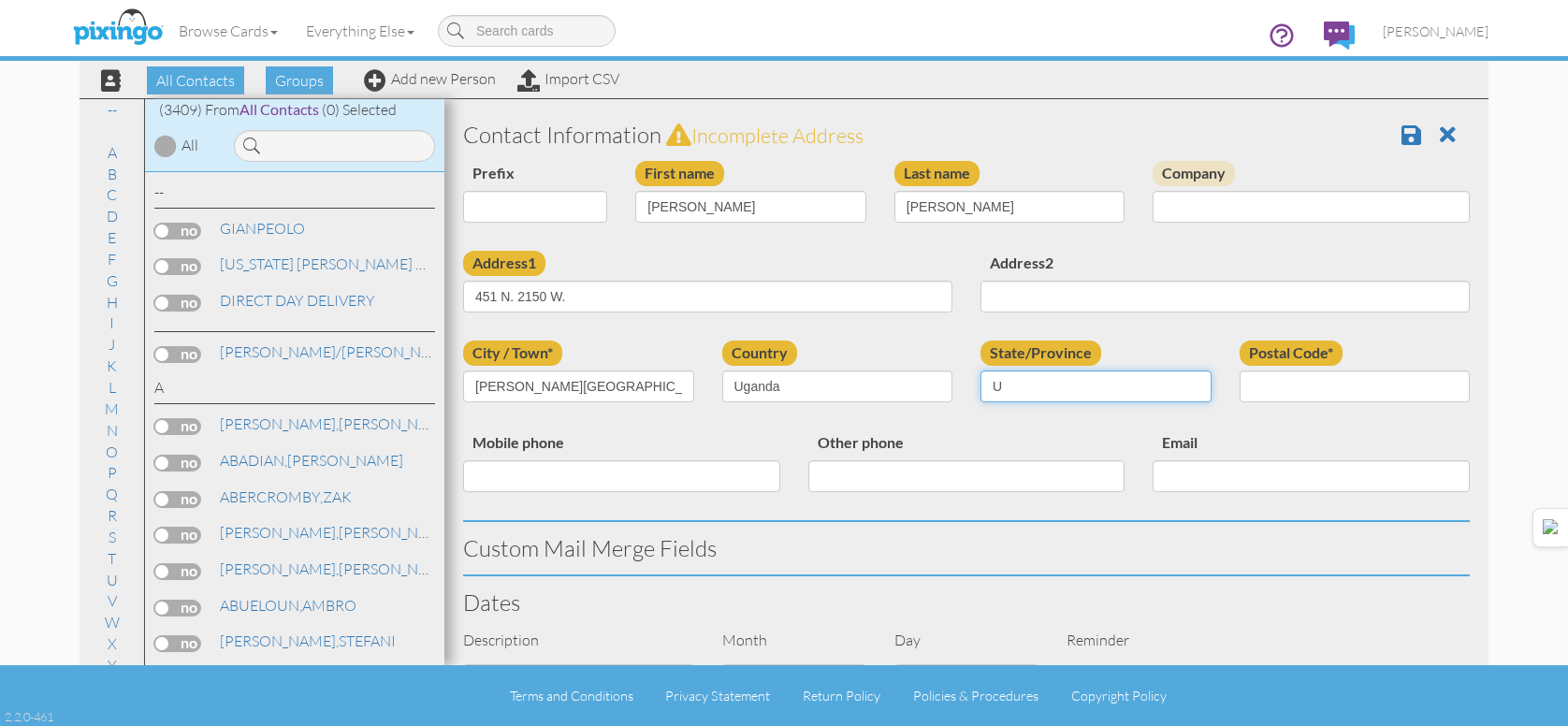
type input "U"
click at [798, 390] on select "[GEOGRAPHIC_DATA] -------------- [GEOGRAPHIC_DATA] [GEOGRAPHIC_DATA] [GEOGRAPHI…" at bounding box center [838, 385] width 231 height 32
select select "object:10796"
click at [722, 370] on select "[GEOGRAPHIC_DATA] -------------- [GEOGRAPHIC_DATA] [GEOGRAPHIC_DATA] [GEOGRAPHI…" at bounding box center [838, 385] width 231 height 32
select select "object:10865"
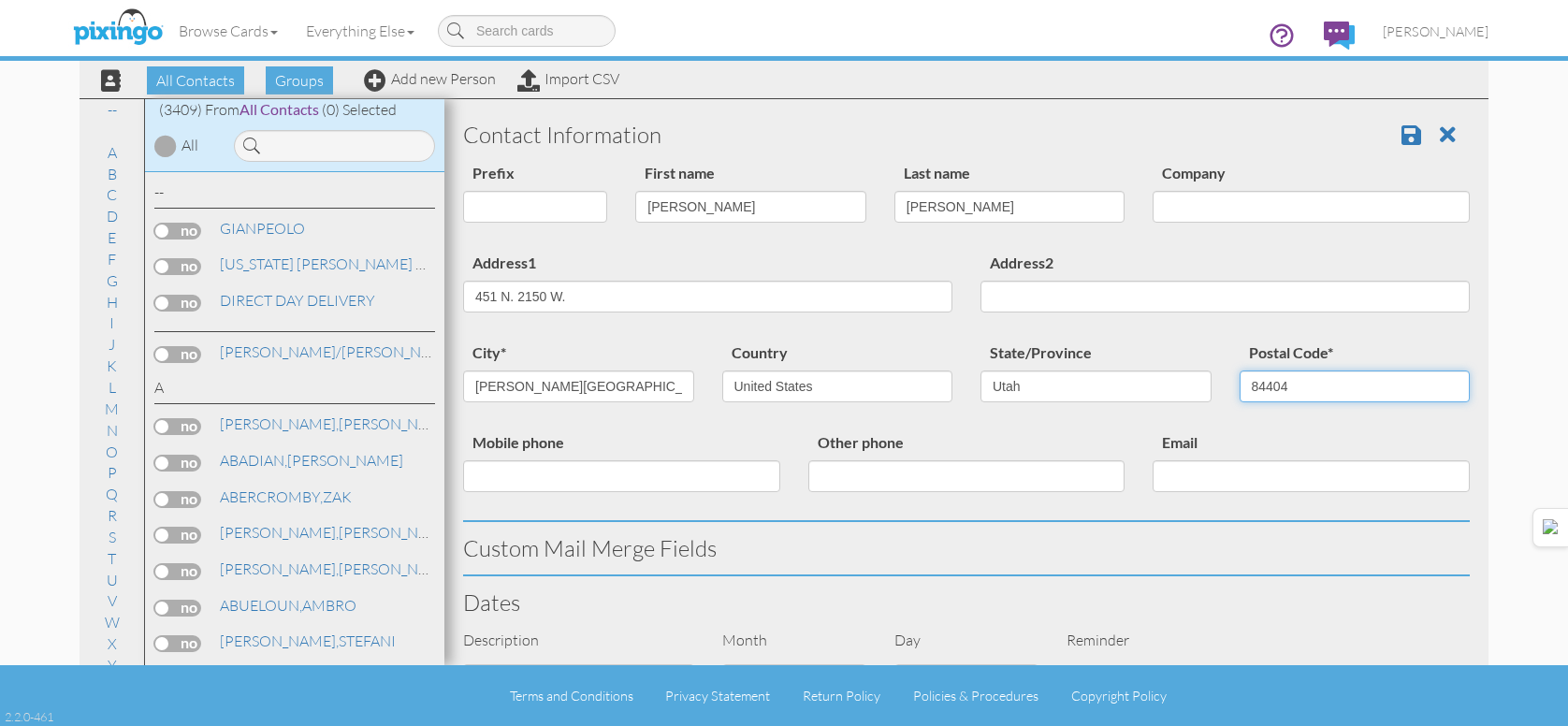
type input "84404"
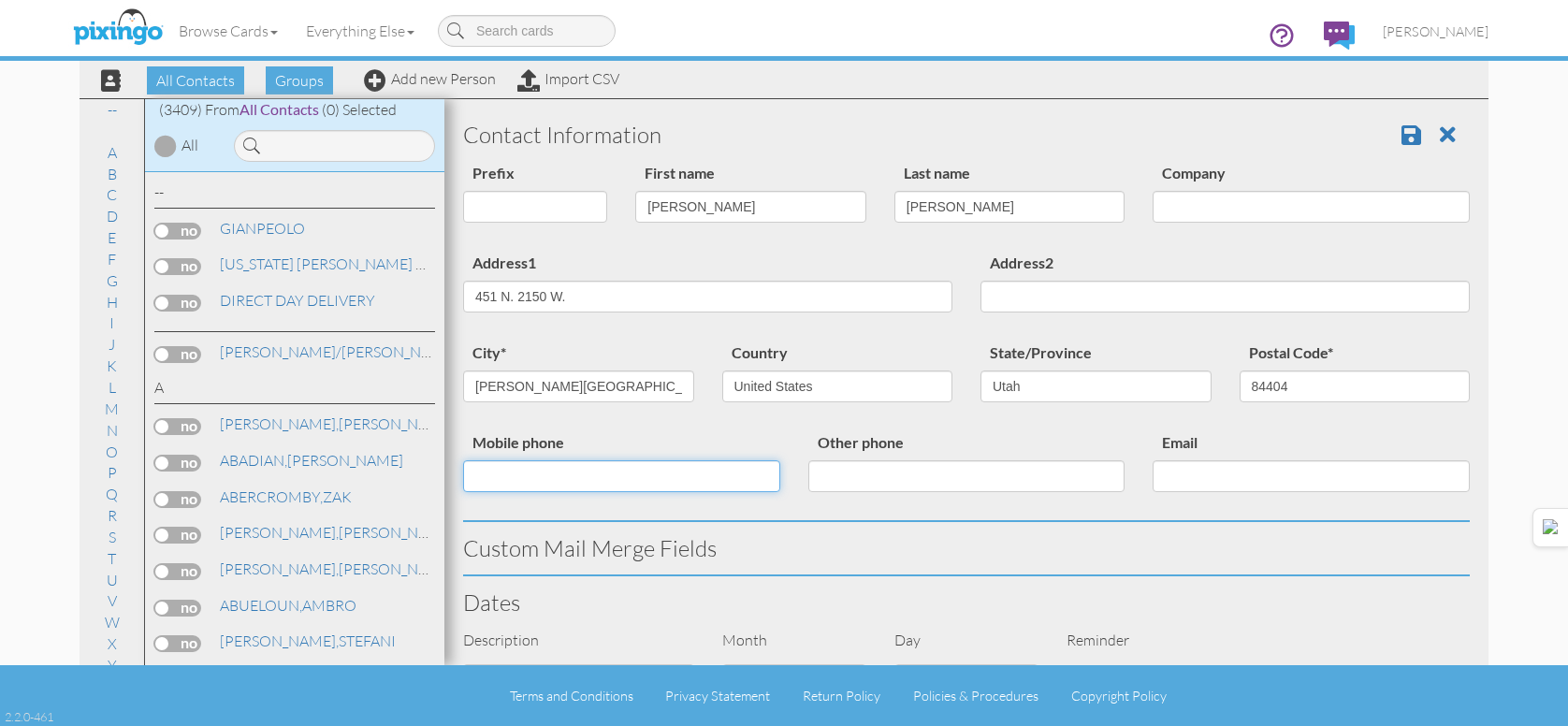
scroll to position [643, 0]
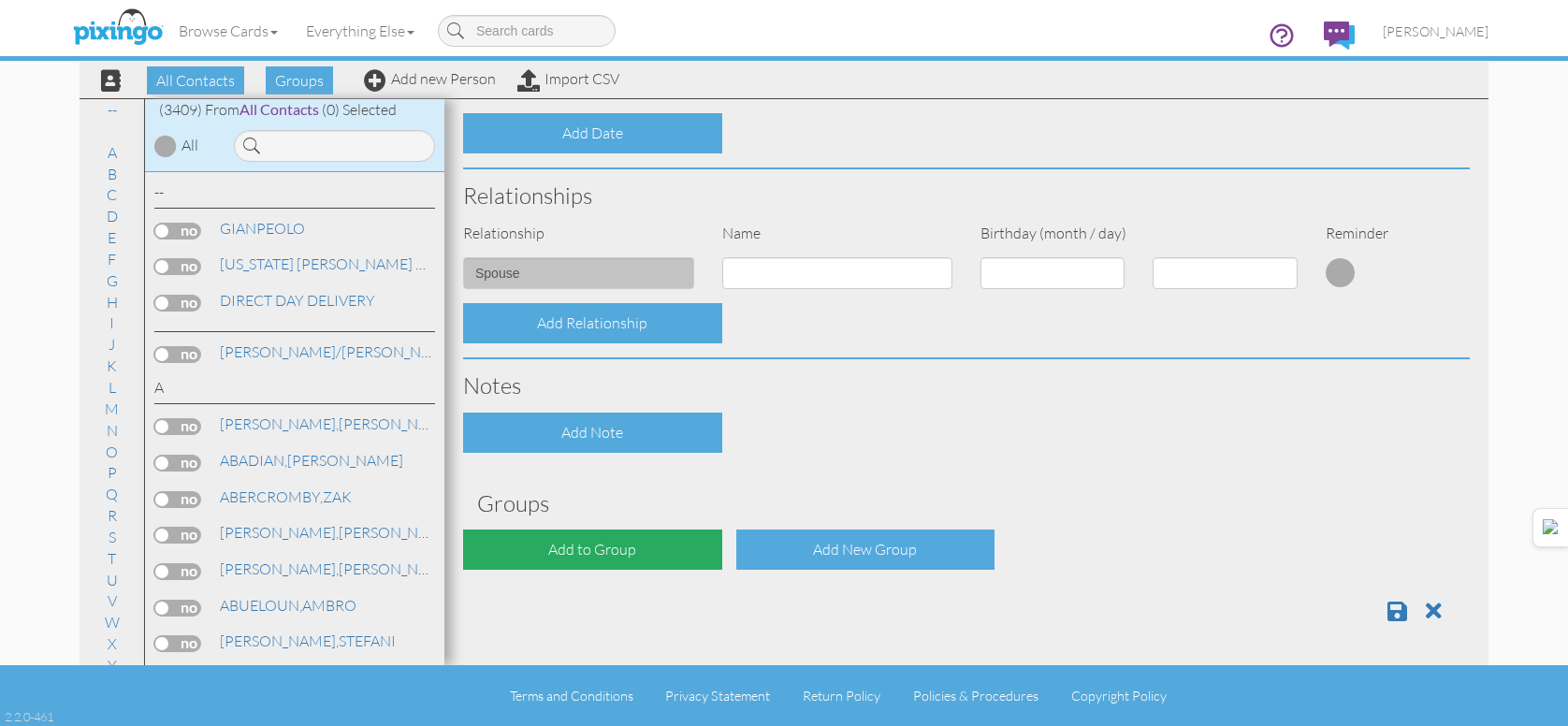
click at [583, 545] on div "Add to Group" at bounding box center [592, 548] width 259 height 40
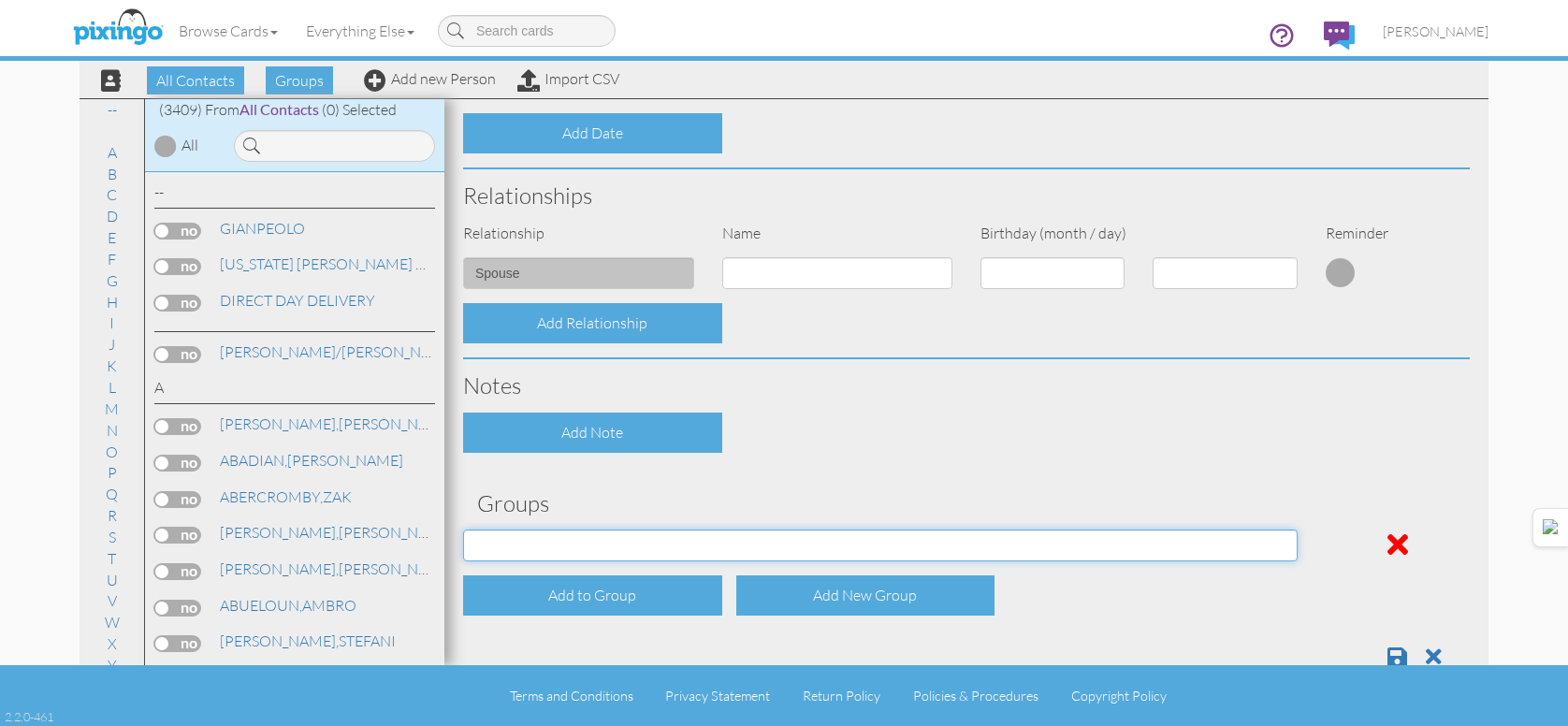
click at [601, 544] on select "APRIL 2022 APRIL 2023 APRIL 2024 APRIL 2025 AUG 2023 AUG 2024 AUG 2025 AUGUST 2…" at bounding box center [880, 544] width 834 height 32
select select "object:10880"
click at [463, 529] on select "APRIL 2022 APRIL 2023 APRIL 2024 APRIL 2025 AUG 2023 AUG 2024 AUG 2025 AUGUST 2…" at bounding box center [880, 544] width 834 height 32
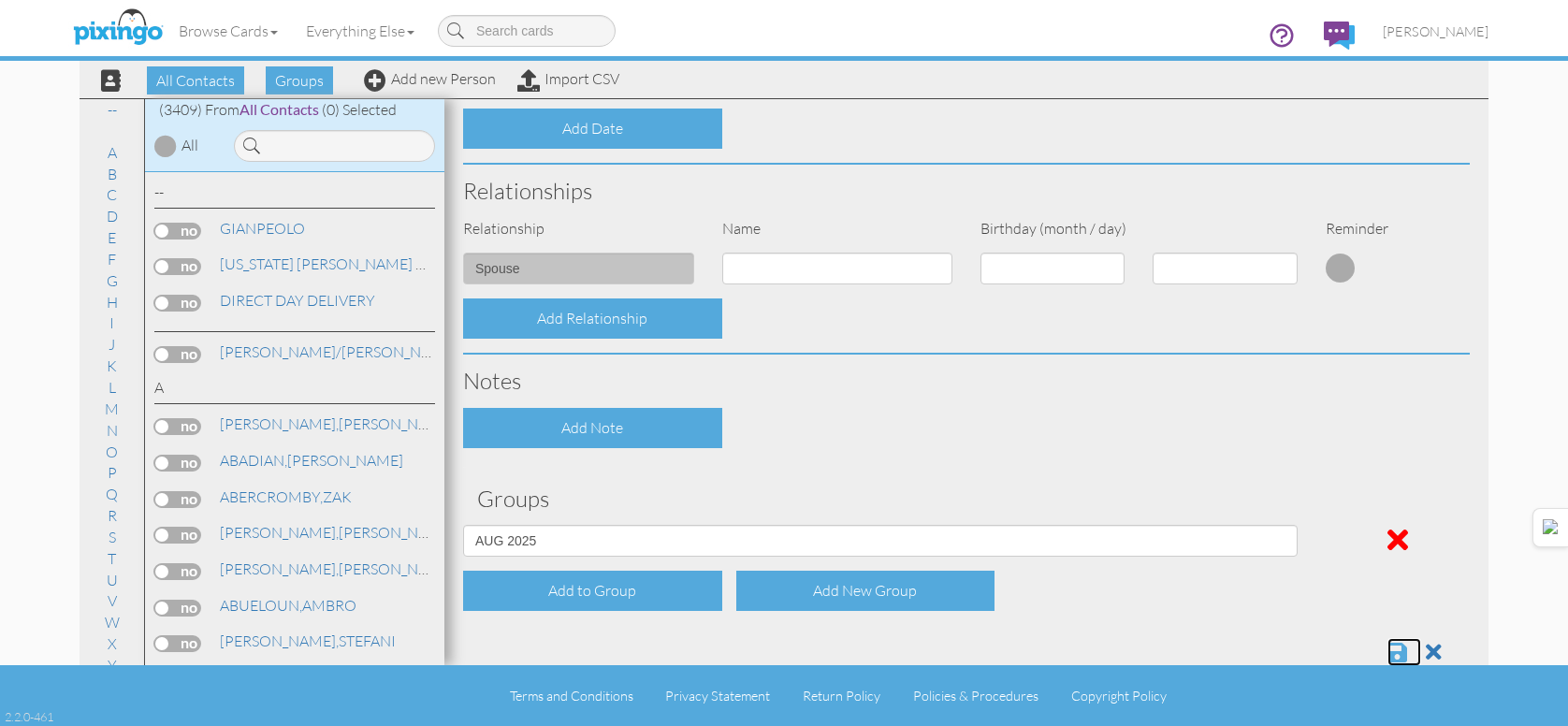
click at [1387, 654] on span at bounding box center [1397, 651] width 19 height 22
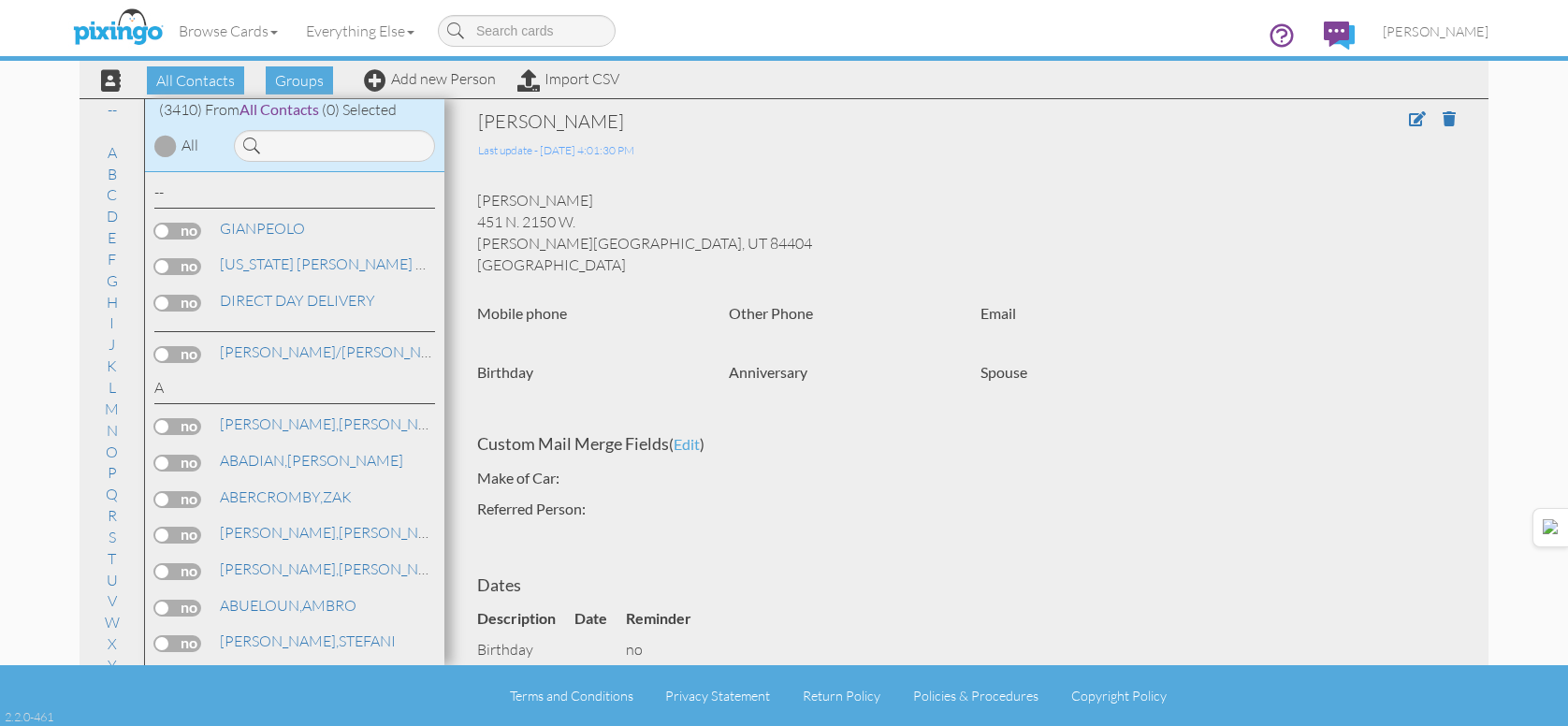
drag, startPoint x: 603, startPoint y: 131, endPoint x: 1310, endPoint y: 70, distance: 709.6
click at [603, 131] on div "[PERSON_NAME]" at bounding box center [865, 121] width 776 height 26
click at [1450, 33] on span "[PERSON_NAME]" at bounding box center [1435, 31] width 106 height 16
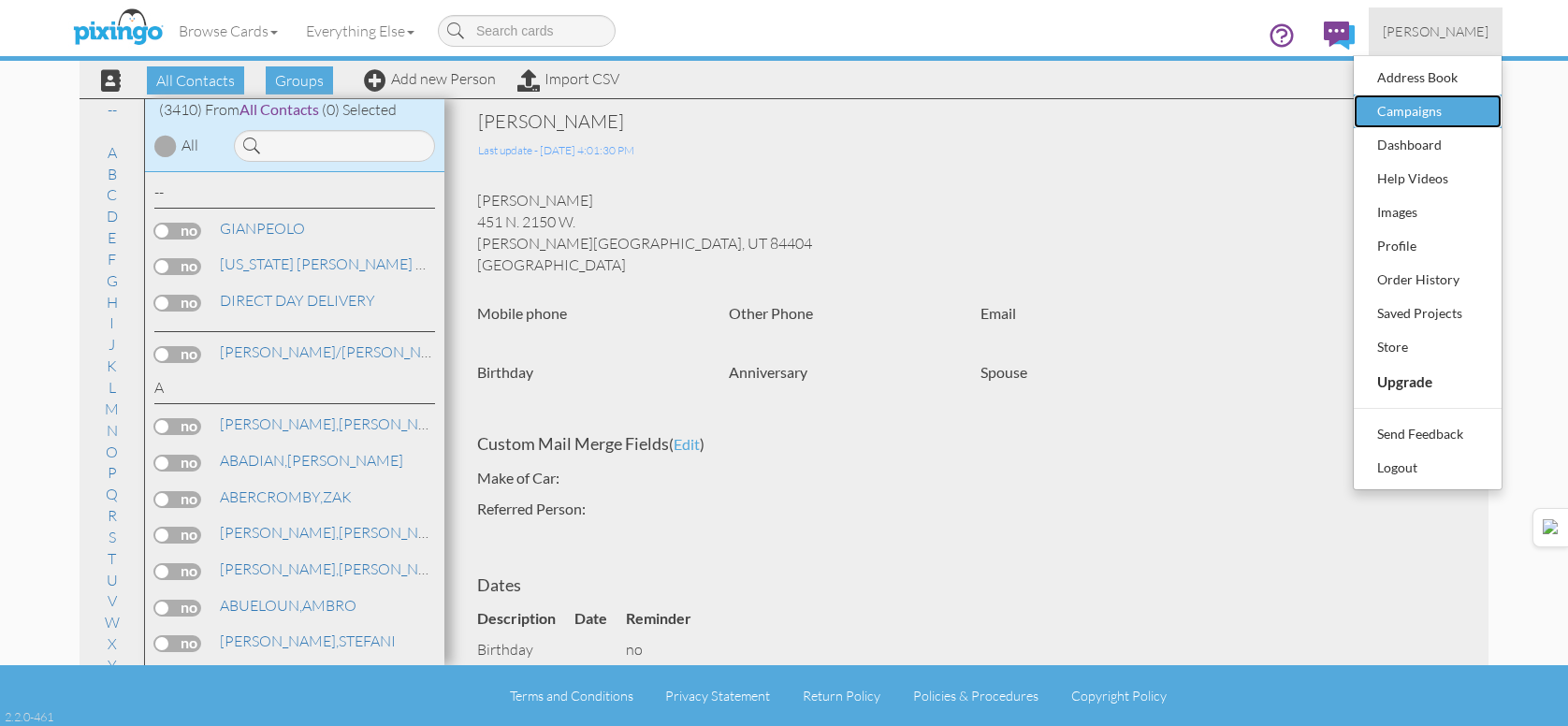
click at [1396, 118] on div "Campaigns" at bounding box center [1427, 111] width 111 height 28
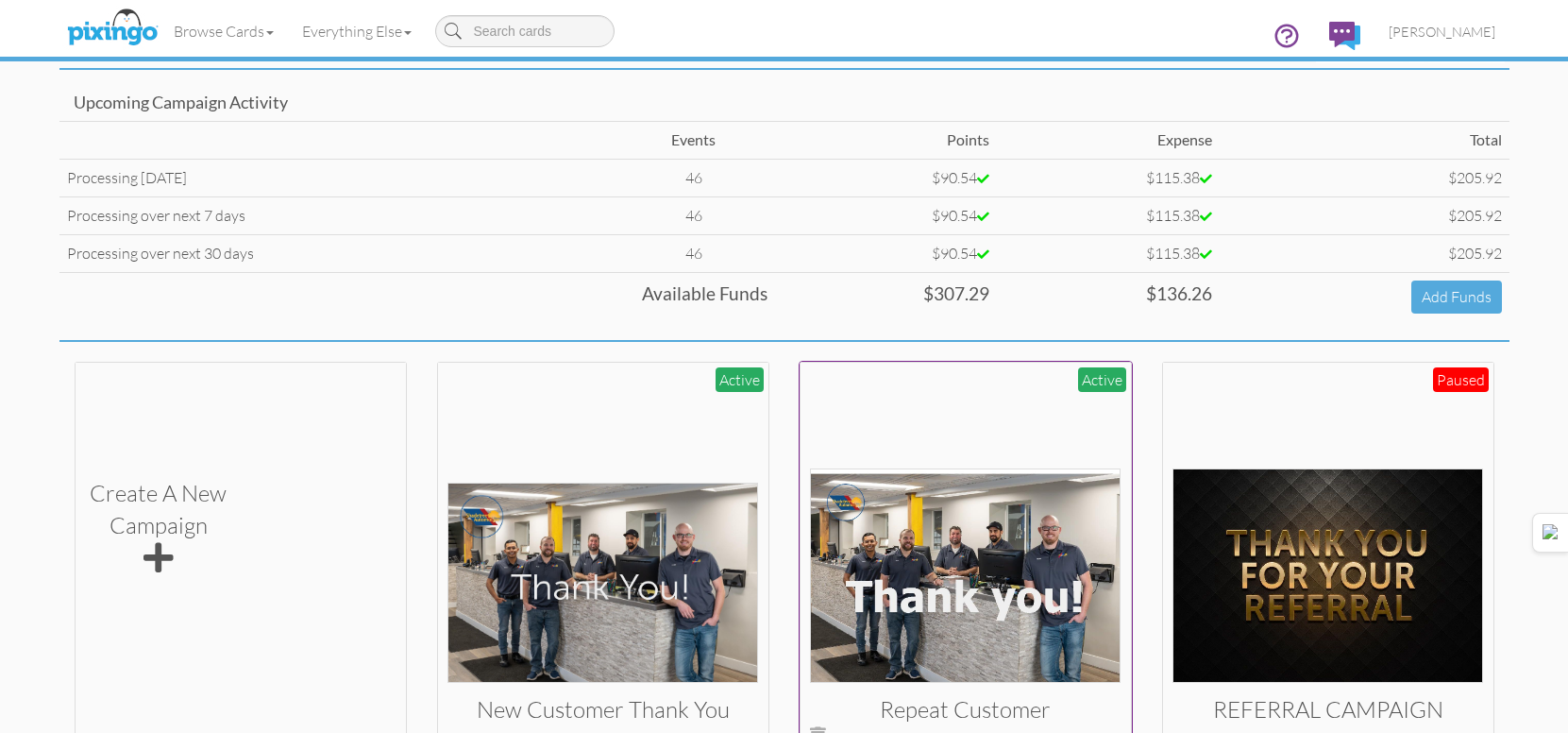
scroll to position [283, 0]
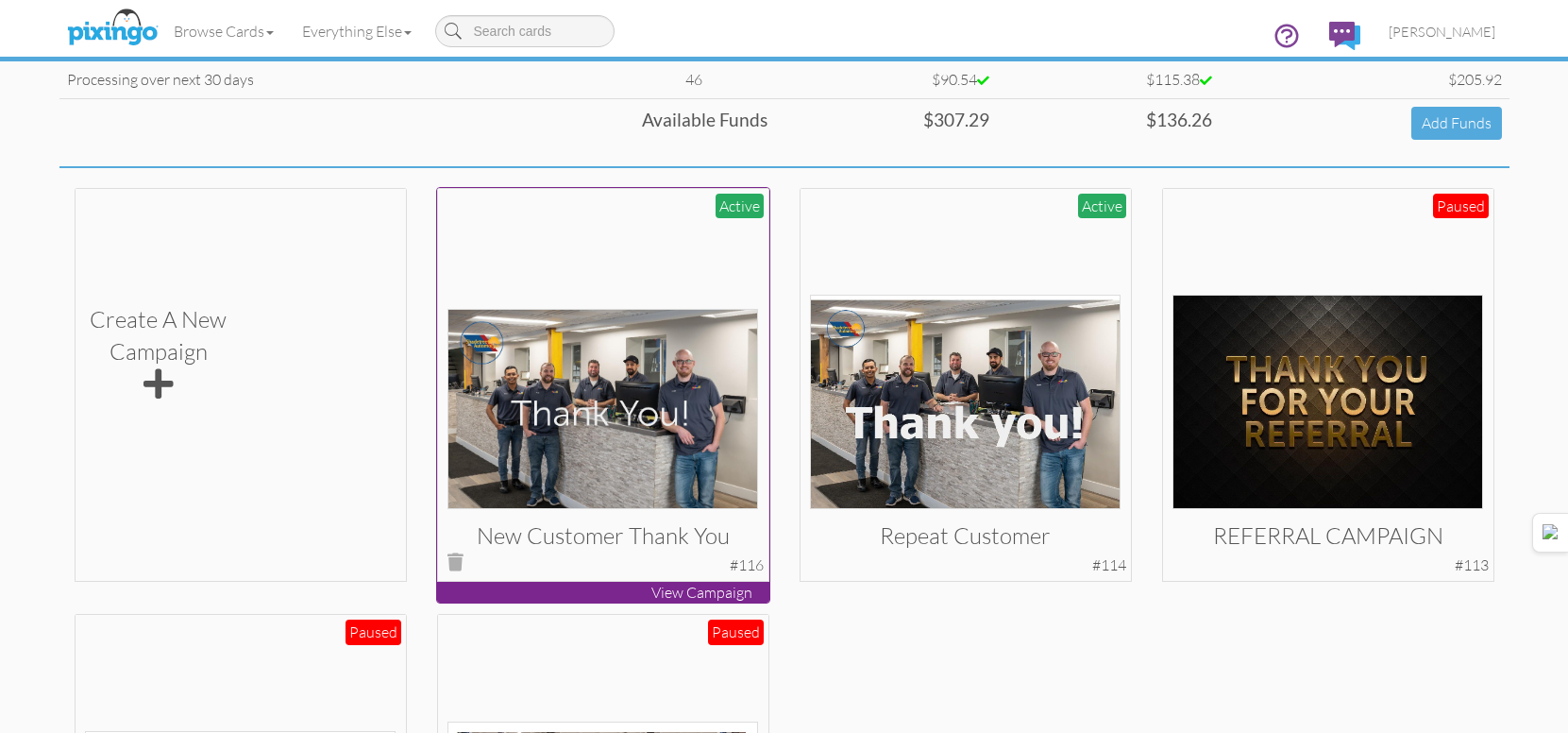
click at [751, 403] on img at bounding box center [603, 409] width 311 height 200
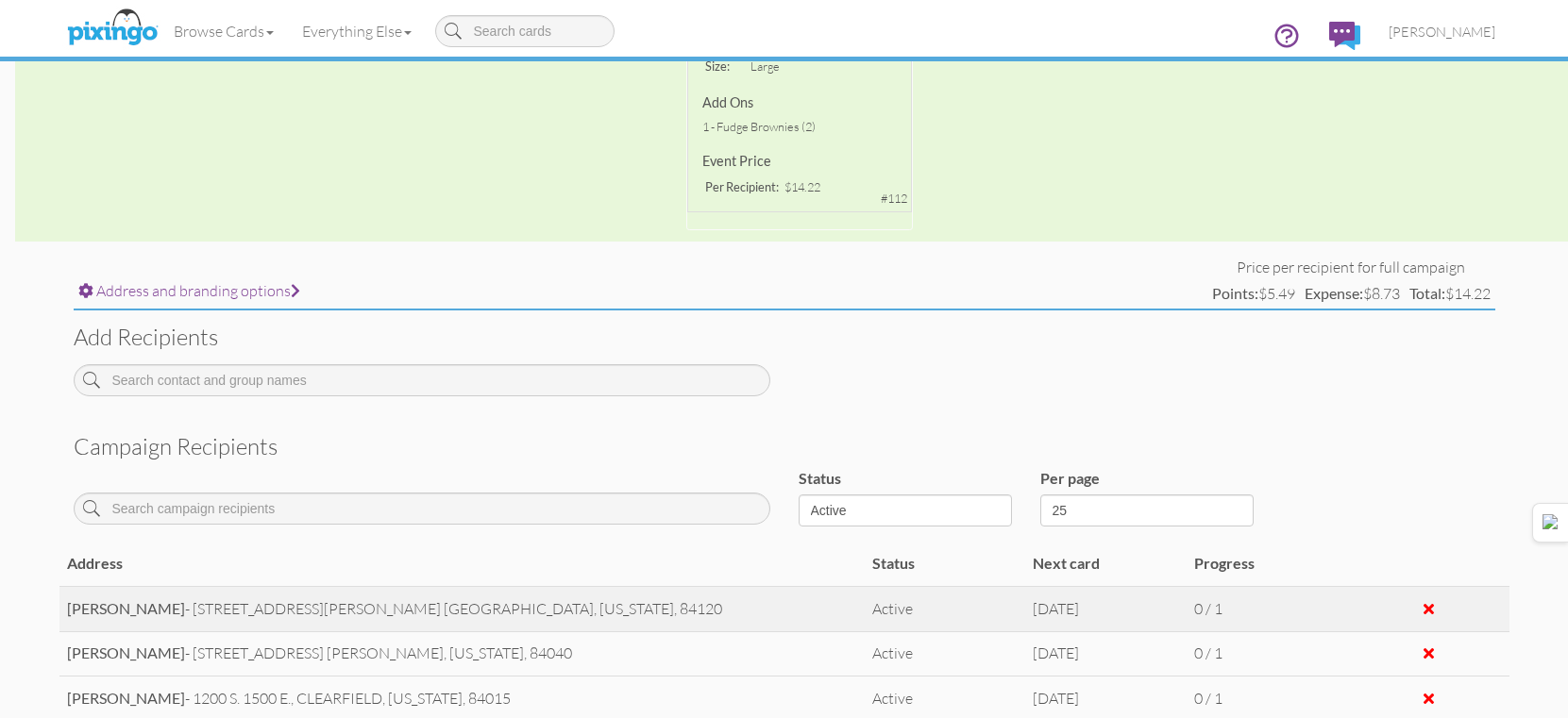
scroll to position [660, 0]
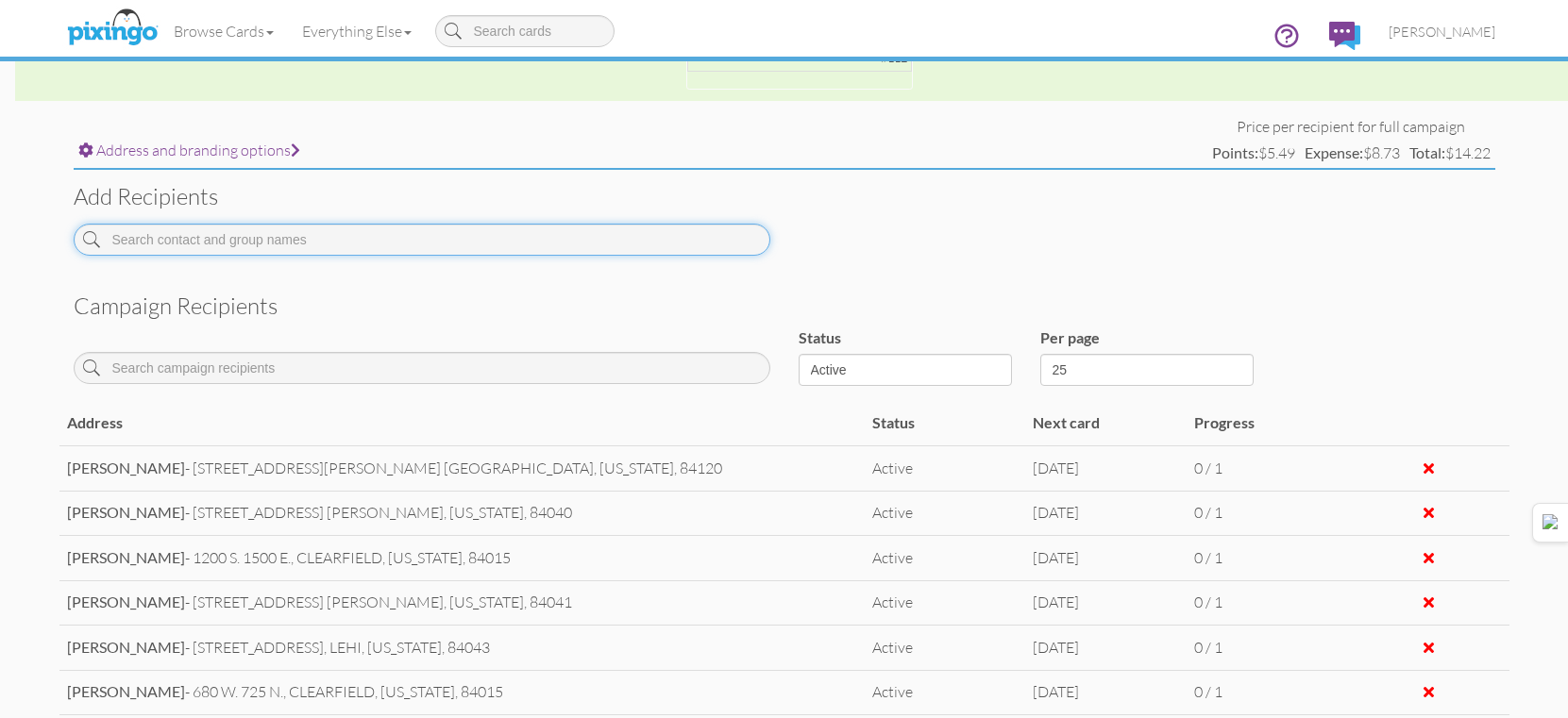
click at [624, 234] on input at bounding box center [421, 239] width 697 height 32
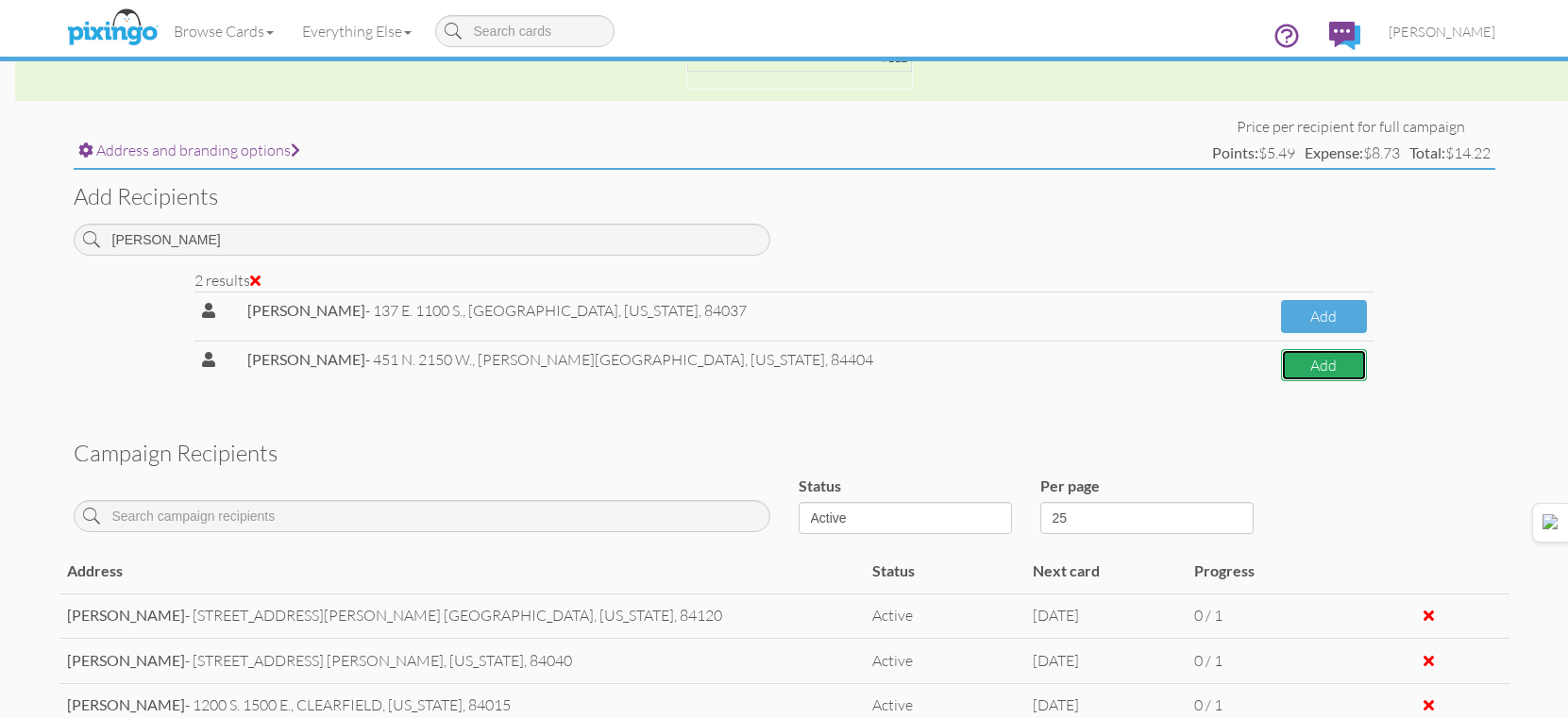
click at [1281, 356] on button "Add" at bounding box center [1323, 365] width 85 height 33
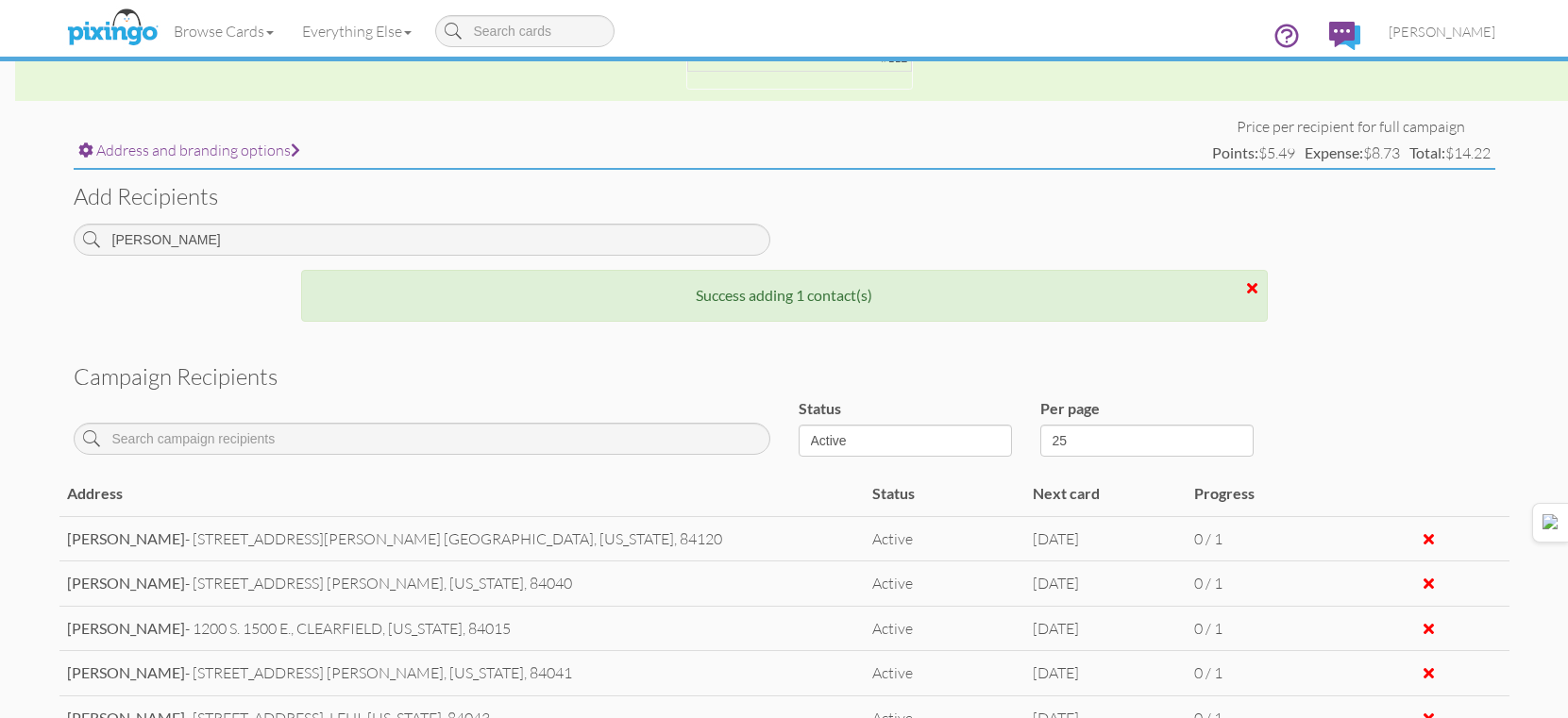
click at [529, 221] on div "Add recipients [PERSON_NAME]" at bounding box center [785, 218] width 1450 height 99
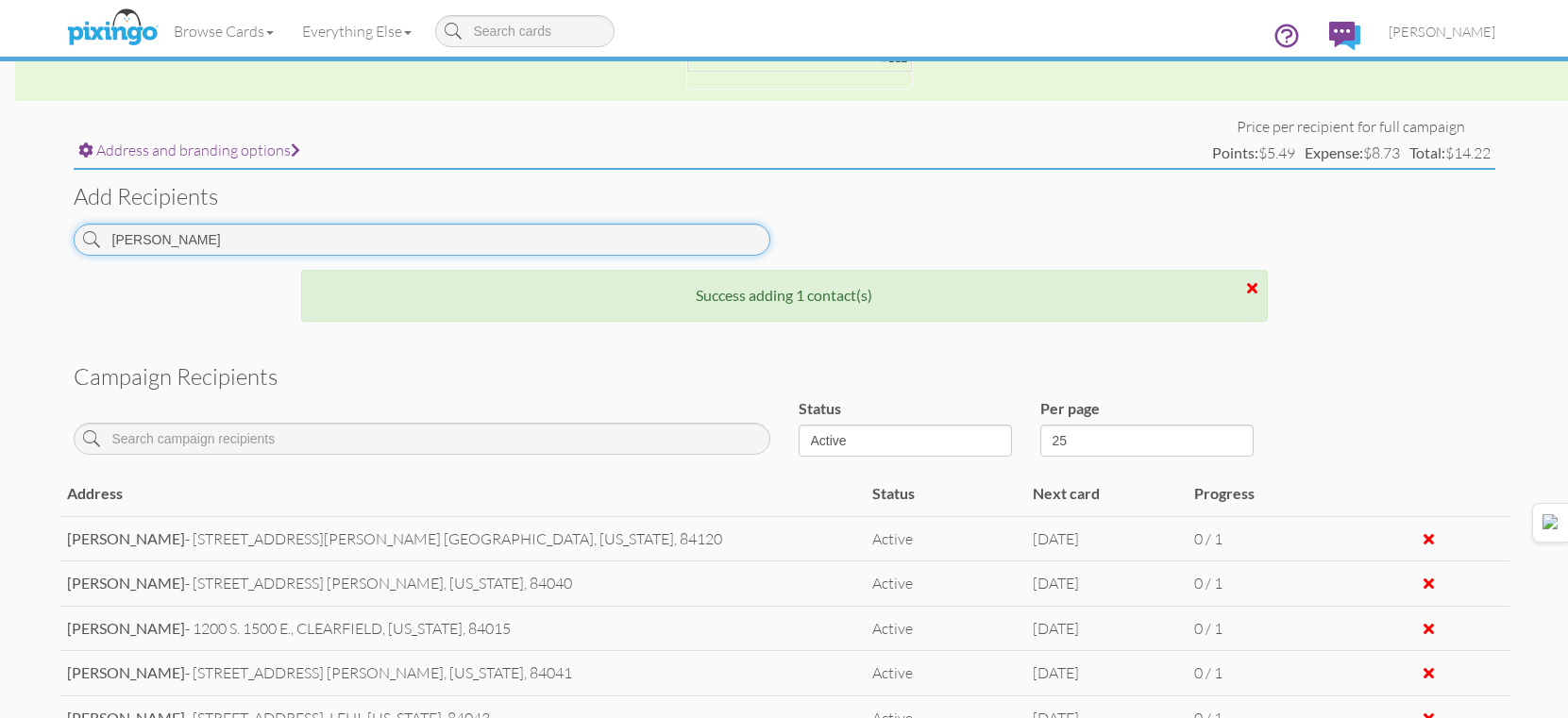
click at [524, 229] on input "[PERSON_NAME]" at bounding box center [421, 239] width 697 height 32
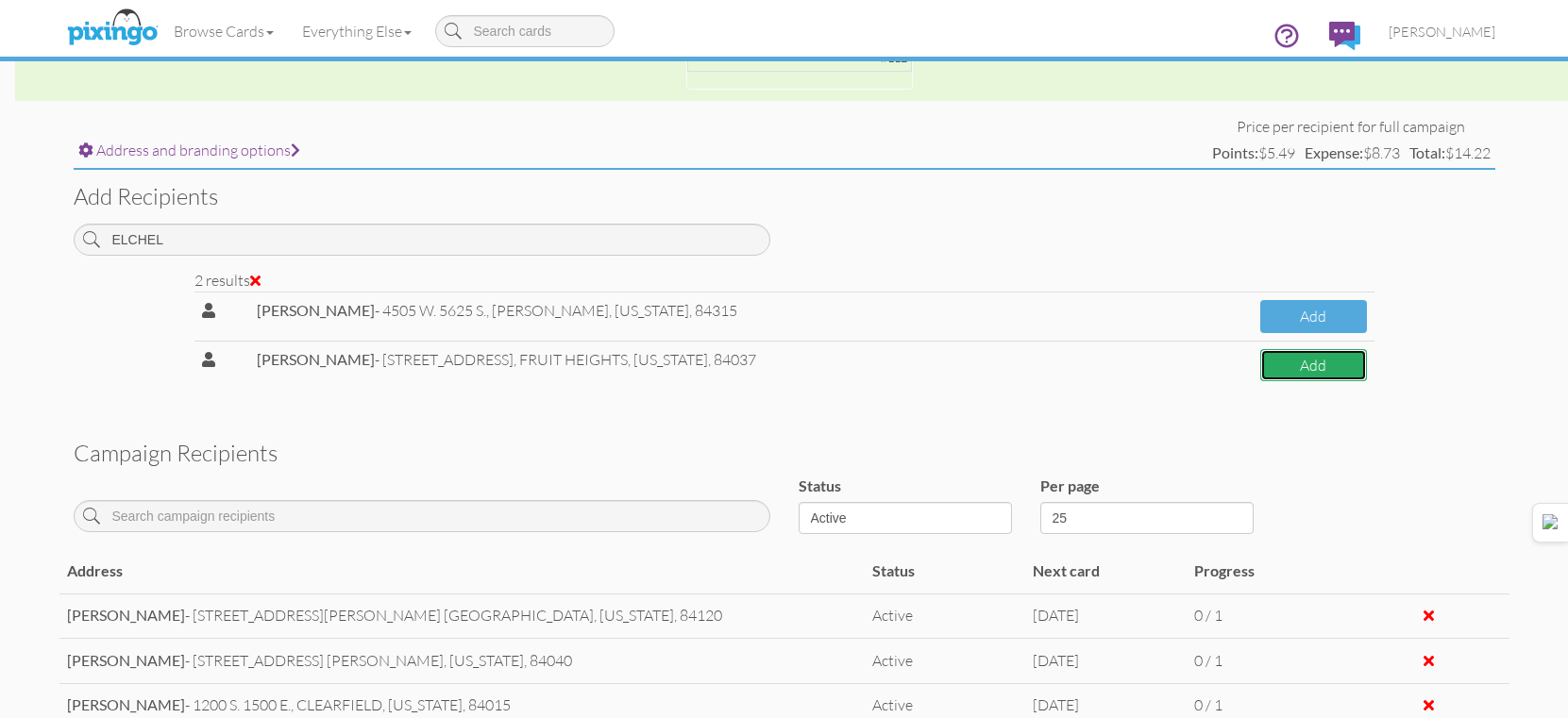
click at [1322, 371] on button "Add" at bounding box center [1313, 365] width 107 height 33
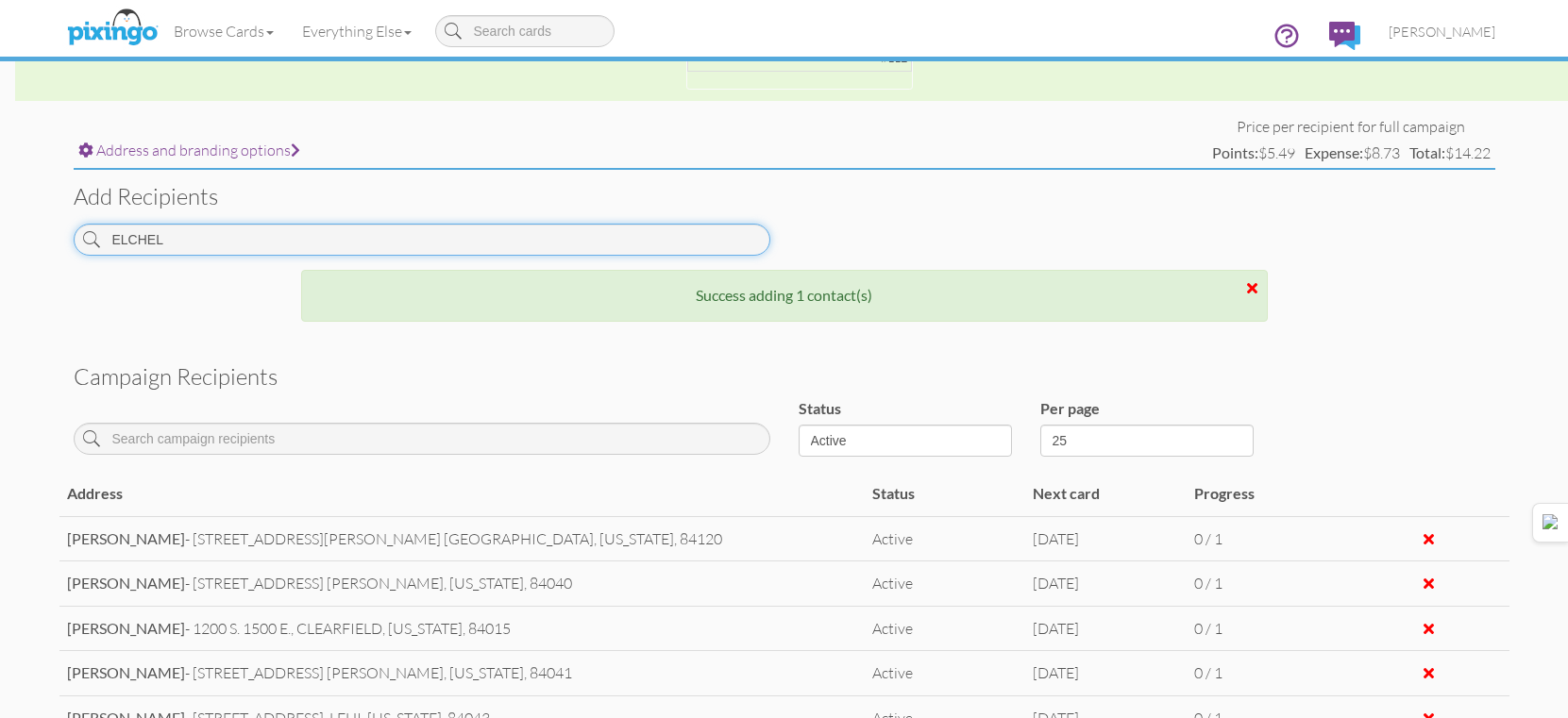
click at [709, 239] on input "ELCHEL" at bounding box center [421, 239] width 697 height 32
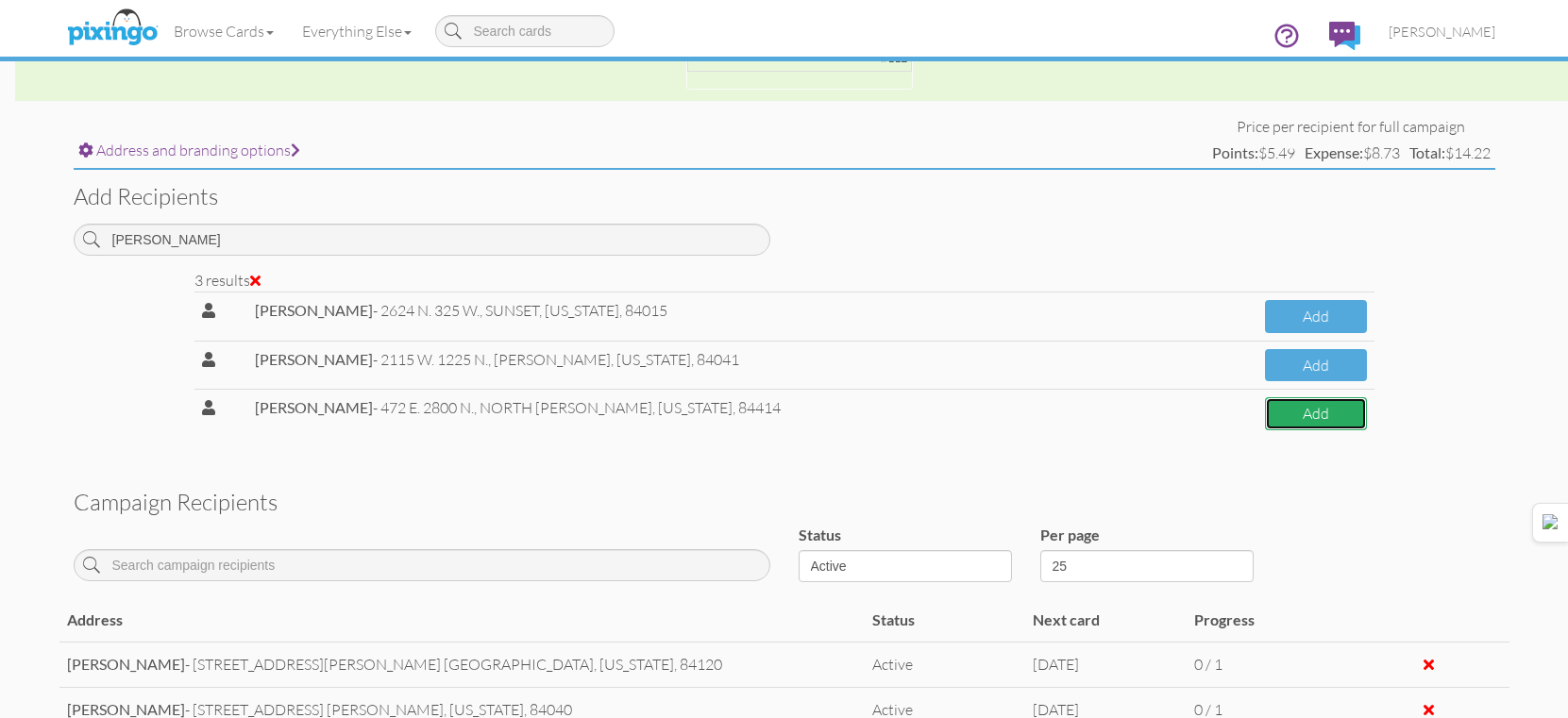
click at [1319, 424] on button "Add" at bounding box center [1315, 414] width 101 height 33
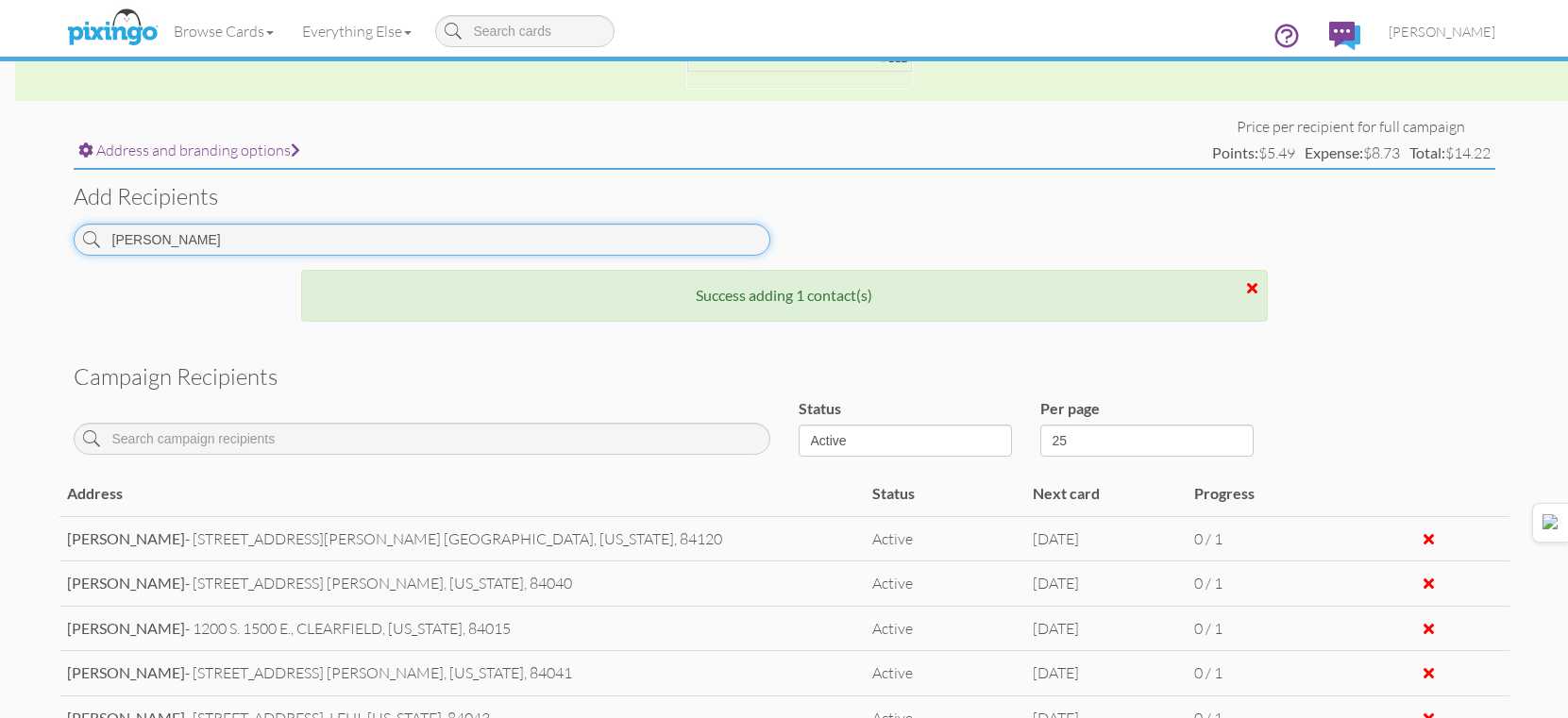
click at [540, 246] on input "[PERSON_NAME]" at bounding box center [421, 239] width 697 height 32
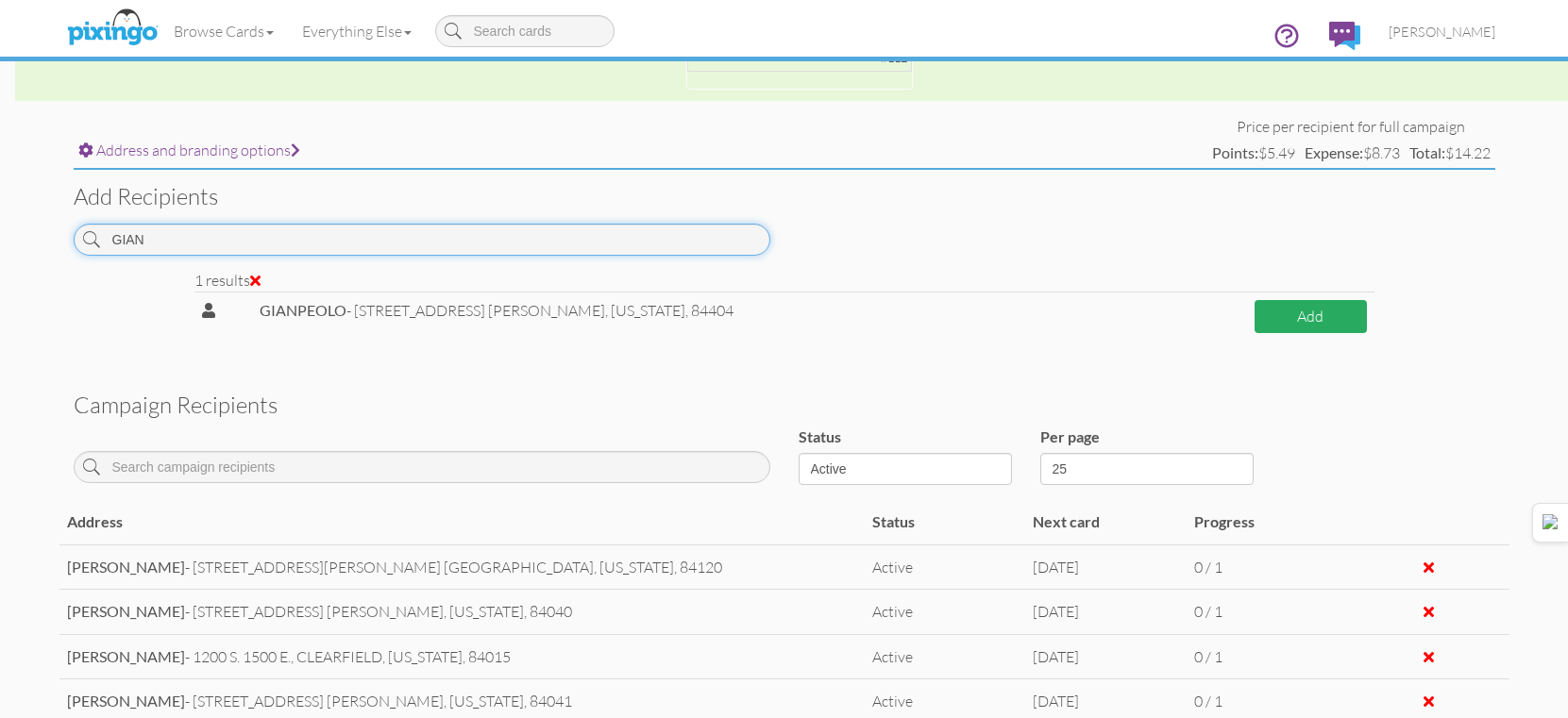
type input "GIAN"
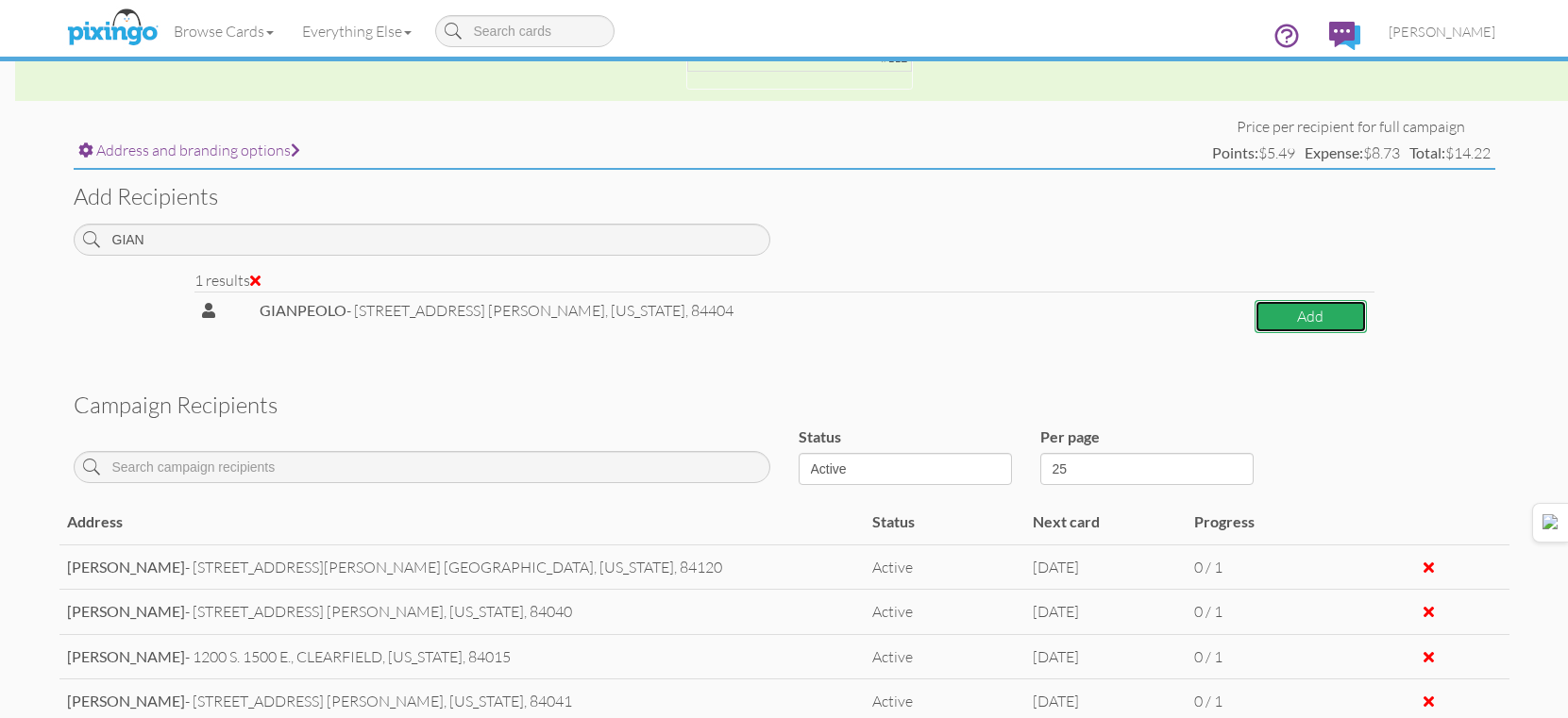
click at [1275, 314] on button "Add" at bounding box center [1310, 316] width 112 height 33
